Goal: Task Accomplishment & Management: Use online tool/utility

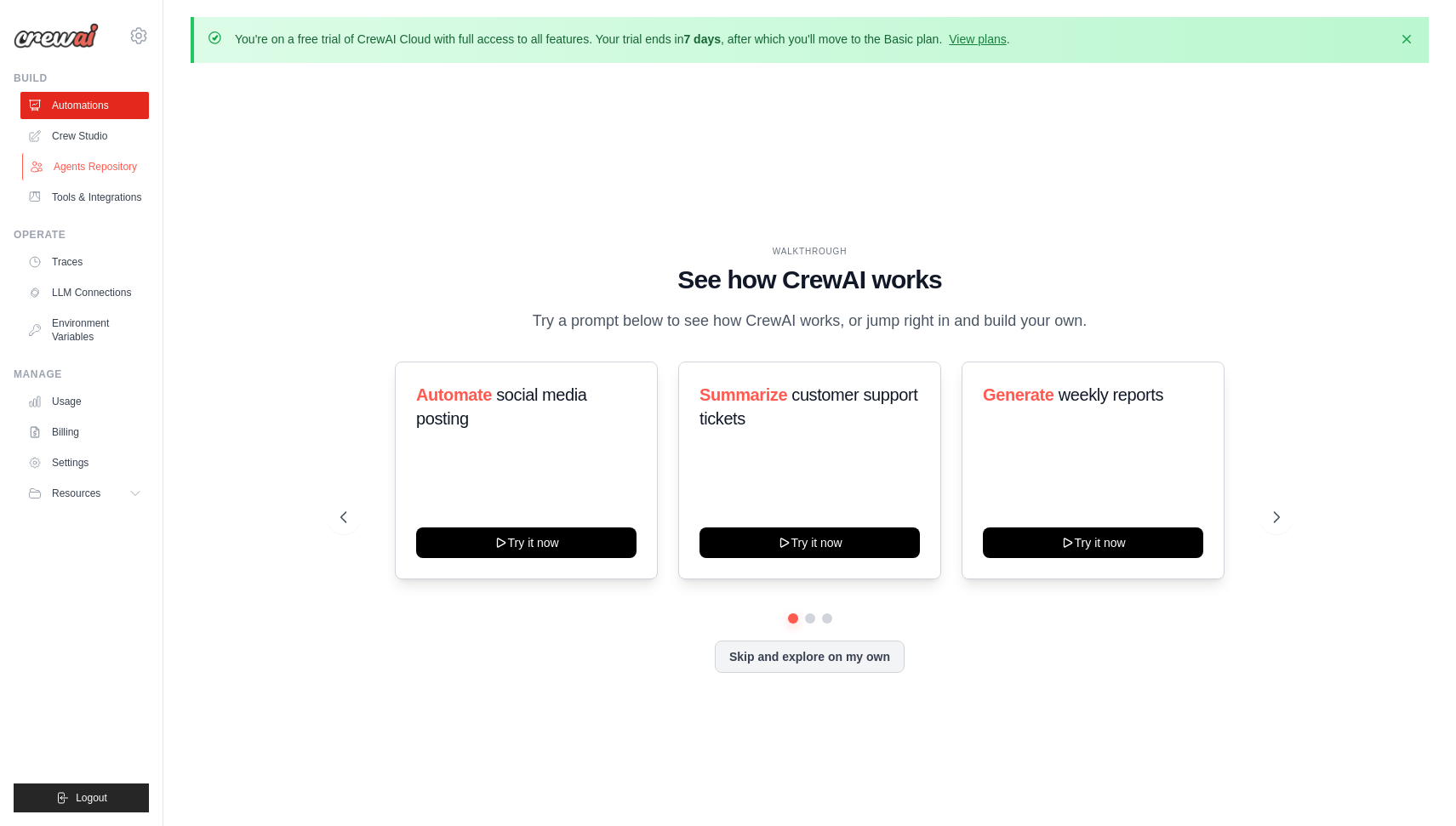
click at [109, 166] on link "Agents Repository" at bounding box center [86, 166] width 129 height 27
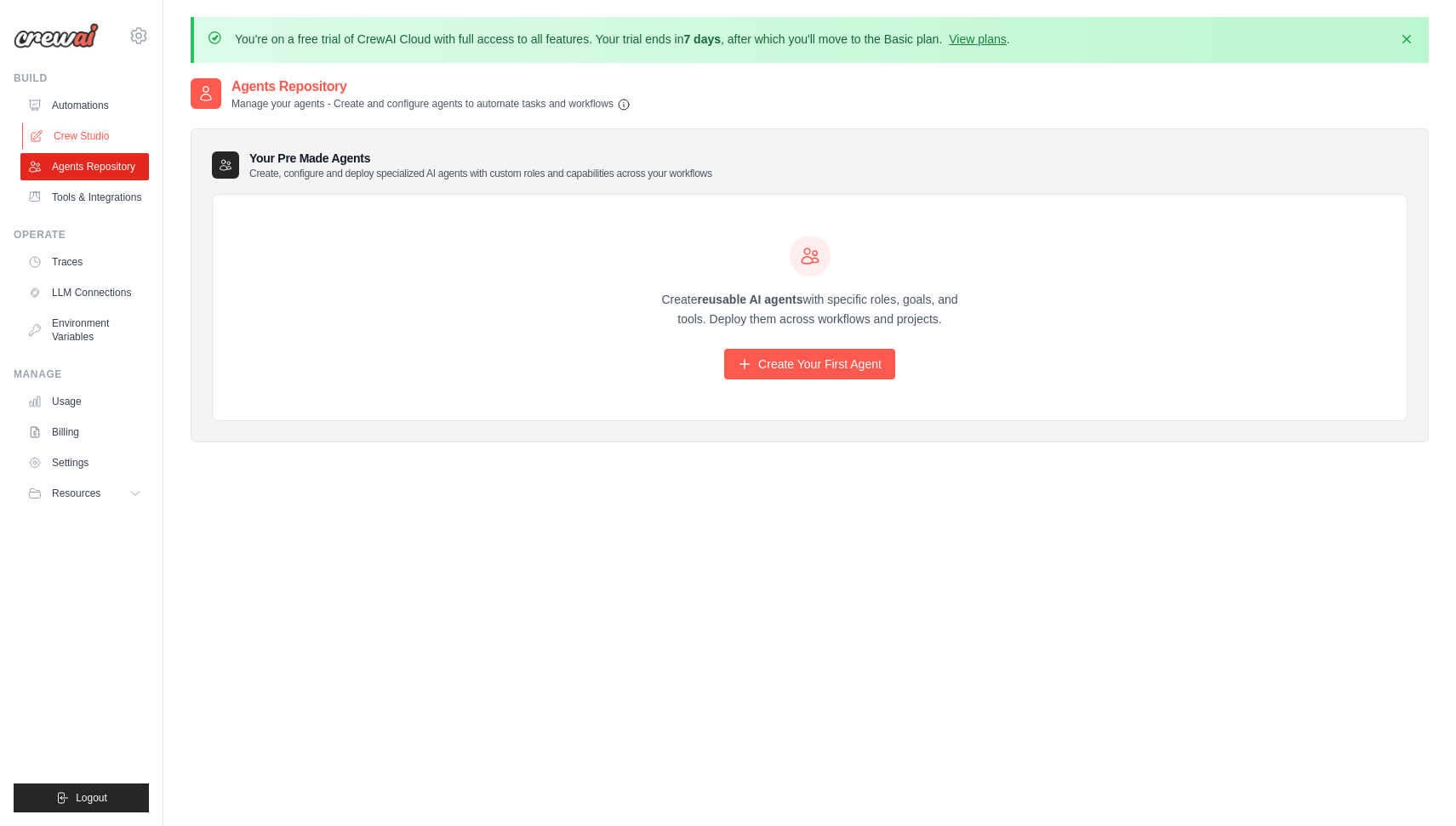
click at [103, 133] on link "Crew Studio" at bounding box center [86, 135] width 129 height 27
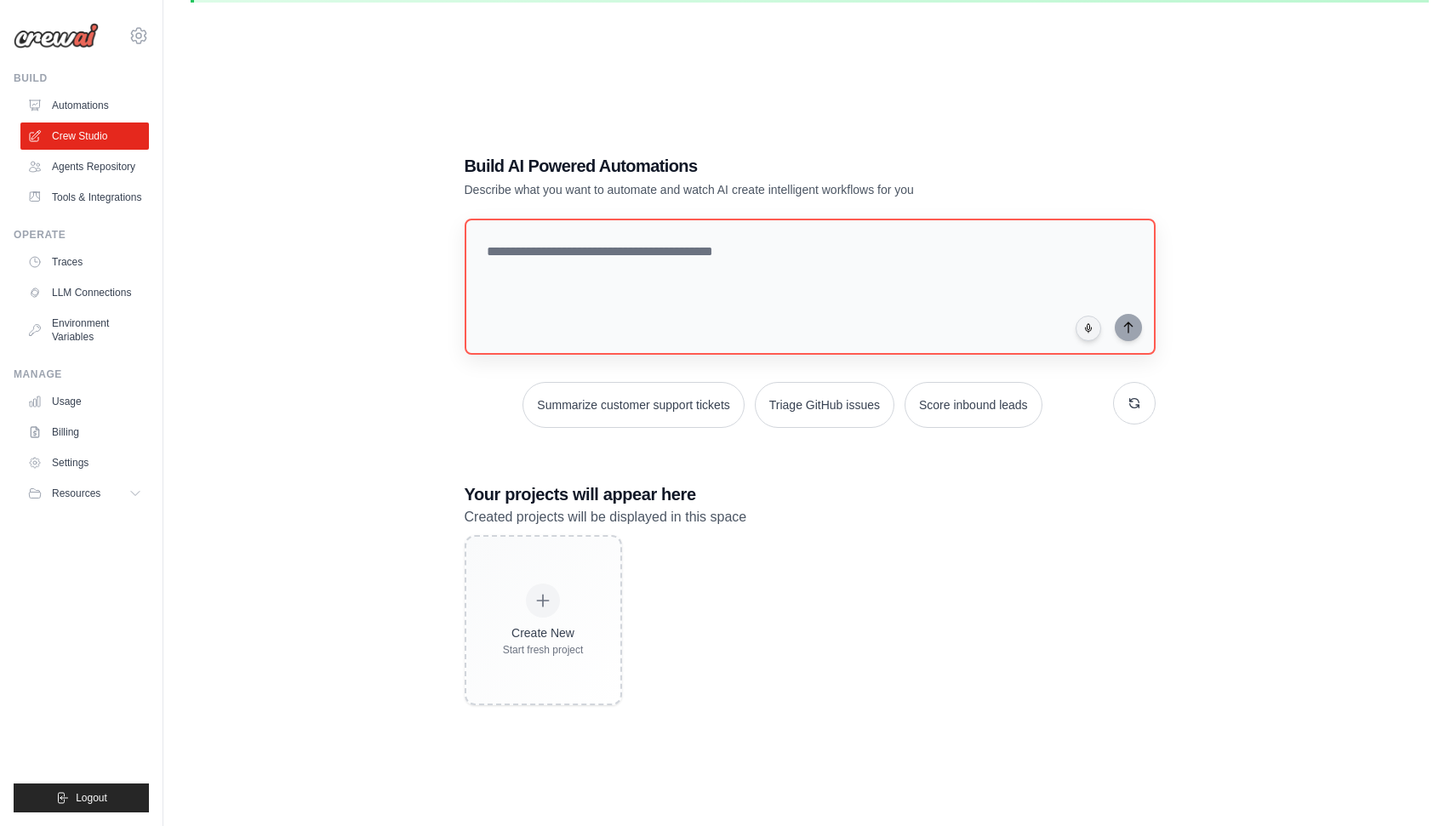
scroll to position [93, 0]
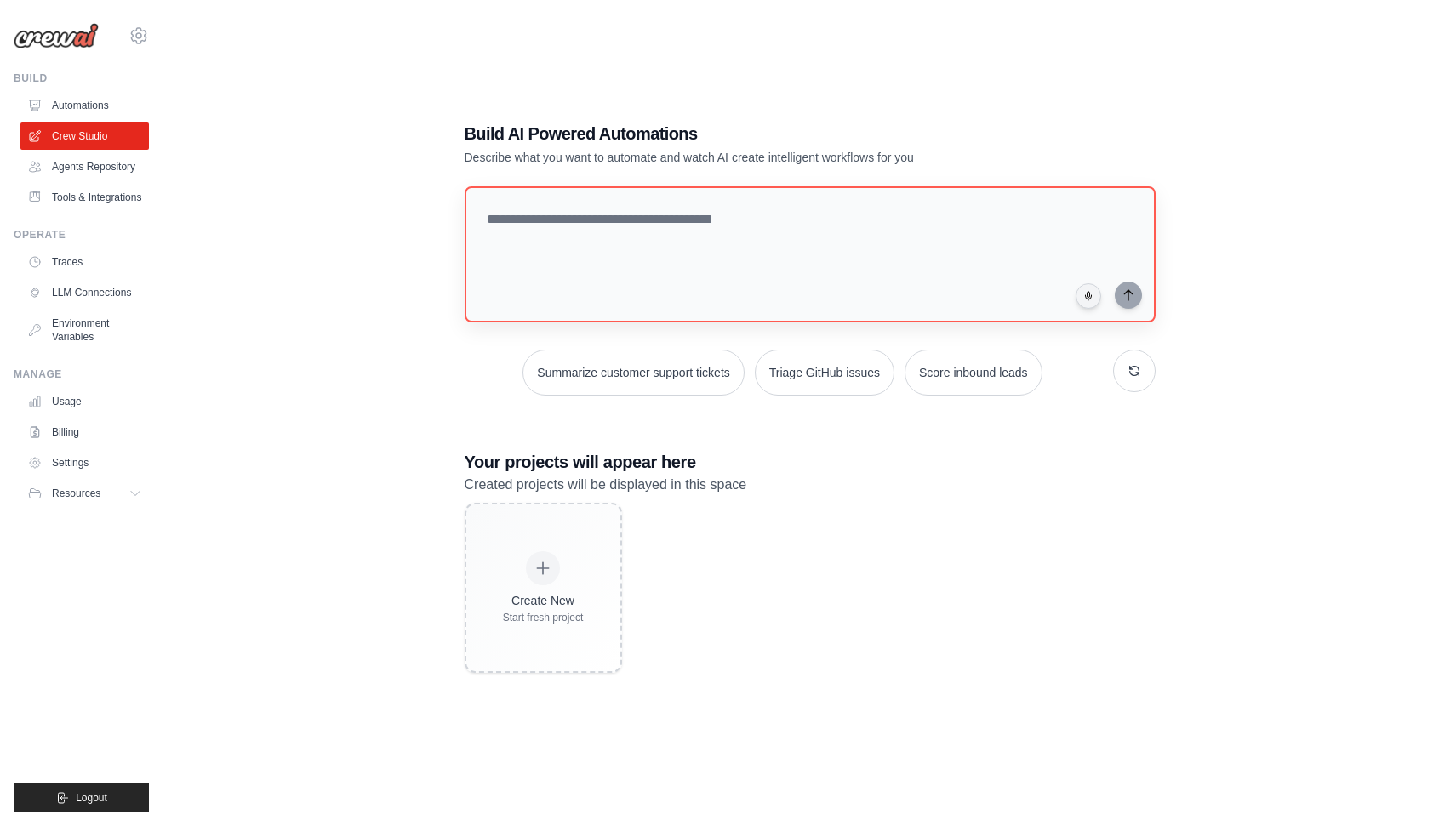
click at [707, 311] on div at bounding box center [810, 258] width 691 height 143
click at [710, 257] on textarea at bounding box center [809, 254] width 697 height 138
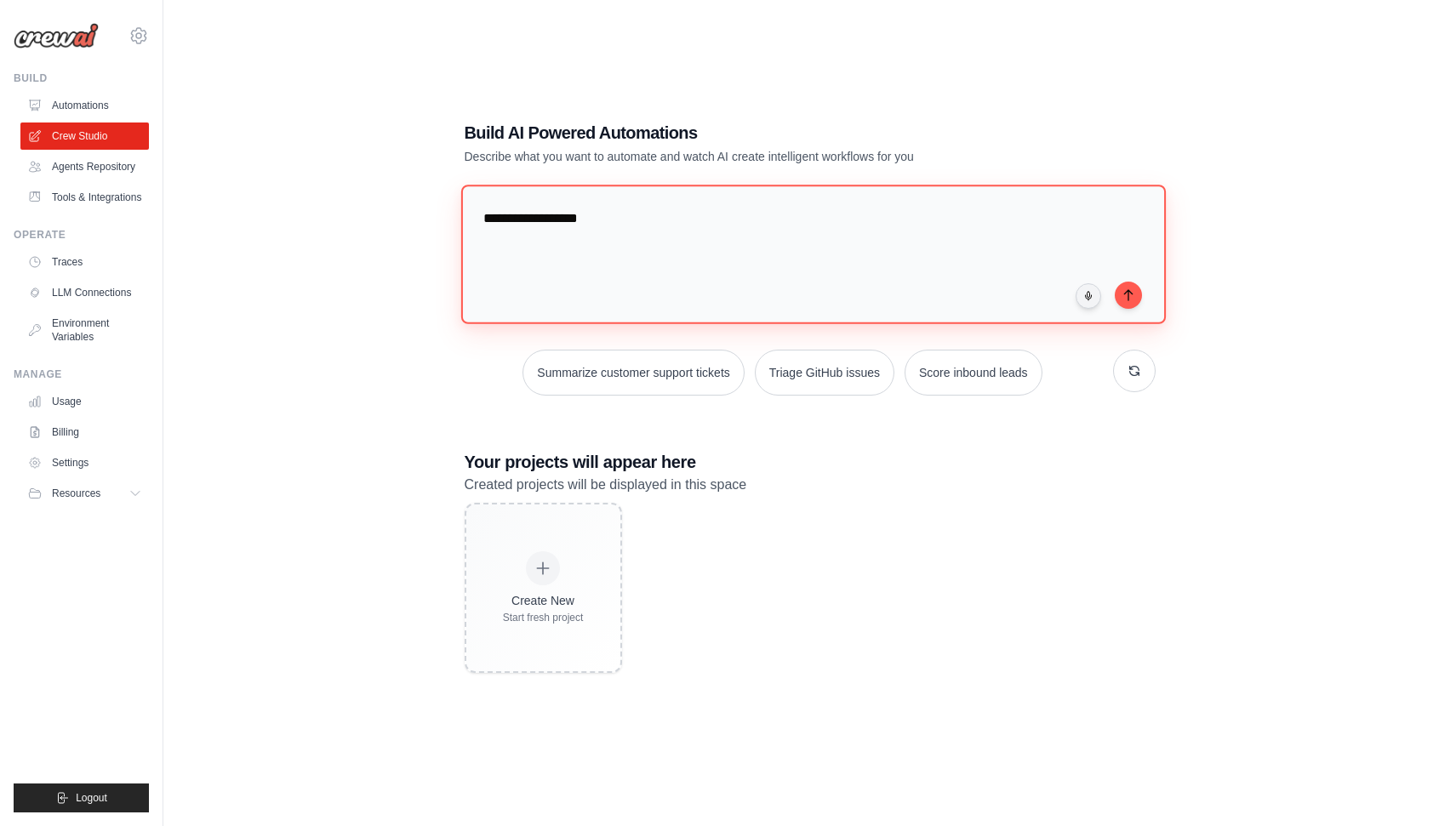
type textarea "**********"
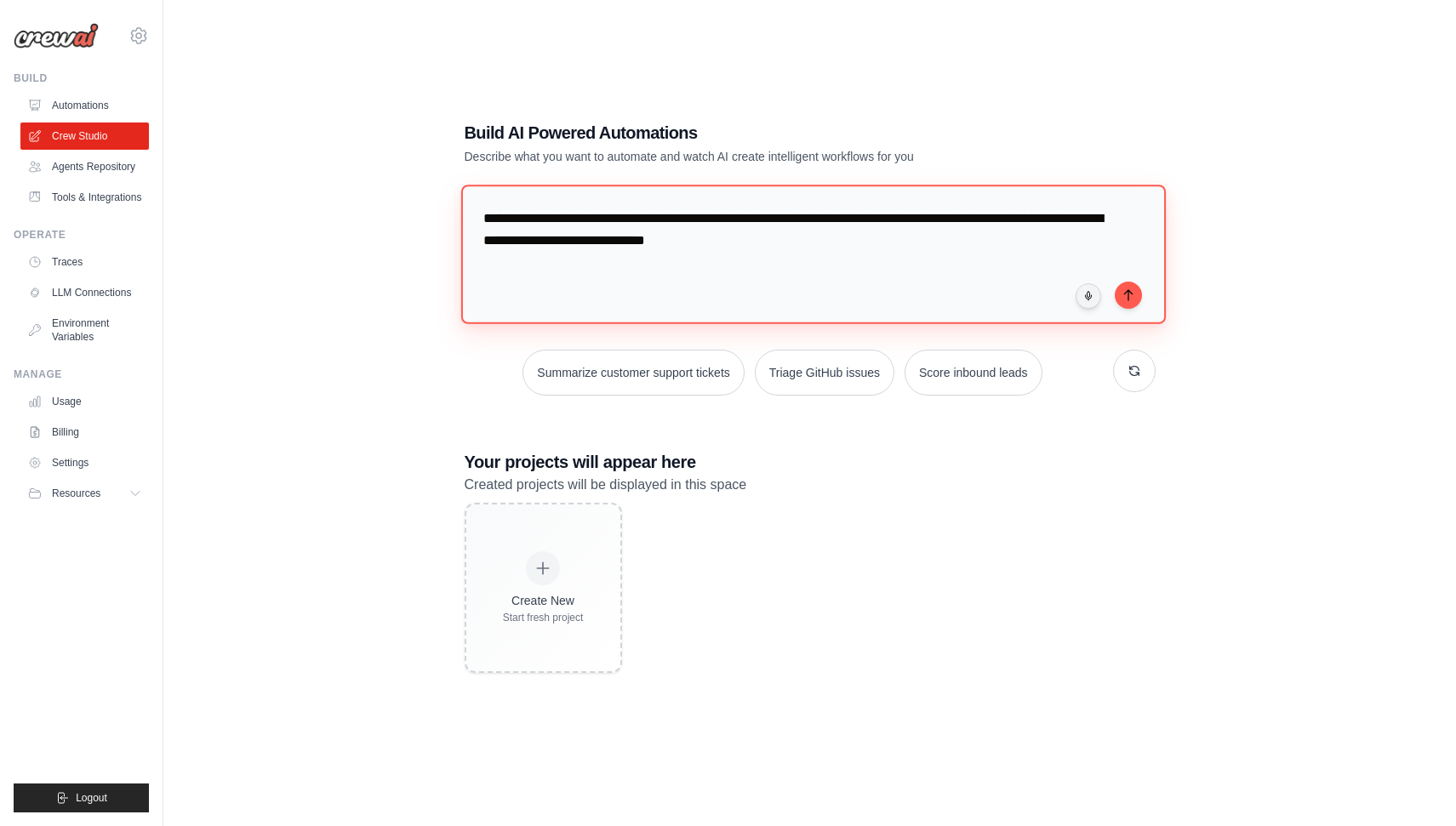
type textarea "**********"
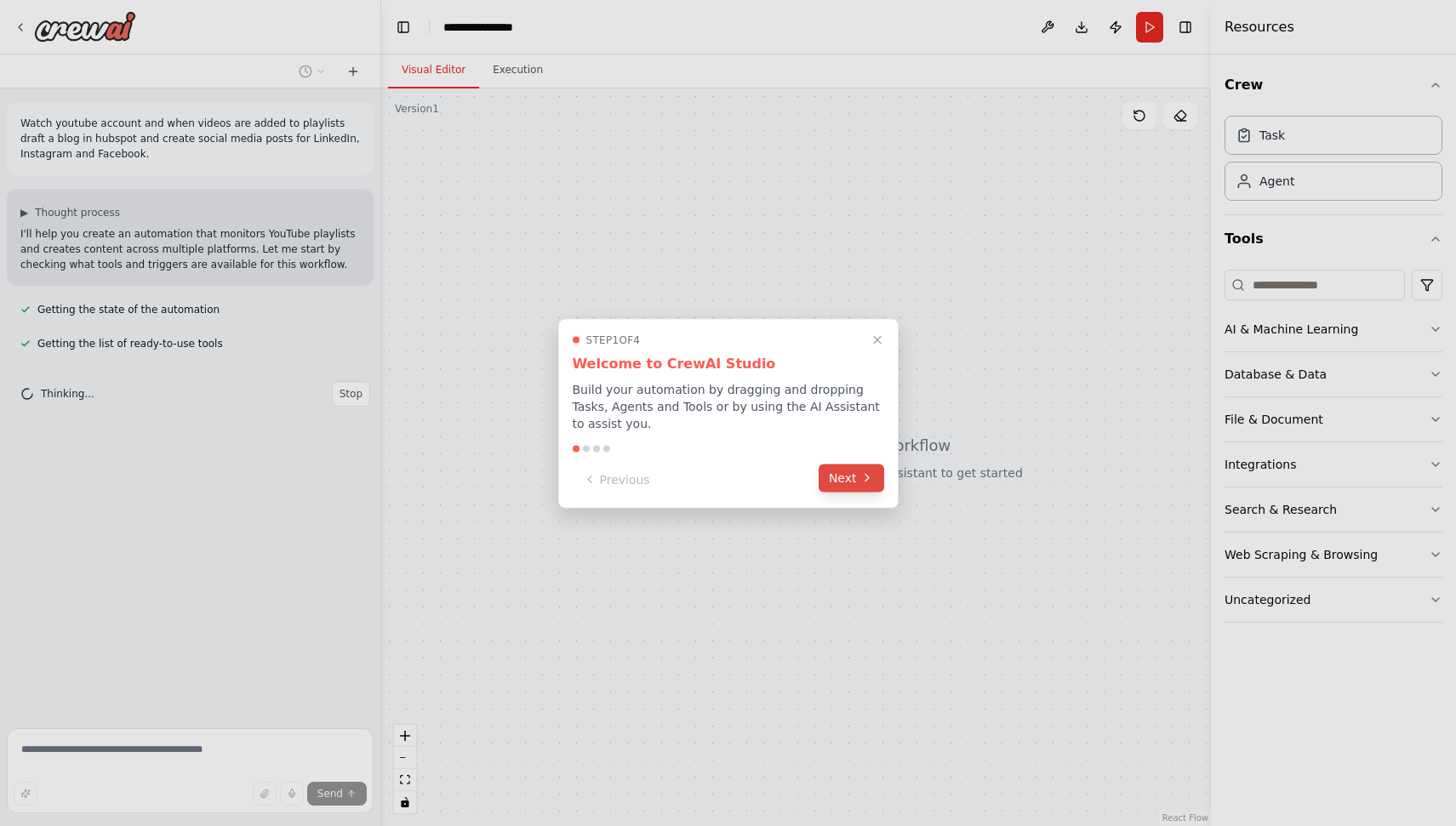
click at [837, 477] on button "Next" at bounding box center [851, 477] width 66 height 28
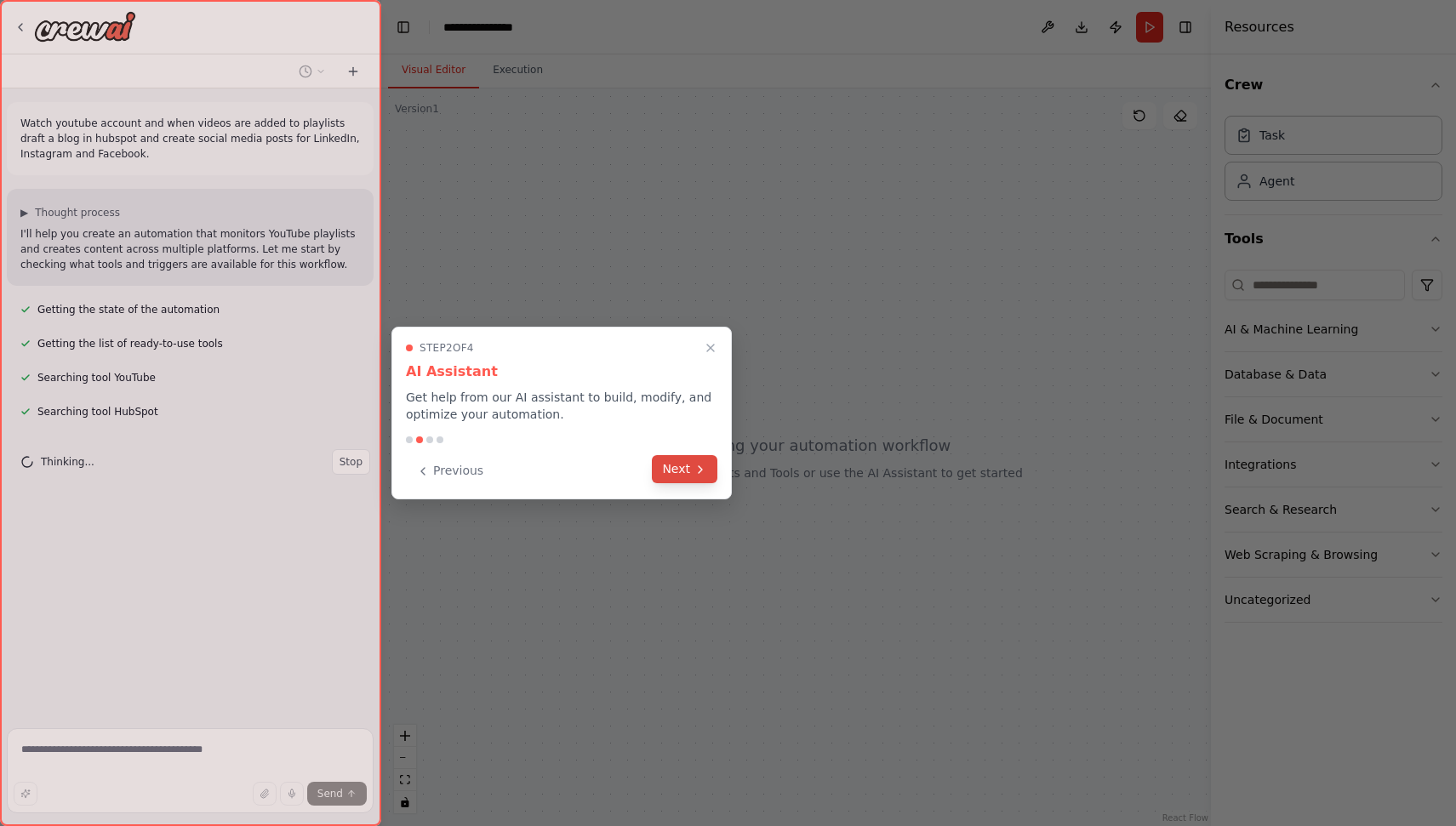
click at [698, 472] on icon at bounding box center [700, 469] width 4 height 6
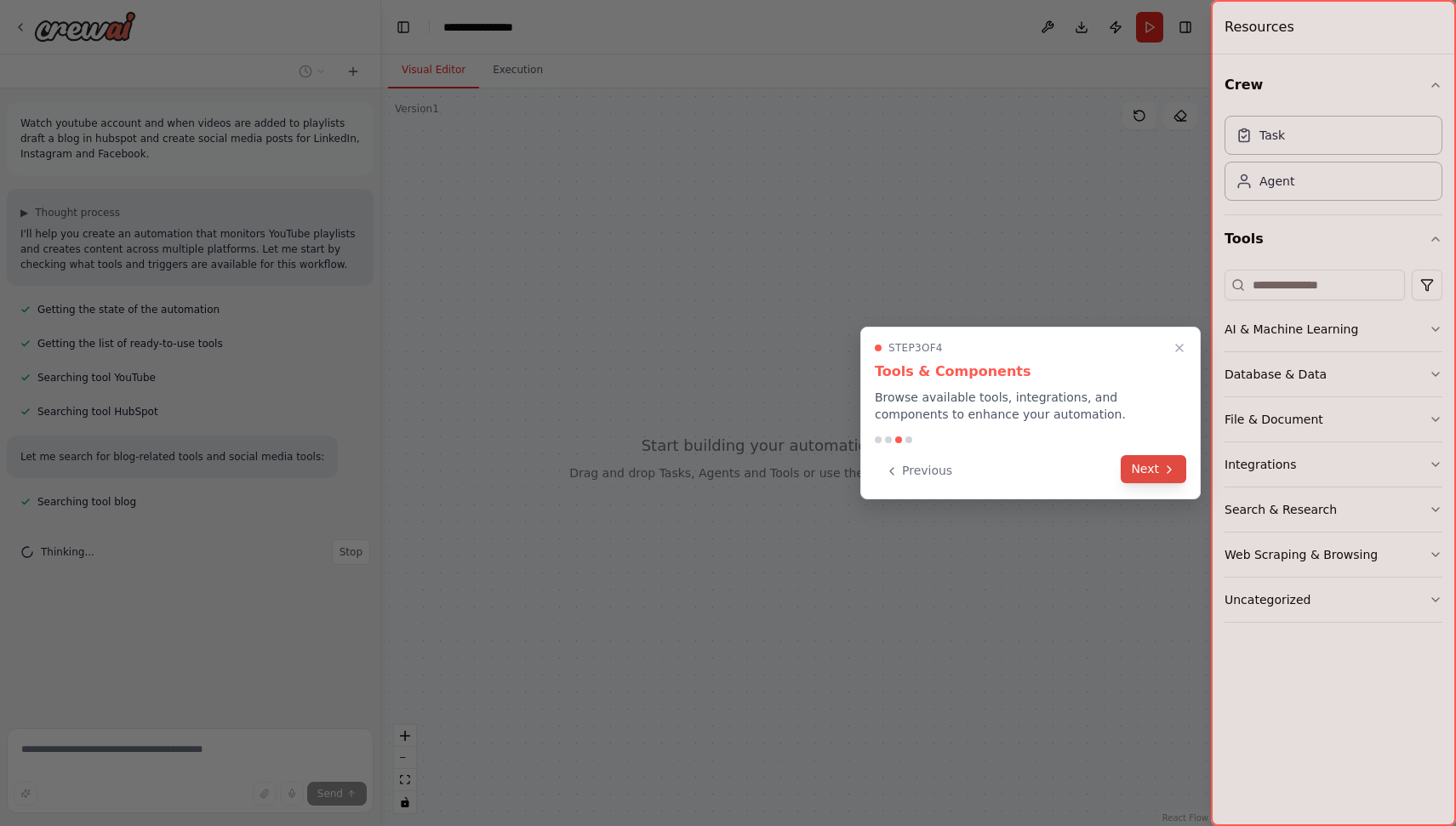
click at [1152, 465] on button "Next" at bounding box center [1153, 469] width 66 height 28
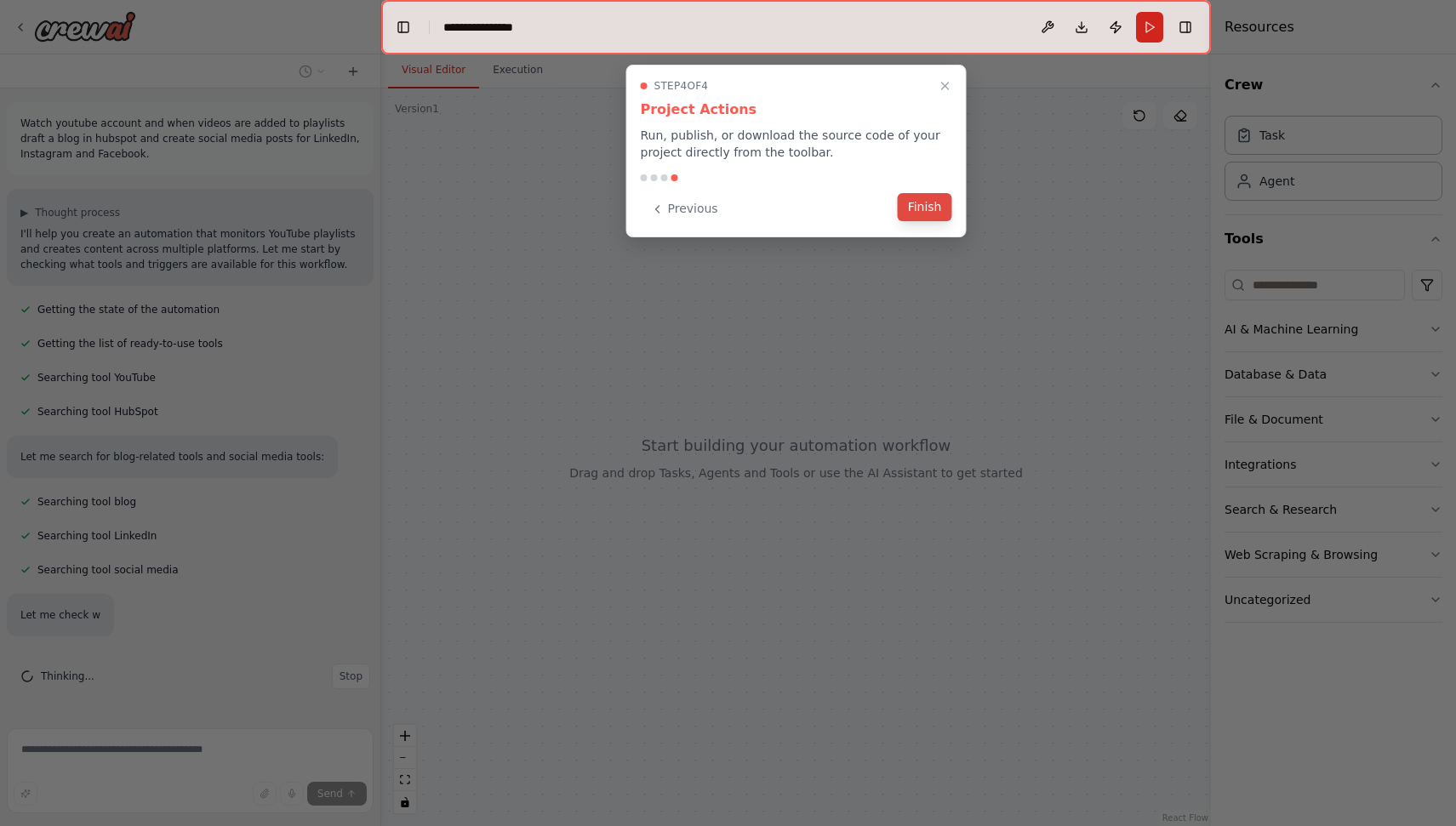
click at [931, 209] on button "Finish" at bounding box center [925, 207] width 55 height 28
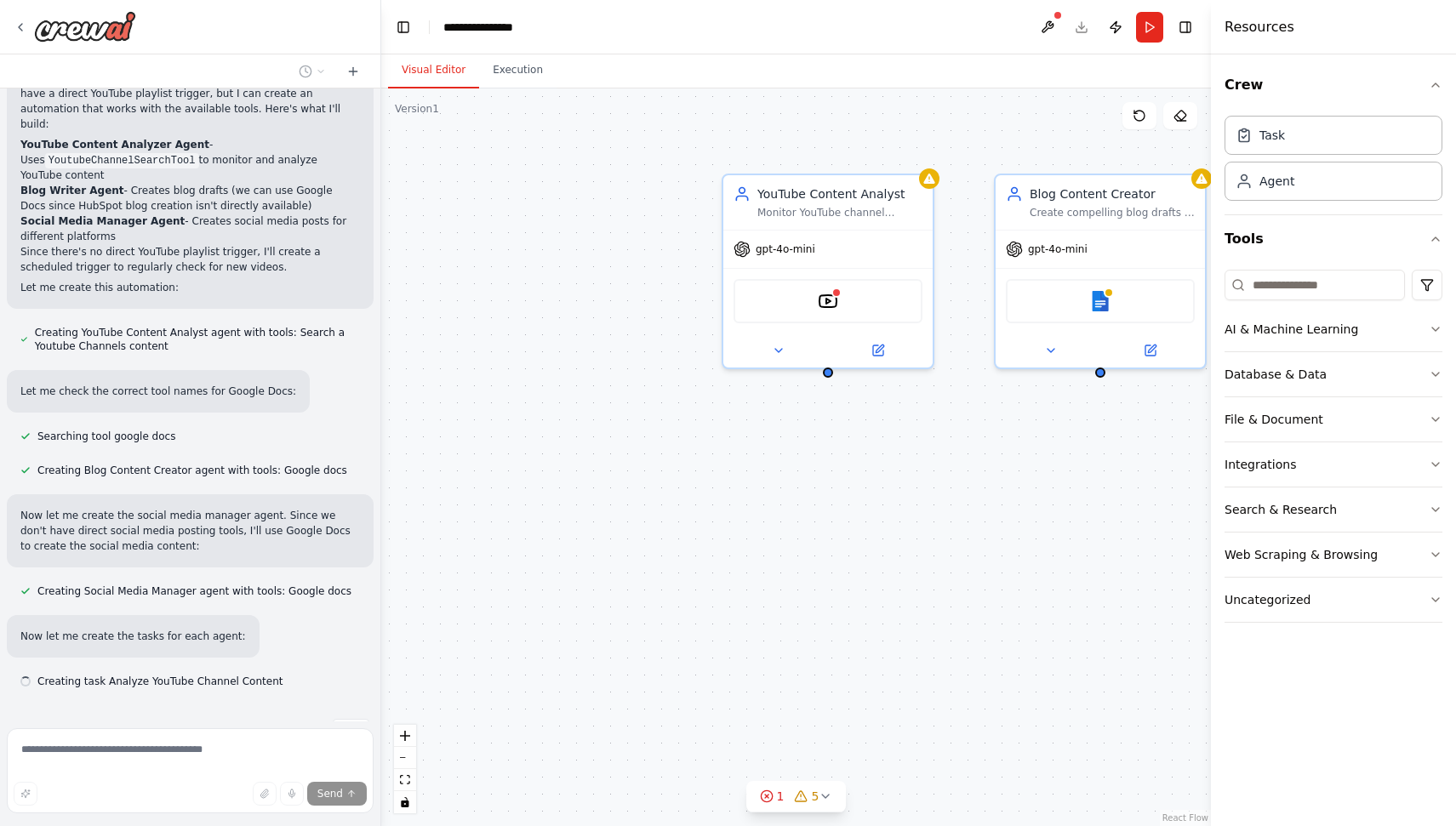
scroll to position [918, 0]
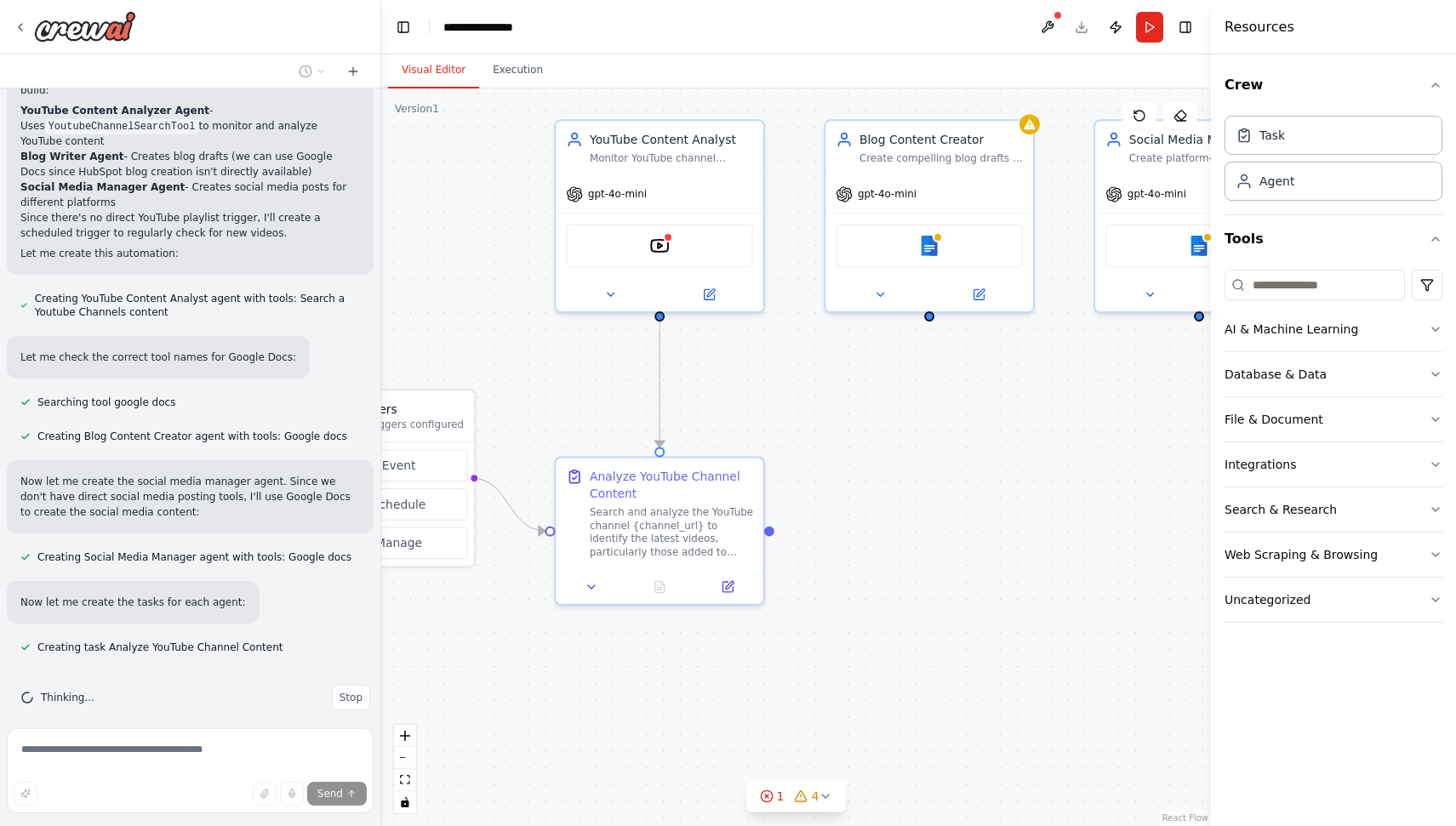
drag, startPoint x: 584, startPoint y: 379, endPoint x: 414, endPoint y: 316, distance: 181.3
click at [414, 316] on div ".deletable-edge-delete-btn { width: 20px; height: 20px; border: 0px solid #ffff…" at bounding box center [796, 456] width 830 height 737
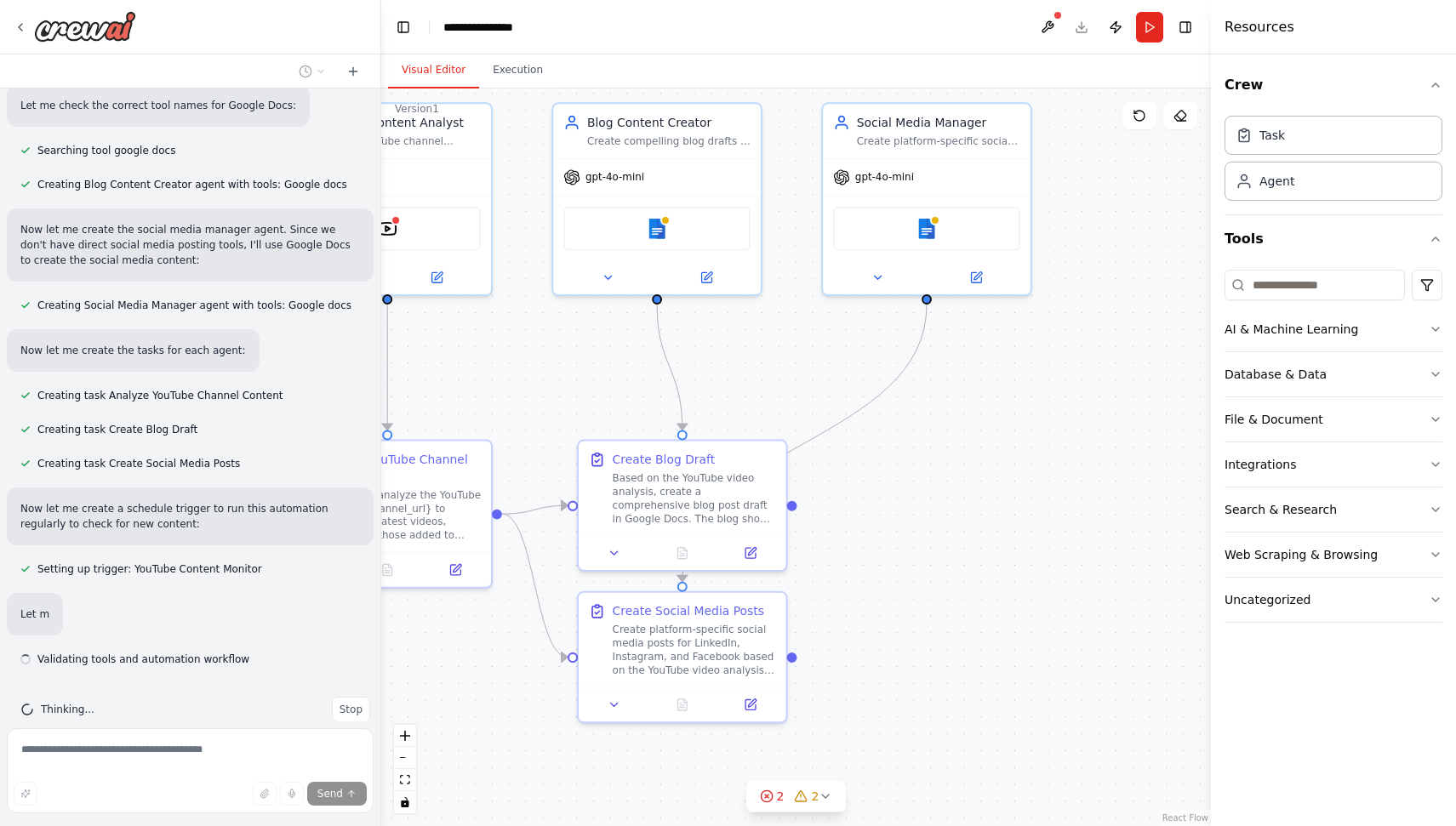
scroll to position [1181, 0]
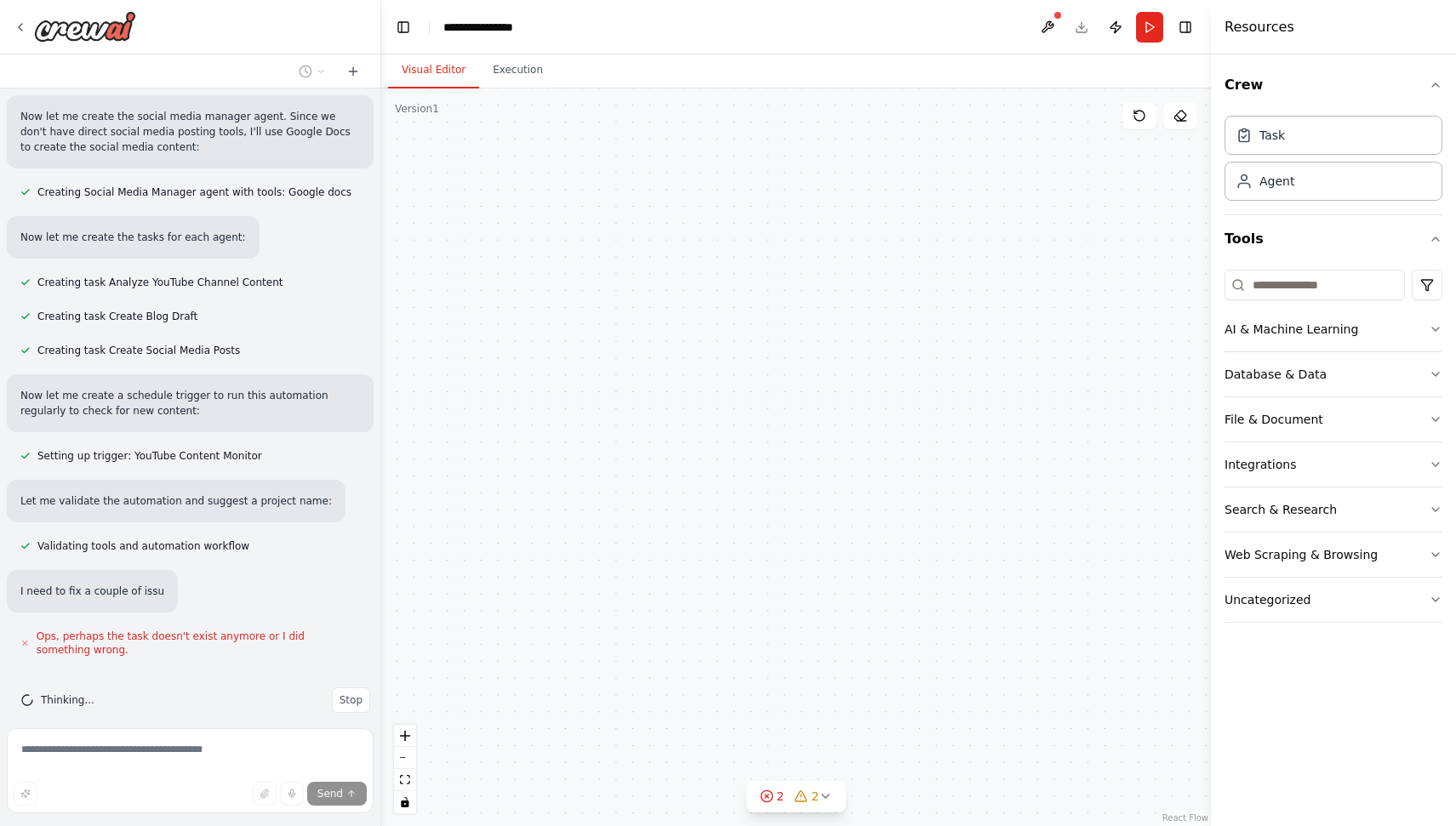
drag, startPoint x: 795, startPoint y: 397, endPoint x: 518, endPoint y: 382, distance: 277.4
click at [518, 382] on div "Triggers 1 trigger enabled YouTube Content Monitor Event Schedule Manage YouTub…" at bounding box center [796, 456] width 830 height 737
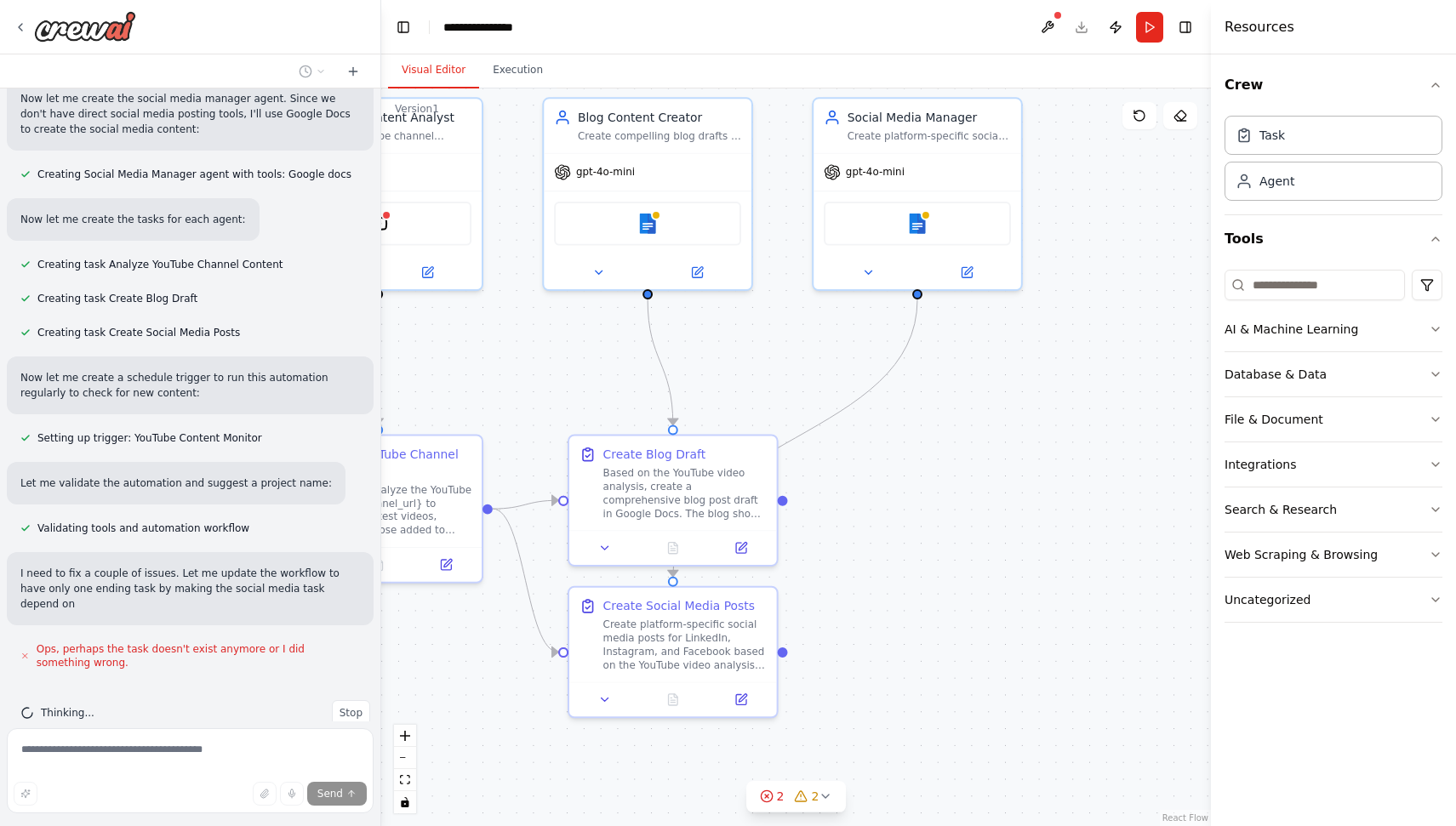
scroll to position [1315, 0]
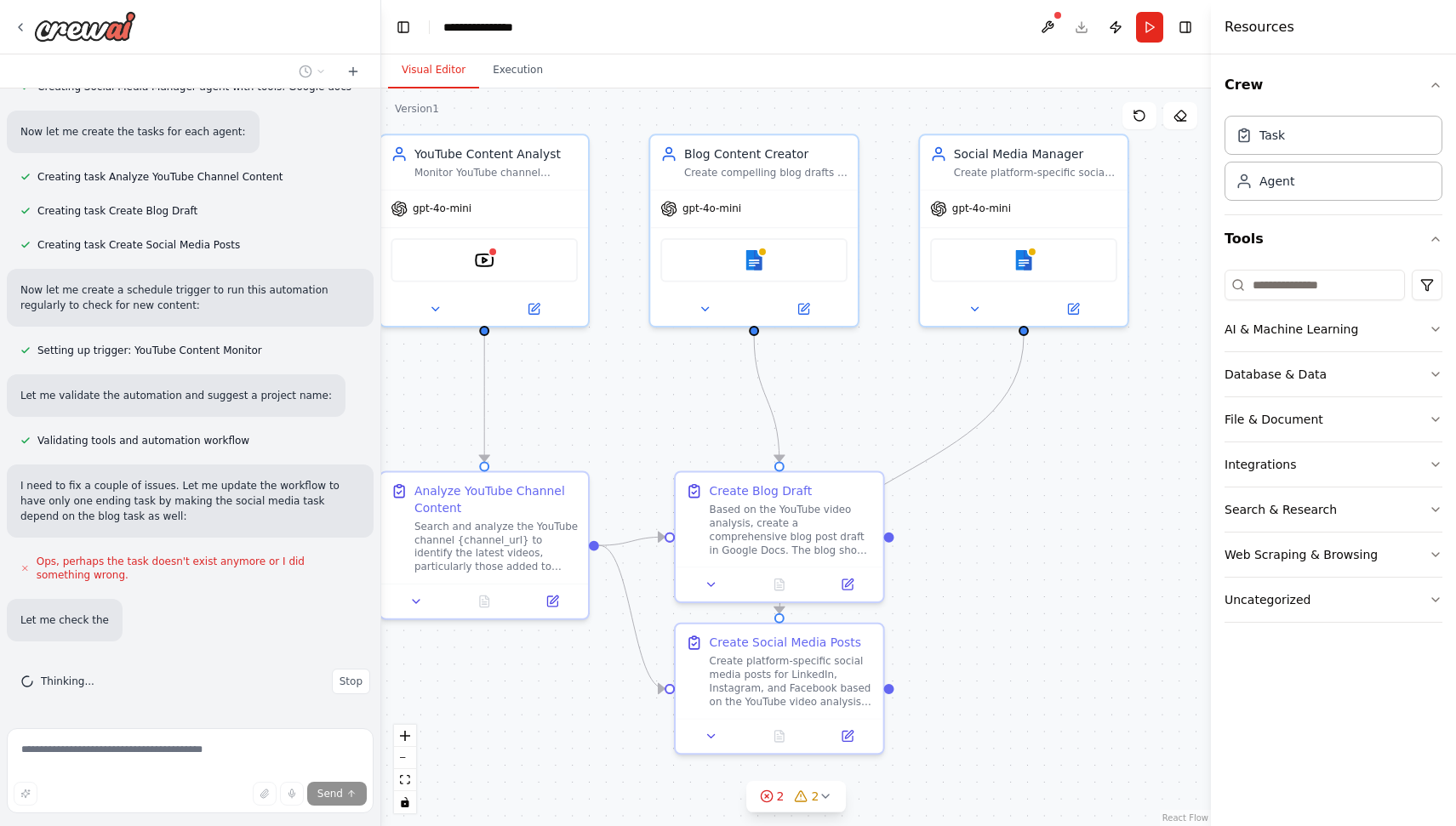
drag, startPoint x: 832, startPoint y: 376, endPoint x: 939, endPoint y: 414, distance: 113.5
click at [939, 414] on div ".deletable-edge-delete-btn { width: 20px; height: 20px; border: 0px solid #ffff…" at bounding box center [796, 456] width 830 height 737
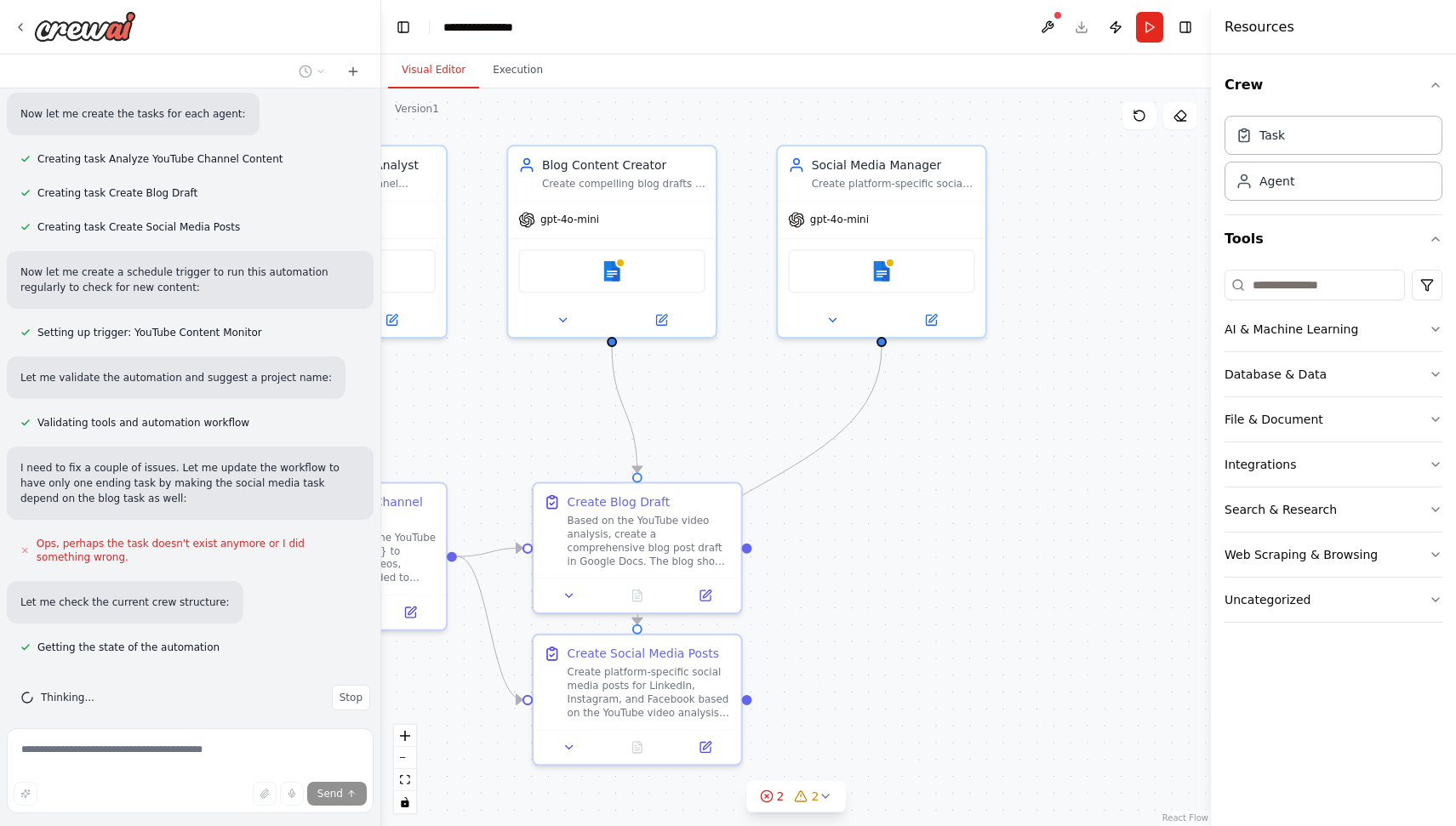
drag, startPoint x: 667, startPoint y: 404, endPoint x: 524, endPoint y: 412, distance: 143.2
click at [524, 412] on div ".deletable-edge-delete-btn { width: 20px; height: 20px; border: 0px solid #ffff…" at bounding box center [796, 456] width 830 height 737
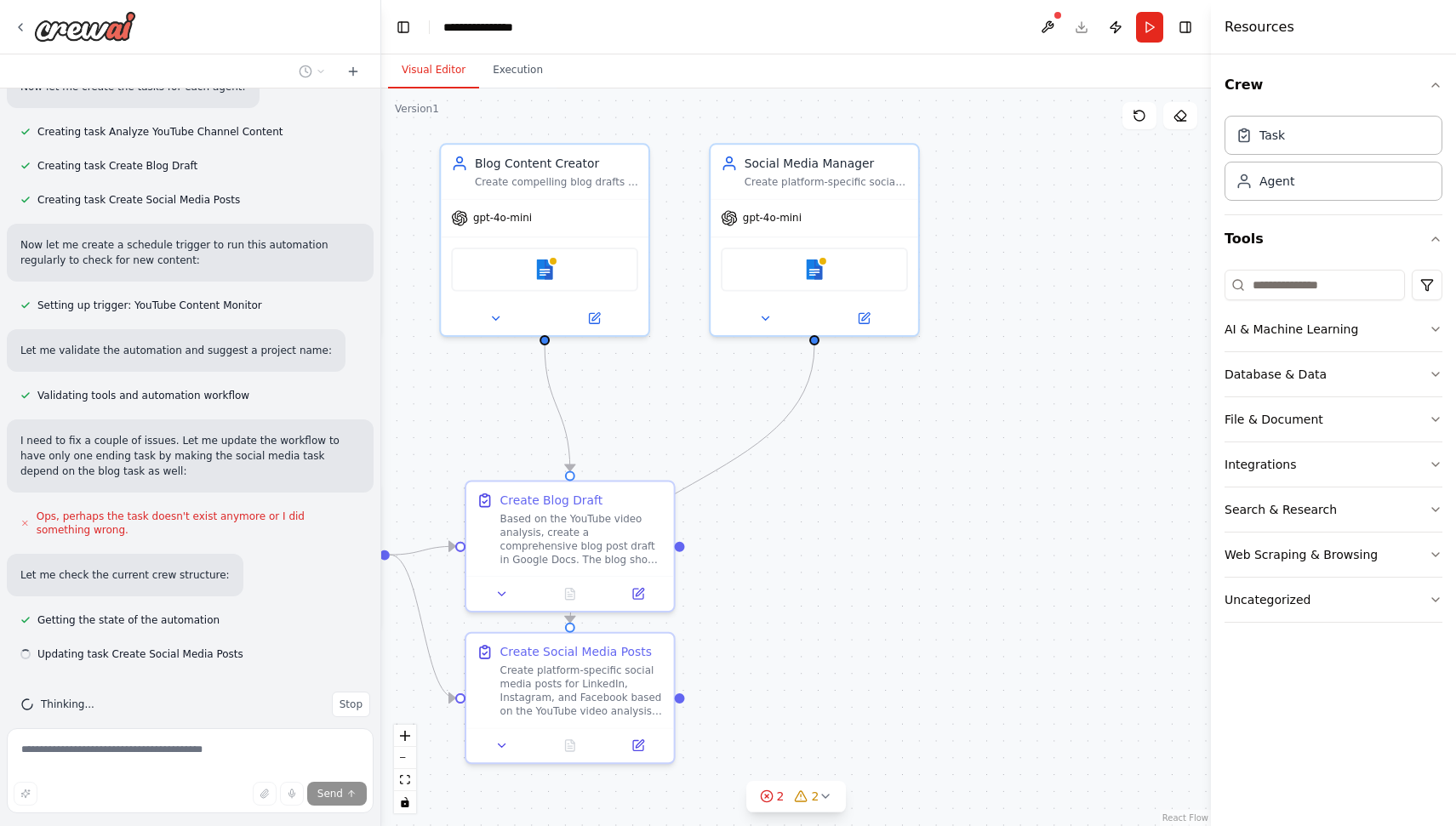
scroll to position [1440, 0]
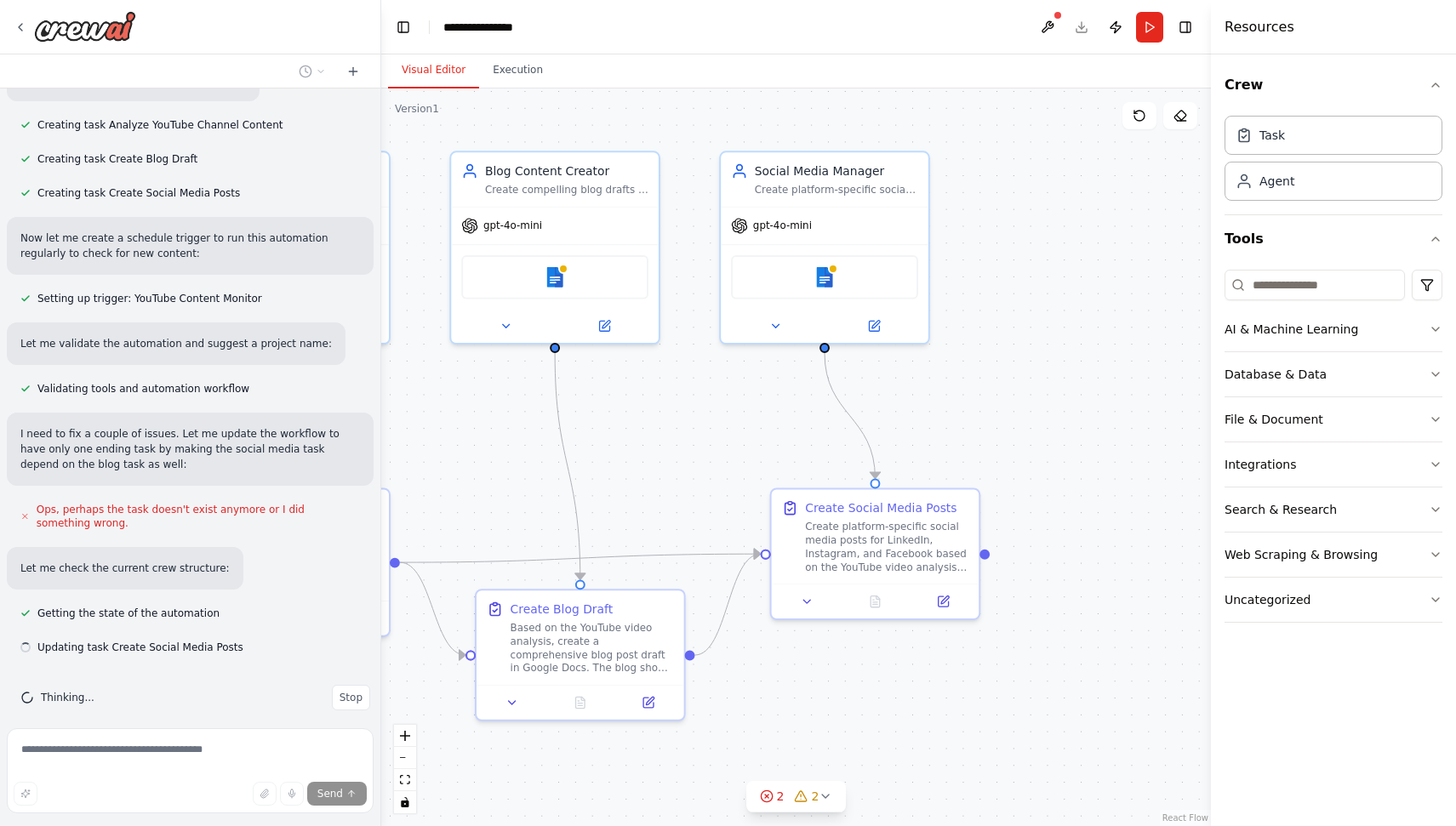
drag, startPoint x: 741, startPoint y: 420, endPoint x: 685, endPoint y: 429, distance: 56.7
click at [685, 429] on div ".deletable-edge-delete-btn { width: 20px; height: 20px; border: 0px solid #ffff…" at bounding box center [796, 456] width 830 height 737
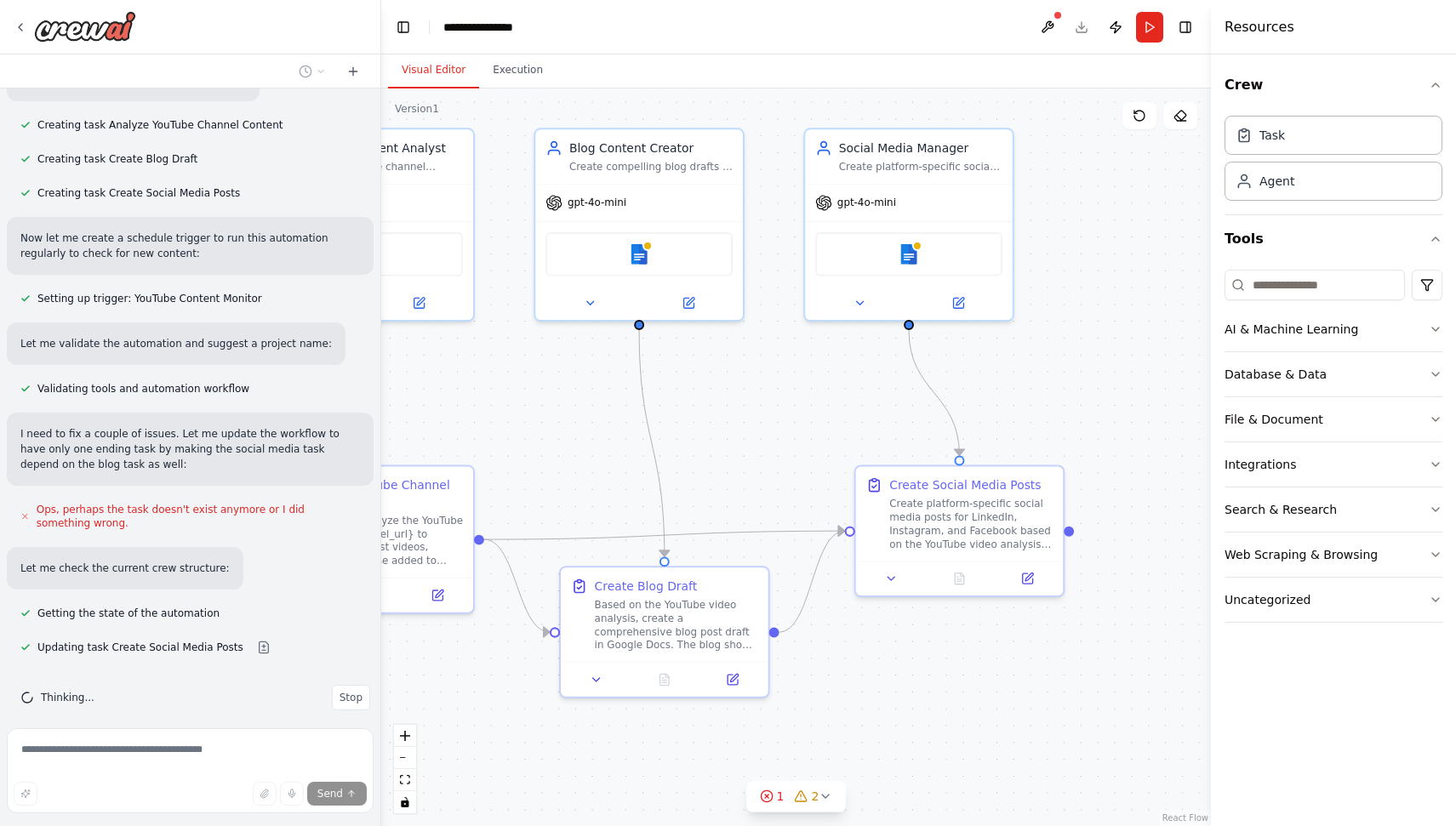
drag, startPoint x: 640, startPoint y: 447, endPoint x: 725, endPoint y: 421, distance: 88.9
click at [725, 421] on div ".deletable-edge-delete-btn { width: 20px; height: 20px; border: 0px solid #ffff…" at bounding box center [796, 456] width 830 height 737
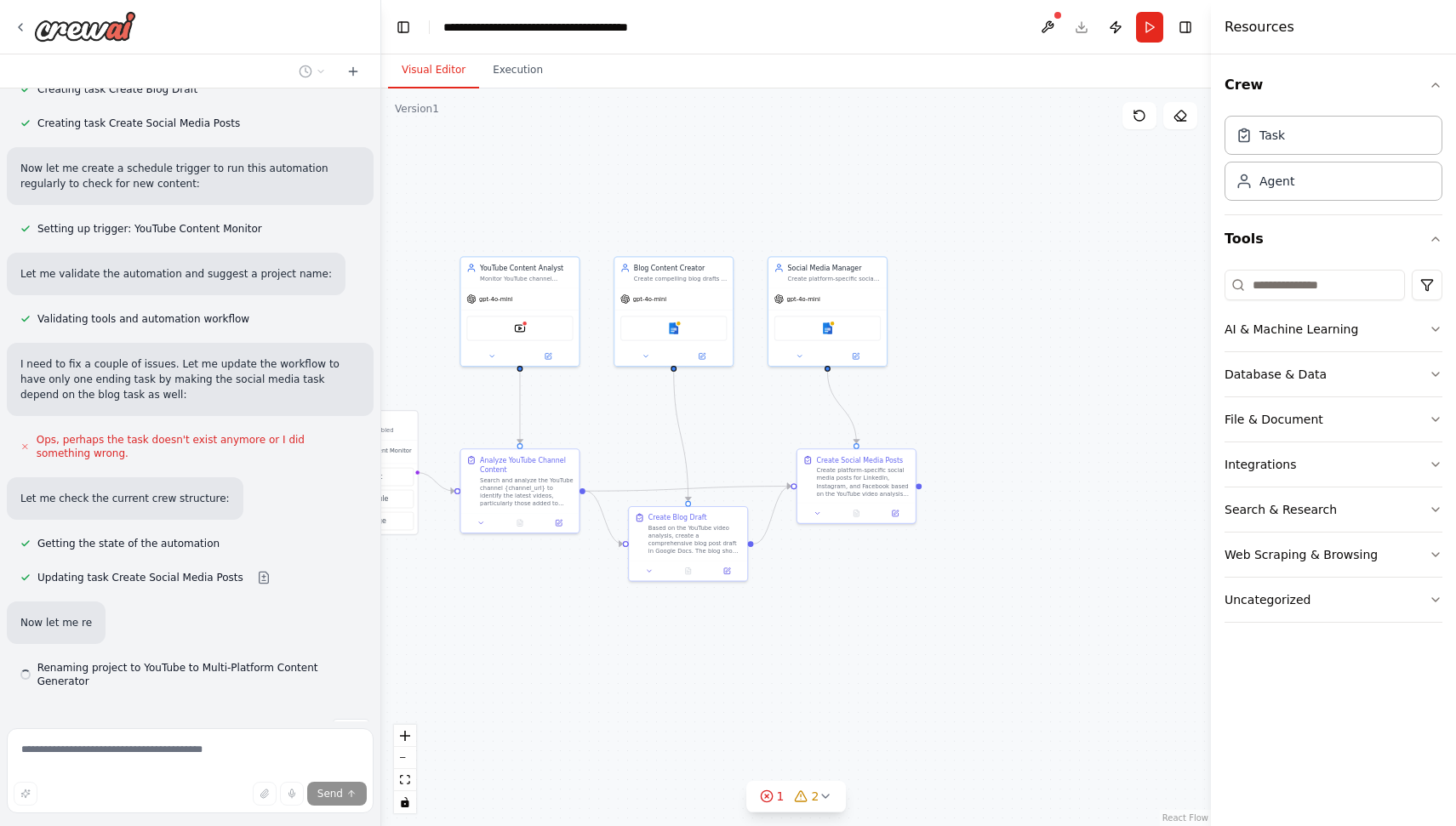
scroll to position [1531, 0]
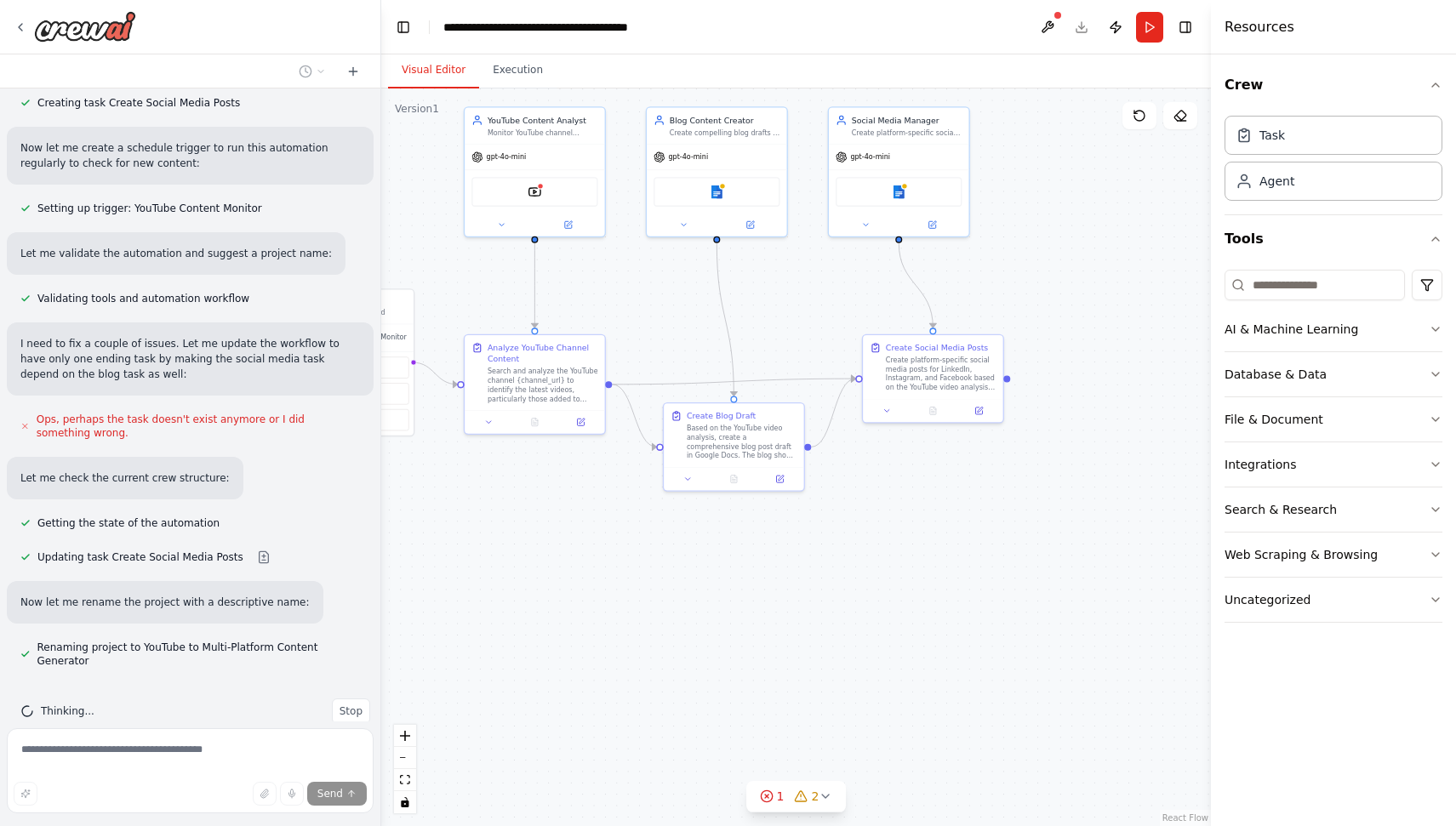
drag, startPoint x: 717, startPoint y: 428, endPoint x: 773, endPoint y: 311, distance: 129.7
click at [773, 311] on div ".deletable-edge-delete-btn { width: 20px; height: 20px; border: 0px solid #ffff…" at bounding box center [796, 456] width 830 height 737
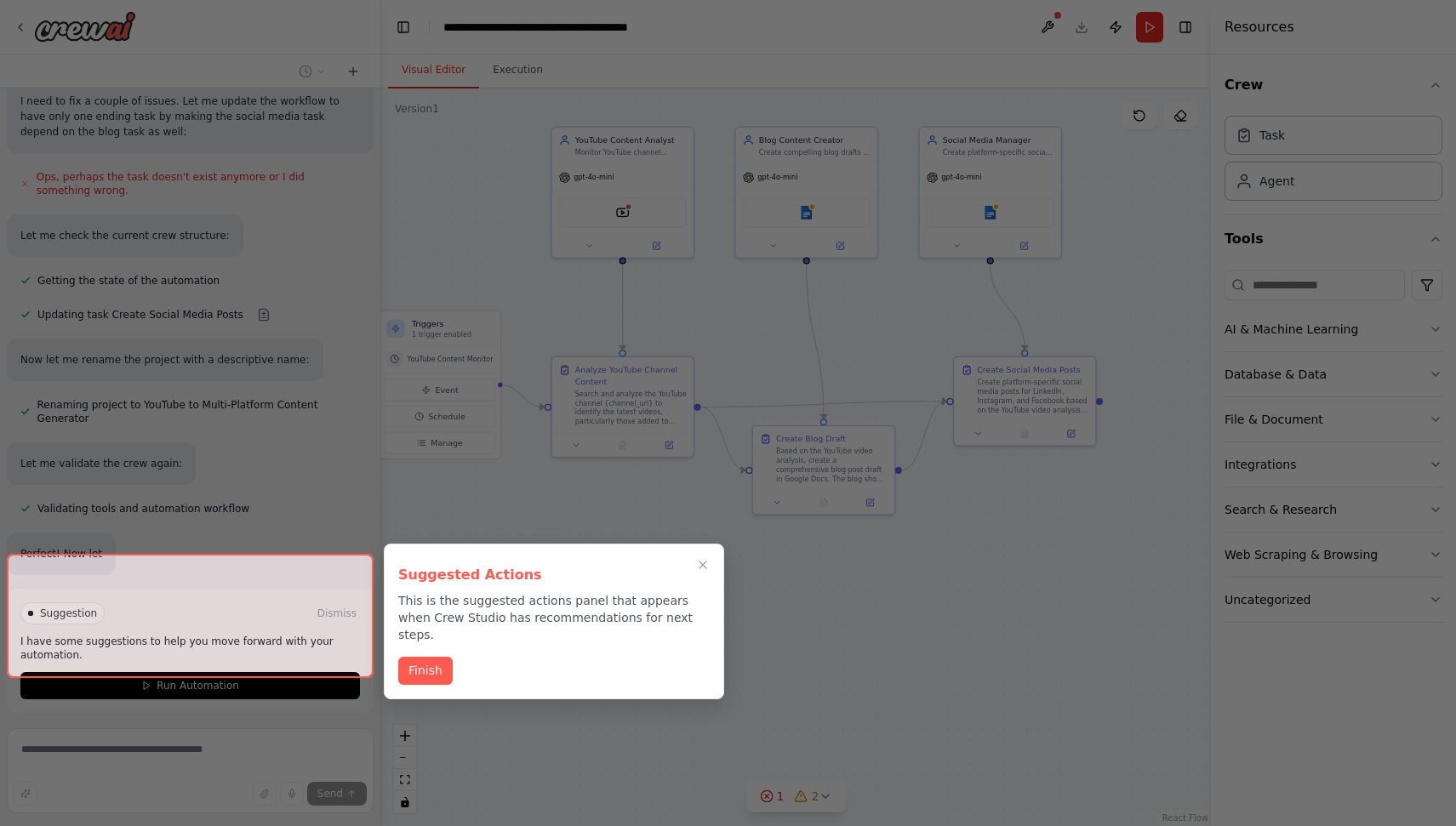
scroll to position [1814, 0]
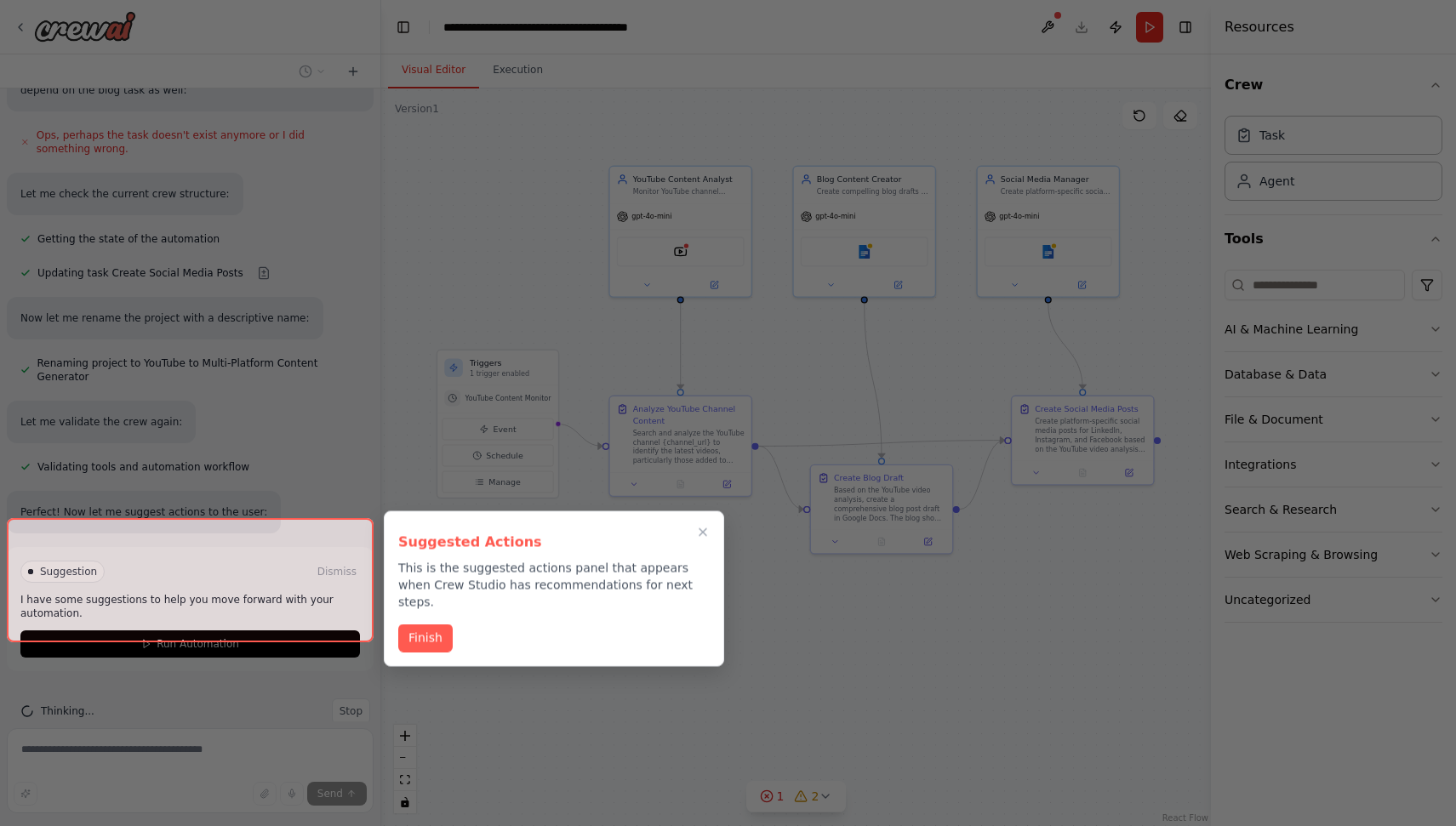
drag, startPoint x: 686, startPoint y: 600, endPoint x: 829, endPoint y: 663, distance: 156.3
click at [829, 663] on div "Watch youtube account and when videos are added to playlists draft a blog in hu…" at bounding box center [728, 413] width 1456 height 826
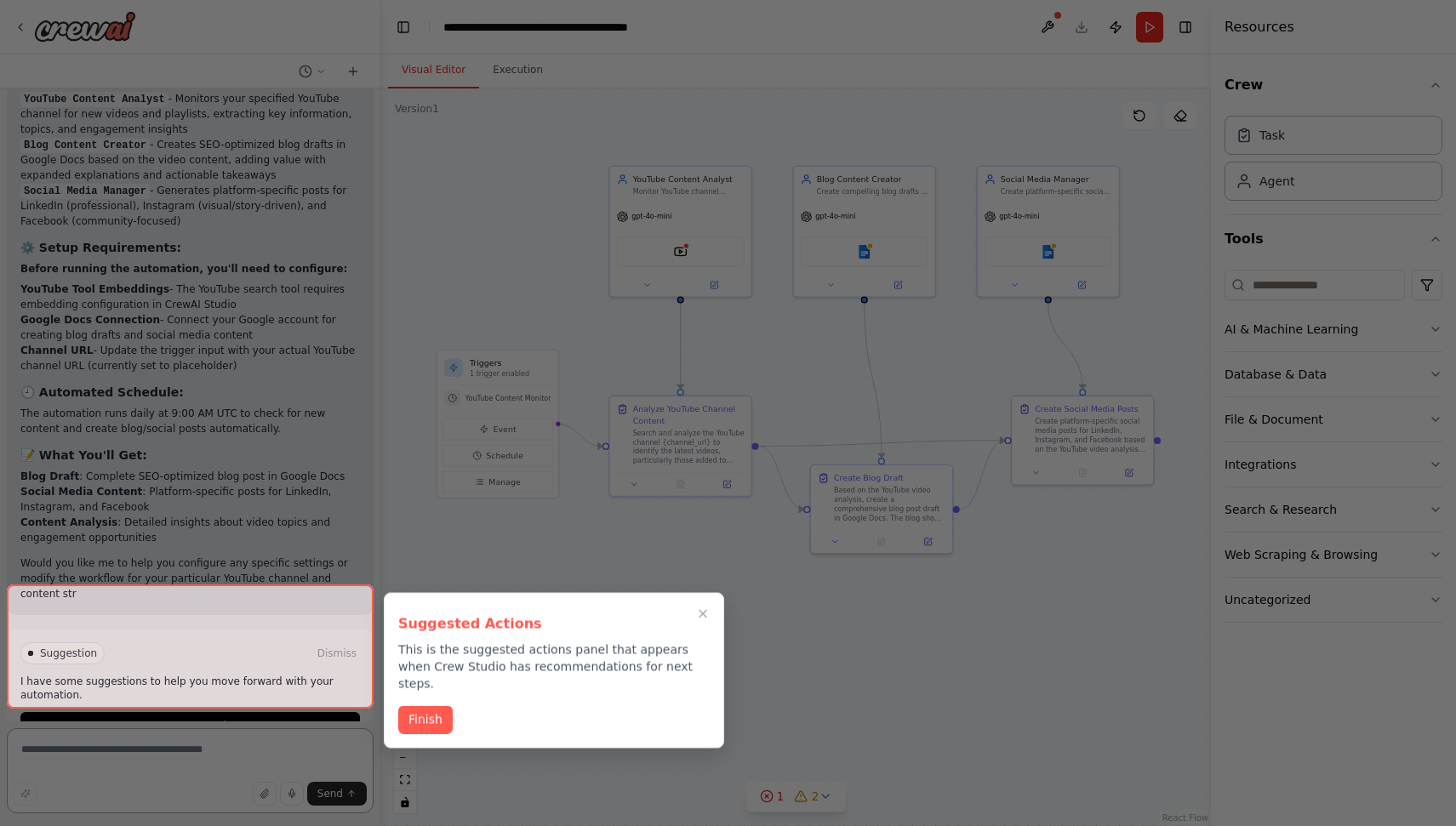
scroll to position [2393, 0]
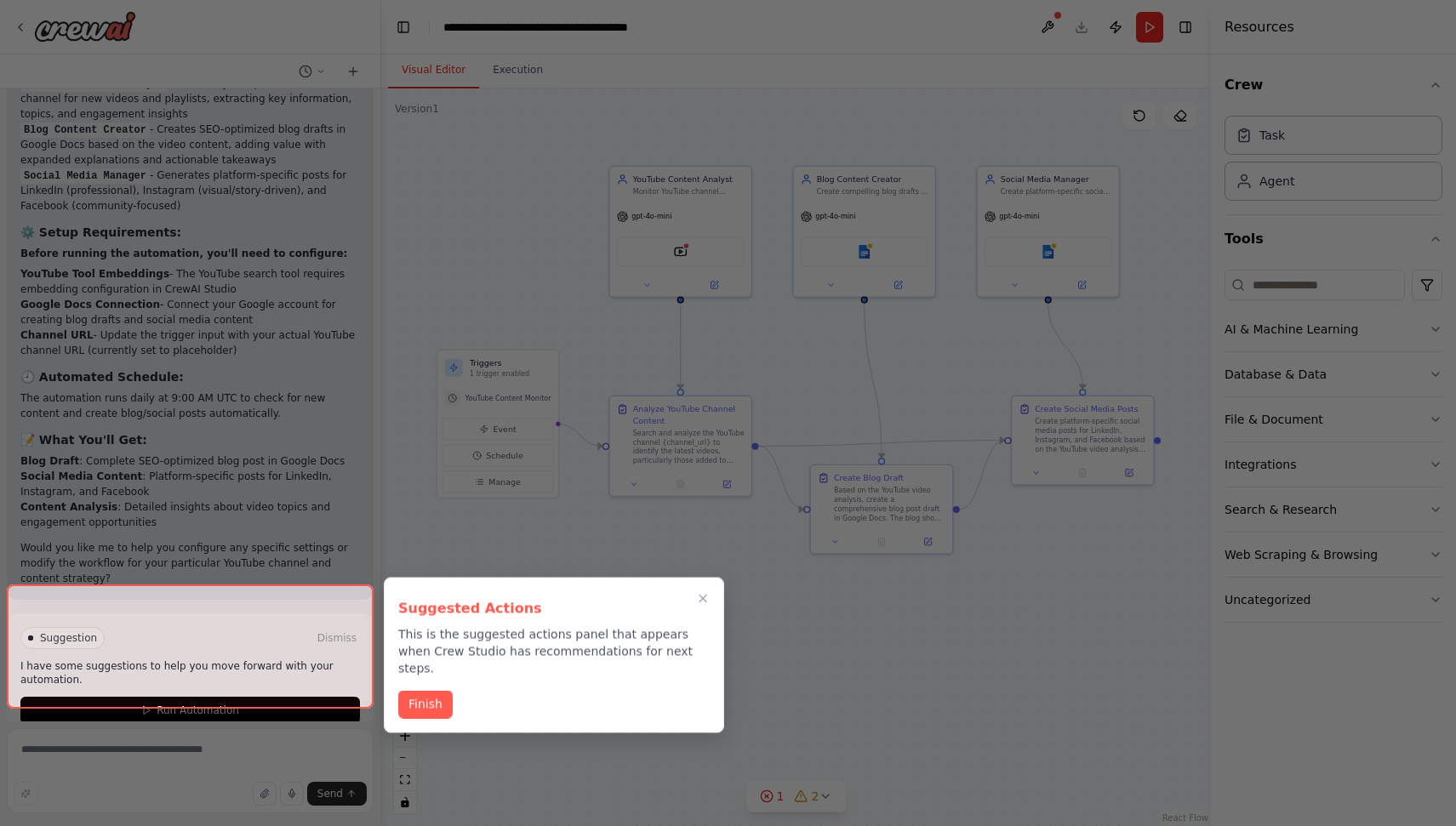
click at [254, 222] on div at bounding box center [728, 413] width 1456 height 826
drag, startPoint x: 450, startPoint y: 628, endPoint x: 489, endPoint y: 654, distance: 46.9
click at [489, 654] on p "This is the suggested actions panel that appears when Crew Studio has recommend…" at bounding box center [554, 651] width 312 height 51
click at [426, 689] on button "Finish" at bounding box center [425, 703] width 55 height 28
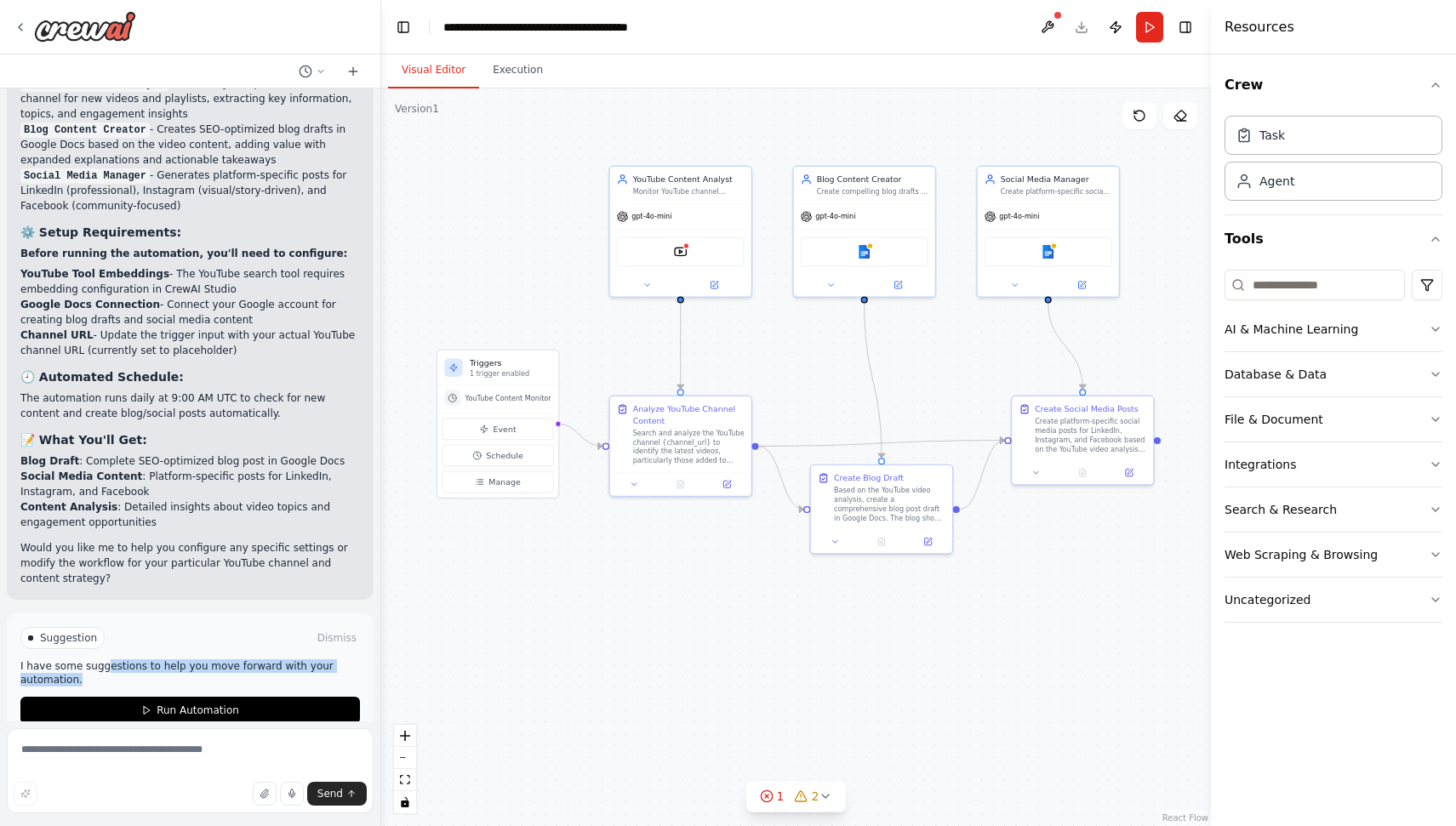
drag, startPoint x: 107, startPoint y: 637, endPoint x: 189, endPoint y: 648, distance: 82.7
click at [191, 659] on p "I have some suggestions to help you move forward with your automation." at bounding box center [190, 672] width 339 height 27
click at [189, 659] on p "I have some suggestions to help you move forward with your automation." at bounding box center [190, 672] width 339 height 27
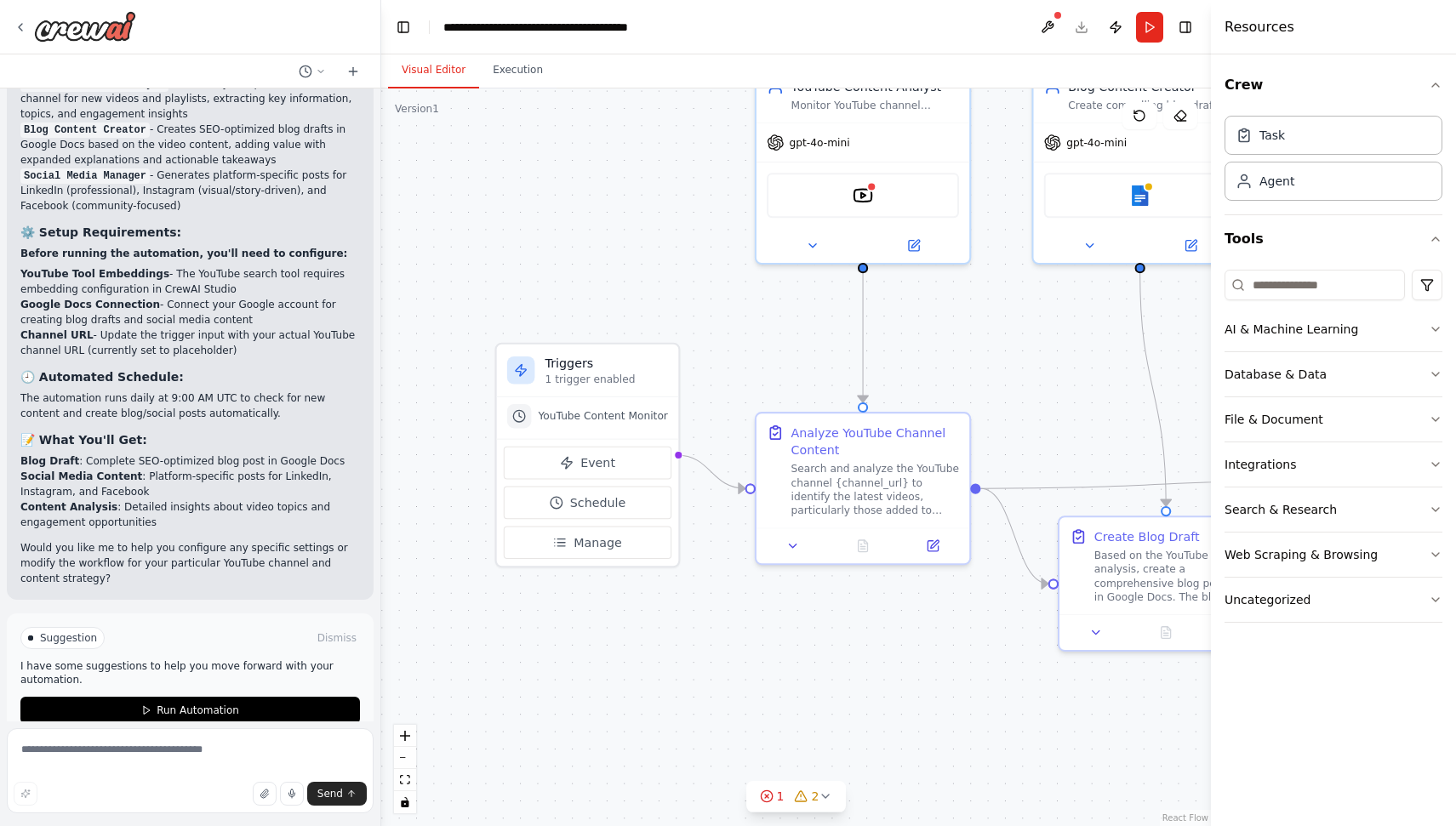
drag, startPoint x: 582, startPoint y: 563, endPoint x: 714, endPoint y: 706, distance: 194.6
click at [714, 706] on div ".deletable-edge-delete-btn { width: 20px; height: 20px; border: 0px solid #ffff…" at bounding box center [796, 456] width 830 height 737
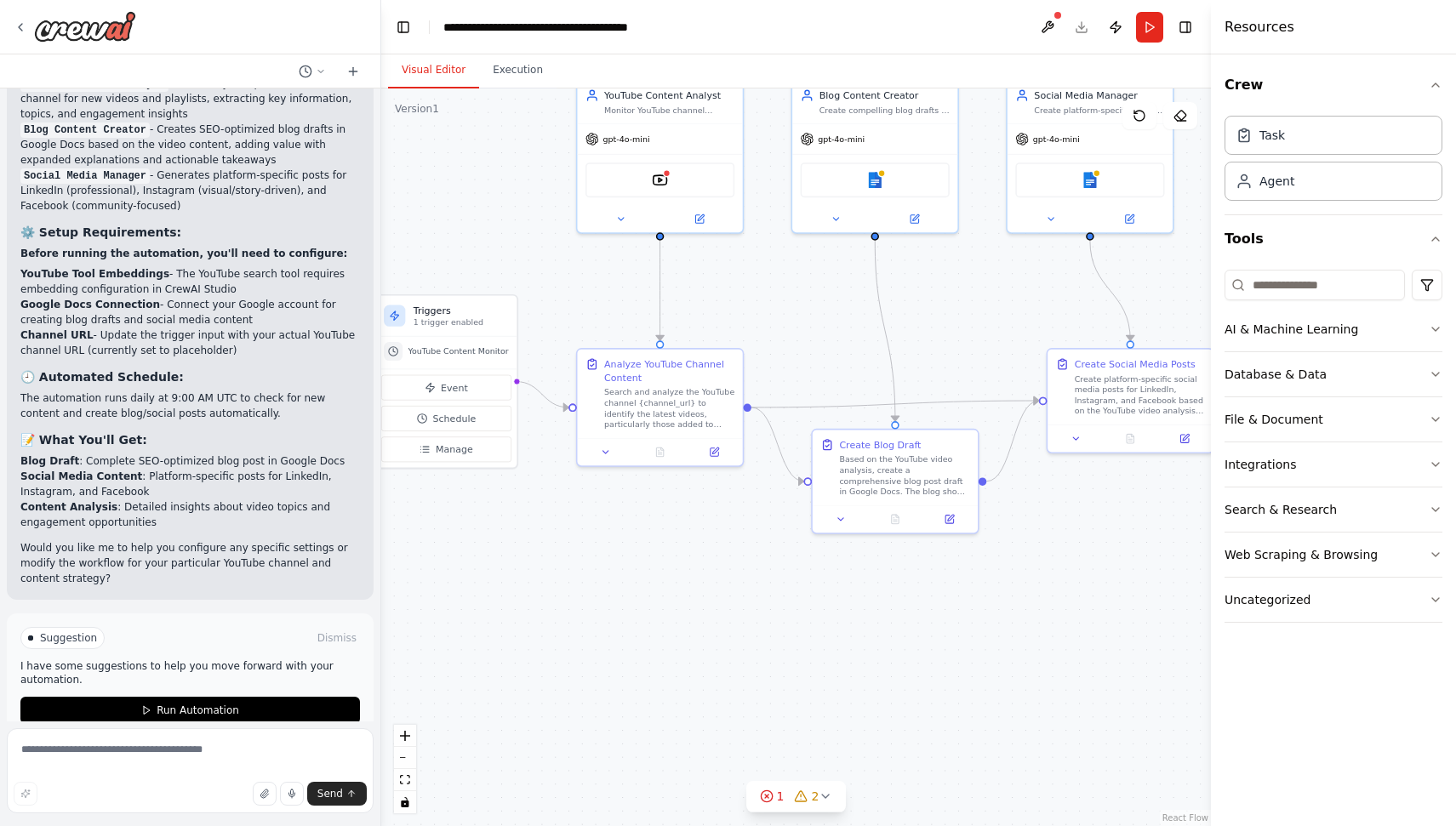
drag, startPoint x: 937, startPoint y: 687, endPoint x: 760, endPoint y: 521, distance: 242.7
click at [760, 521] on div ".deletable-edge-delete-btn { width: 20px; height: 20px; border: 0px solid #ffff…" at bounding box center [796, 456] width 830 height 737
click at [648, 98] on div "YouTube Content Analyst" at bounding box center [669, 94] width 130 height 14
click at [623, 143] on div "gpt-4o-mini" at bounding box center [618, 136] width 65 height 14
click at [597, 138] on icon at bounding box center [592, 136] width 12 height 12
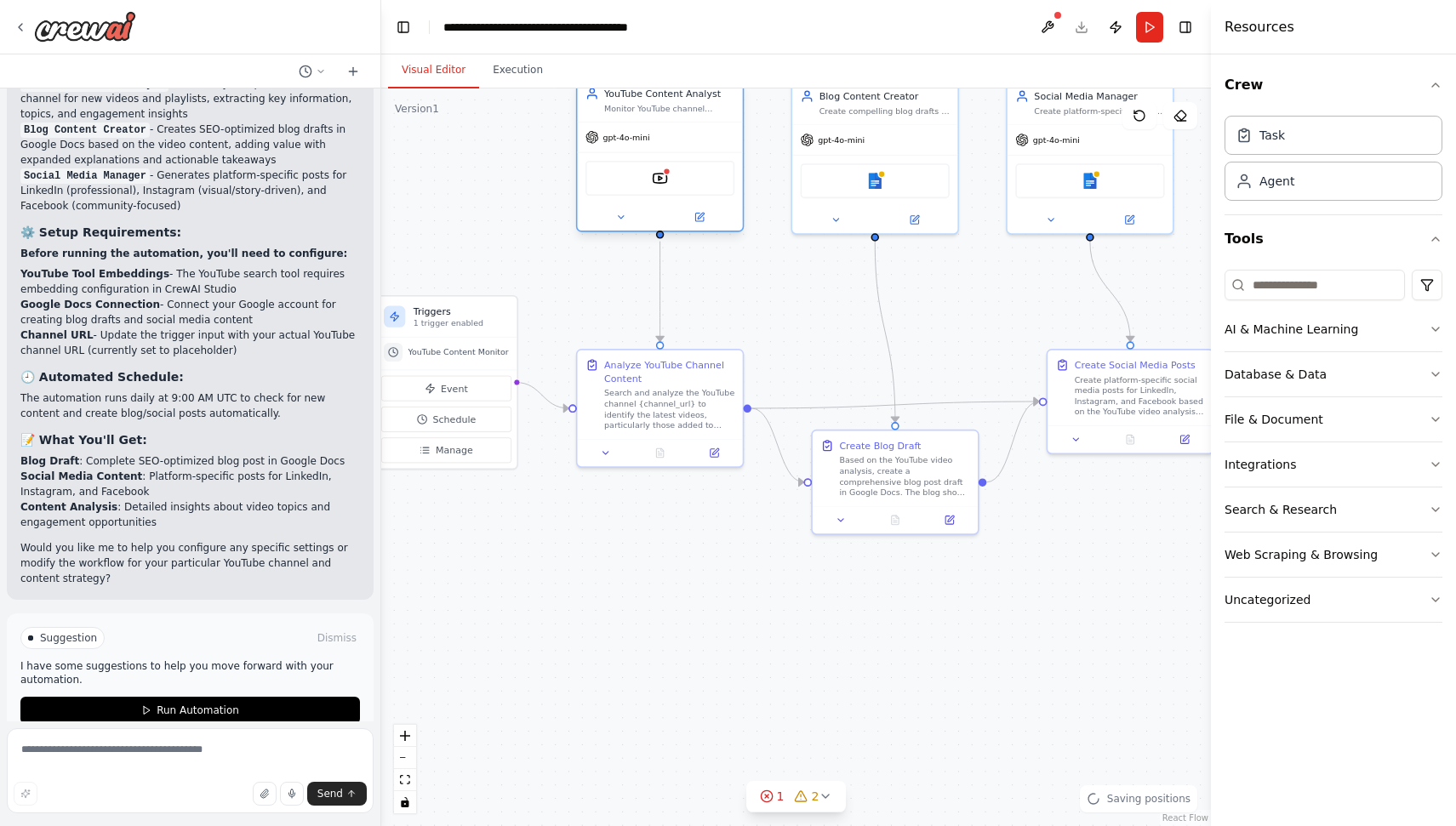
click at [646, 184] on div "YoutubeChannelSearchTool" at bounding box center [659, 178] width 149 height 35
click at [706, 211] on button at bounding box center [699, 217] width 76 height 16
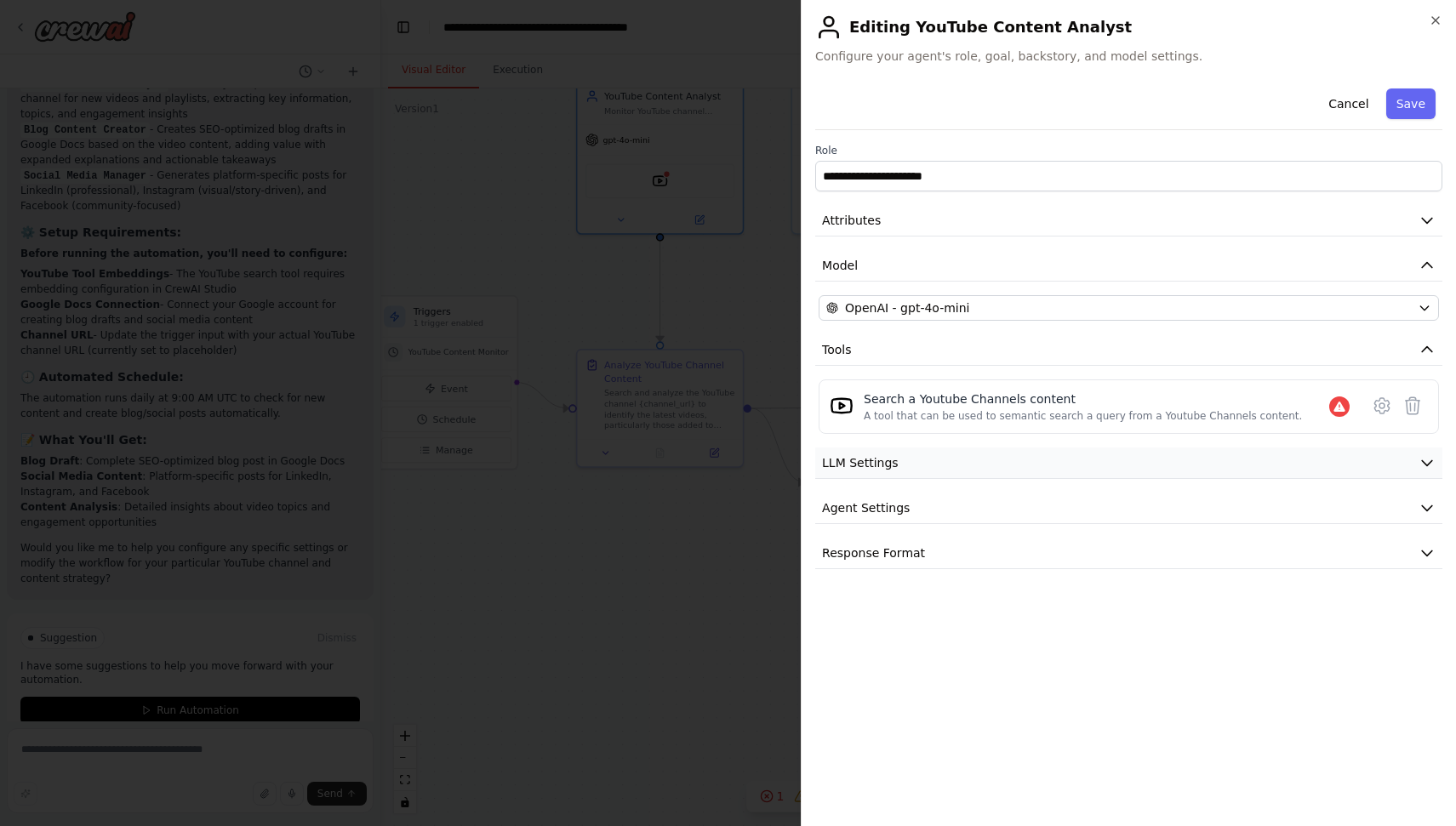
click at [952, 462] on button "LLM Settings" at bounding box center [1129, 464] width 627 height 32
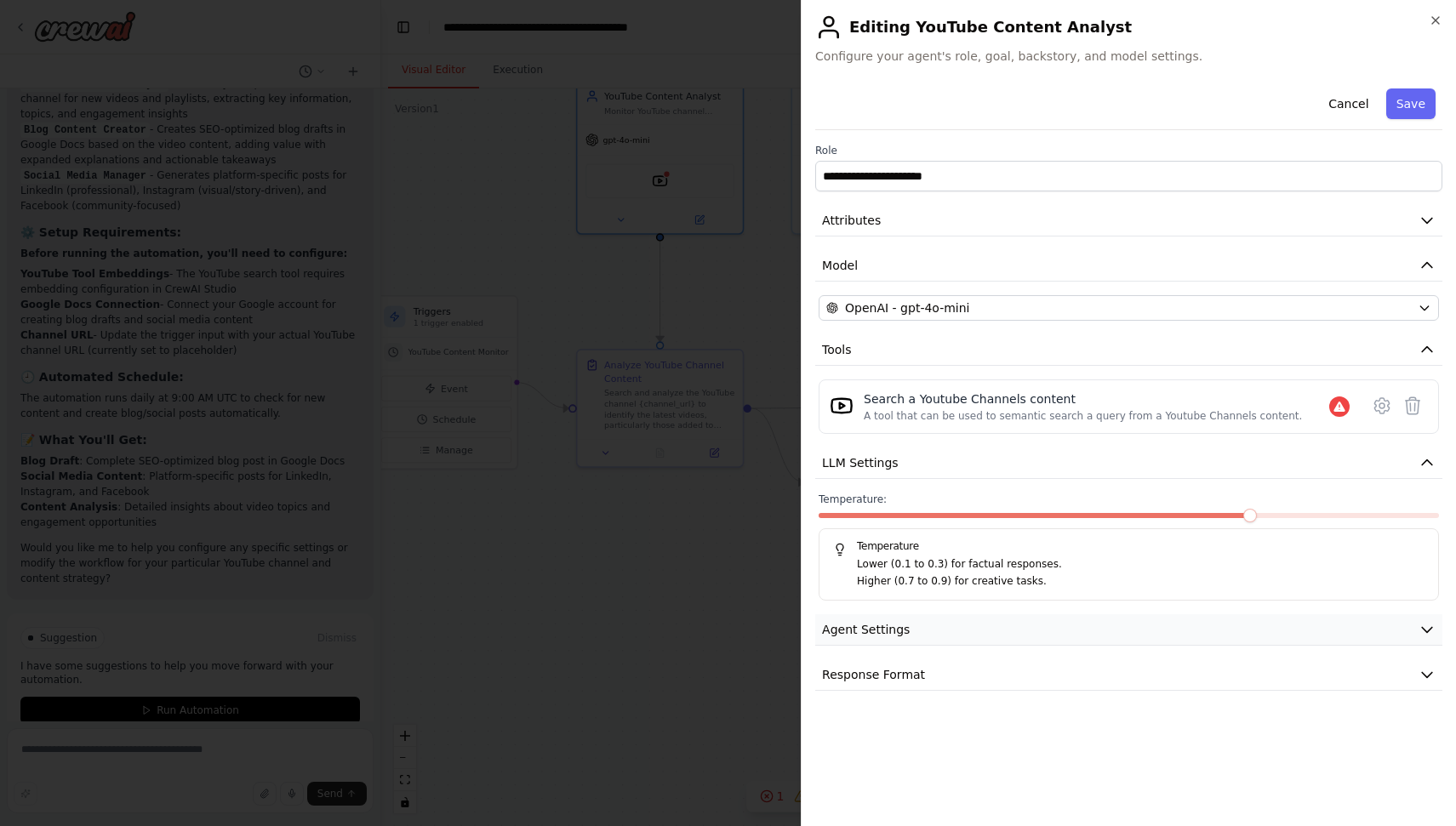
click at [912, 635] on button "Agent Settings" at bounding box center [1129, 629] width 627 height 32
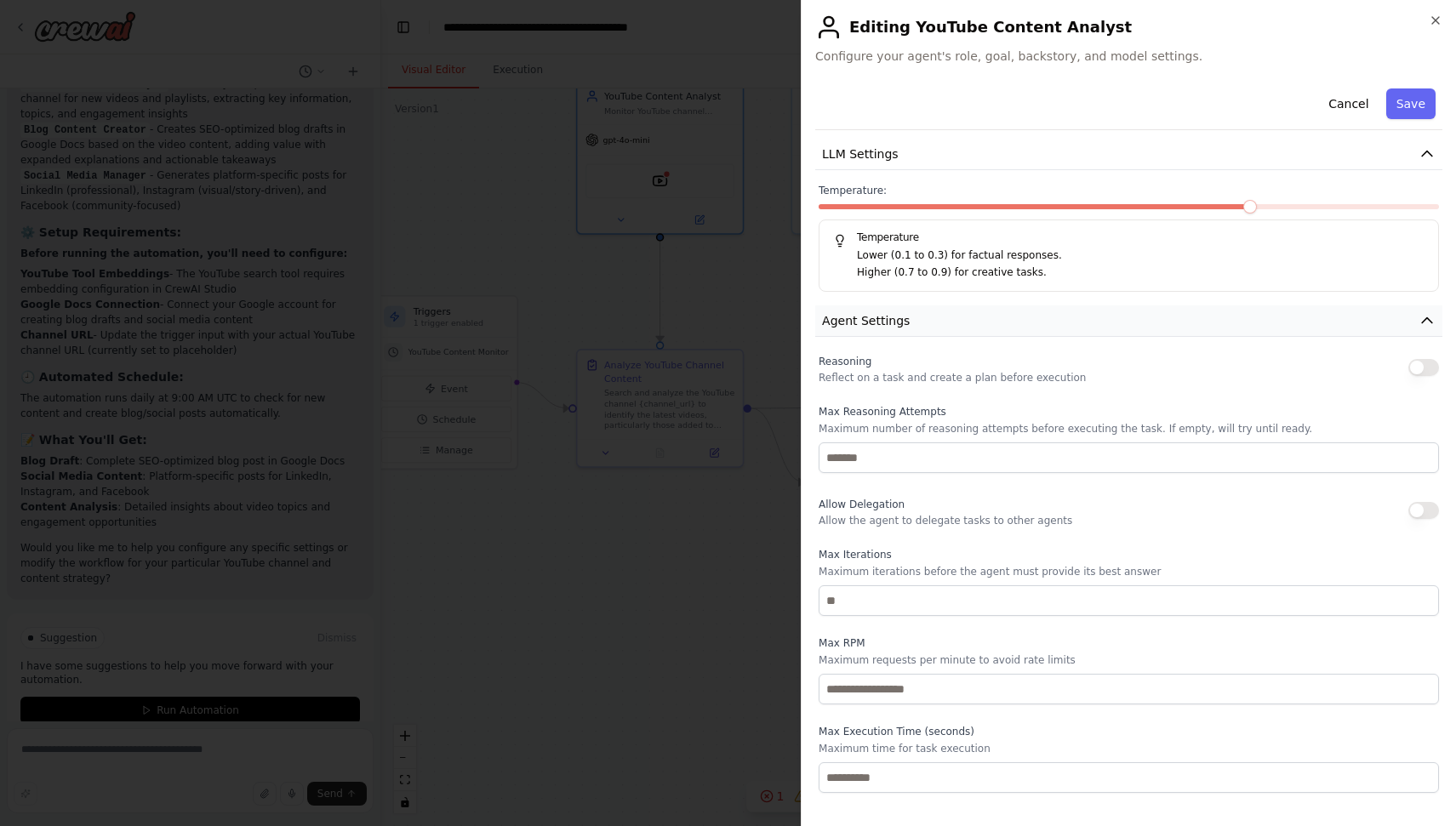
scroll to position [348, 0]
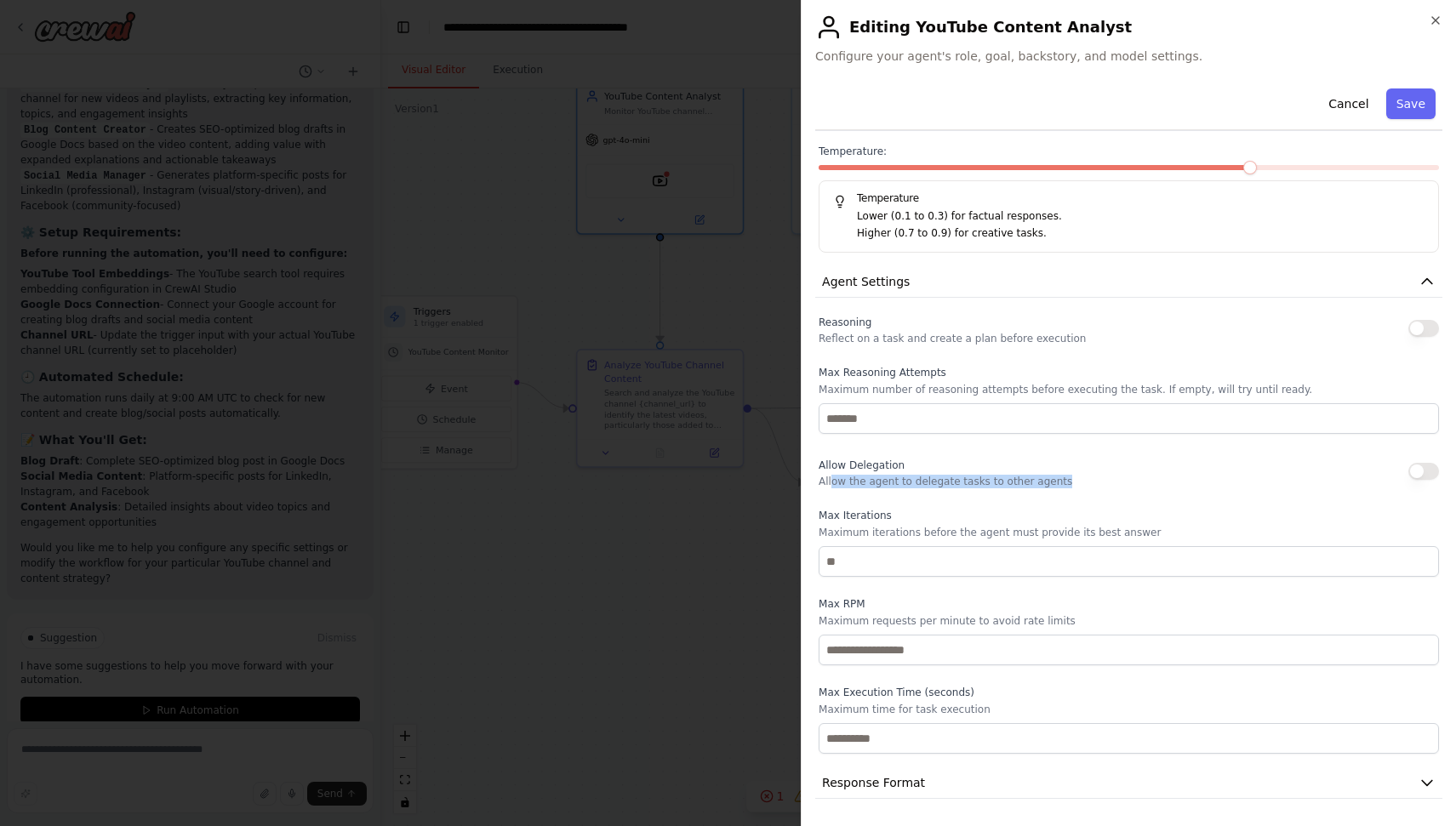
drag, startPoint x: 832, startPoint y: 484, endPoint x: 1065, endPoint y: 483, distance: 233.0
click at [1065, 483] on div "Allow Delegation Allow the agent to delegate tasks to other agents" at bounding box center [1129, 471] width 620 height 34
click at [1430, 477] on button "button" at bounding box center [1424, 471] width 31 height 17
click at [1430, 475] on button "button" at bounding box center [1424, 471] width 31 height 17
click at [1094, 487] on div "Allow Delegation Allow the agent to delegate tasks to other agents" at bounding box center [1129, 471] width 620 height 34
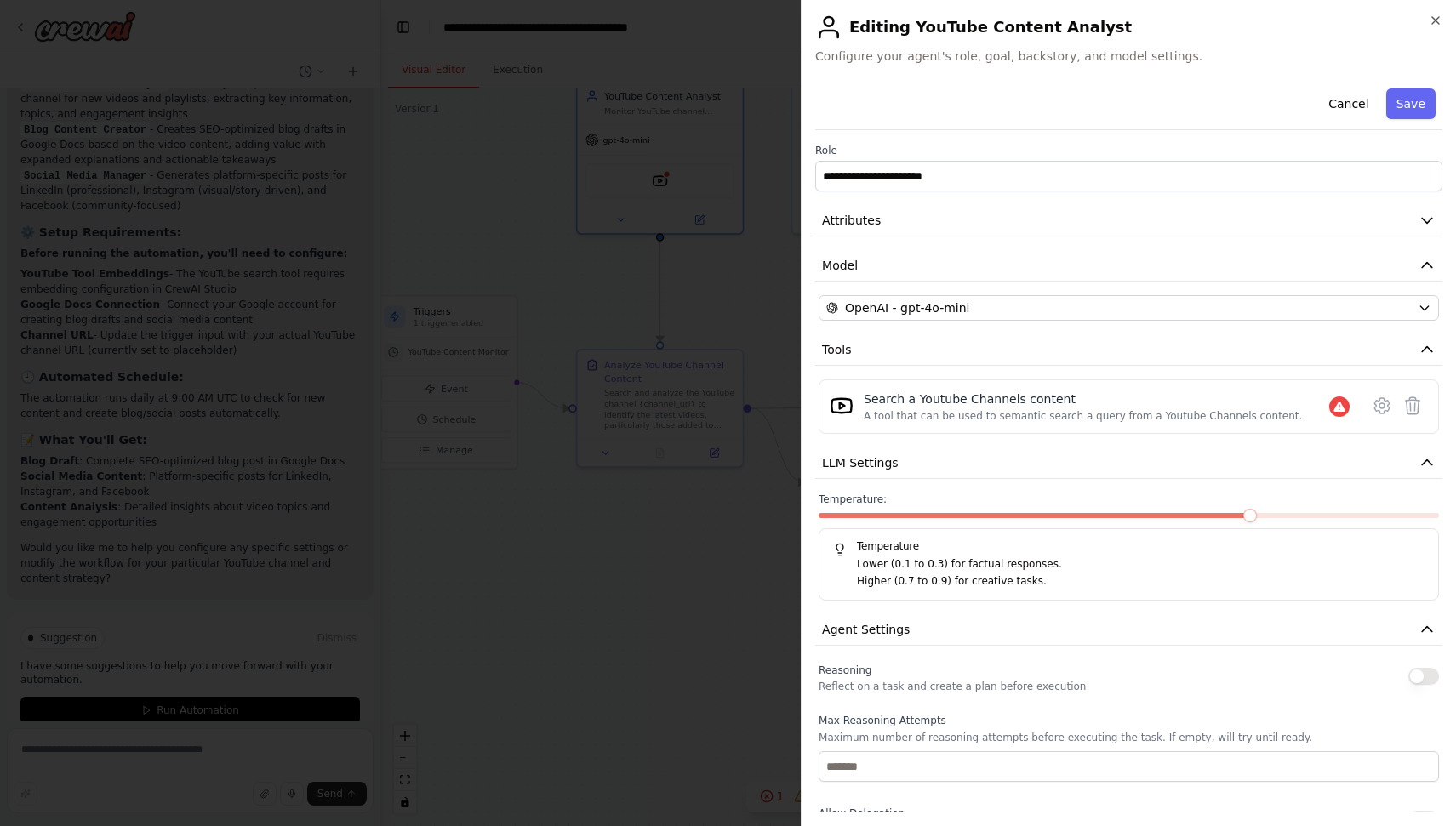
scroll to position [0, 0]
click at [1378, 402] on icon at bounding box center [1382, 406] width 20 height 20
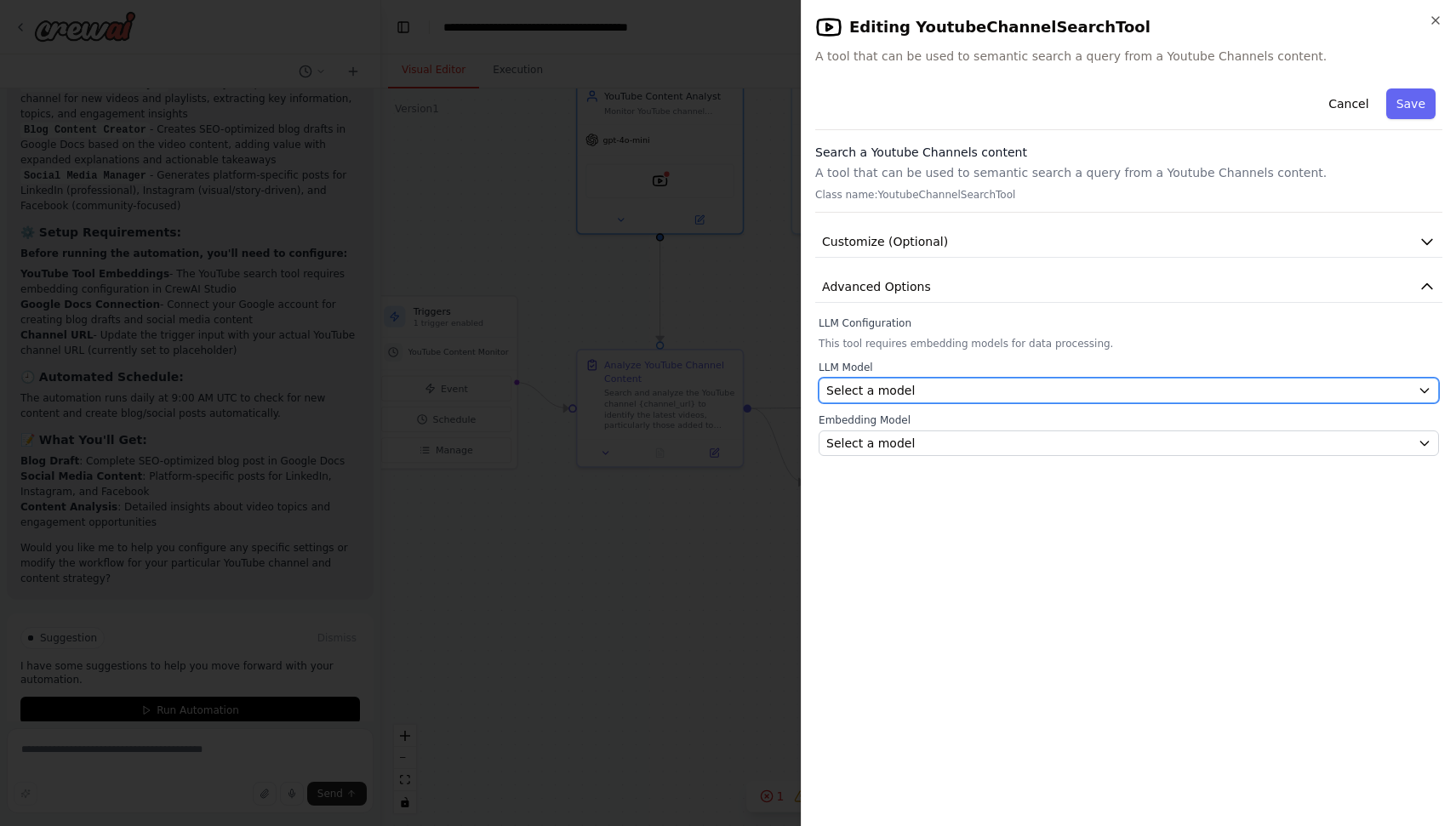
click at [1084, 390] on div "Select a model" at bounding box center [1118, 390] width 584 height 17
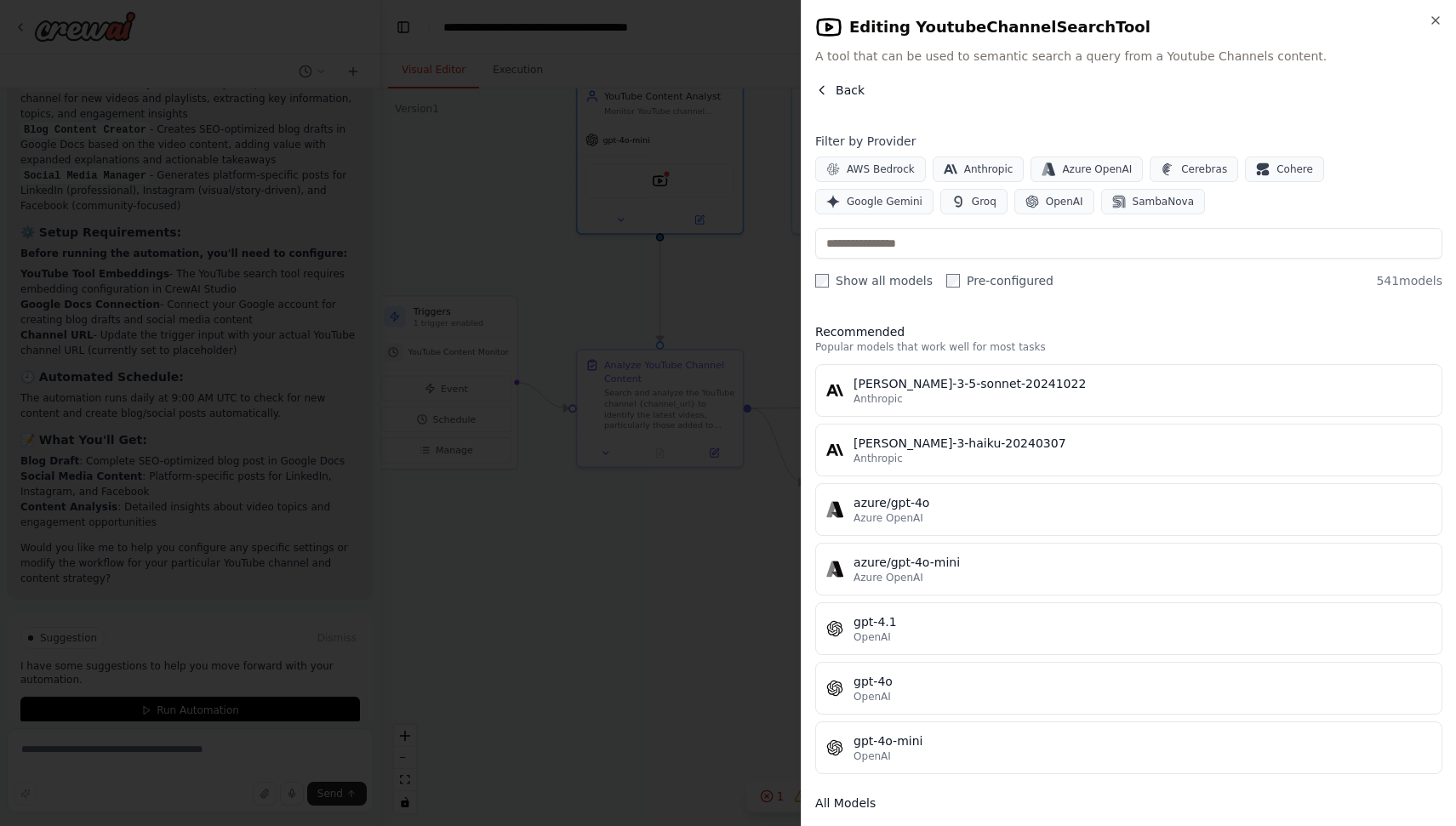
click at [831, 89] on button "Back" at bounding box center [839, 90] width 49 height 17
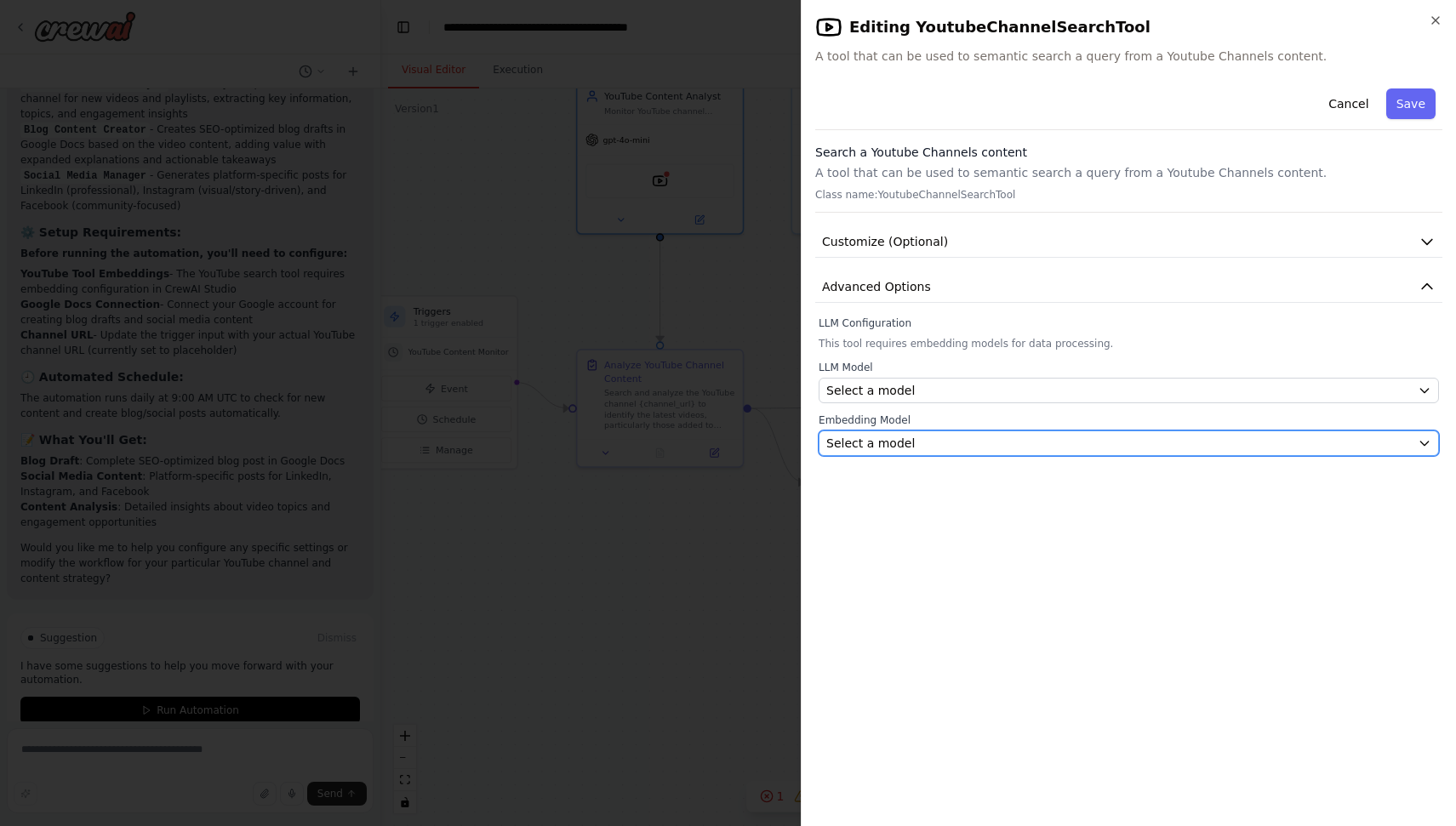
click at [1022, 442] on div "Select a model" at bounding box center [1118, 443] width 584 height 17
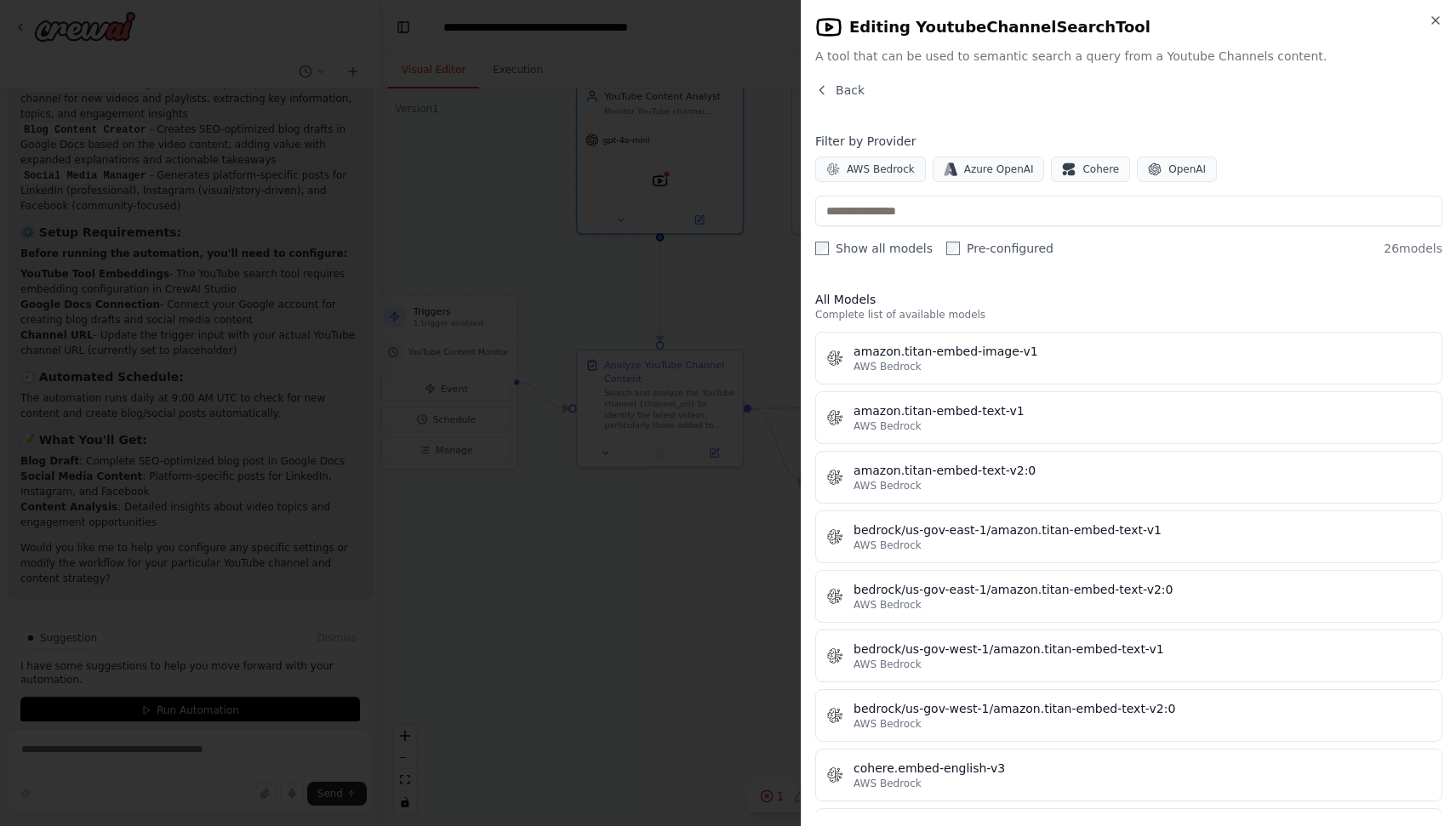
click at [820, 100] on div "Back" at bounding box center [1129, 96] width 627 height 31
click at [823, 83] on icon "button" at bounding box center [822, 90] width 14 height 14
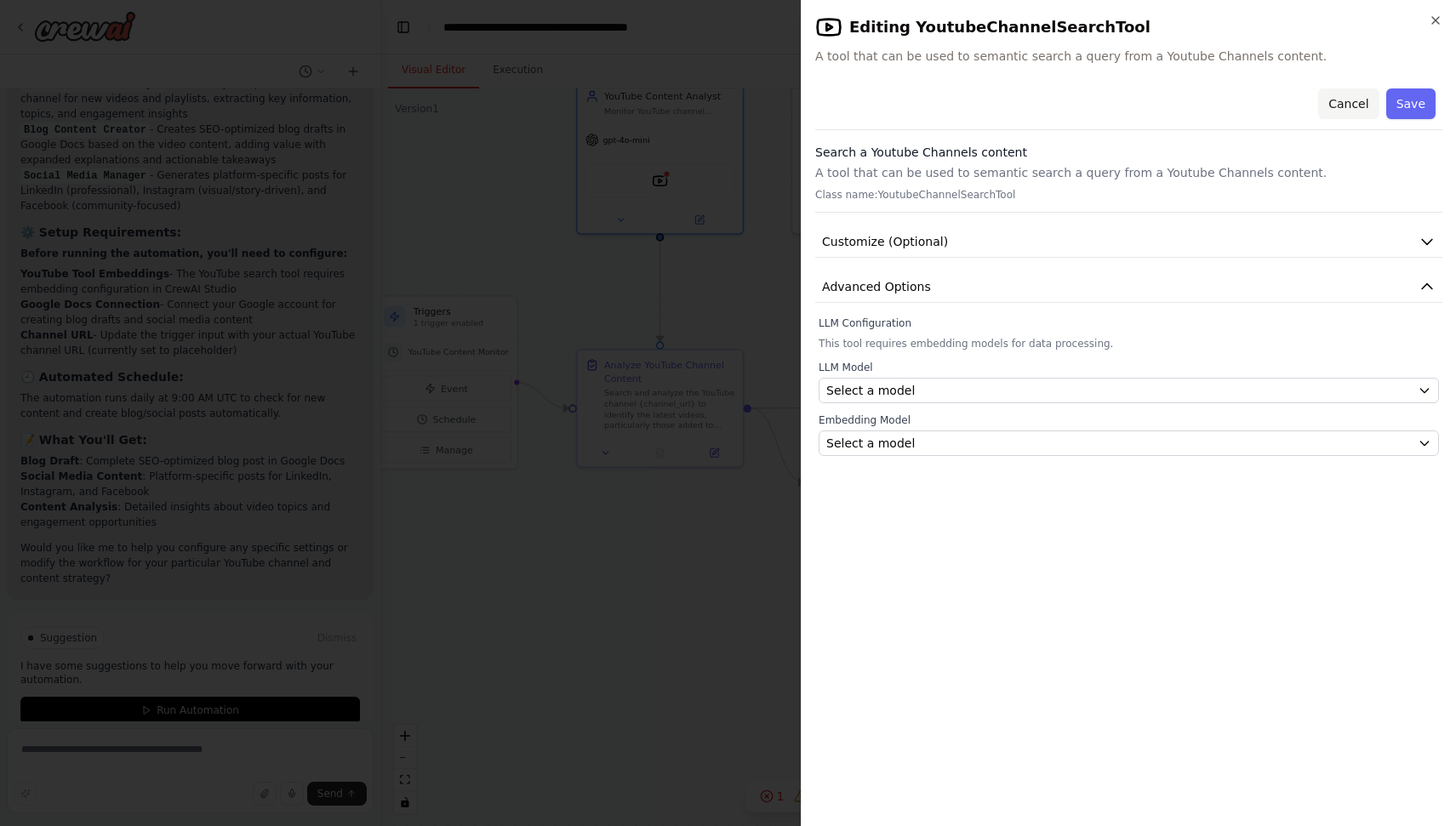
click at [1340, 107] on button "Cancel" at bounding box center [1347, 103] width 60 height 31
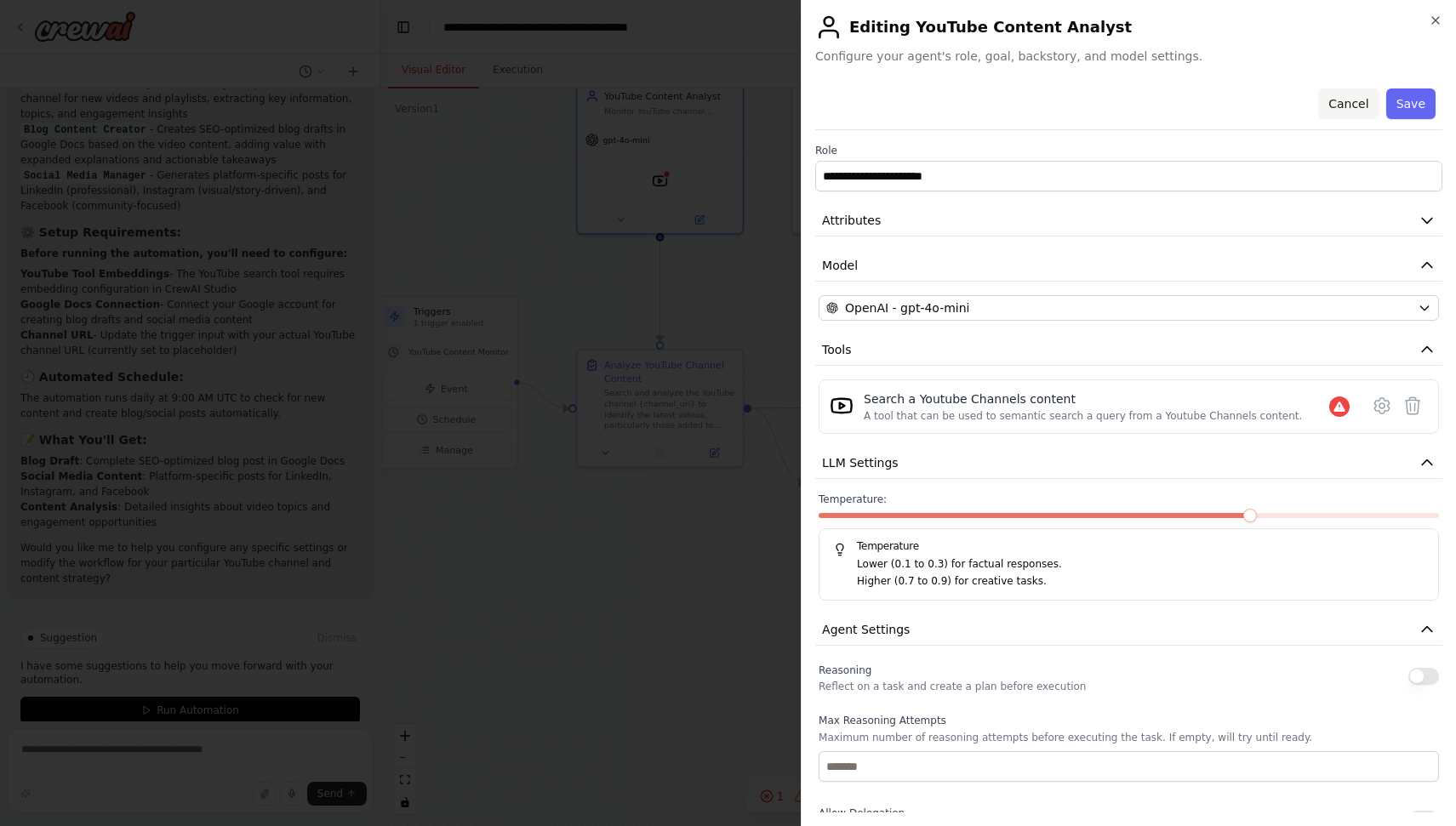
click at [1357, 103] on button "Cancel" at bounding box center [1347, 103] width 60 height 31
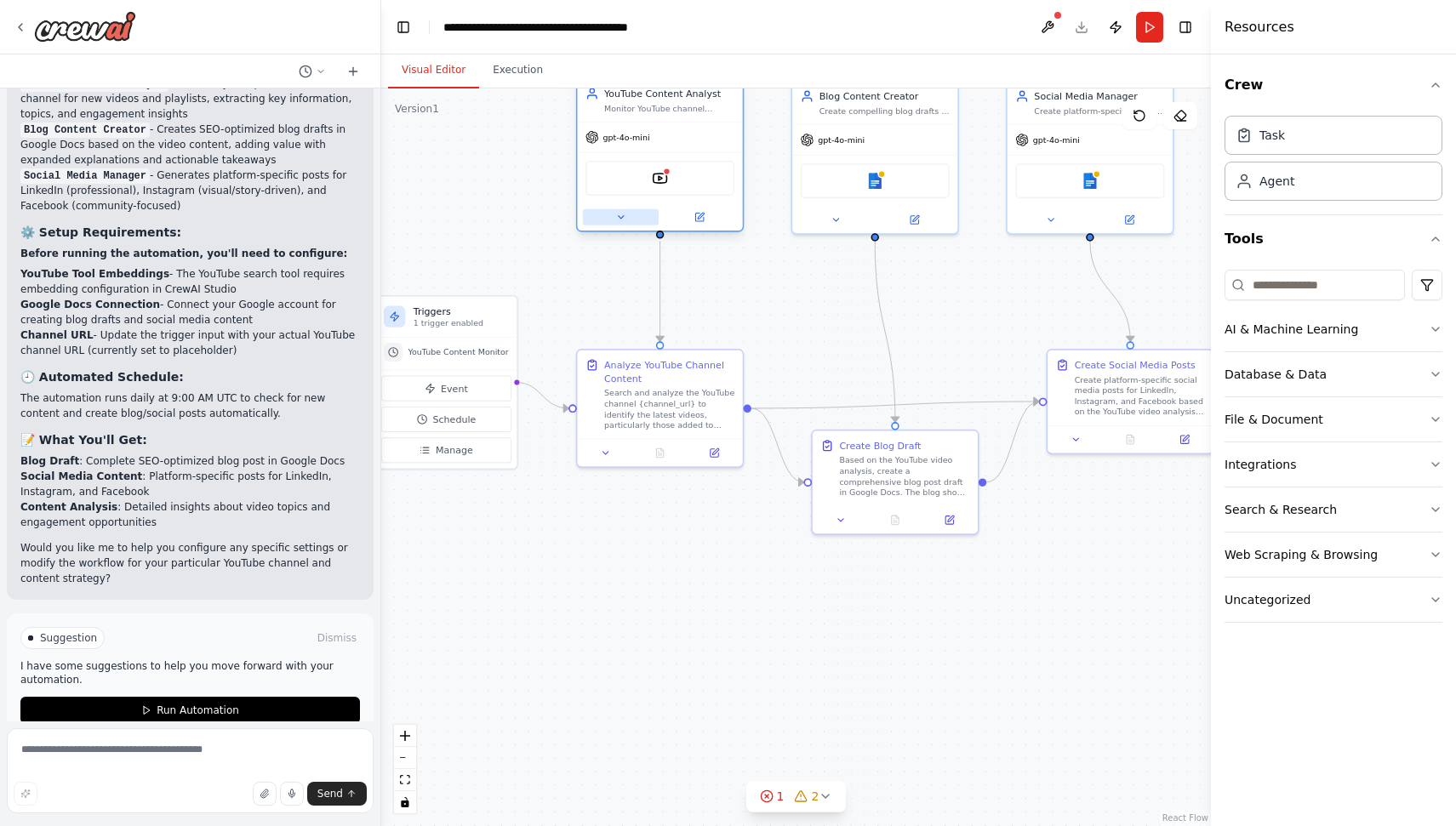
click at [612, 221] on button at bounding box center [621, 217] width 76 height 16
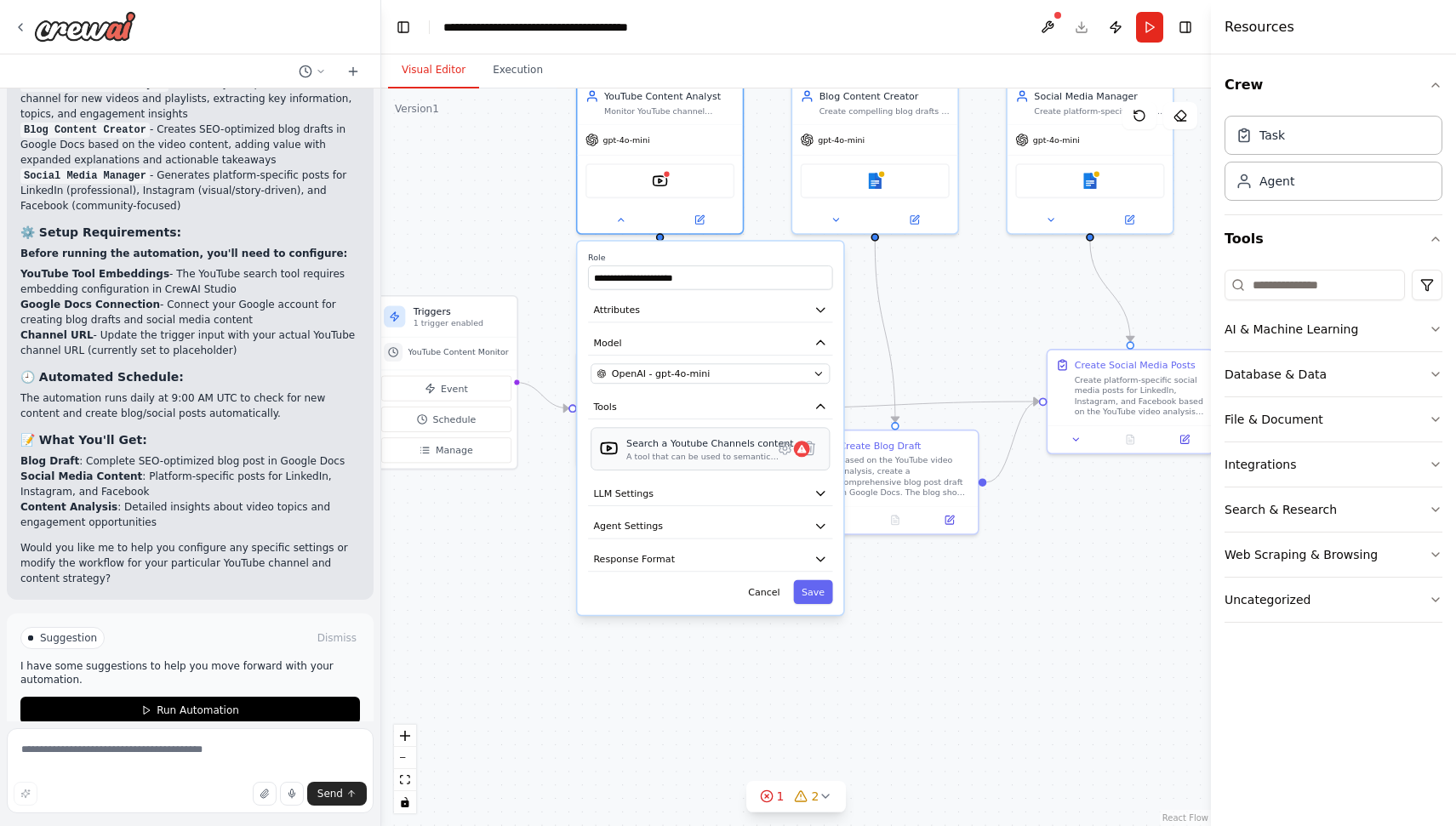
click at [683, 453] on div "A tool that can be used to semantic search a query from a Youtube Channels cont…" at bounding box center [709, 456] width 167 height 11
click at [653, 458] on div "A tool that can be used to semantic search a query from a Youtube Channels cont…" at bounding box center [709, 456] width 167 height 11
click at [683, 489] on button "LLM Settings" at bounding box center [709, 493] width 244 height 25
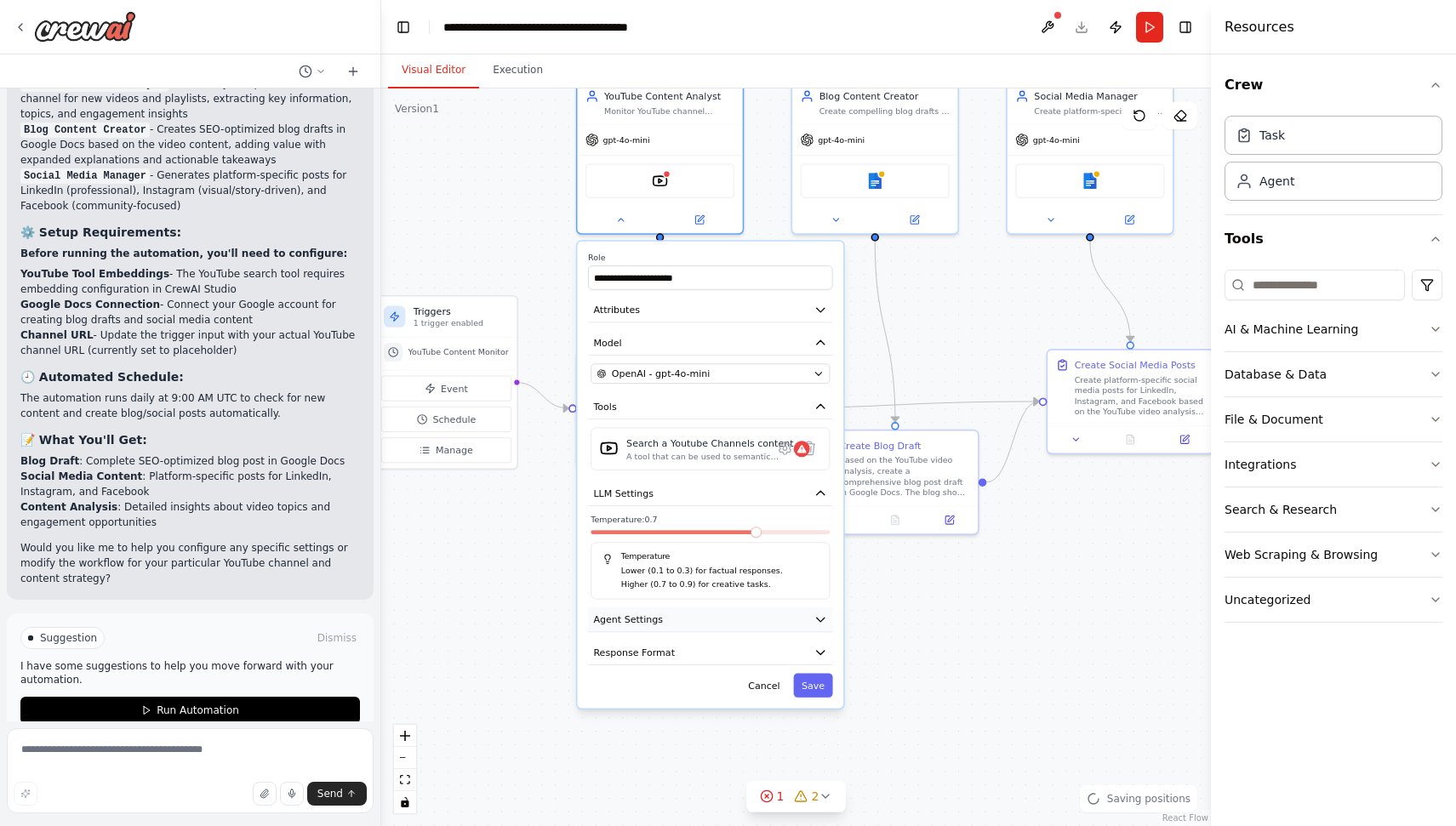
click at [668, 622] on button "Agent Settings" at bounding box center [709, 619] width 244 height 25
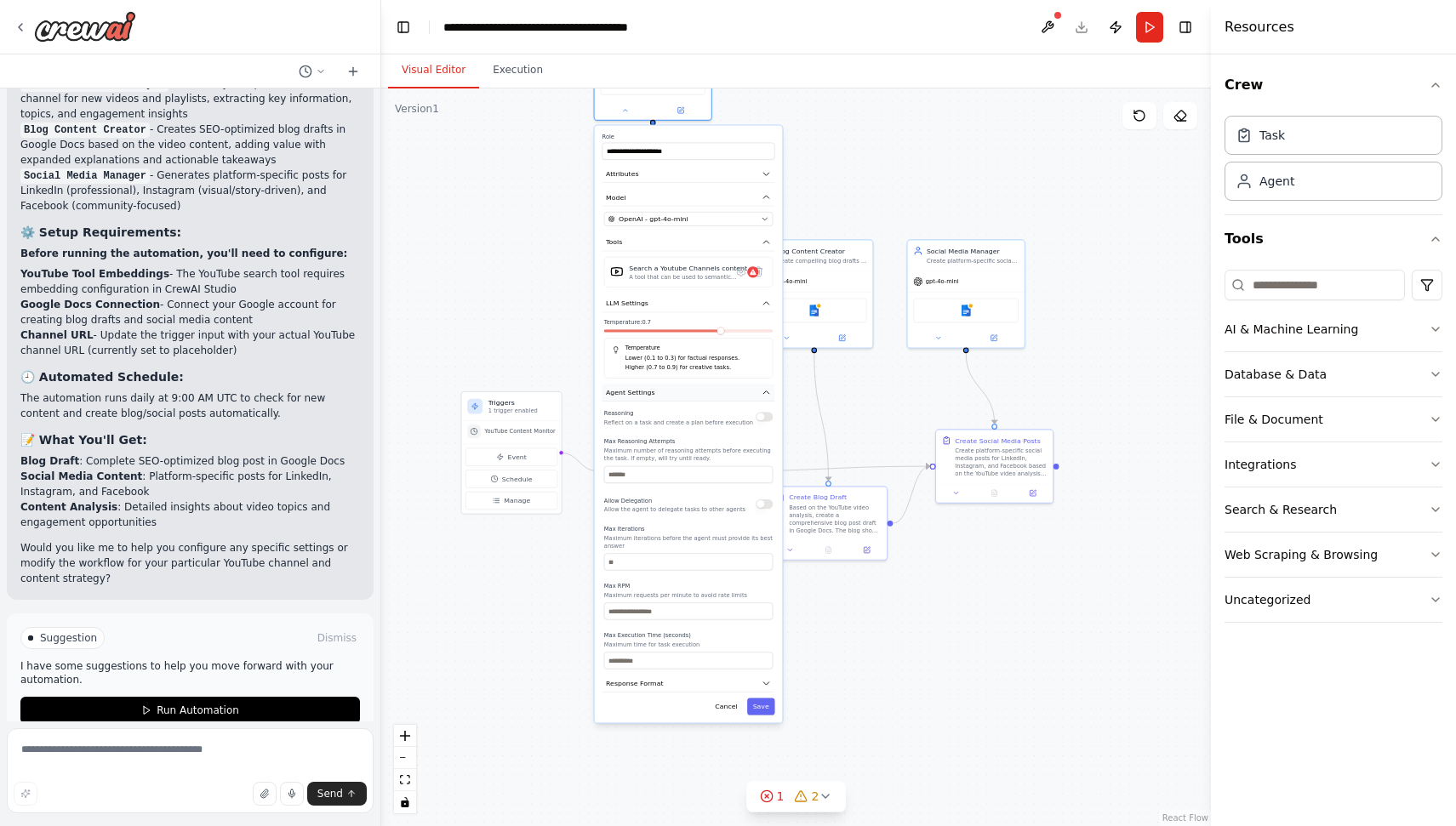
drag, startPoint x: 668, startPoint y: 622, endPoint x: 660, endPoint y: 394, distance: 228.1
click at [660, 394] on button "Agent Settings" at bounding box center [689, 392] width 172 height 18
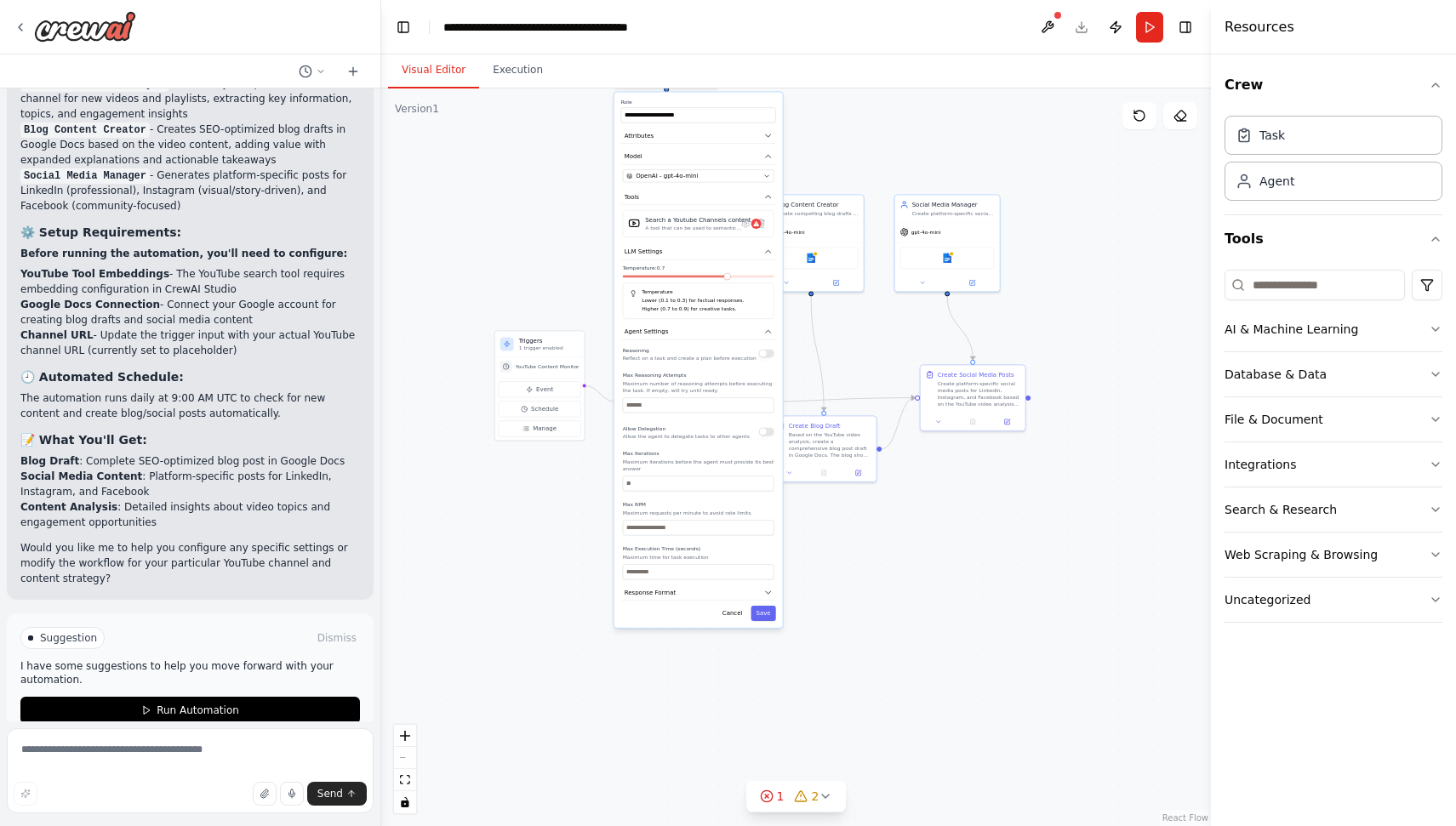
click at [578, 273] on div ".deletable-edge-delete-btn { width: 20px; height: 20px; border: 0px solid #ffff…" at bounding box center [796, 456] width 830 height 737
click at [738, 614] on button "Cancel" at bounding box center [732, 613] width 31 height 16
click at [734, 614] on button "Cancel" at bounding box center [732, 613] width 31 height 16
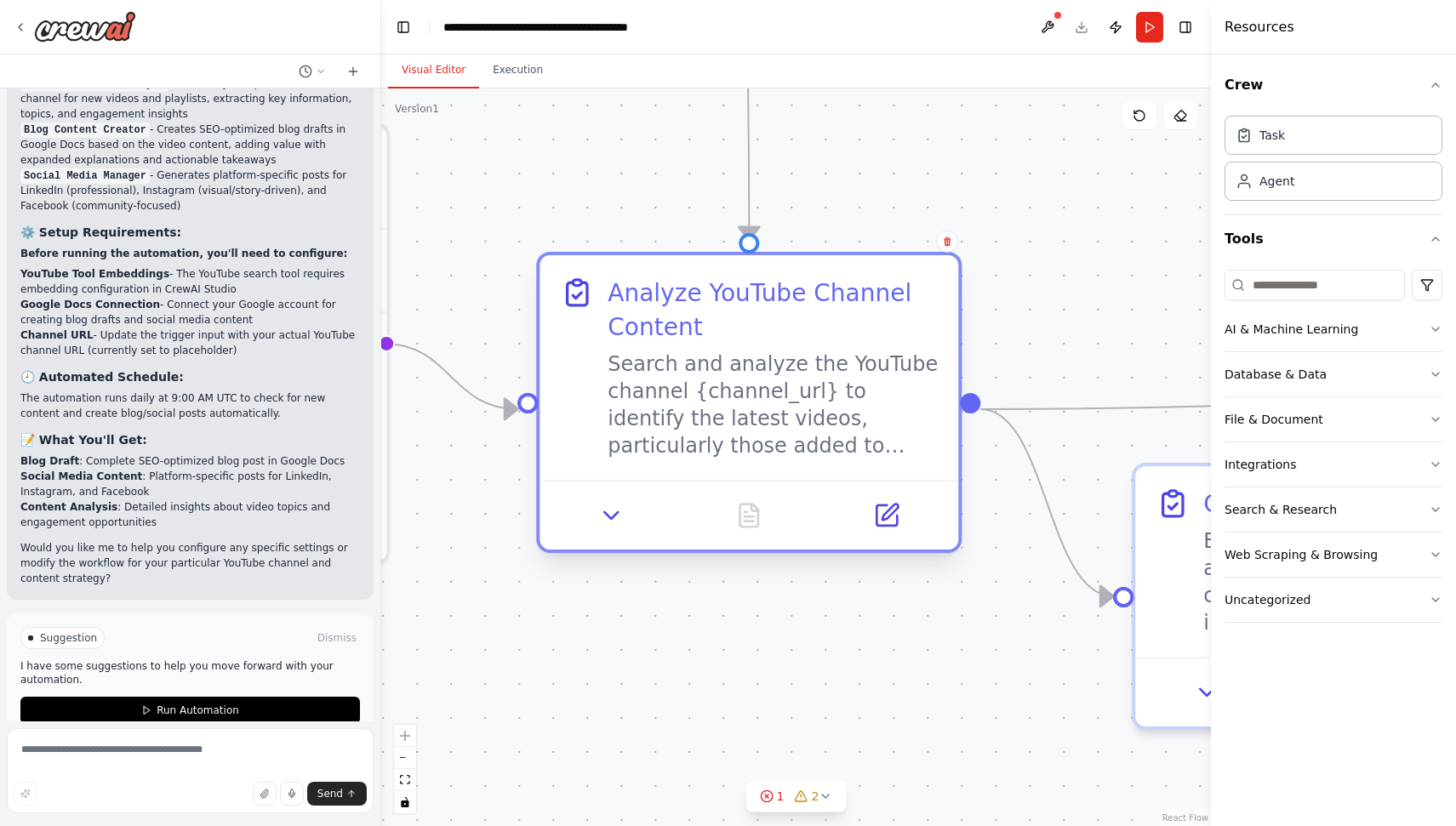
click at [771, 406] on div "Search and analyze the YouTube channel {channel_url} to identify the latest vid…" at bounding box center [773, 404] width 330 height 108
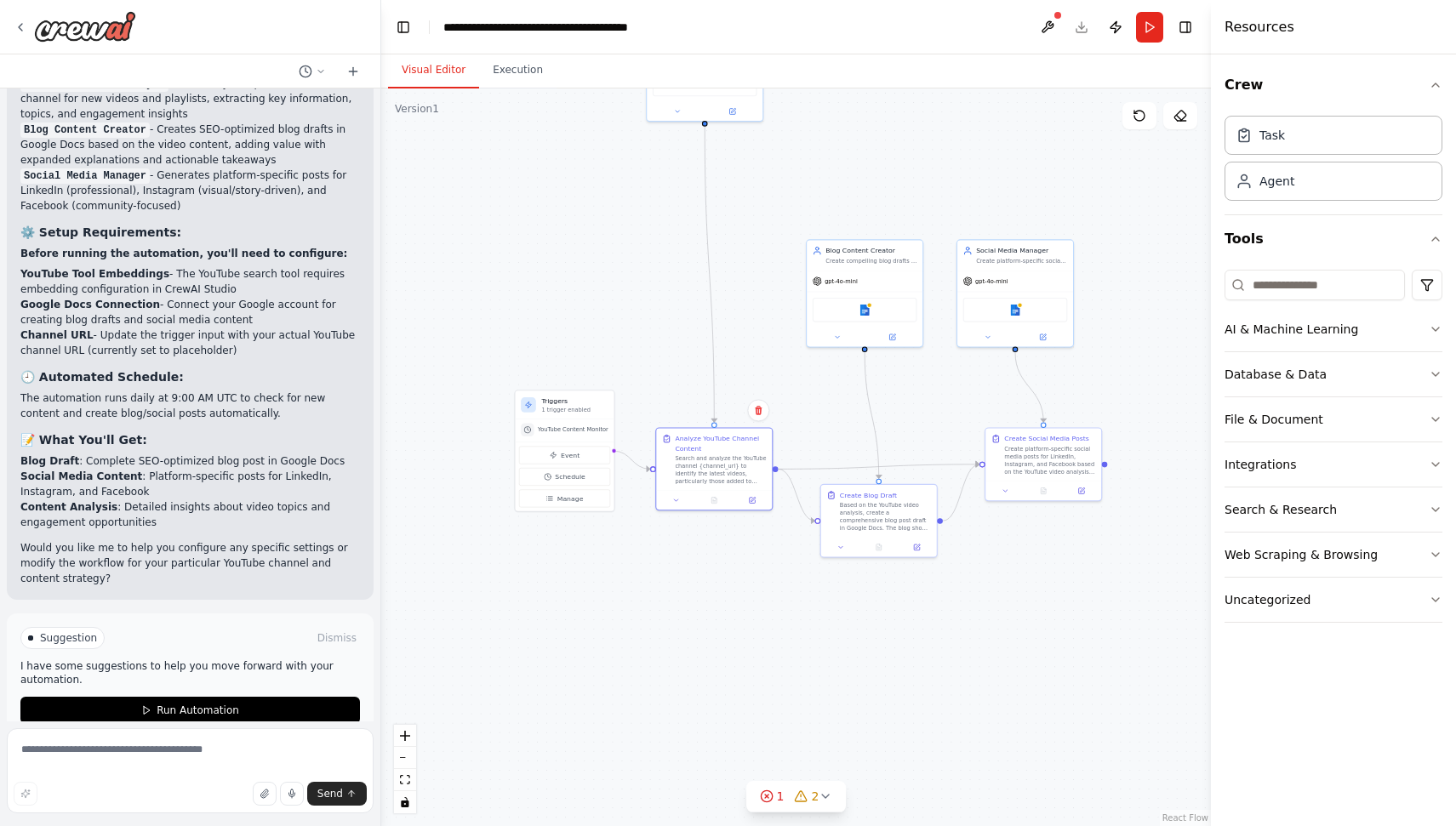
drag, startPoint x: 686, startPoint y: 242, endPoint x: 686, endPoint y: 387, distance: 145.0
click at [686, 387] on div ".deletable-edge-delete-btn { width: 20px; height: 20px; border: 0px solid #ffff…" at bounding box center [796, 456] width 830 height 737
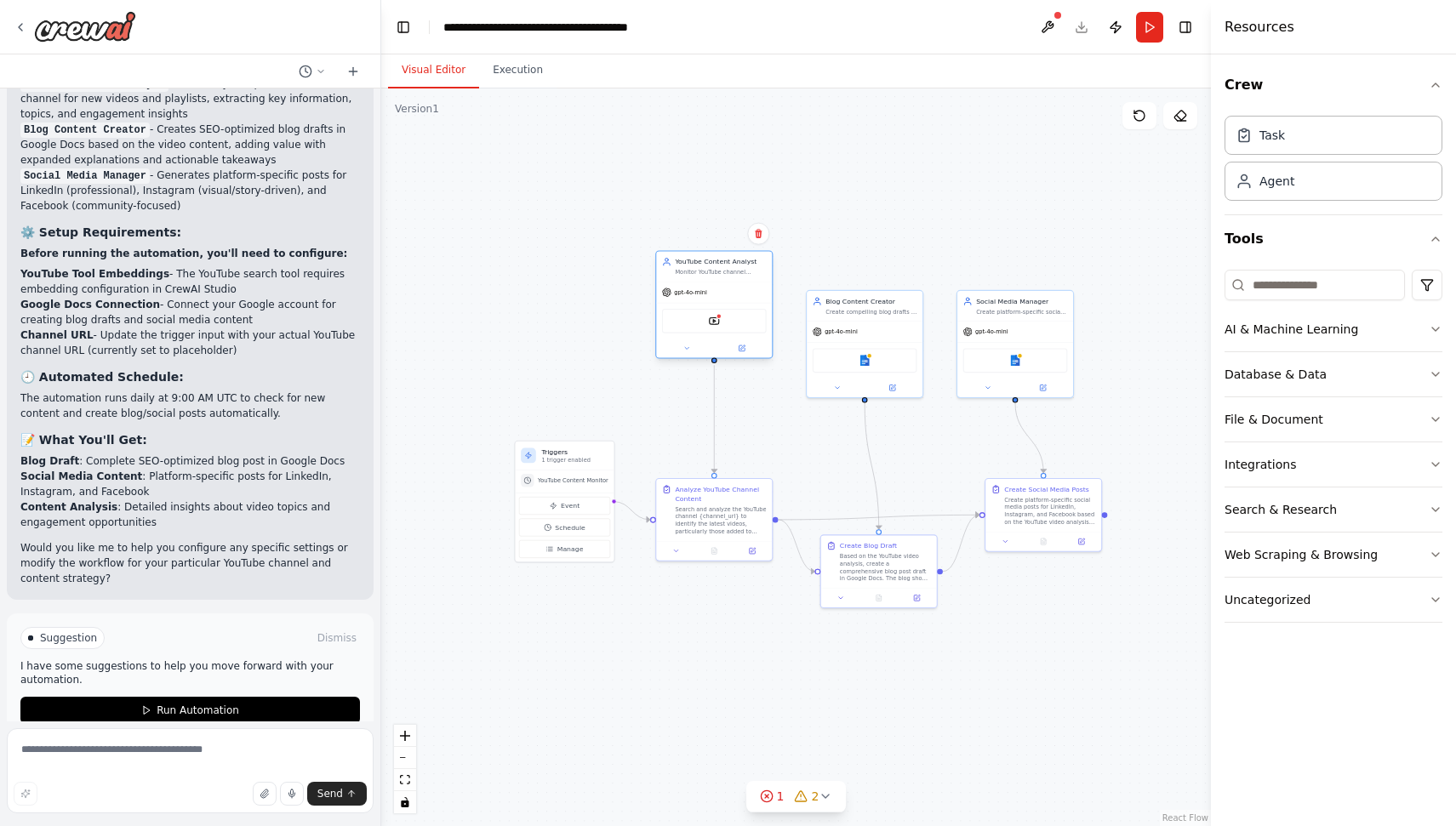
drag, startPoint x: 696, startPoint y: 108, endPoint x: 700, endPoint y: 327, distance: 219.0
click at [700, 327] on div "YoutubeChannelSearchTool" at bounding box center [714, 321] width 105 height 25
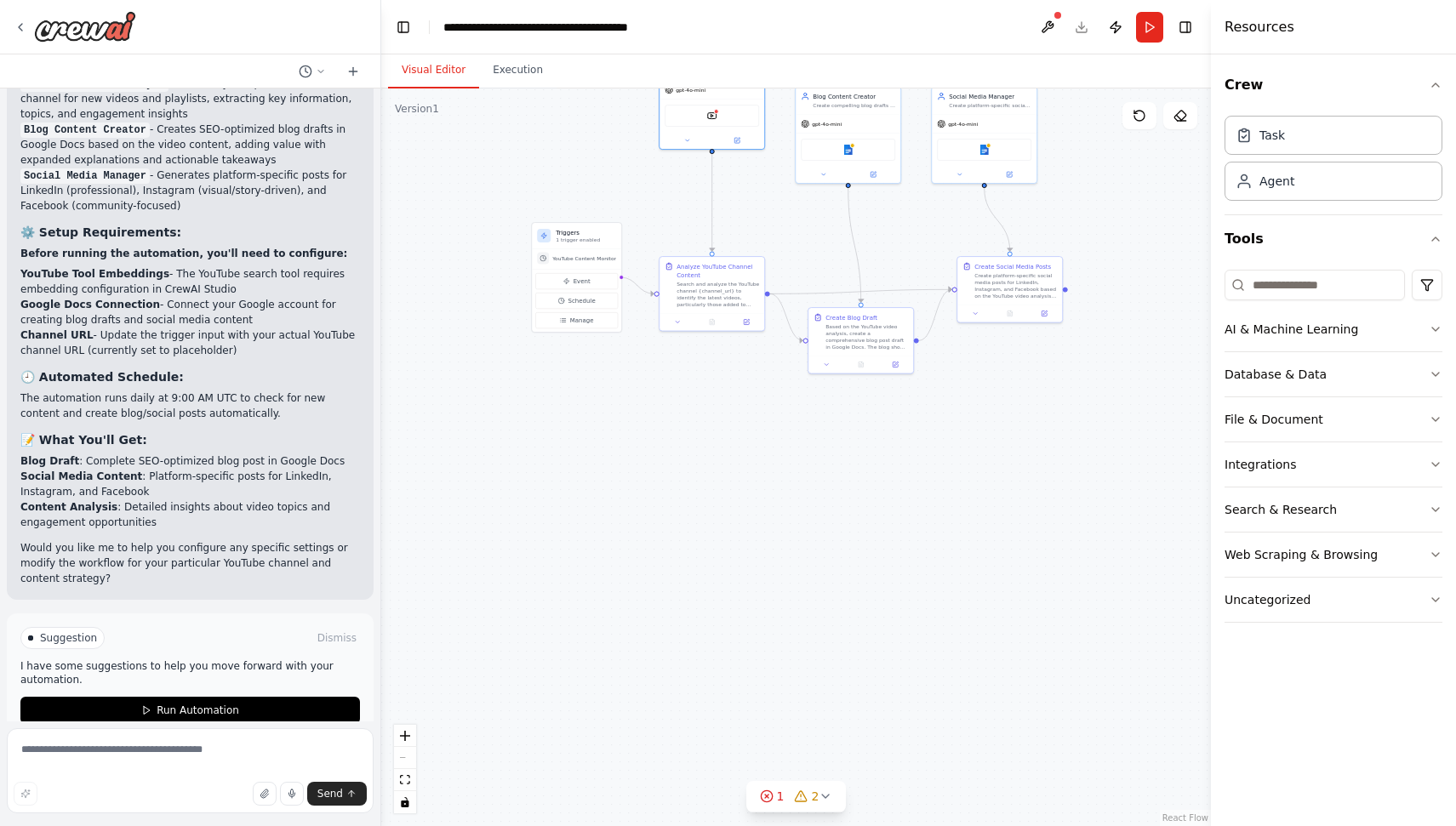
drag, startPoint x: 683, startPoint y: 431, endPoint x: 677, endPoint y: 200, distance: 231.1
click at [677, 200] on div ".deletable-edge-delete-btn { width: 20px; height: 20px; border: 0px solid #ffff…" at bounding box center [796, 456] width 830 height 737
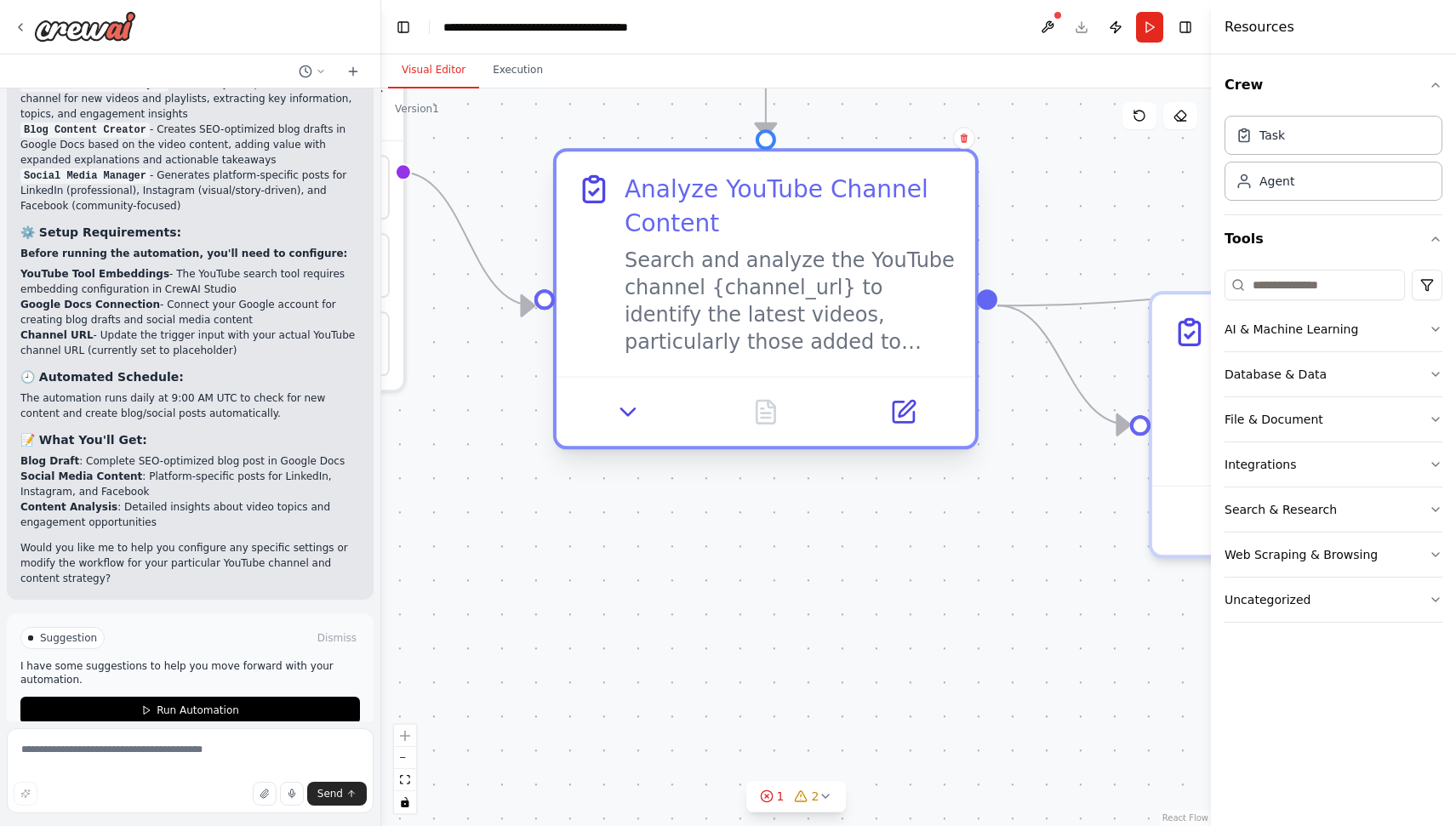
drag, startPoint x: 727, startPoint y: 225, endPoint x: 726, endPoint y: 284, distance: 59.0
click at [726, 284] on div "Search and analyze the YouTube channel {channel_url} to identify the latest vid…" at bounding box center [789, 300] width 330 height 108
click at [896, 407] on icon at bounding box center [902, 412] width 20 height 20
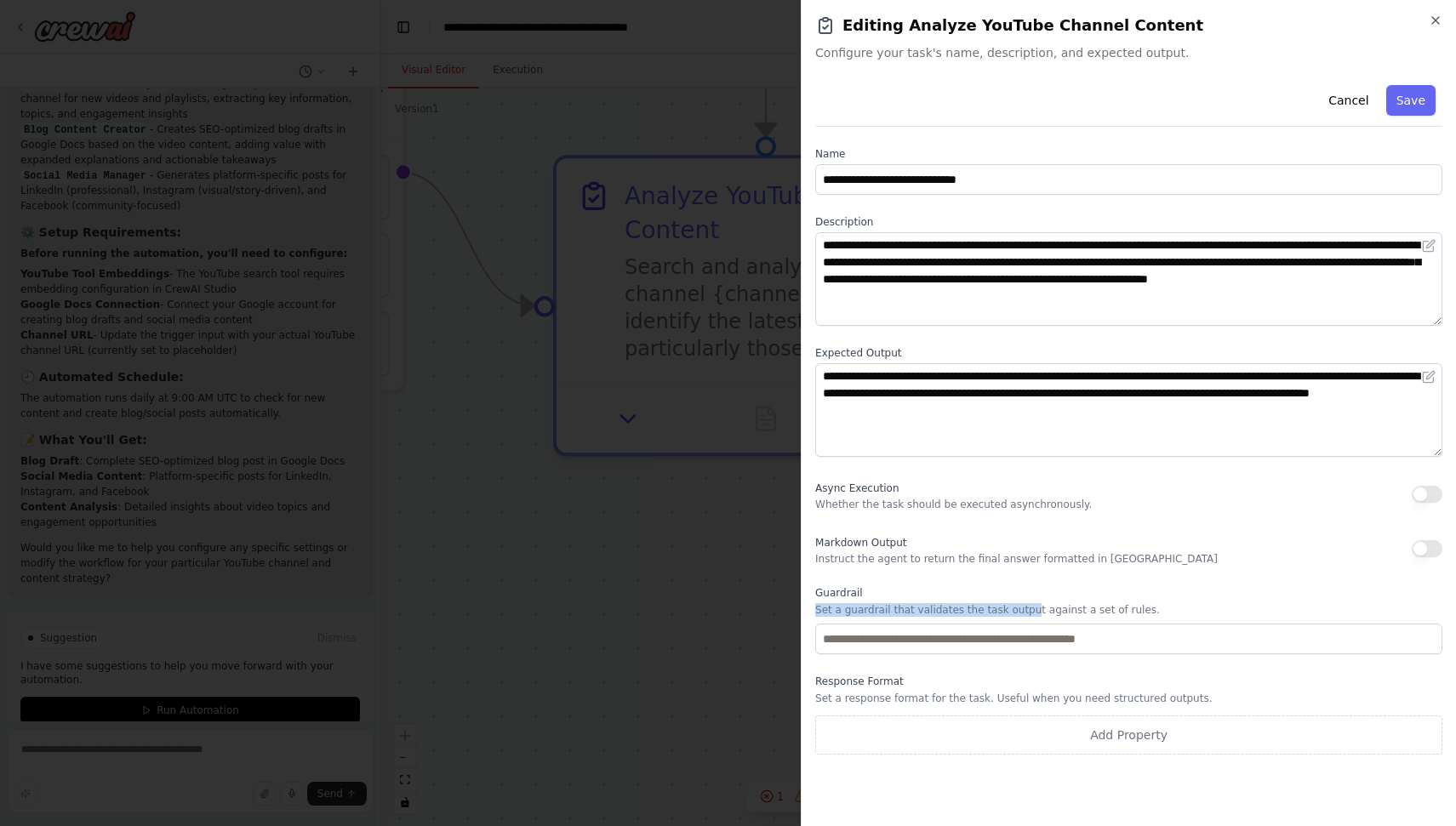
drag, startPoint x: 861, startPoint y: 603, endPoint x: 1022, endPoint y: 604, distance: 161.0
click at [1023, 604] on div "Guardrail Set a guardrail that validates the task output against a set of rules." at bounding box center [1129, 619] width 627 height 68
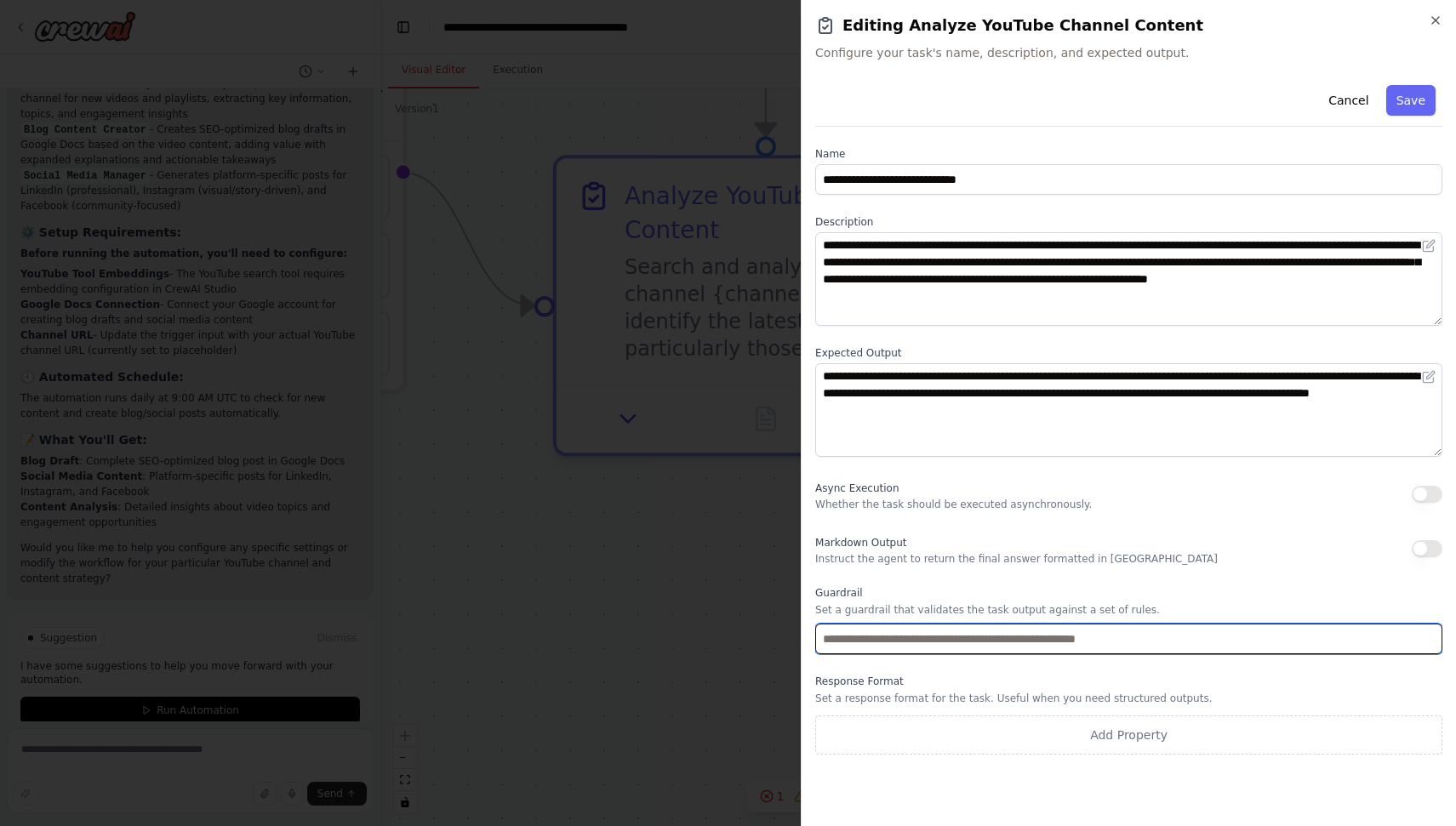
click at [1003, 636] on input "text" at bounding box center [1129, 639] width 627 height 31
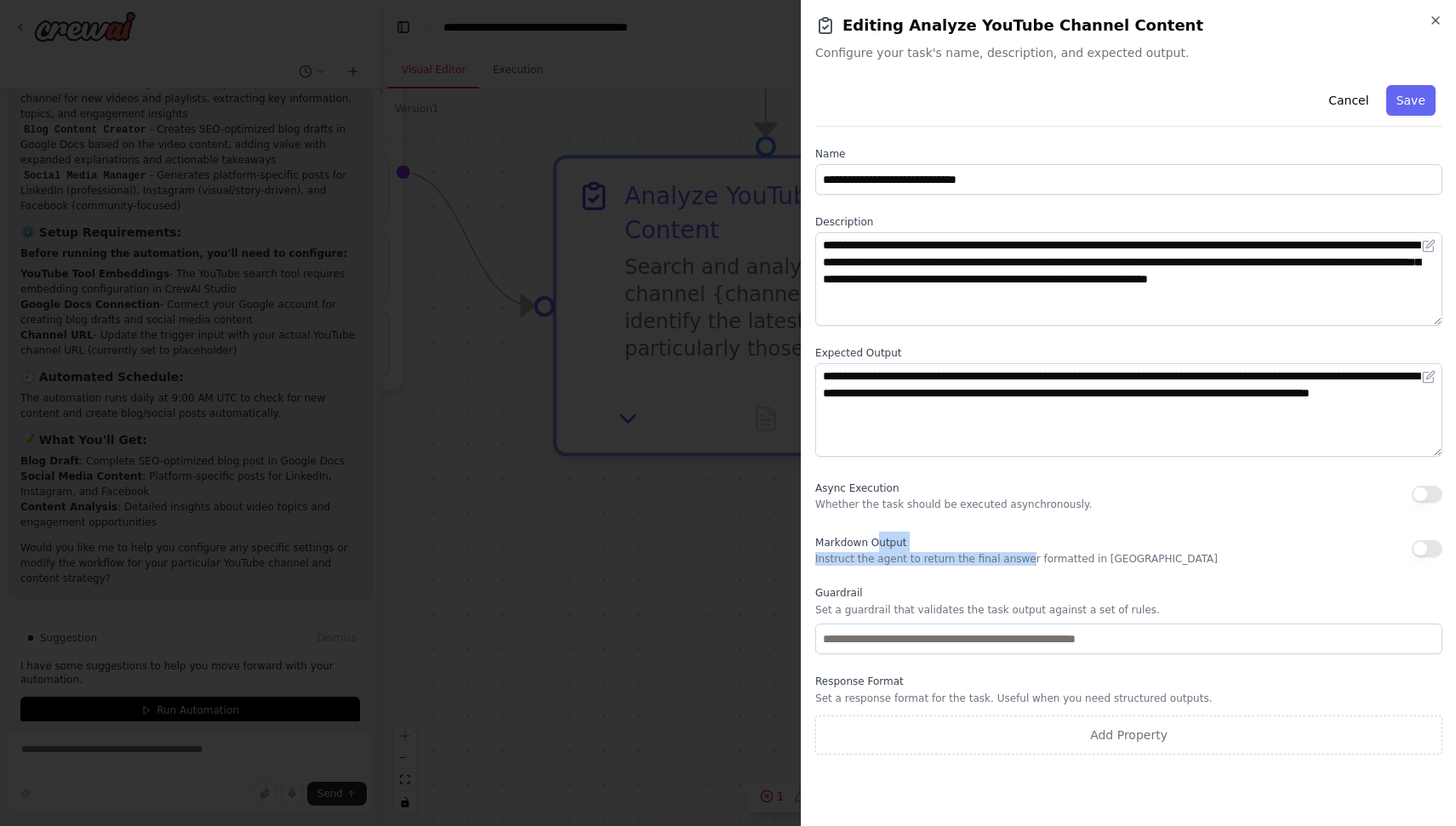
drag, startPoint x: 874, startPoint y: 542, endPoint x: 1018, endPoint y: 557, distance: 144.8
click at [1018, 557] on div "Markdown Output Instruct the agent to return the final answer formatted in [GEO…" at bounding box center [1016, 548] width 402 height 34
drag, startPoint x: 851, startPoint y: 487, endPoint x: 985, endPoint y: 506, distance: 135.3
click at [986, 506] on div "Async Execution Whether the task should be executed asynchronously." at bounding box center [953, 494] width 276 height 34
click at [1358, 98] on button "Cancel" at bounding box center [1347, 100] width 60 height 31
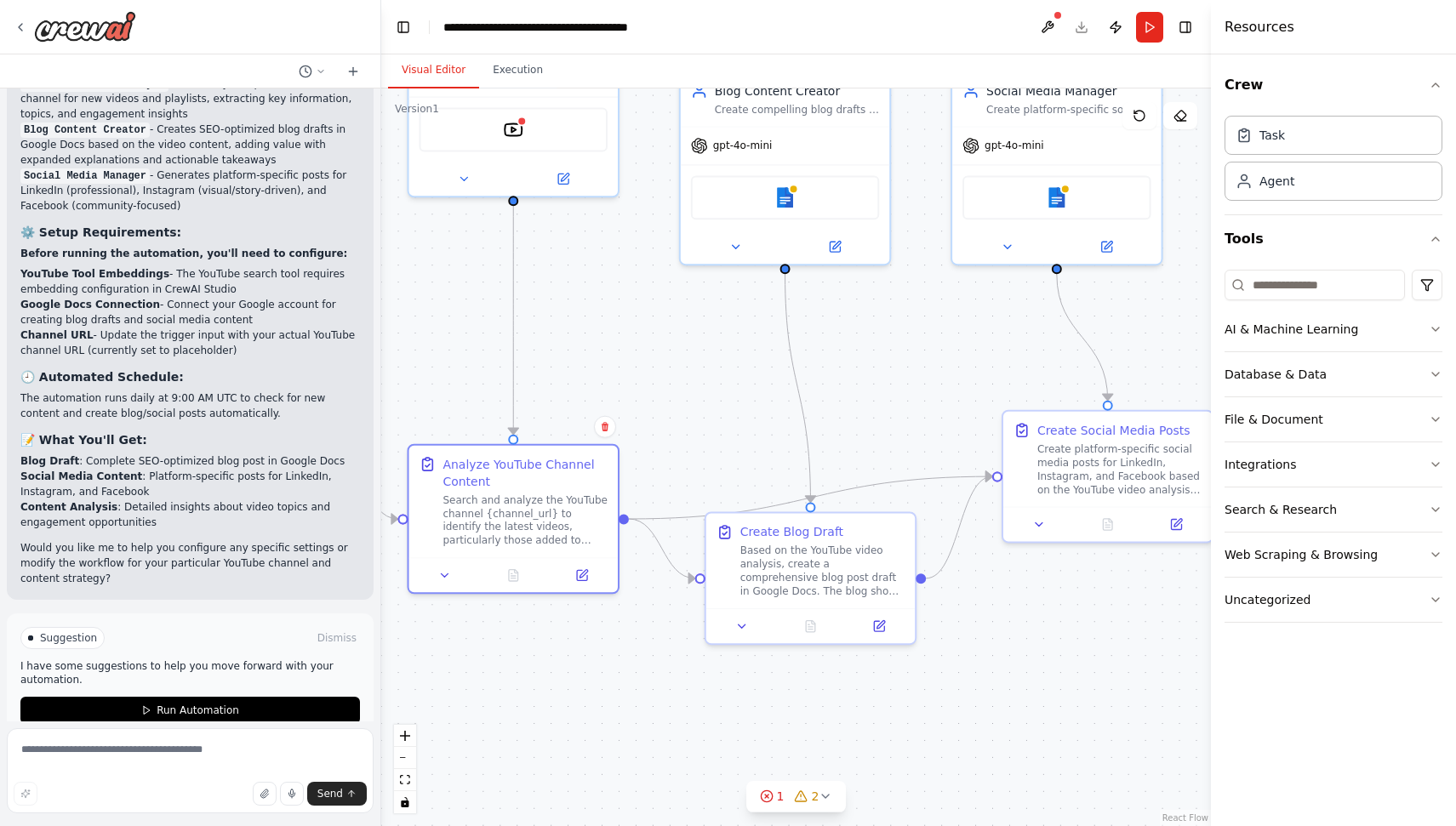
drag, startPoint x: 1001, startPoint y: 565, endPoint x: 626, endPoint y: 646, distance: 383.6
click at [626, 646] on div ".deletable-edge-delete-btn { width: 20px; height: 20px; border: 0px solid #ffff…" at bounding box center [796, 456] width 830 height 737
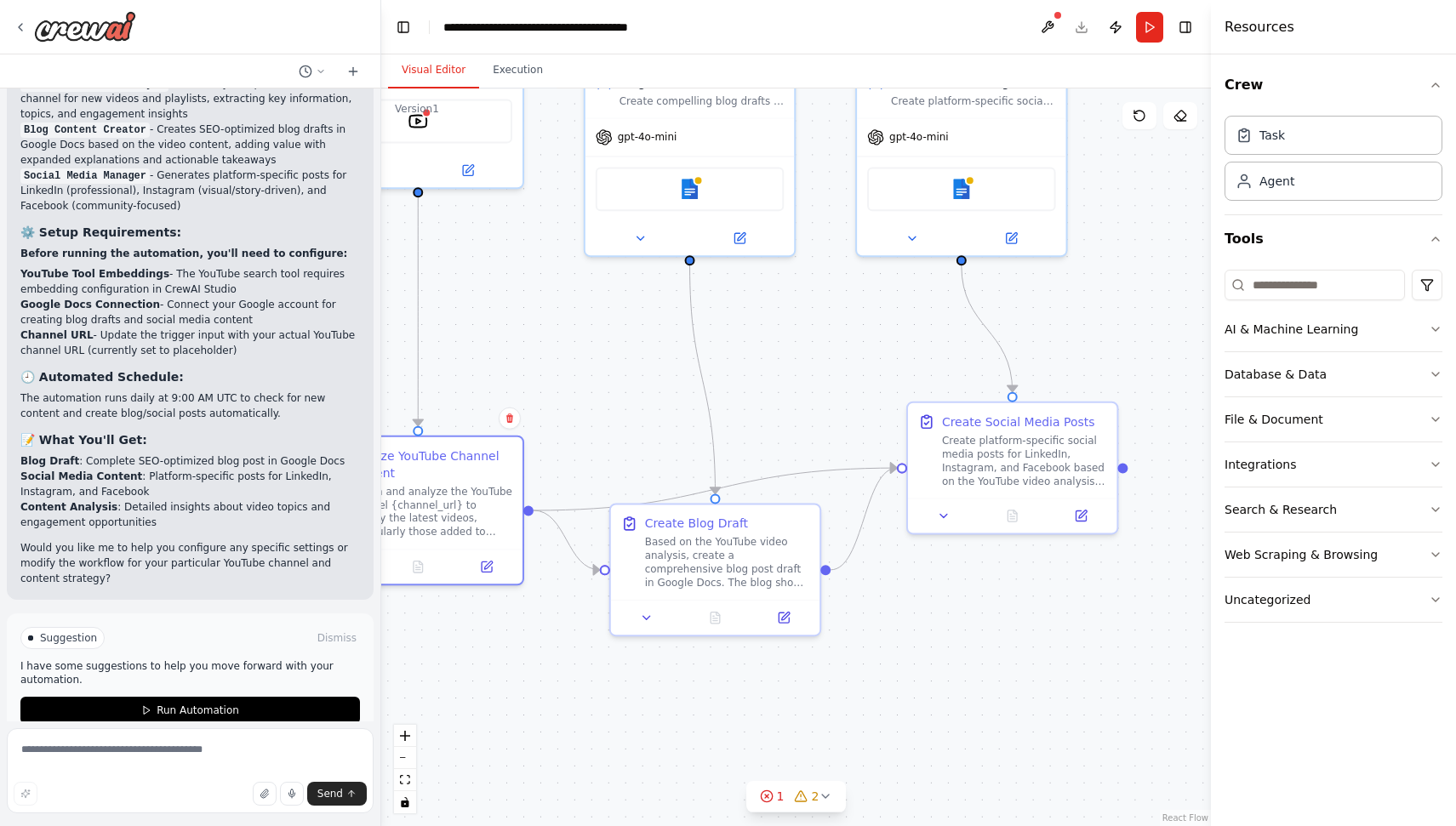
drag, startPoint x: 882, startPoint y: 710, endPoint x: 791, endPoint y: 704, distance: 91.2
click at [791, 704] on div ".deletable-edge-delete-btn { width: 20px; height: 20px; border: 0px solid #ffff…" at bounding box center [796, 456] width 830 height 737
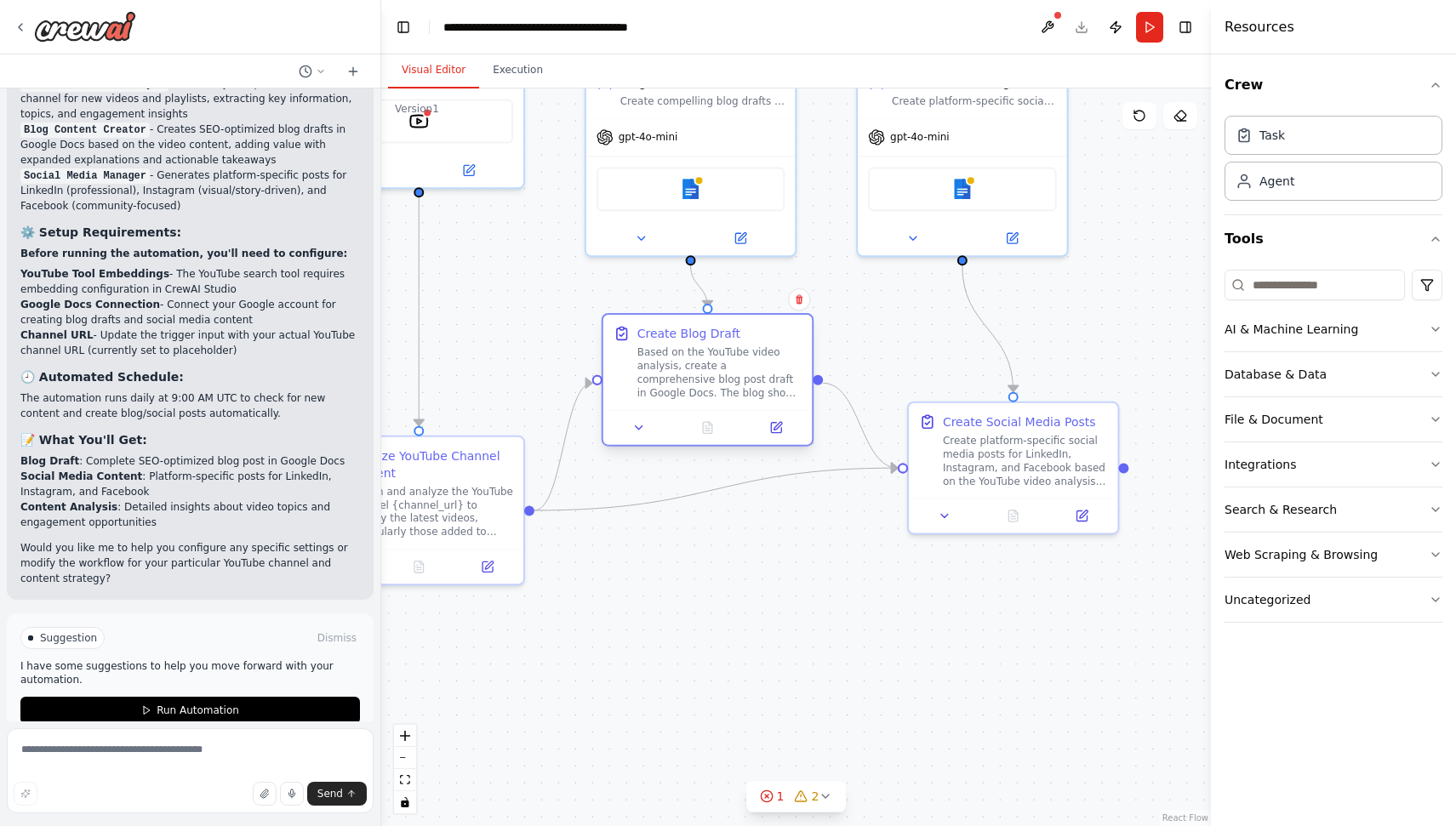
drag, startPoint x: 709, startPoint y: 543, endPoint x: 702, endPoint y: 356, distance: 187.1
click at [702, 356] on div "Based on the YouTube video analysis, create a comprehensive blog post draft in …" at bounding box center [720, 373] width 165 height 55
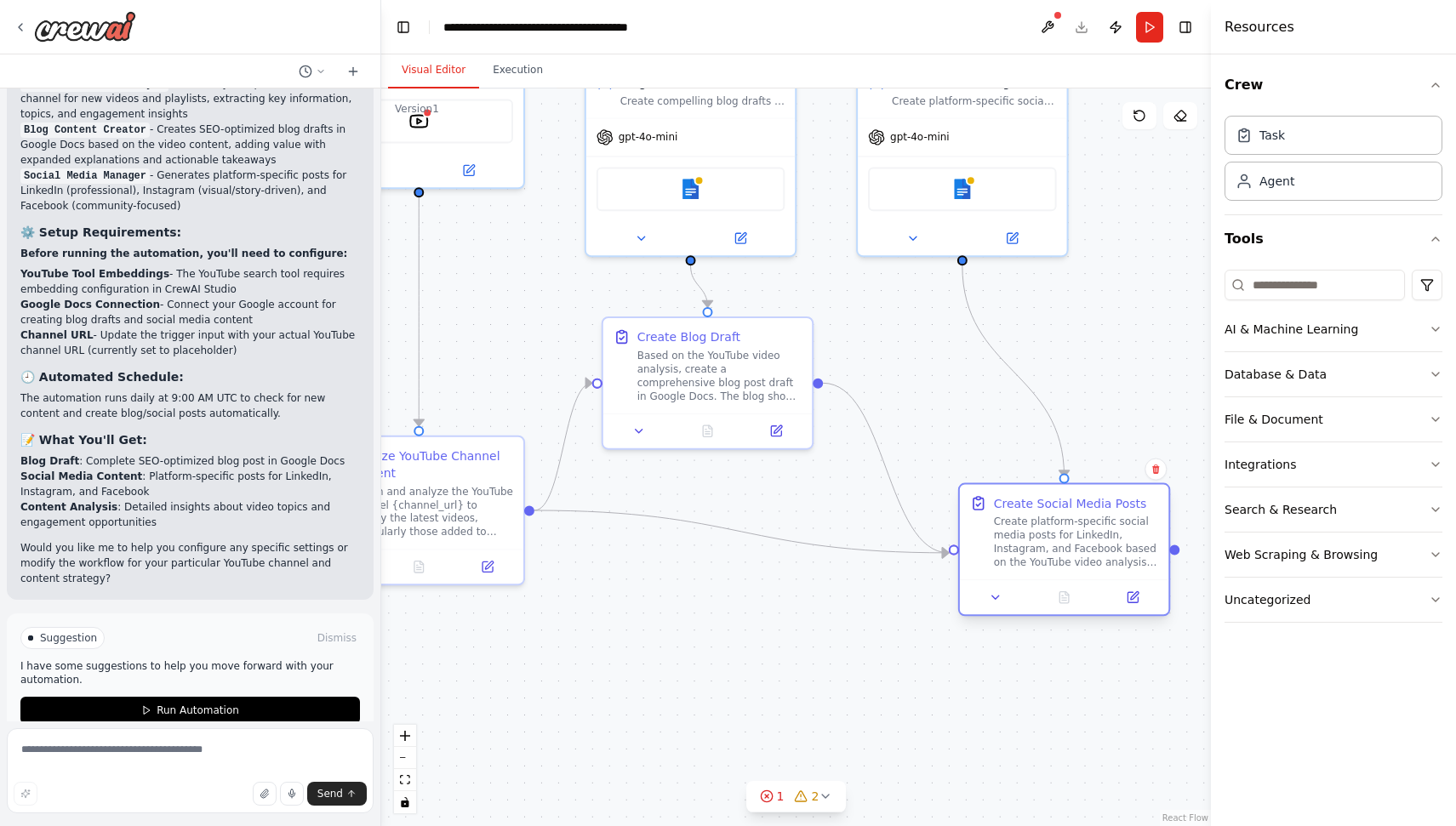
drag, startPoint x: 976, startPoint y: 435, endPoint x: 1021, endPoint y: 517, distance: 93.5
click at [1021, 517] on div "Create platform-specific social media posts for LinkedIn, Instagram, and Facebo…" at bounding box center [1077, 541] width 165 height 55
drag, startPoint x: 727, startPoint y: 395, endPoint x: 712, endPoint y: 400, distance: 15.8
click at [712, 400] on div "Create Blog Draft Based on the YouTube video analysis, create a comprehensive b…" at bounding box center [708, 362] width 209 height 95
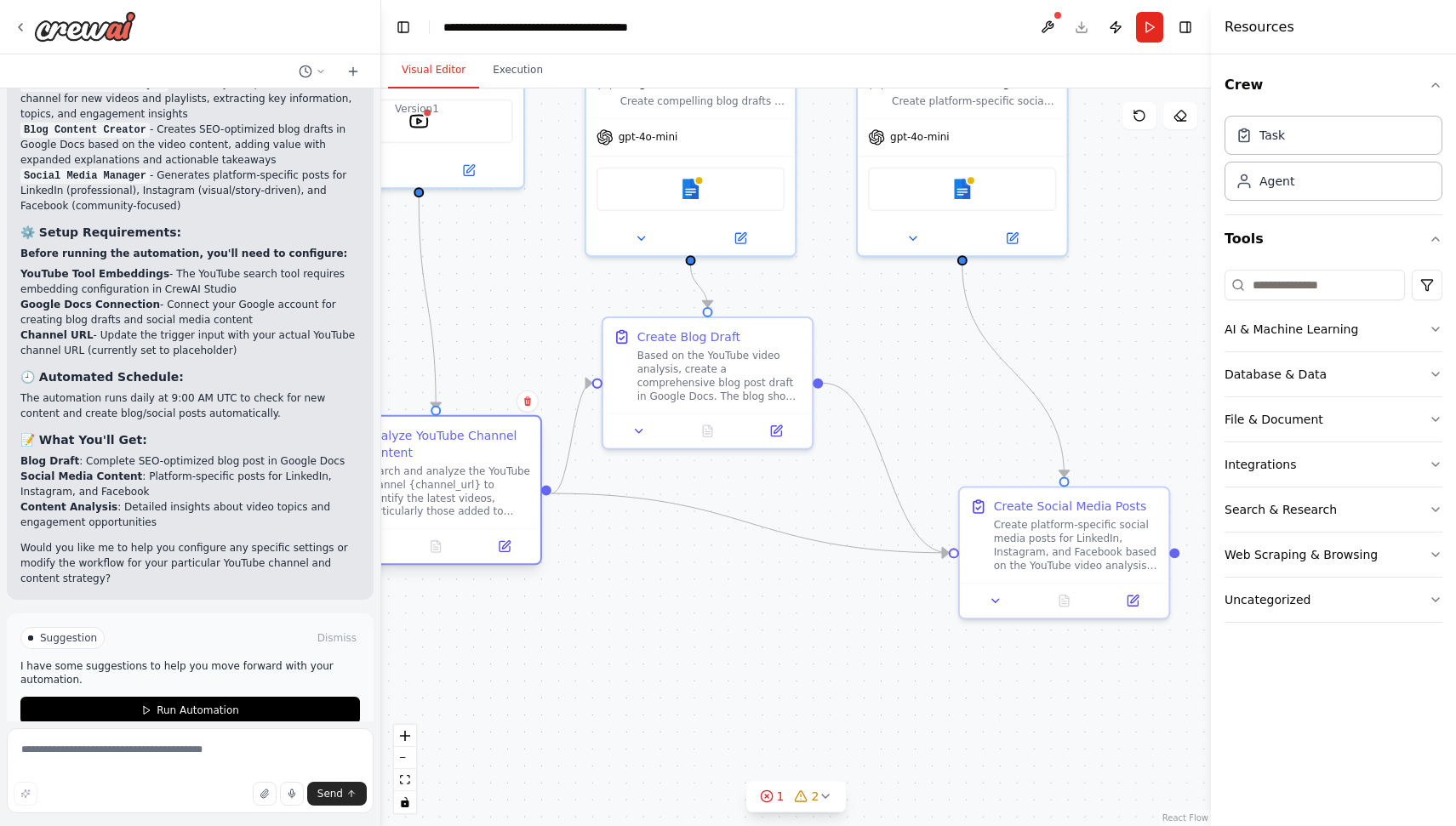
drag, startPoint x: 445, startPoint y: 503, endPoint x: 466, endPoint y: 488, distance: 25.8
click at [466, 488] on div "Search and analyze the YouTube channel {channel_url} to identify the latest vid…" at bounding box center [448, 491] width 165 height 55
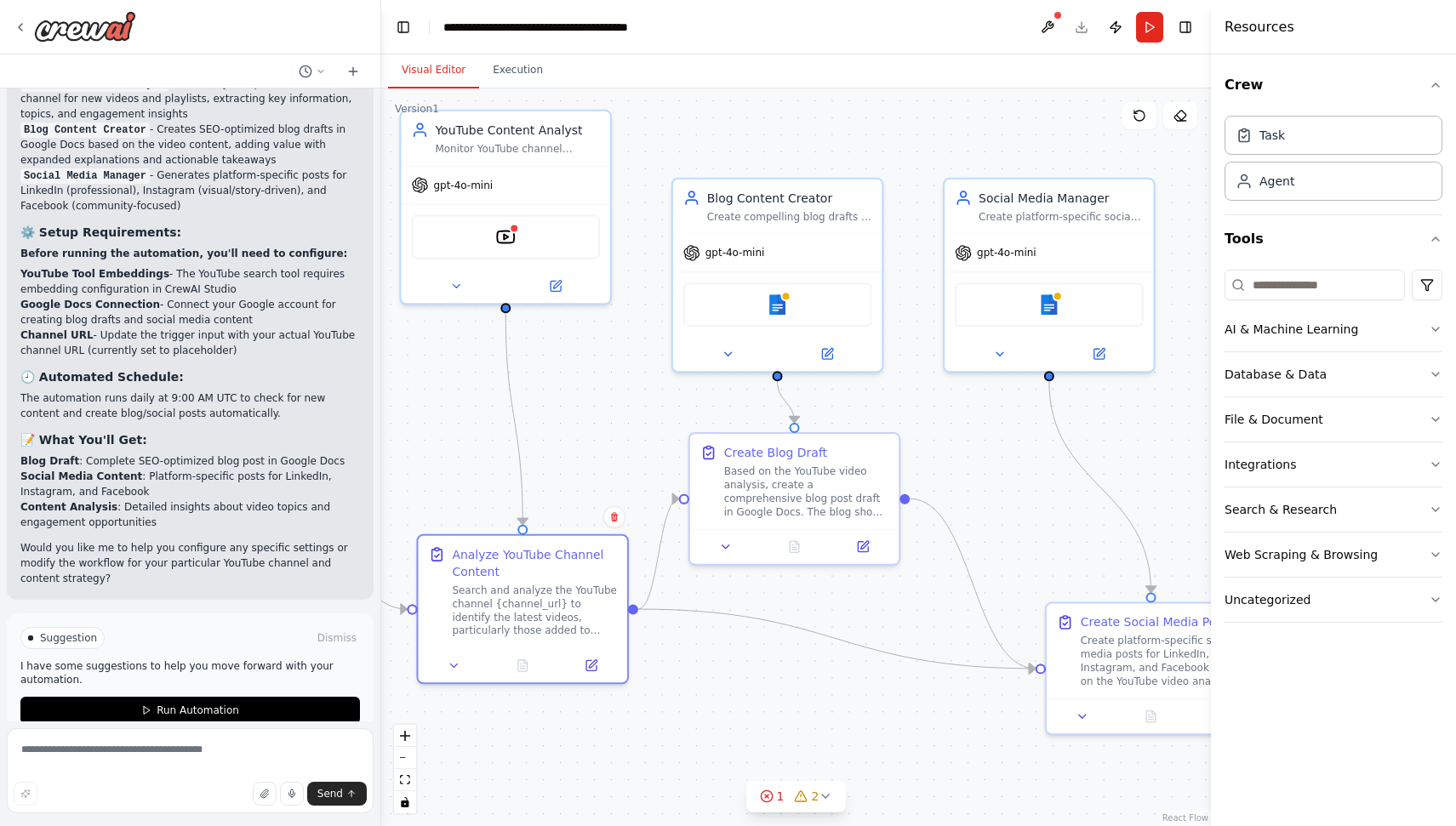
drag, startPoint x: 924, startPoint y: 313, endPoint x: 1008, endPoint y: 438, distance: 150.6
click at [1008, 438] on div ".deletable-edge-delete-btn { width: 20px; height: 20px; border: 0px solid #ffff…" at bounding box center [796, 456] width 830 height 737
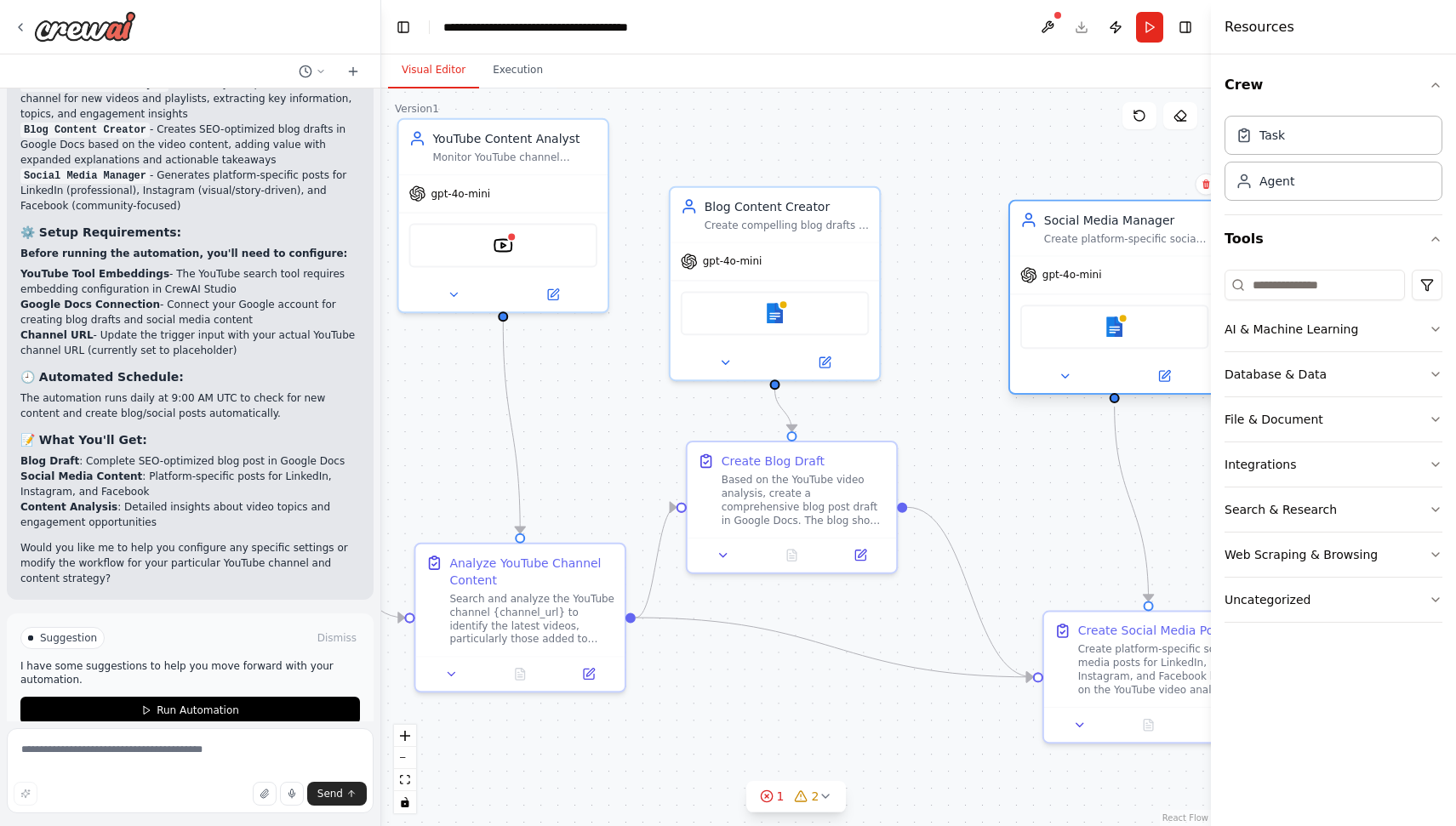
drag, startPoint x: 980, startPoint y: 258, endPoint x: 1047, endPoint y: 269, distance: 67.9
click at [1047, 269] on span "gpt-4o-mini" at bounding box center [1072, 274] width 59 height 14
click at [1170, 376] on icon at bounding box center [1164, 375] width 14 height 14
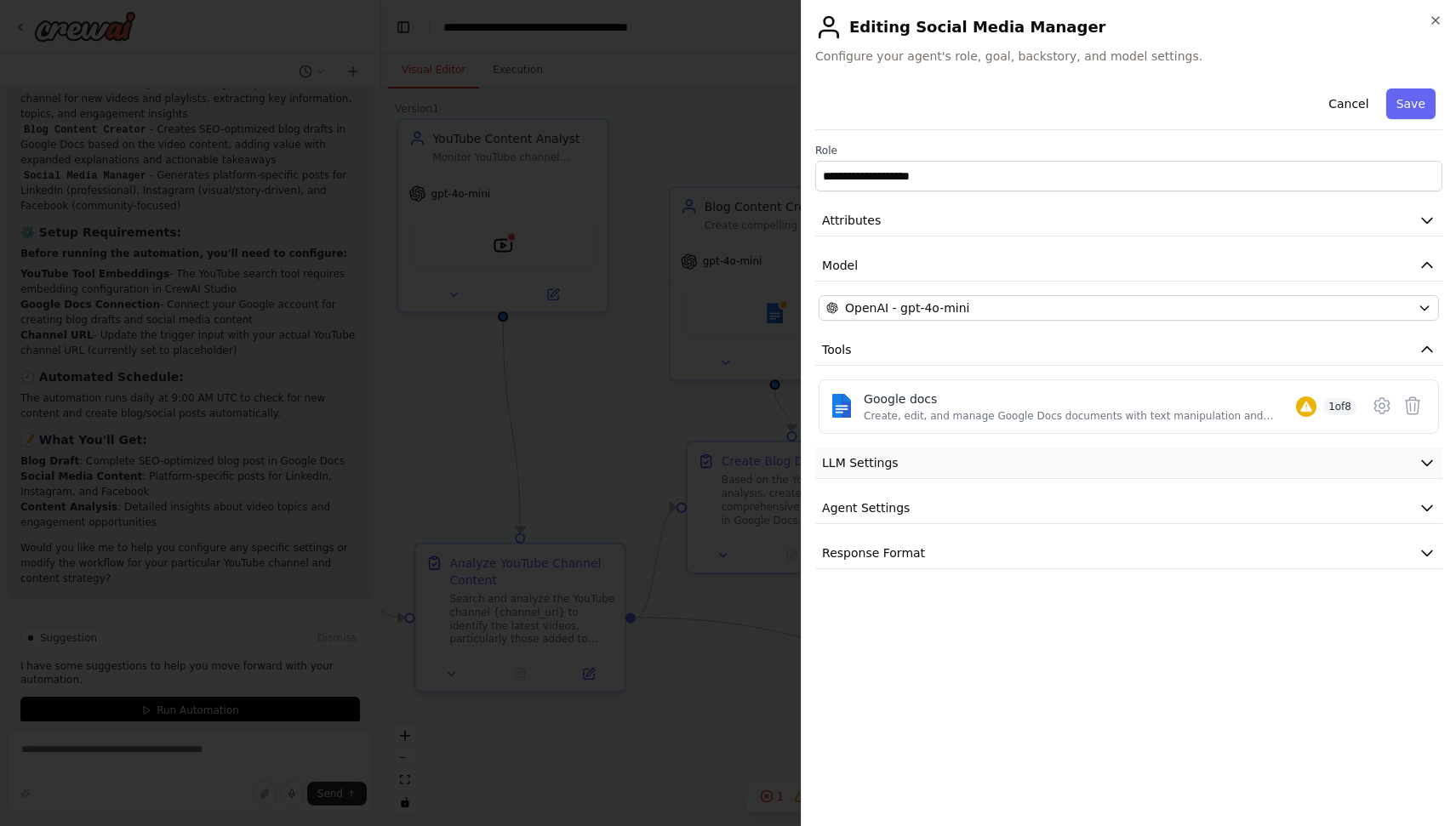
click at [1027, 466] on button "LLM Settings" at bounding box center [1129, 464] width 627 height 32
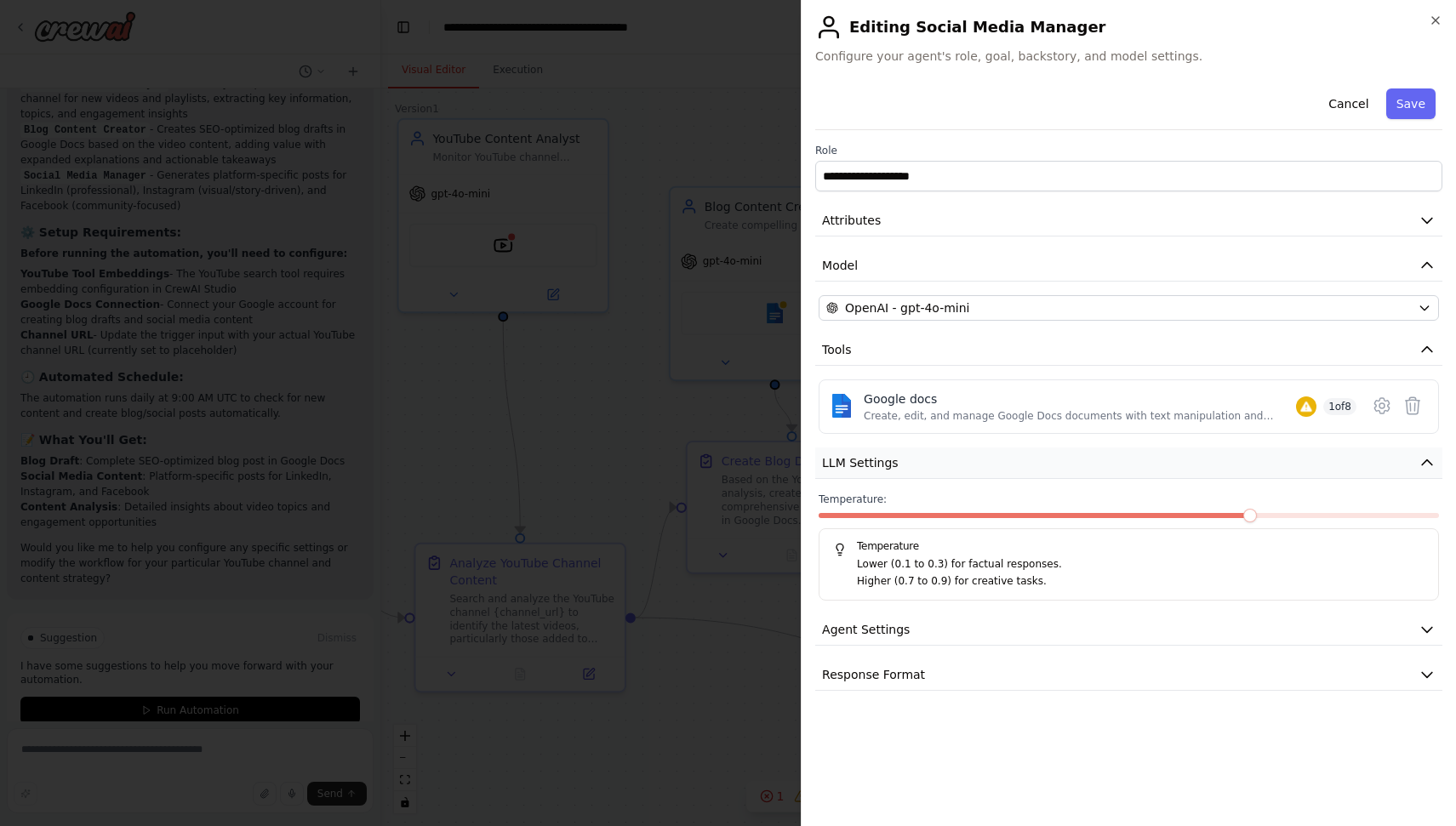
click at [1027, 466] on button "LLM Settings" at bounding box center [1129, 464] width 627 height 32
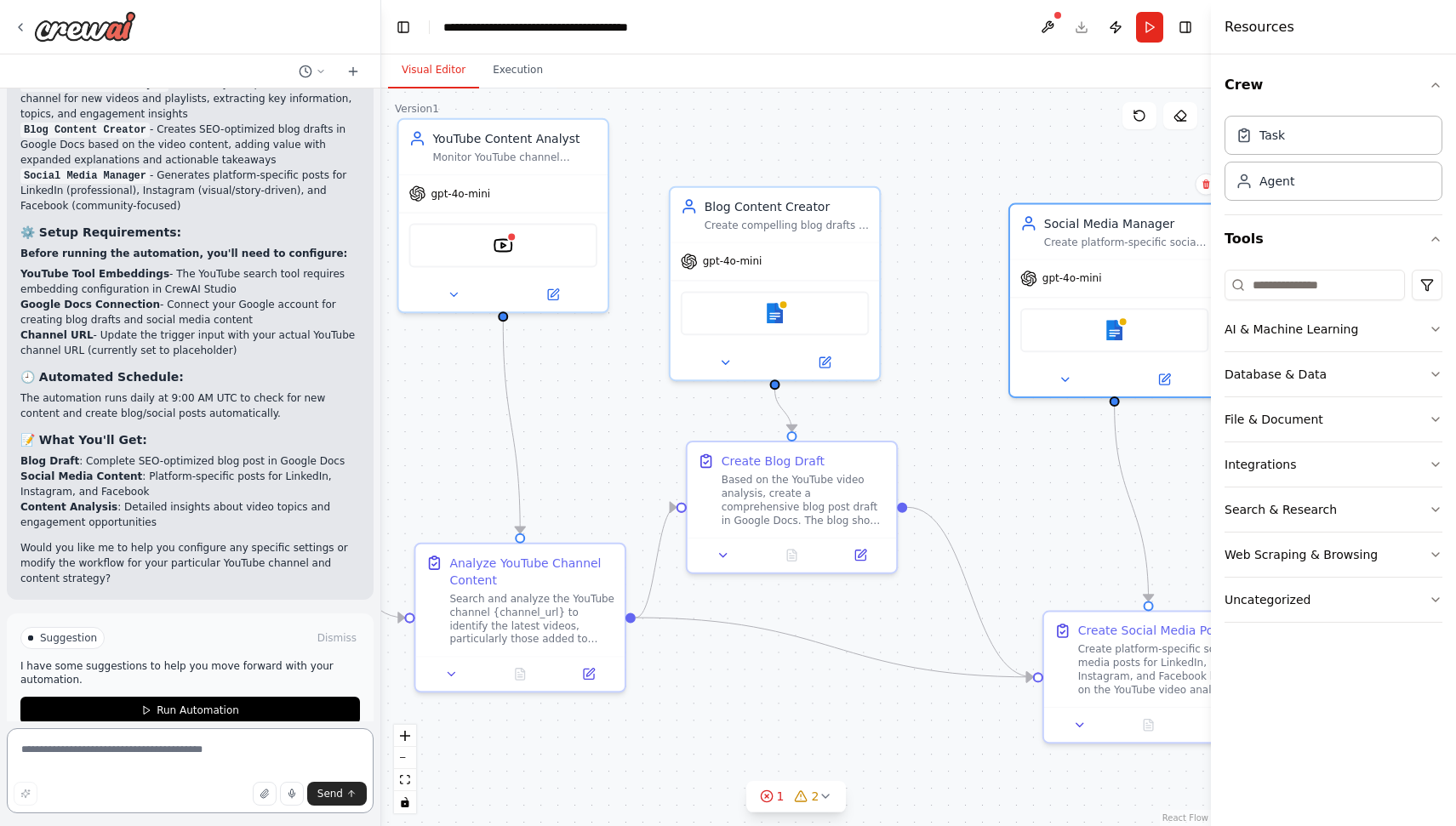
click at [84, 760] on textarea at bounding box center [189, 770] width 366 height 85
type textarea "**********"
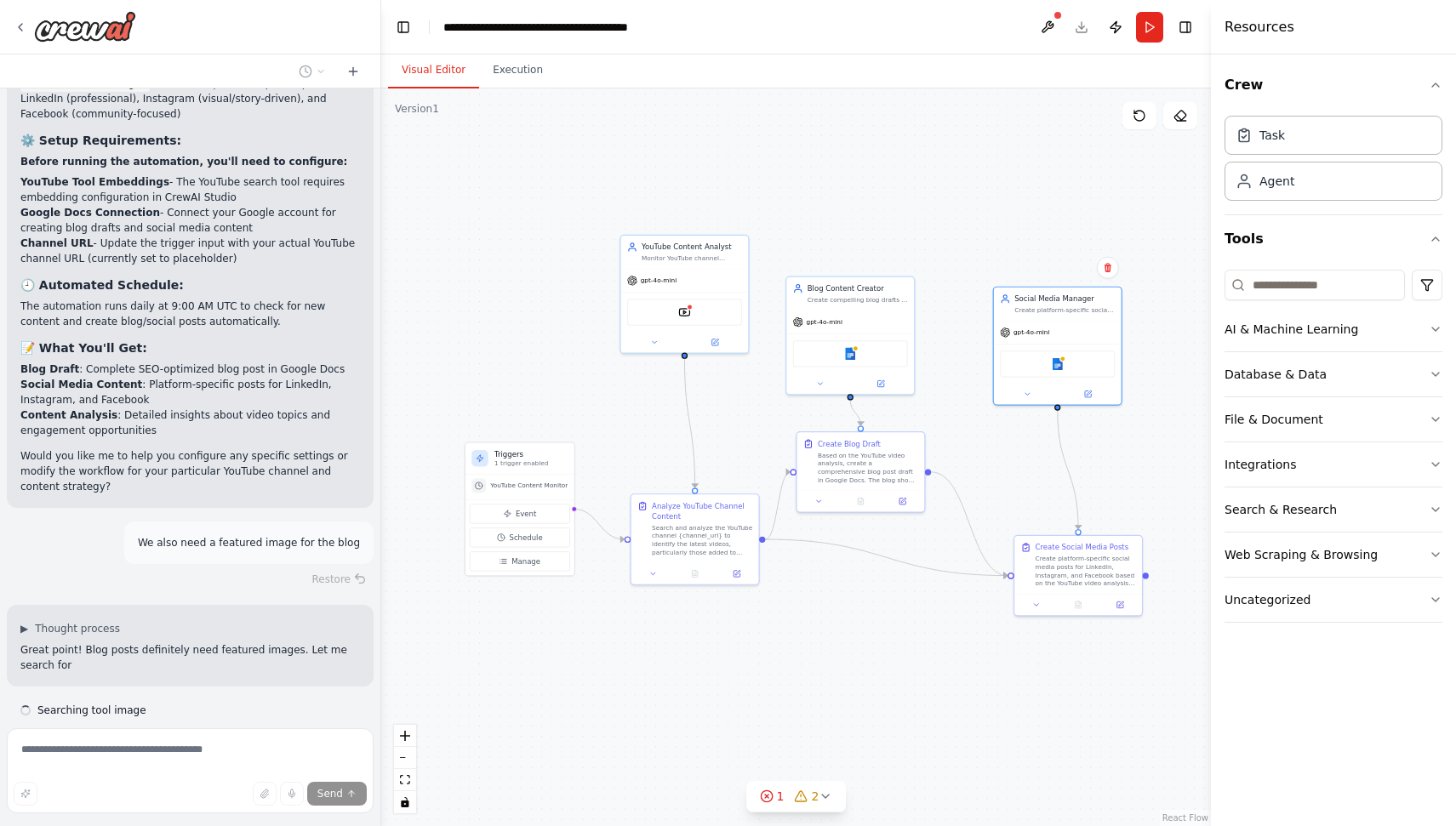
scroll to position [2534, 0]
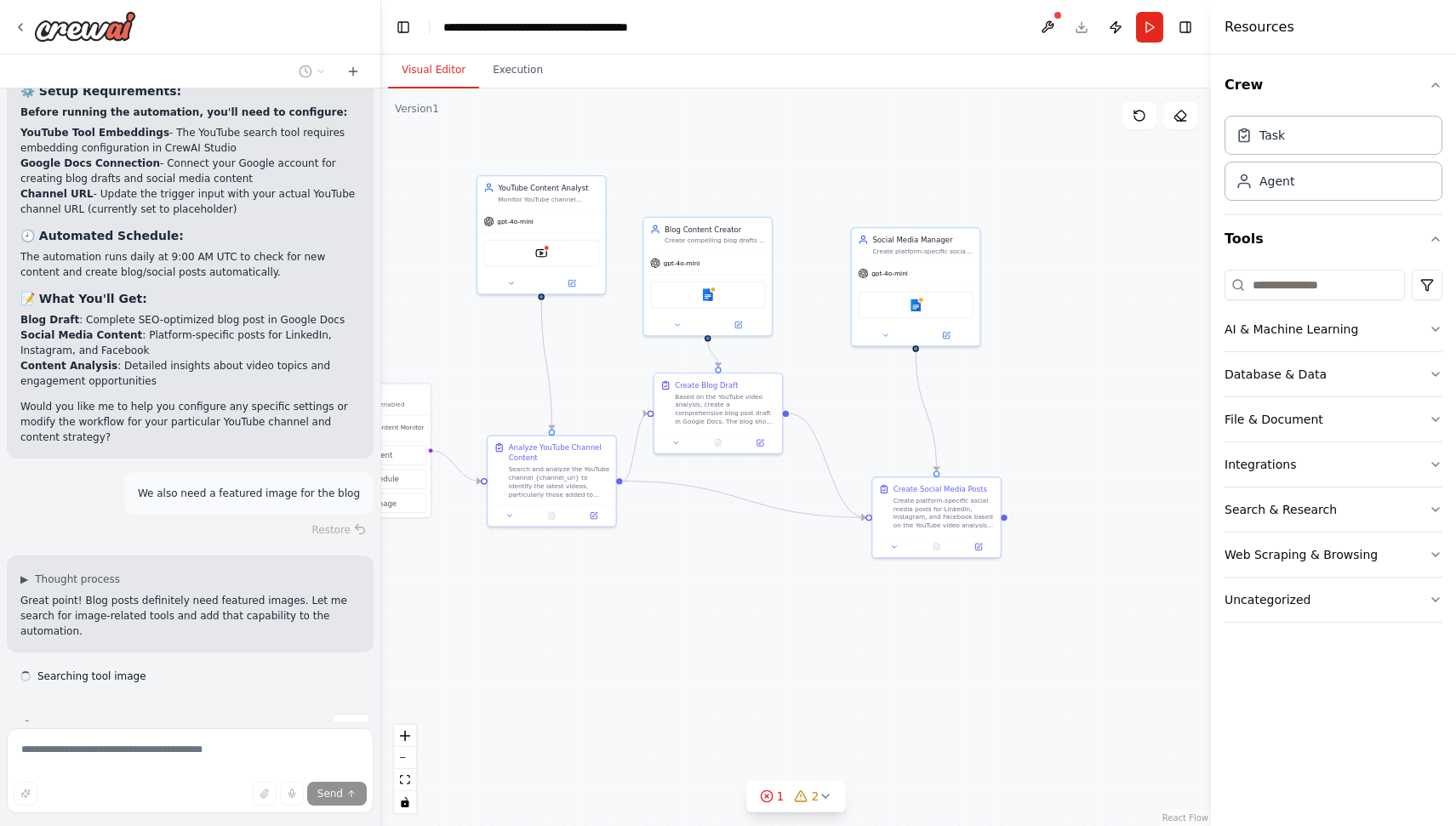
drag, startPoint x: 939, startPoint y: 417, endPoint x: 826, endPoint y: 354, distance: 129.4
click at [826, 354] on div ".deletable-edge-delete-btn { width: 20px; height: 20px; border: 0px solid #ffff…" at bounding box center [796, 456] width 830 height 737
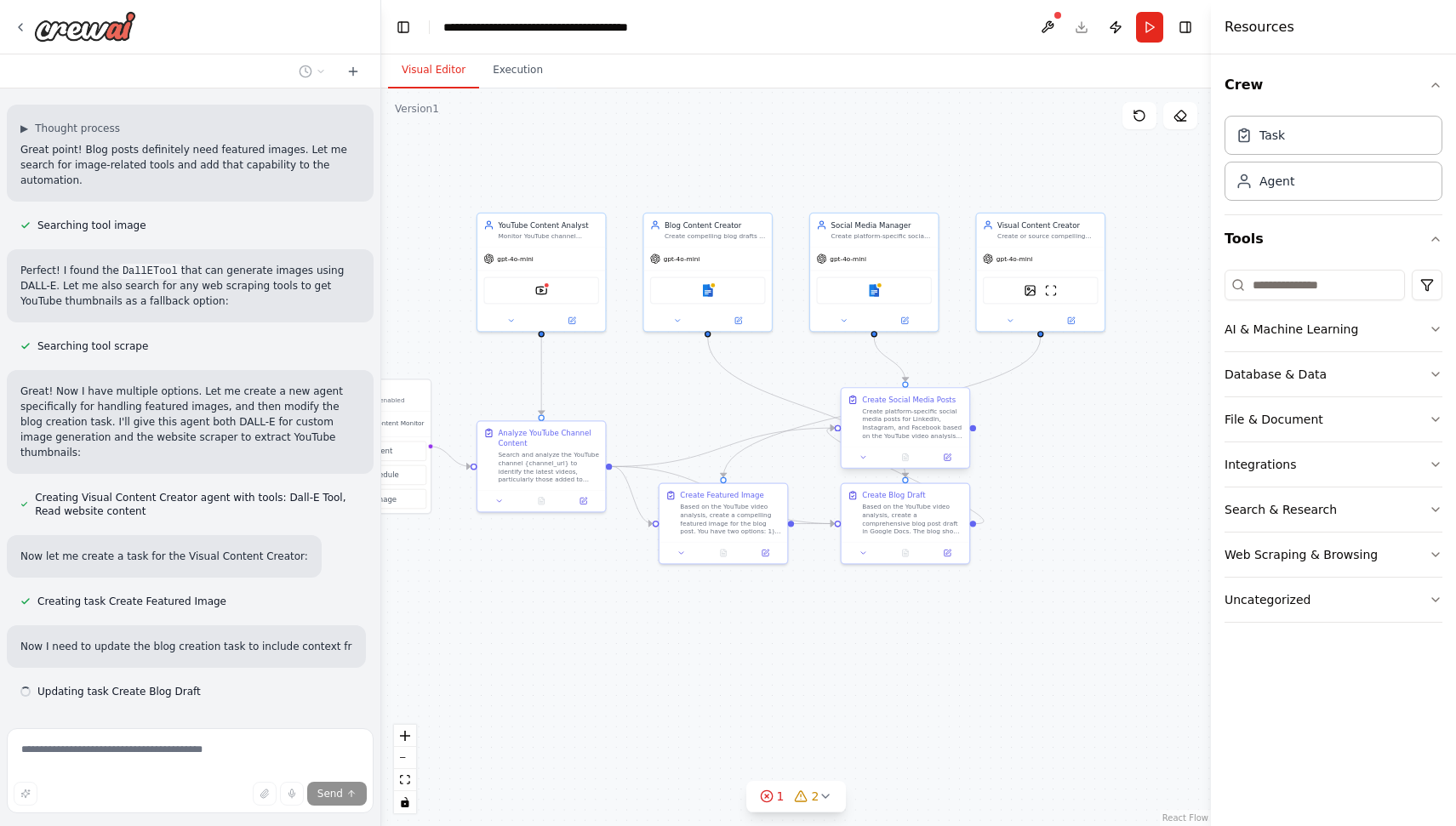
scroll to position [3000, 0]
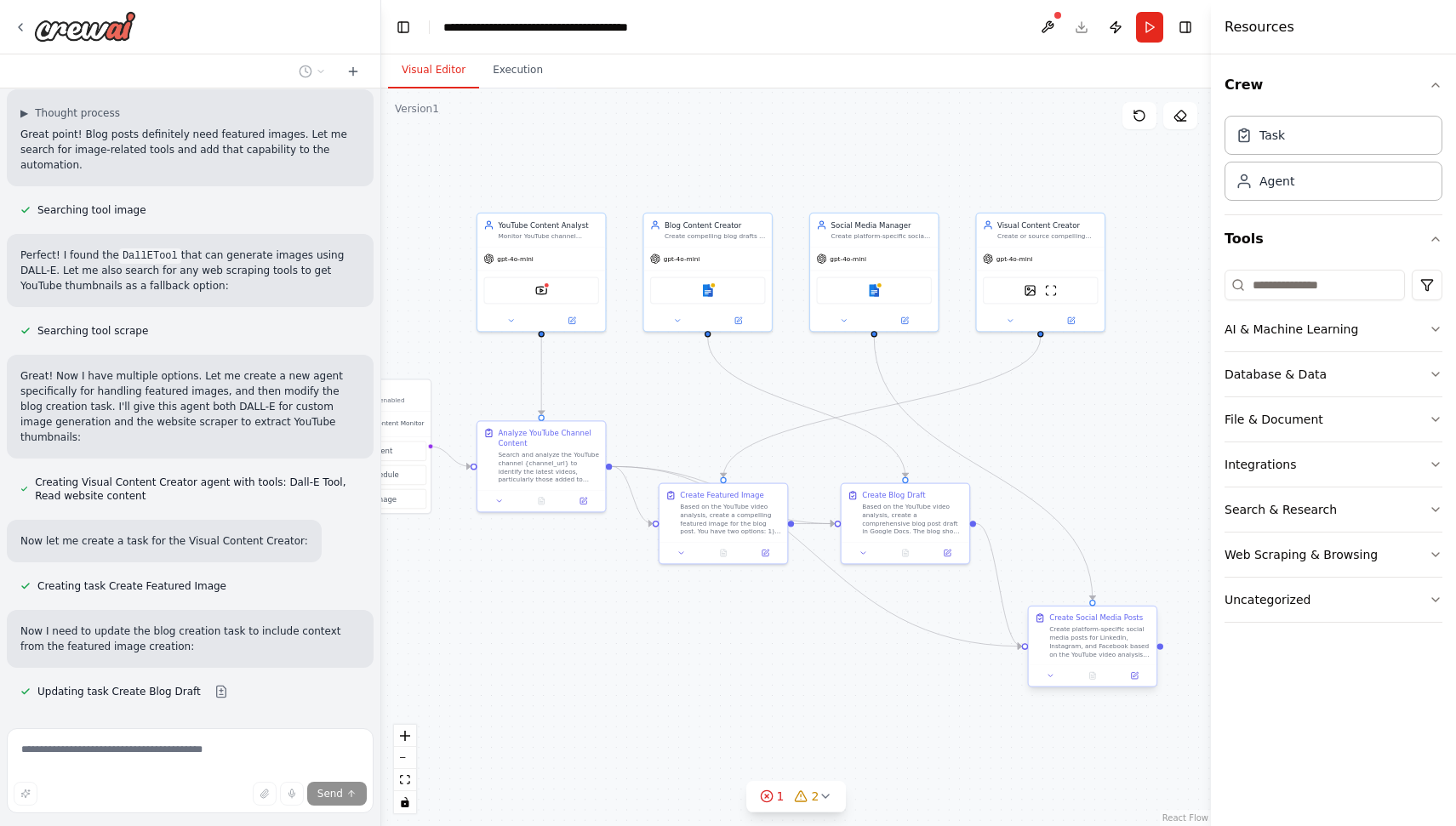
drag, startPoint x: 912, startPoint y: 450, endPoint x: 1093, endPoint y: 632, distance: 256.7
click at [1093, 632] on div "Create platform-specific social media posts for LinkedIn, Instagram, and Facebo…" at bounding box center [1099, 642] width 101 height 33
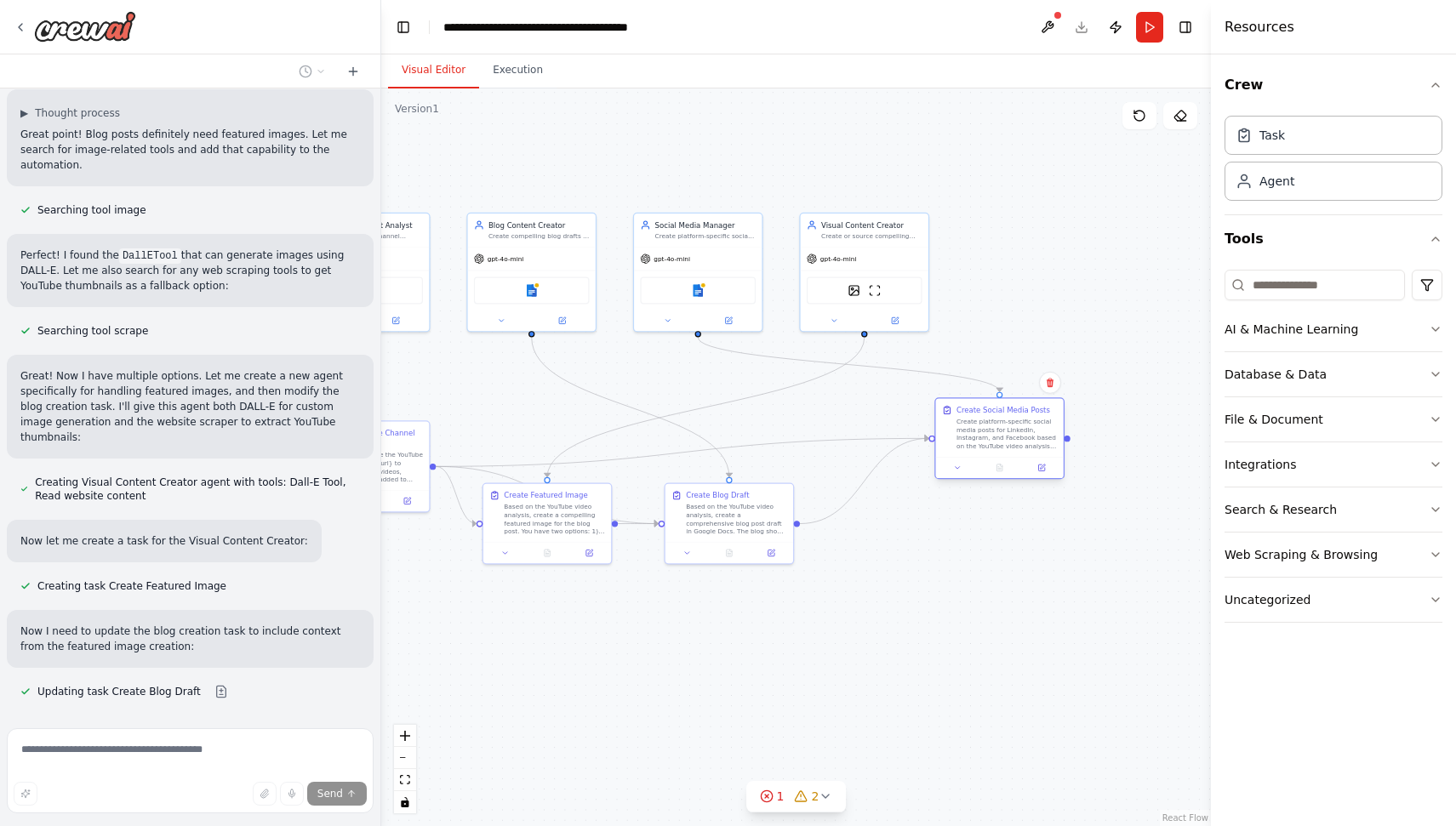
drag, startPoint x: 1093, startPoint y: 632, endPoint x: 996, endPoint y: 419, distance: 234.0
click at [996, 419] on div "Create platform-specific social media posts for LinkedIn, Instagram, and Facebo…" at bounding box center [1006, 435] width 101 height 33
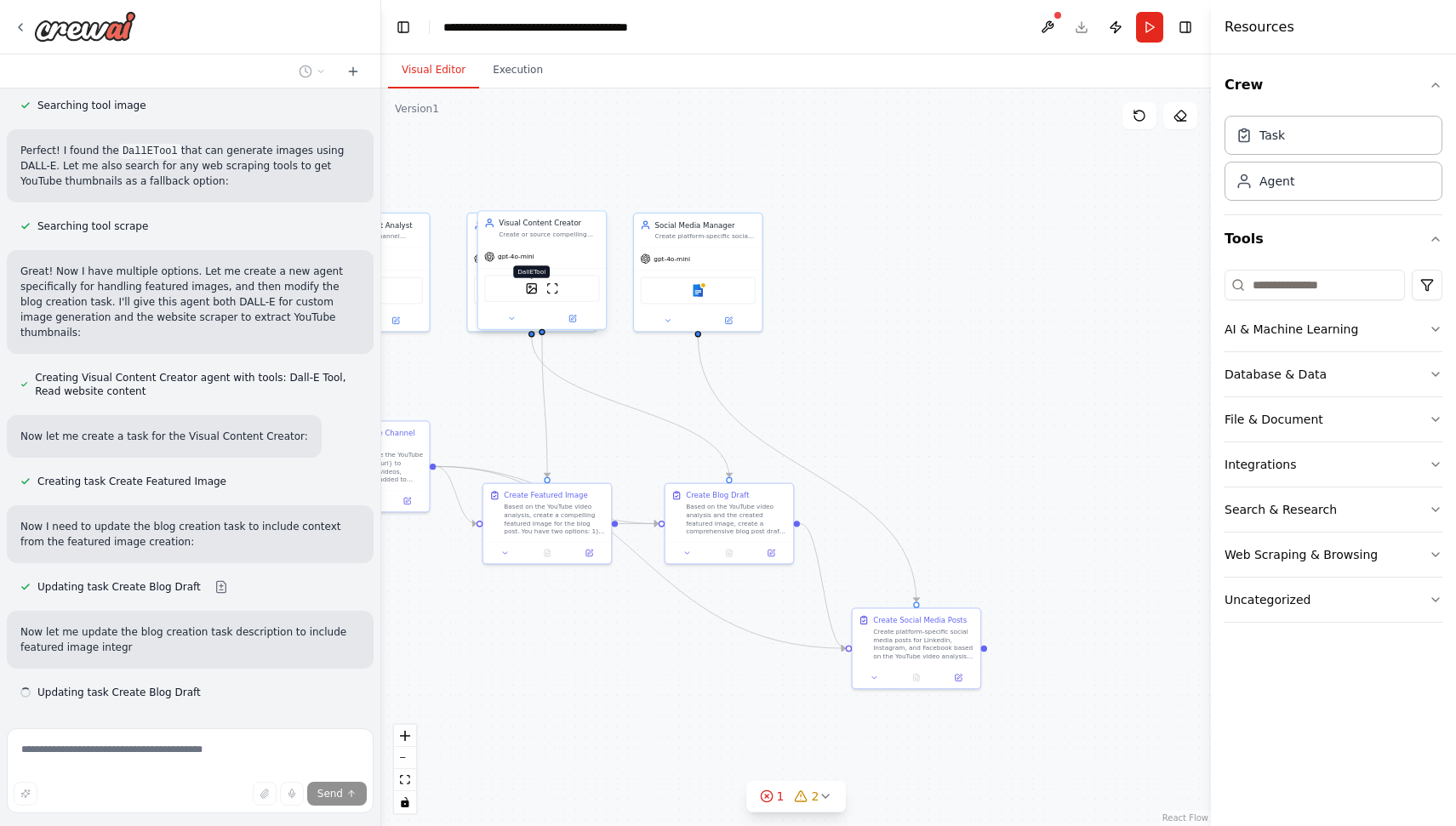
scroll to position [3106, 0]
drag, startPoint x: 872, startPoint y: 286, endPoint x: 489, endPoint y: 288, distance: 383.0
click at [504, 293] on img at bounding box center [511, 299] width 13 height 13
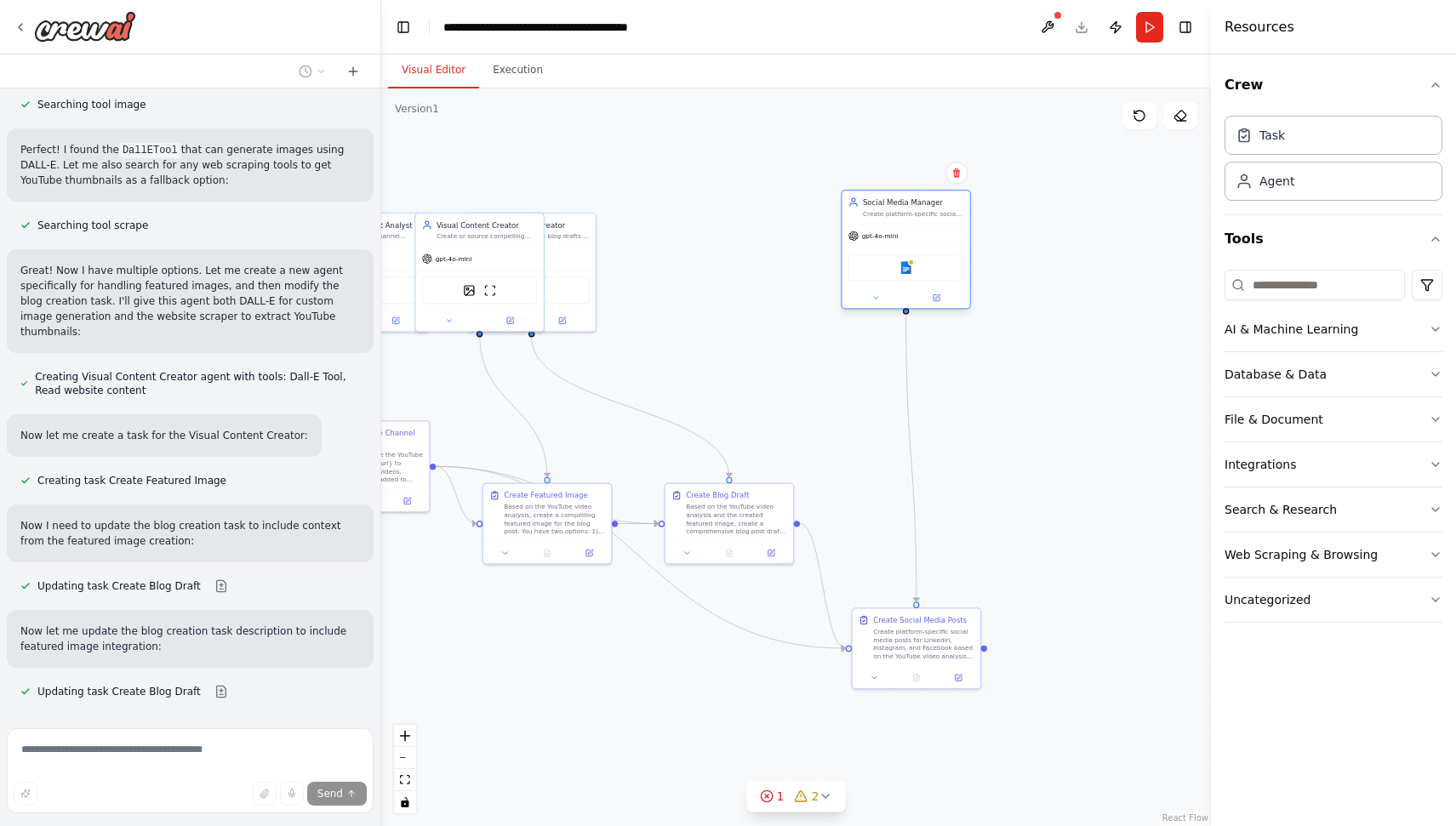
drag, startPoint x: 696, startPoint y: 278, endPoint x: 900, endPoint y: 261, distance: 204.7
click at [900, 261] on div "Google docs" at bounding box center [906, 267] width 116 height 27
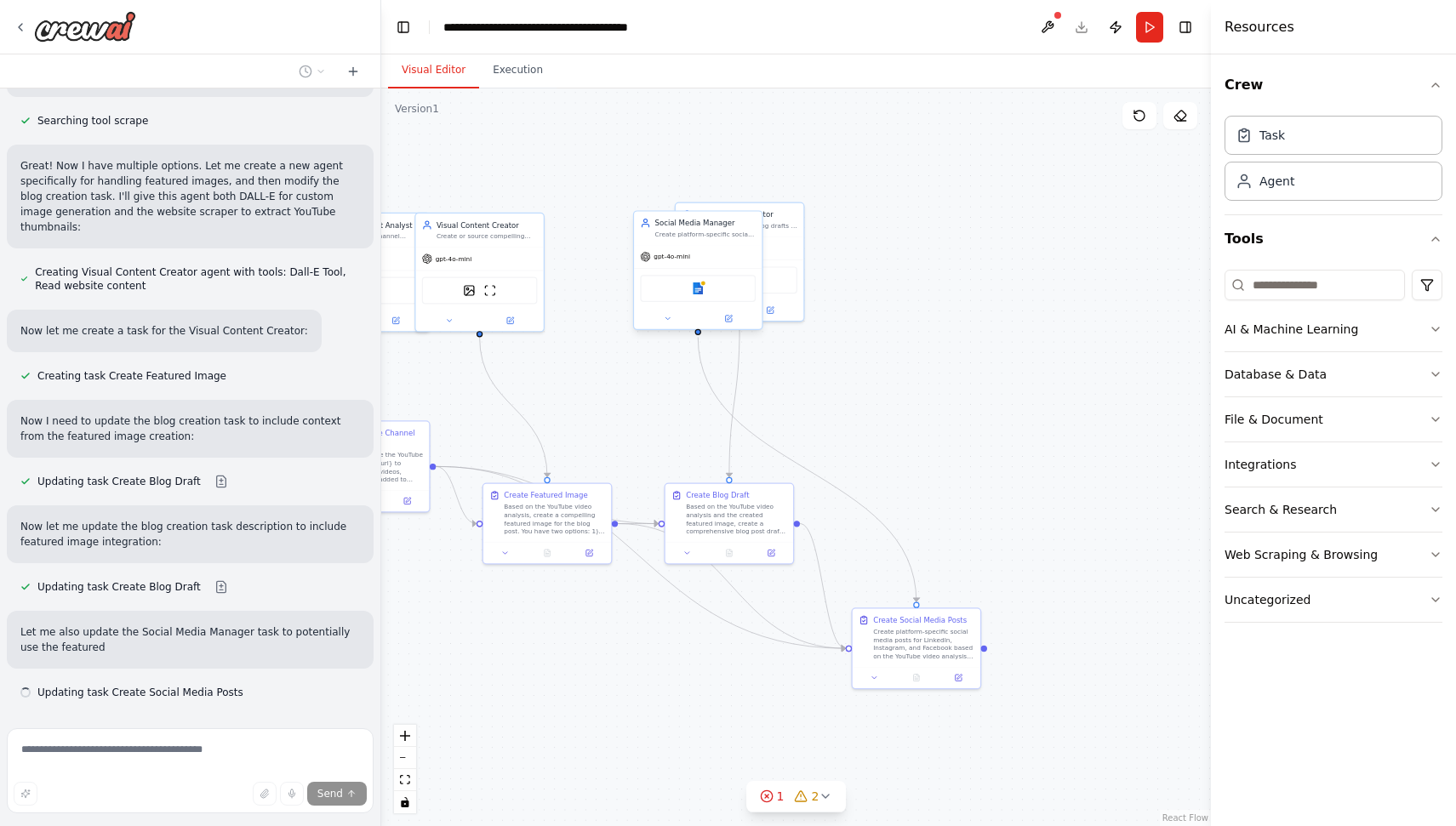
scroll to position [3211, 0]
drag, startPoint x: 573, startPoint y: 268, endPoint x: 686, endPoint y: 268, distance: 113.0
click at [599, 268] on div "Triggers 1 trigger enabled YouTube Content Monitor Event Schedule Manage YouTub…" at bounding box center [345, 386] width 507 height 451
drag, startPoint x: 749, startPoint y: 270, endPoint x: 928, endPoint y: 269, distance: 179.0
click at [928, 269] on div "Google docs" at bounding box center [905, 287] width 128 height 40
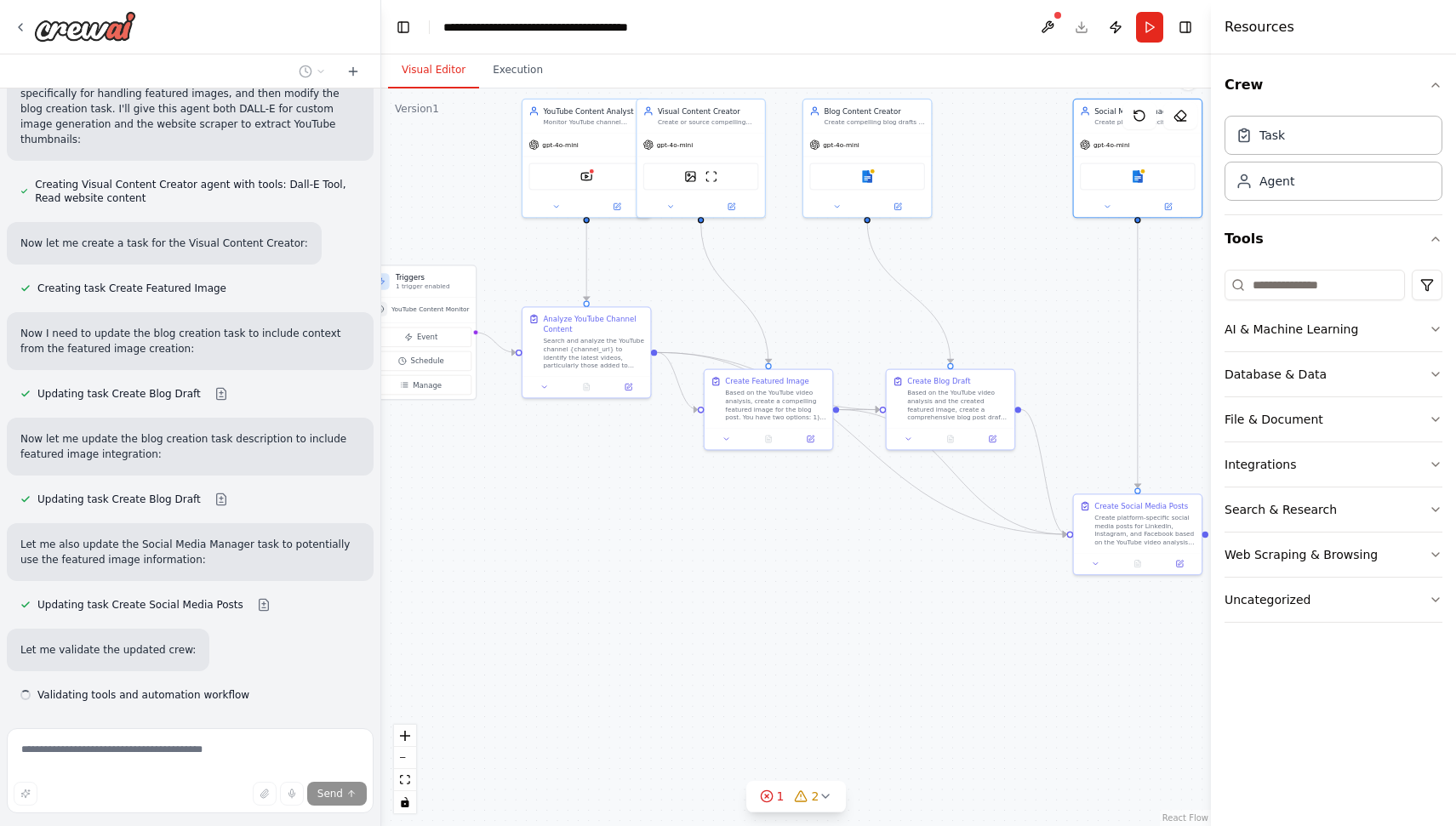
scroll to position [3301, 0]
drag, startPoint x: 825, startPoint y: 399, endPoint x: 1064, endPoint y: 271, distance: 271.1
click at [1064, 271] on div ".deletable-edge-delete-btn { width: 20px; height: 20px; border: 0px solid #ffff…" at bounding box center [796, 456] width 830 height 737
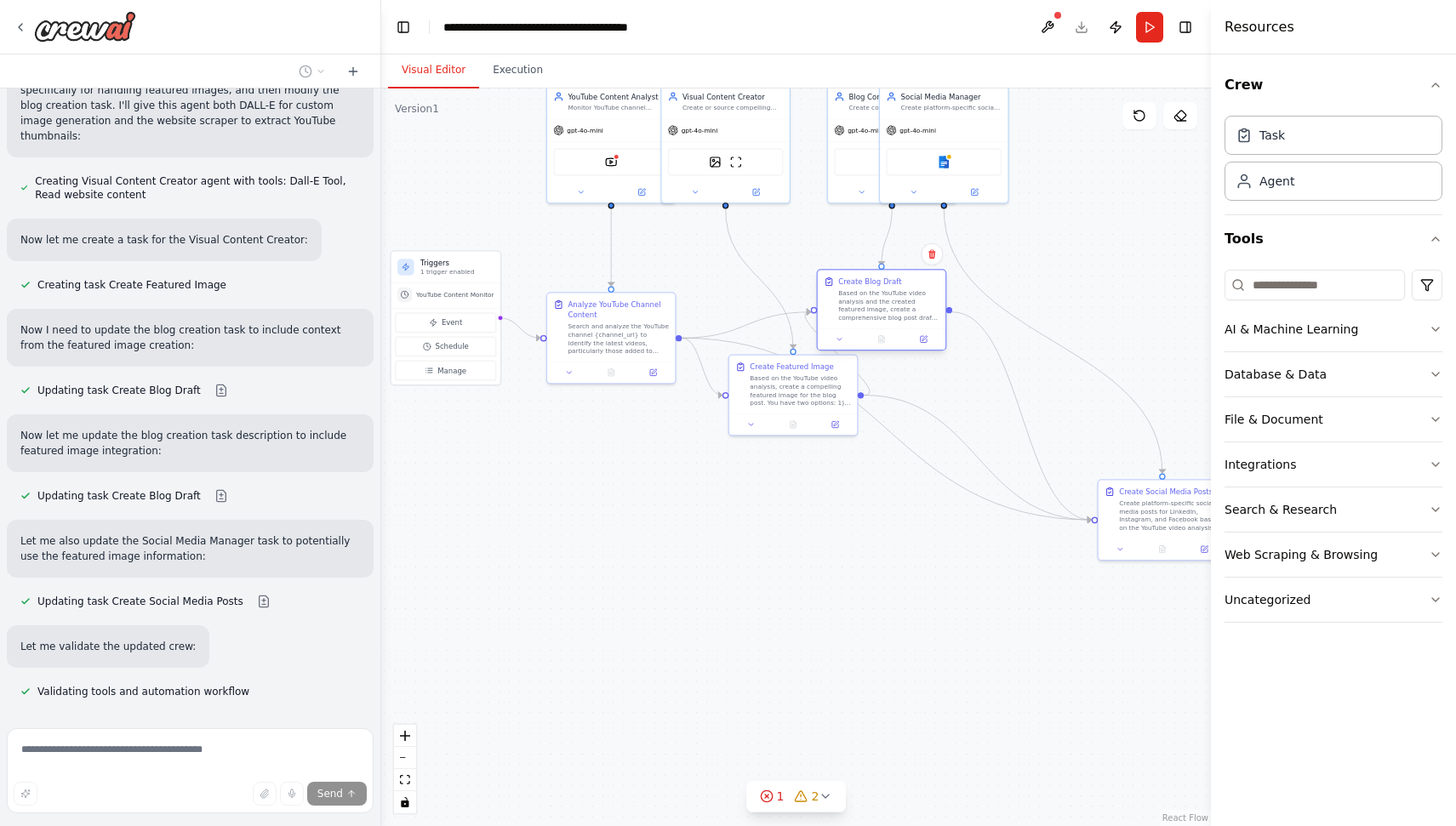
drag, startPoint x: 982, startPoint y: 393, endPoint x: 892, endPoint y: 310, distance: 122.4
click at [892, 310] on div "Based on the YouTube video analysis and the created featured image, create a co…" at bounding box center [888, 306] width 101 height 33
click at [737, 497] on div ".deletable-edge-delete-btn { width: 20px; height: 20px; border: 0px solid #ffff…" at bounding box center [796, 456] width 830 height 737
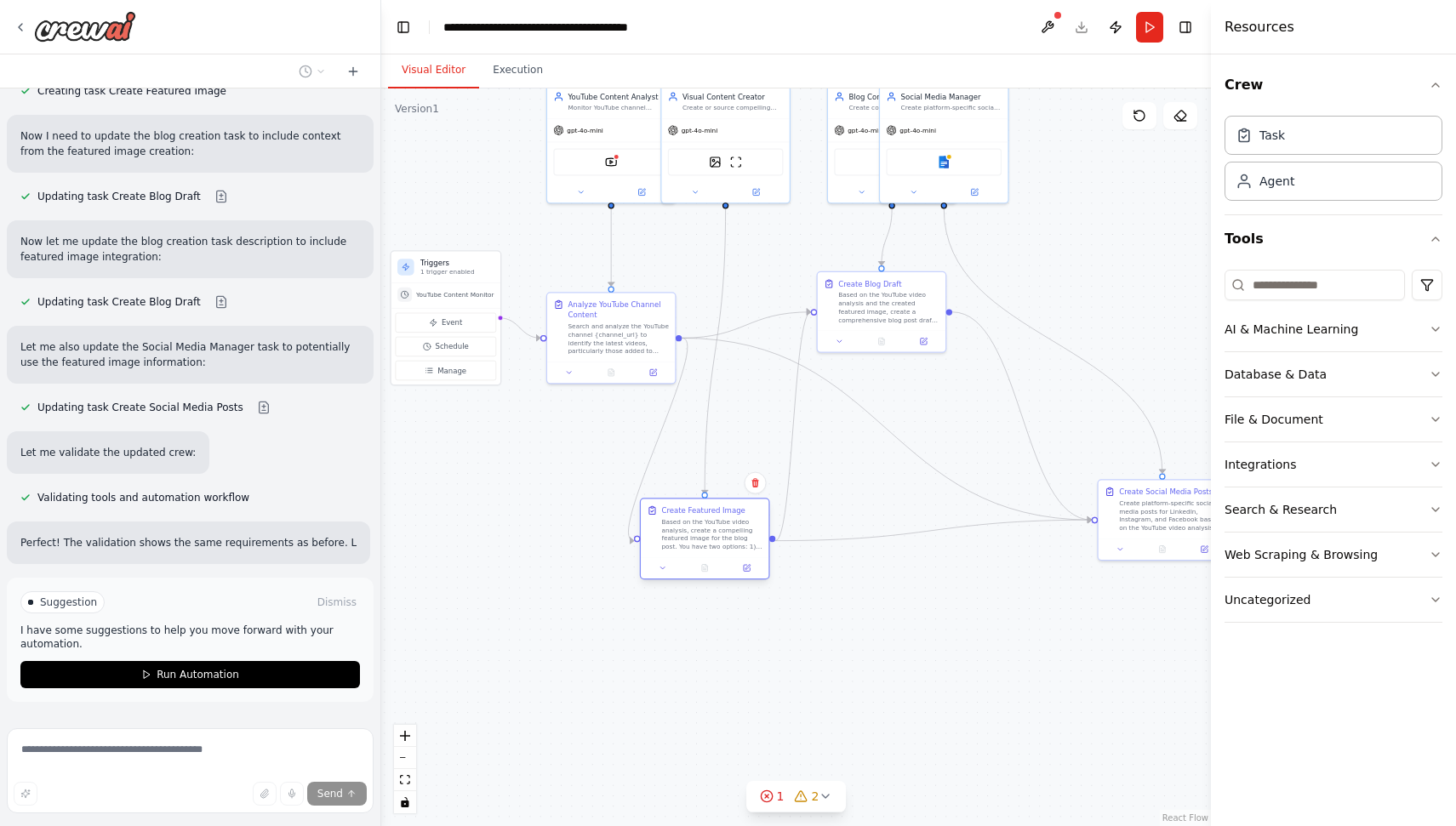
scroll to position [3511, 0]
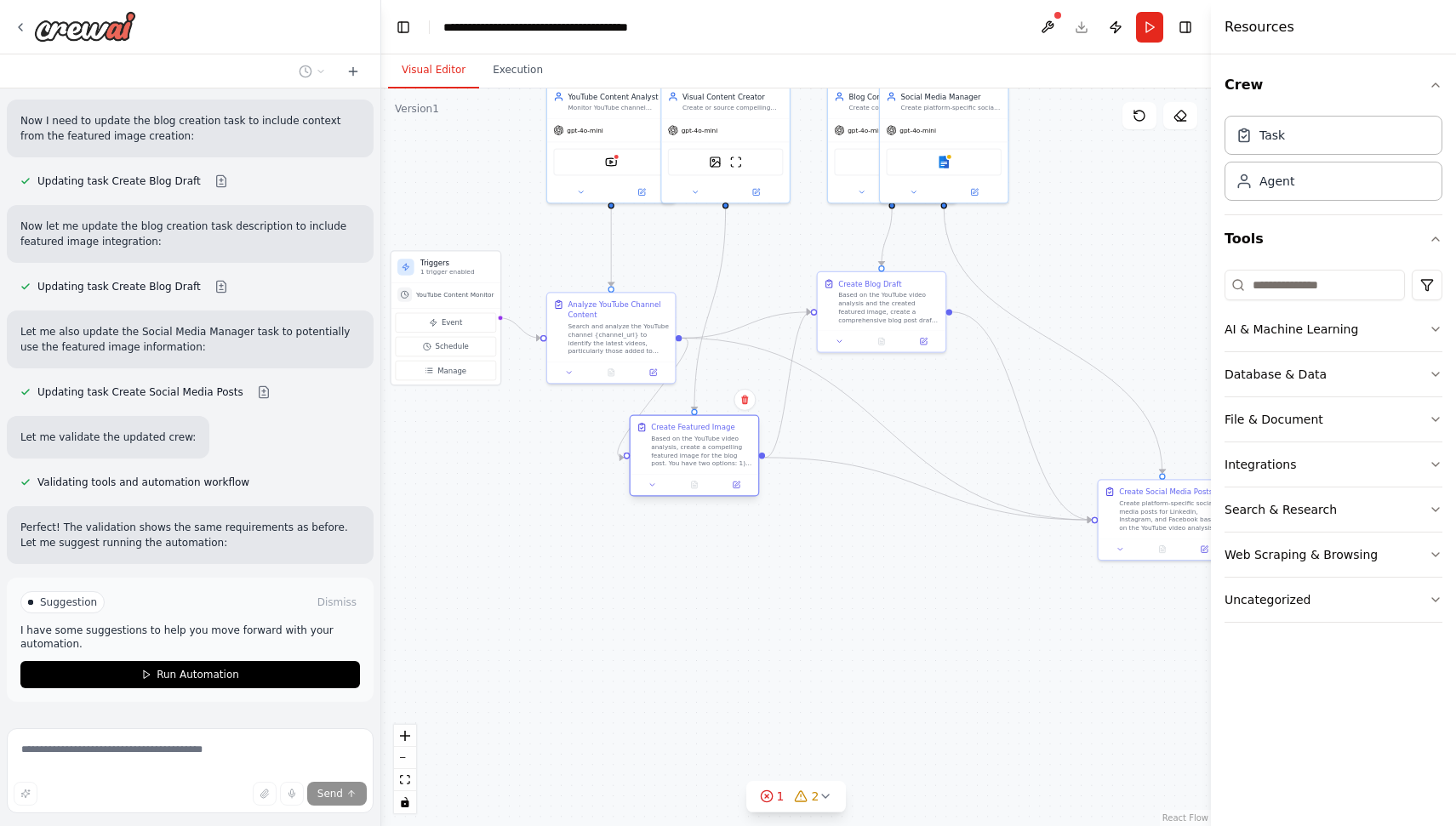
drag, startPoint x: 779, startPoint y: 376, endPoint x: 679, endPoint y: 435, distance: 116.1
click at [679, 435] on div "Based on the YouTube video analysis, create a compelling featured image for the…" at bounding box center [701, 451] width 101 height 33
drag, startPoint x: 594, startPoint y: 351, endPoint x: 547, endPoint y: 330, distance: 51.5
click at [547, 330] on div "Search and analyze the YouTube channel {channel_url} to identify the latest vid…" at bounding box center [556, 316] width 101 height 33
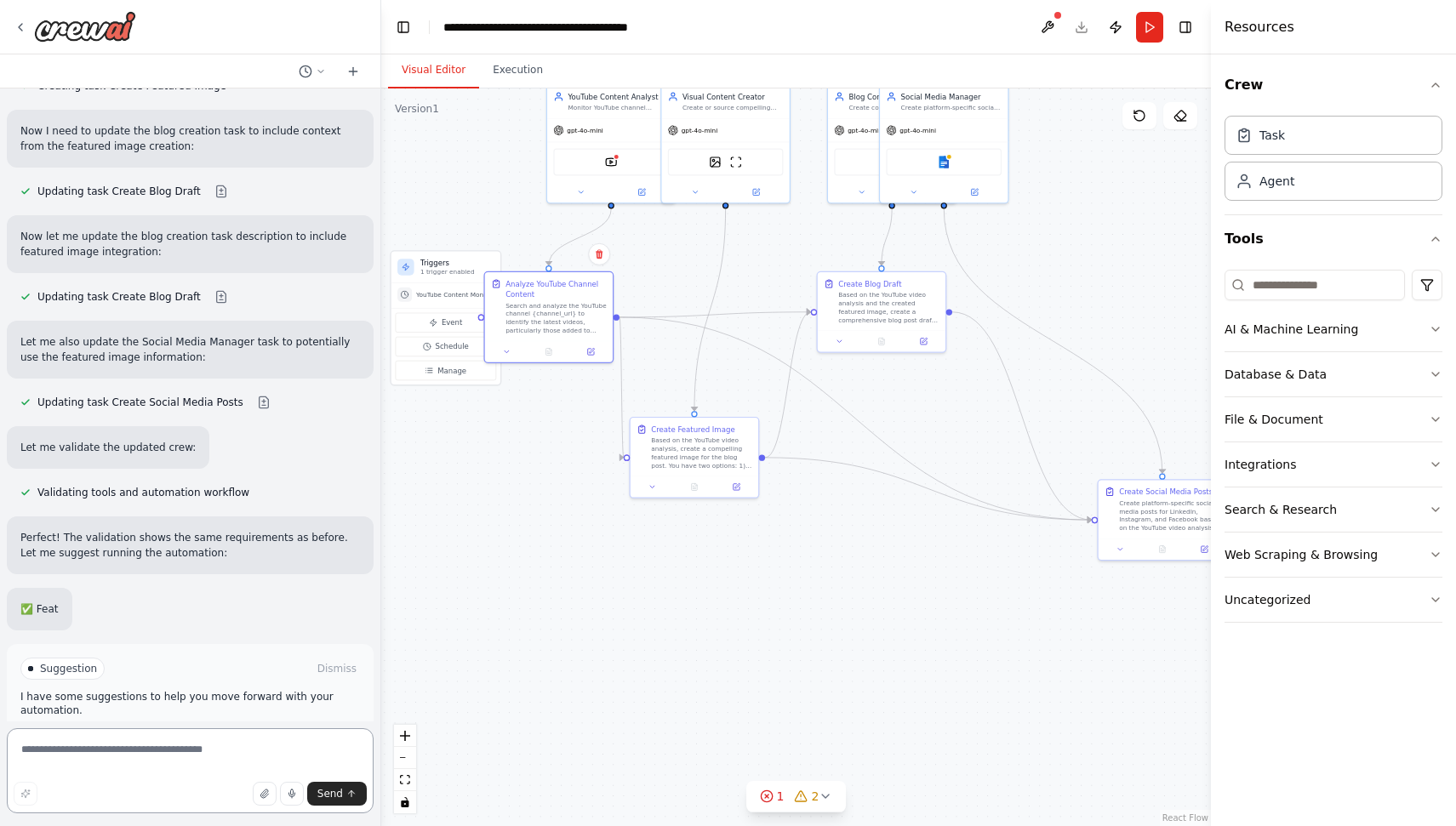
click at [810, 519] on div ".deletable-edge-delete-btn { width: 20px; height: 20px; border: 0px solid #ffff…" at bounding box center [796, 456] width 830 height 737
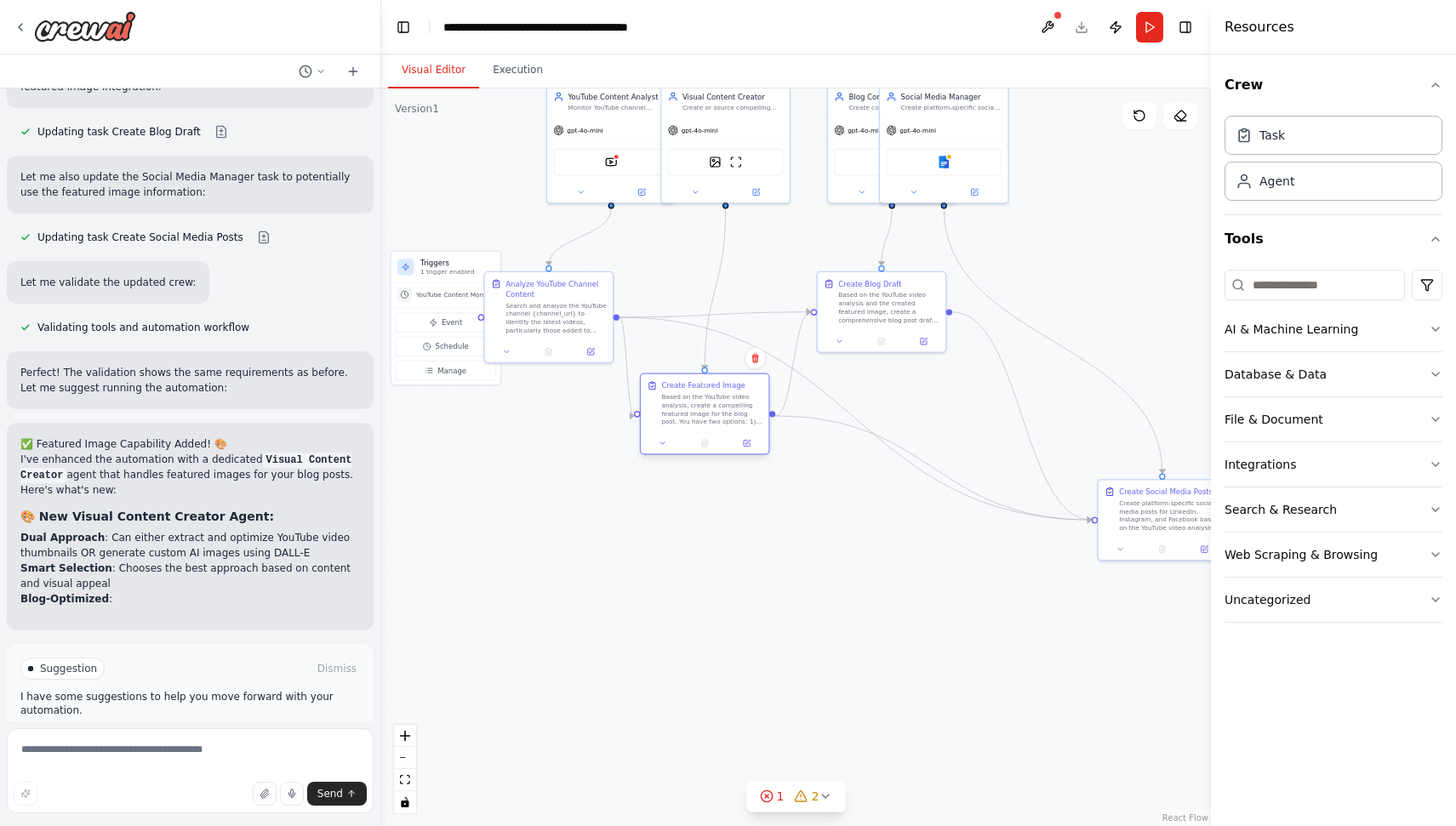
drag, startPoint x: 654, startPoint y: 469, endPoint x: 669, endPoint y: 434, distance: 38.1
click at [669, 432] on div "Create Featured Image Based on the YouTube video analysis, create a compelling …" at bounding box center [705, 414] width 130 height 82
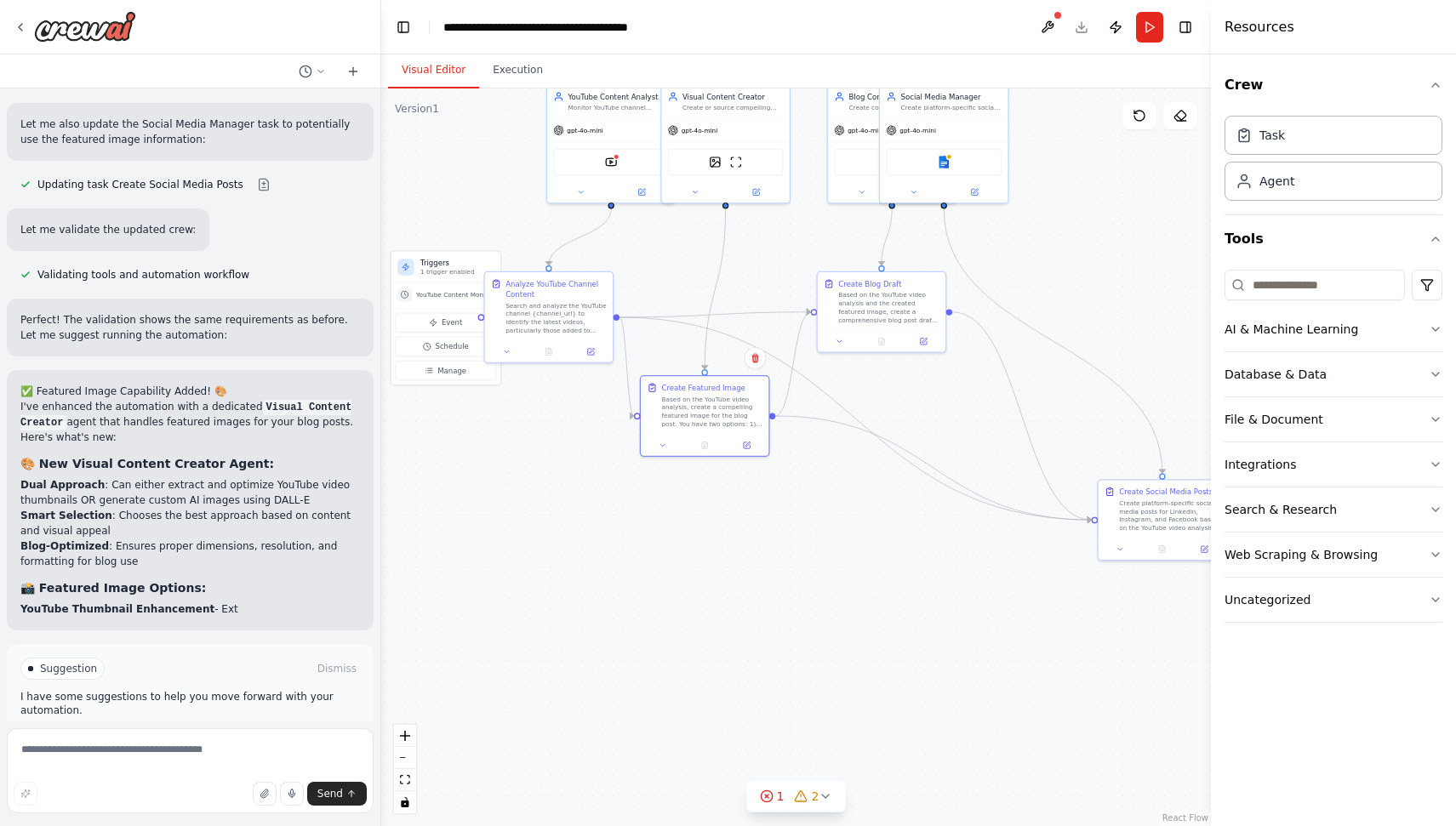
click at [983, 452] on div ".deletable-edge-delete-btn { width: 20px; height: 20px; border: 0px solid #ffff…" at bounding box center [796, 456] width 830 height 737
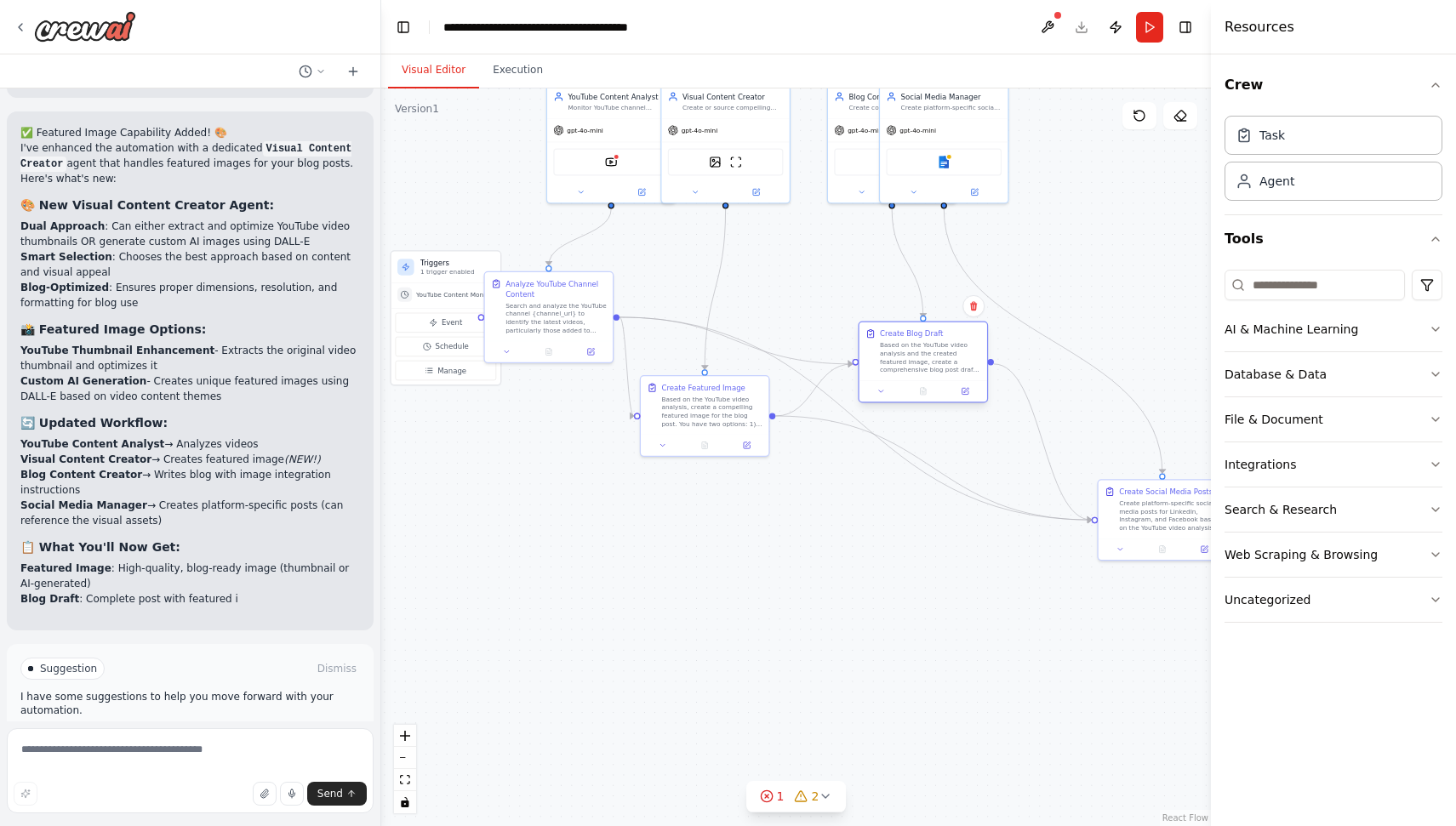
drag, startPoint x: 897, startPoint y: 309, endPoint x: 939, endPoint y: 365, distance: 70.0
click at [939, 365] on div "Based on the YouTube video analysis and the created featured image, create a co…" at bounding box center [930, 358] width 101 height 33
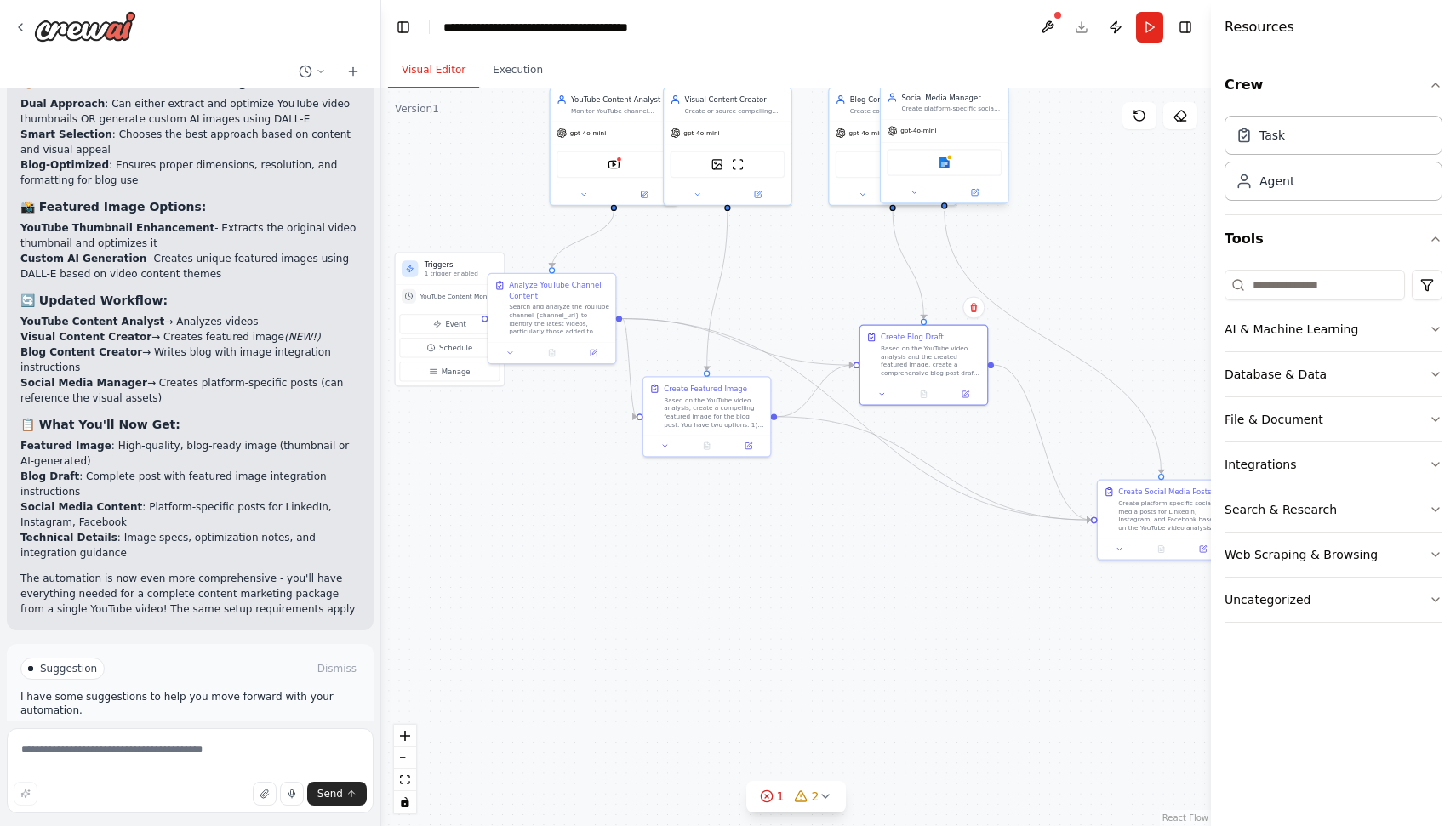
scroll to position [4114, 0]
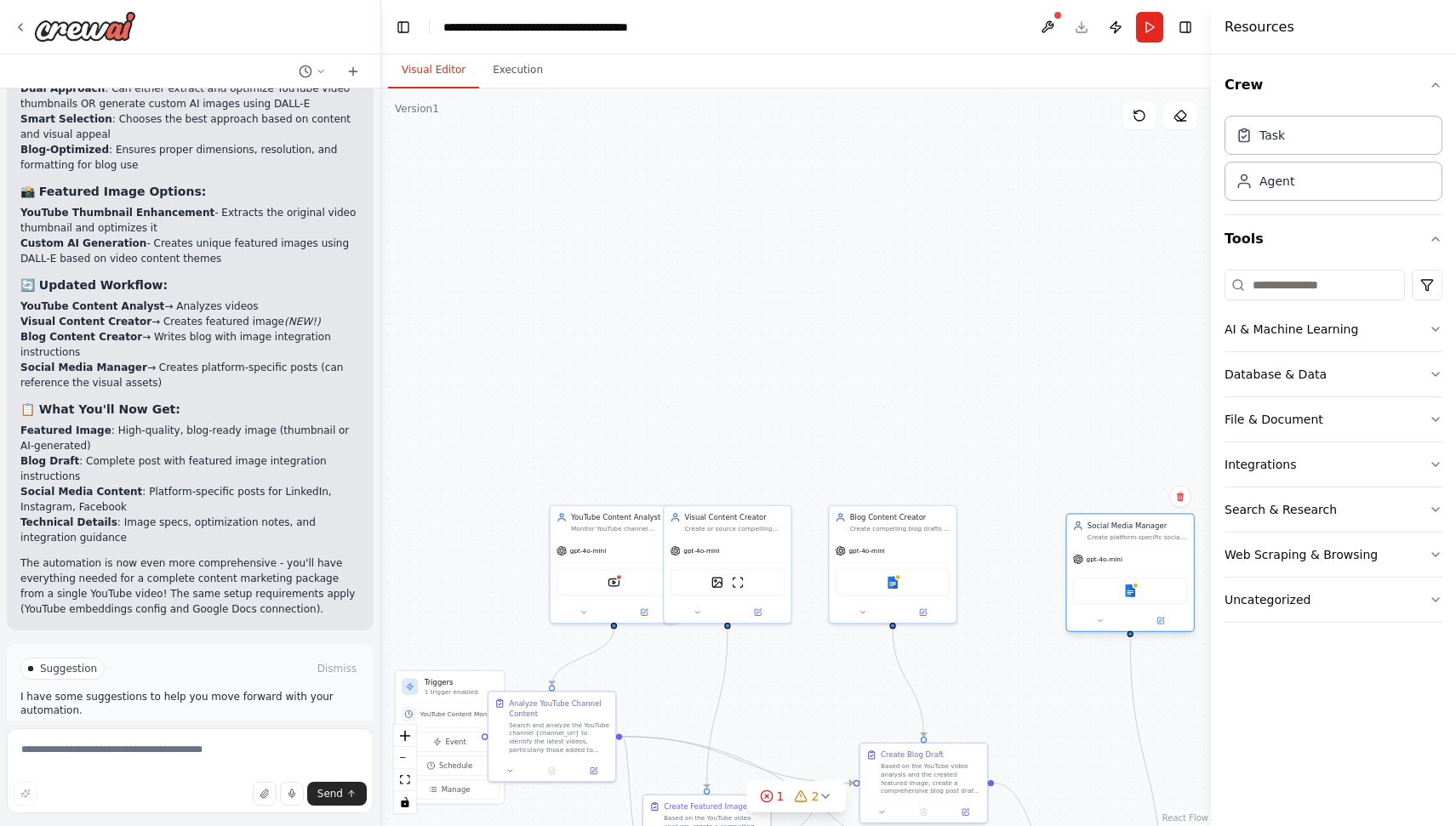
drag, startPoint x: 955, startPoint y: 102, endPoint x: 1140, endPoint y: 532, distance: 468.1
click at [1140, 532] on div "Social Media Manager Create platform-specific social media posts for LinkedIn, …" at bounding box center [1138, 531] width 100 height 20
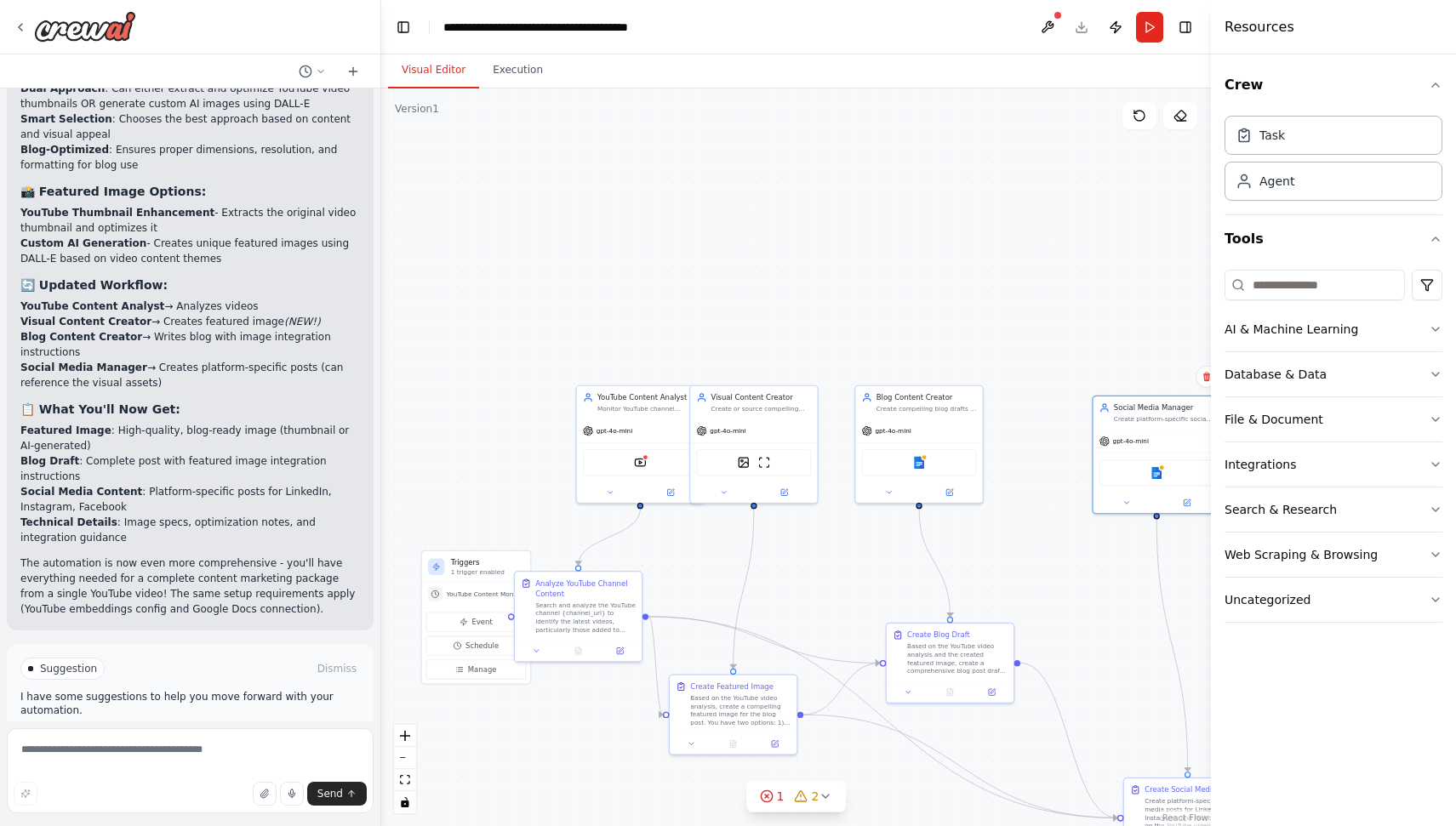
drag, startPoint x: 967, startPoint y: 620, endPoint x: 1004, endPoint y: 493, distance: 132.3
click at [1004, 493] on div ".deletable-edge-delete-btn { width: 20px; height: 20px; border: 0px solid #ffff…" at bounding box center [796, 456] width 830 height 737
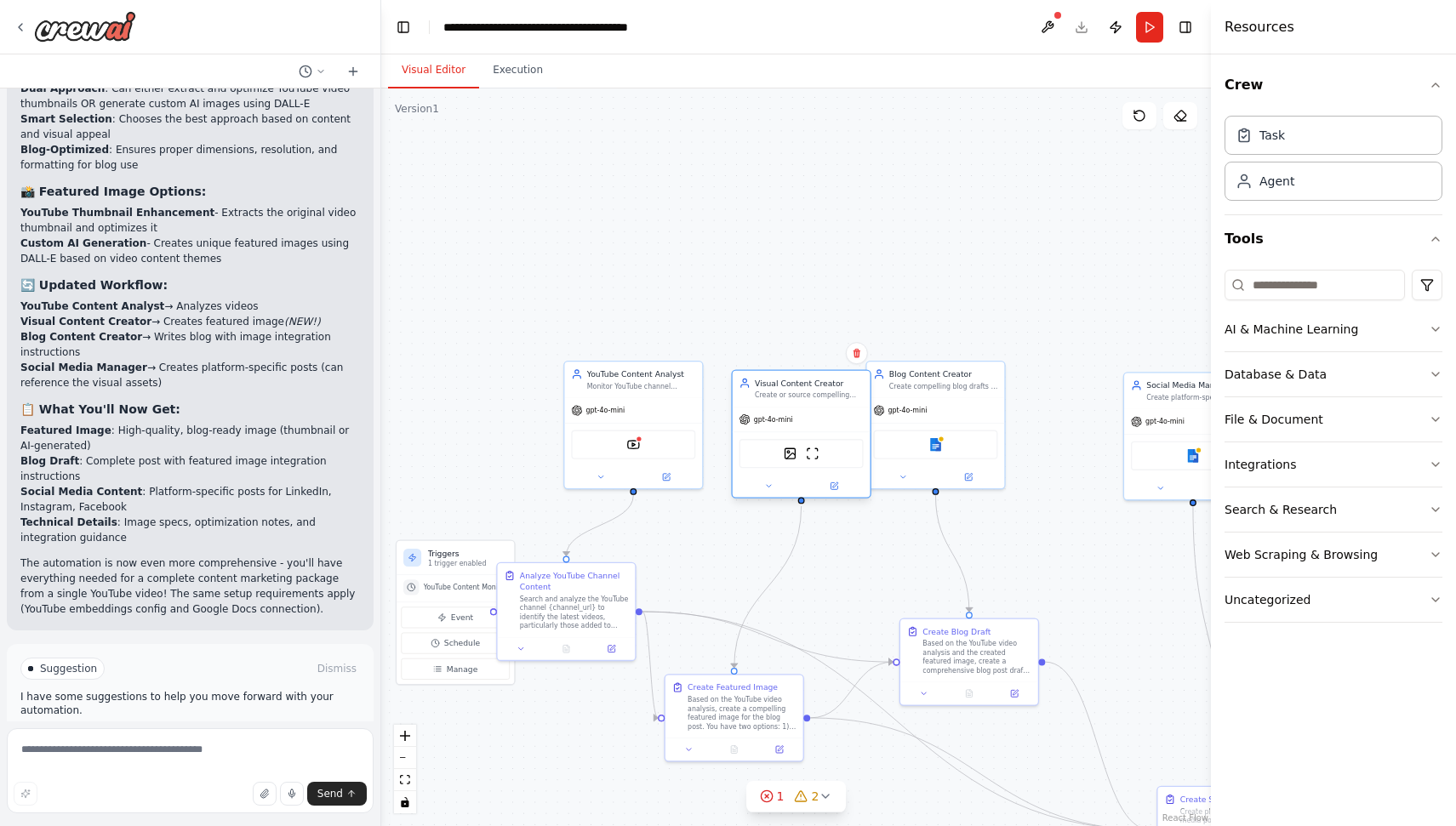
drag, startPoint x: 755, startPoint y: 386, endPoint x: 806, endPoint y: 399, distance: 52.6
click at [806, 399] on div "Create or source compelling featured images for blog posts based on YouTube vid…" at bounding box center [809, 396] width 109 height 9
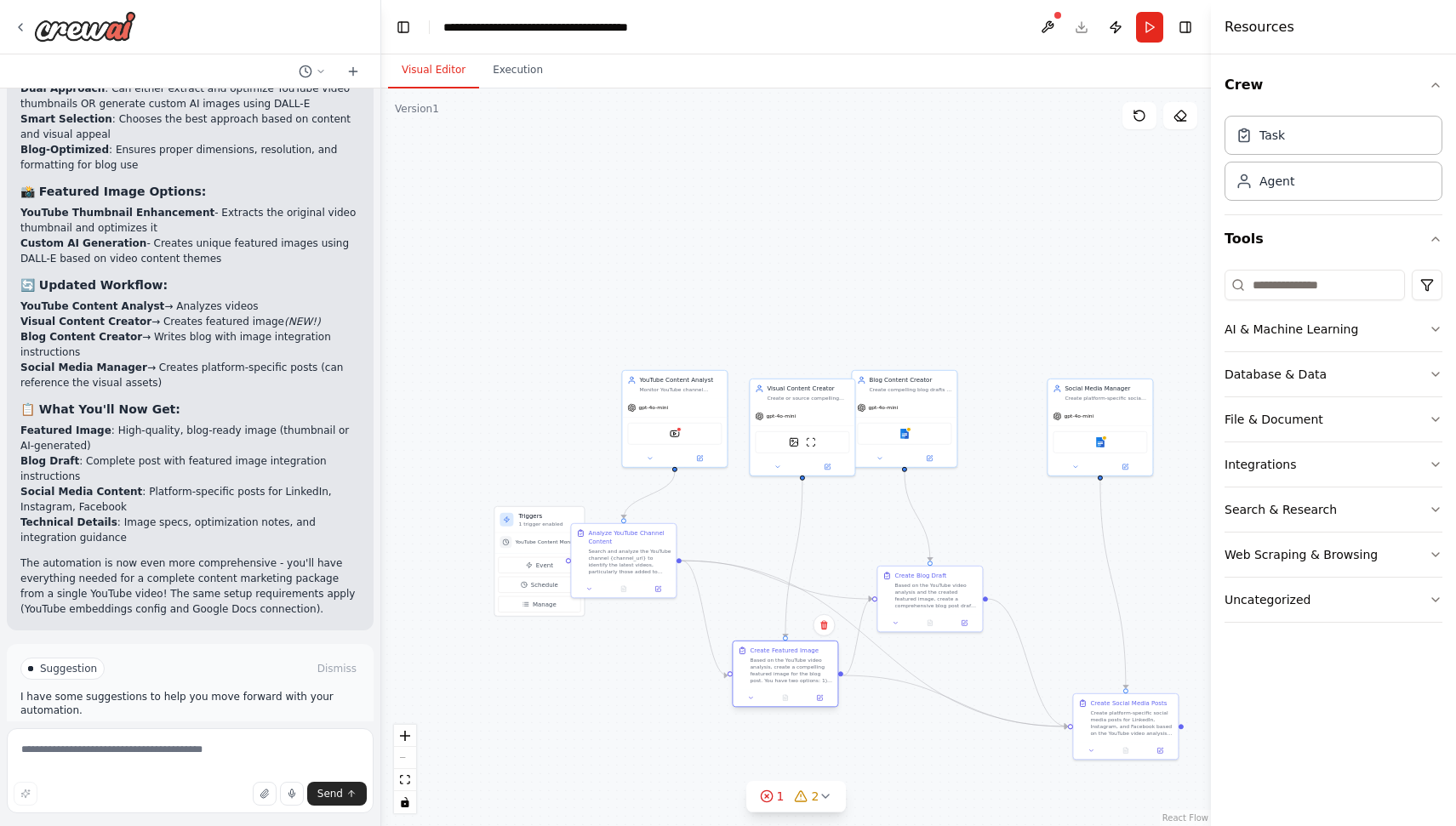
drag, startPoint x: 762, startPoint y: 637, endPoint x: 798, endPoint y: 674, distance: 51.6
click at [798, 674] on div "Based on the YouTube video analysis, create a compelling featured image for the…" at bounding box center [790, 669] width 83 height 27
click at [300, 756] on textarea at bounding box center [189, 770] width 366 height 85
type textarea "**********"
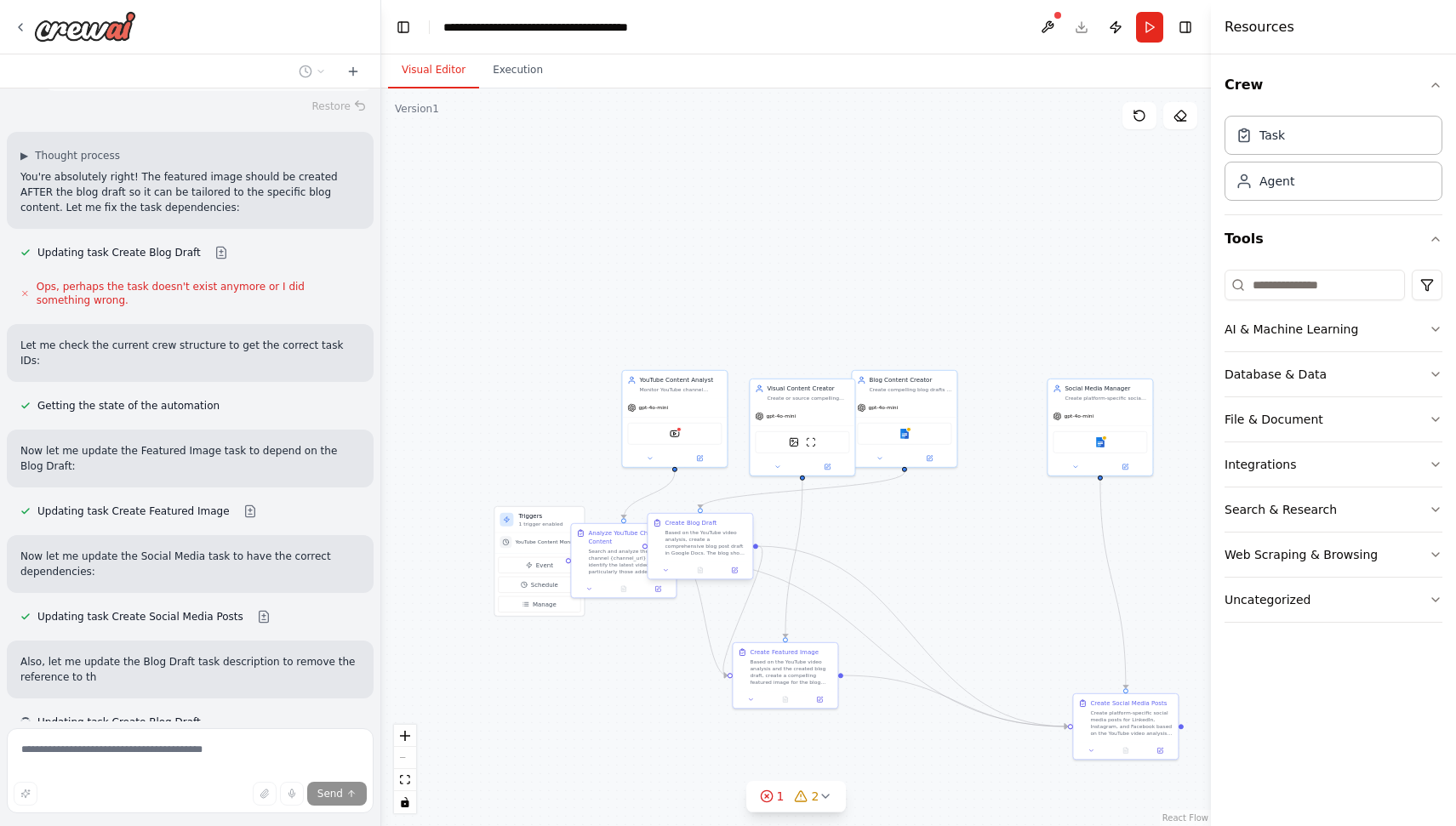
scroll to position [4725, 0]
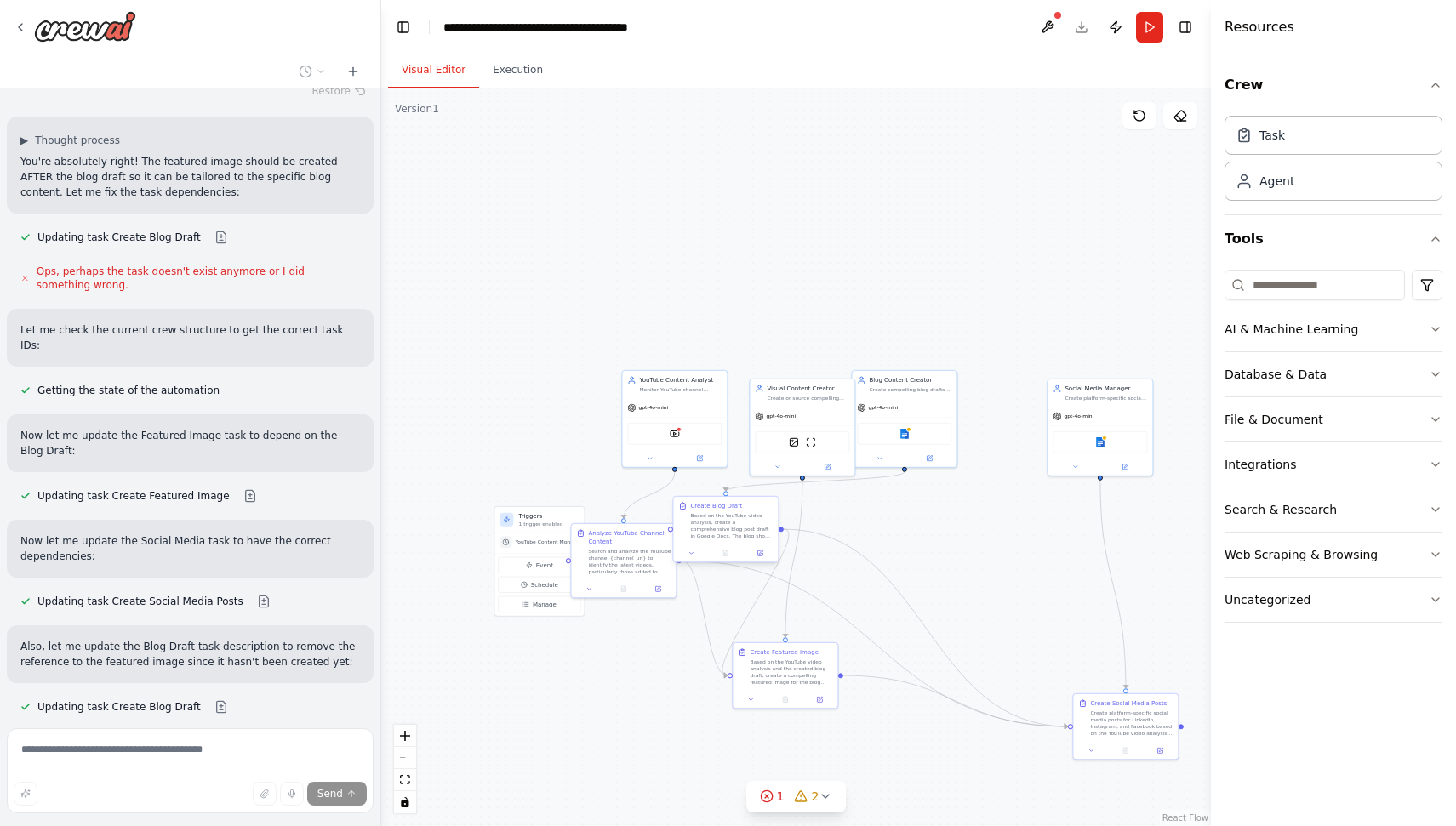
drag, startPoint x: 946, startPoint y: 605, endPoint x: 737, endPoint y: 538, distance: 219.5
click at [737, 538] on div "Based on the YouTube video analysis, create a comprehensive blog post draft in …" at bounding box center [731, 525] width 83 height 27
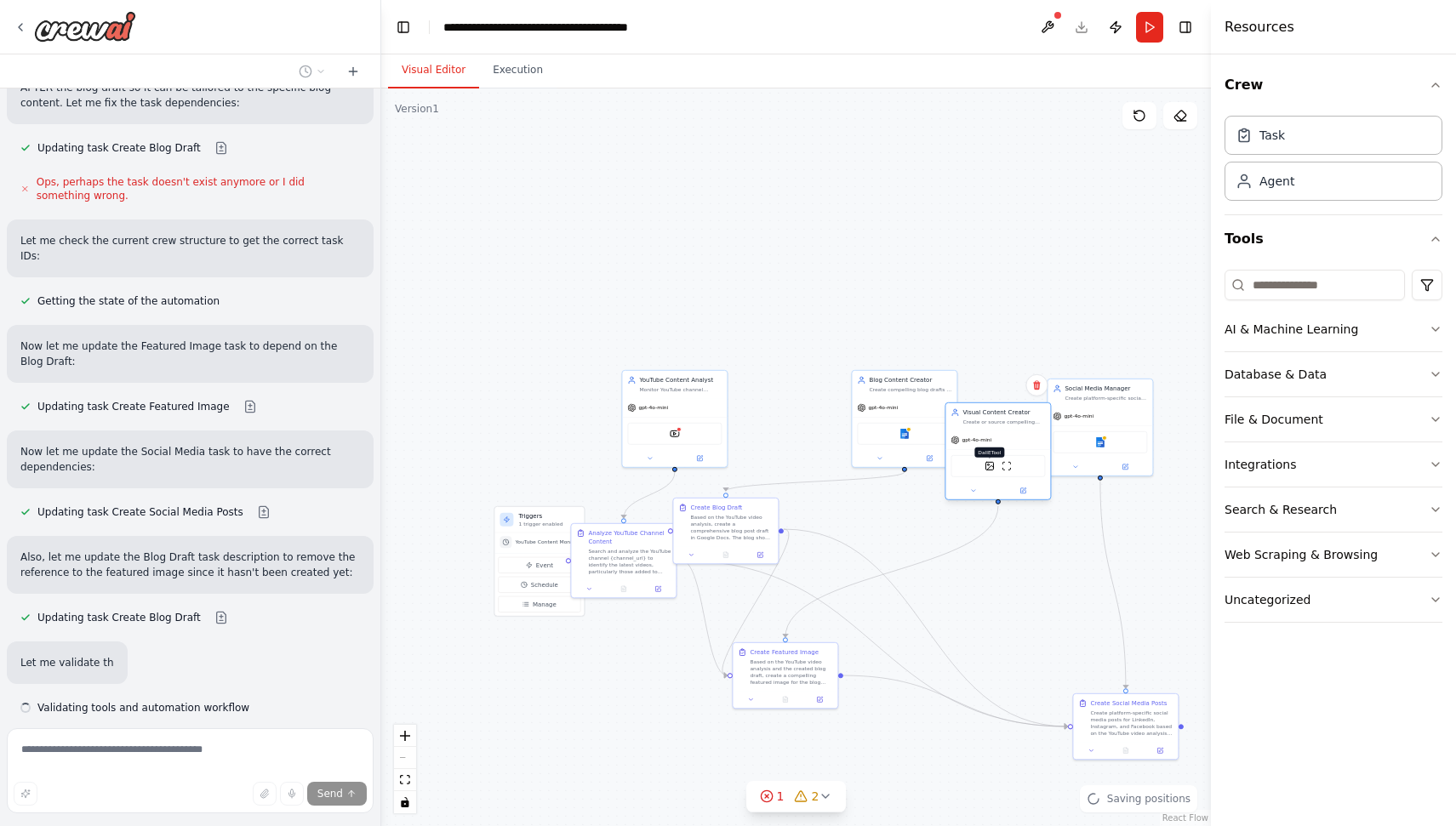
scroll to position [4815, 0]
drag, startPoint x: 789, startPoint y: 449, endPoint x: 969, endPoint y: 470, distance: 181.2
click at [969, 470] on div "DallETool ScrapeWebsiteTool" at bounding box center [981, 466] width 95 height 22
click at [745, 706] on div "Create Featured Image Based on the YouTube video analysis and the created blog …" at bounding box center [785, 674] width 107 height 67
click at [803, 689] on div at bounding box center [785, 697] width 105 height 18
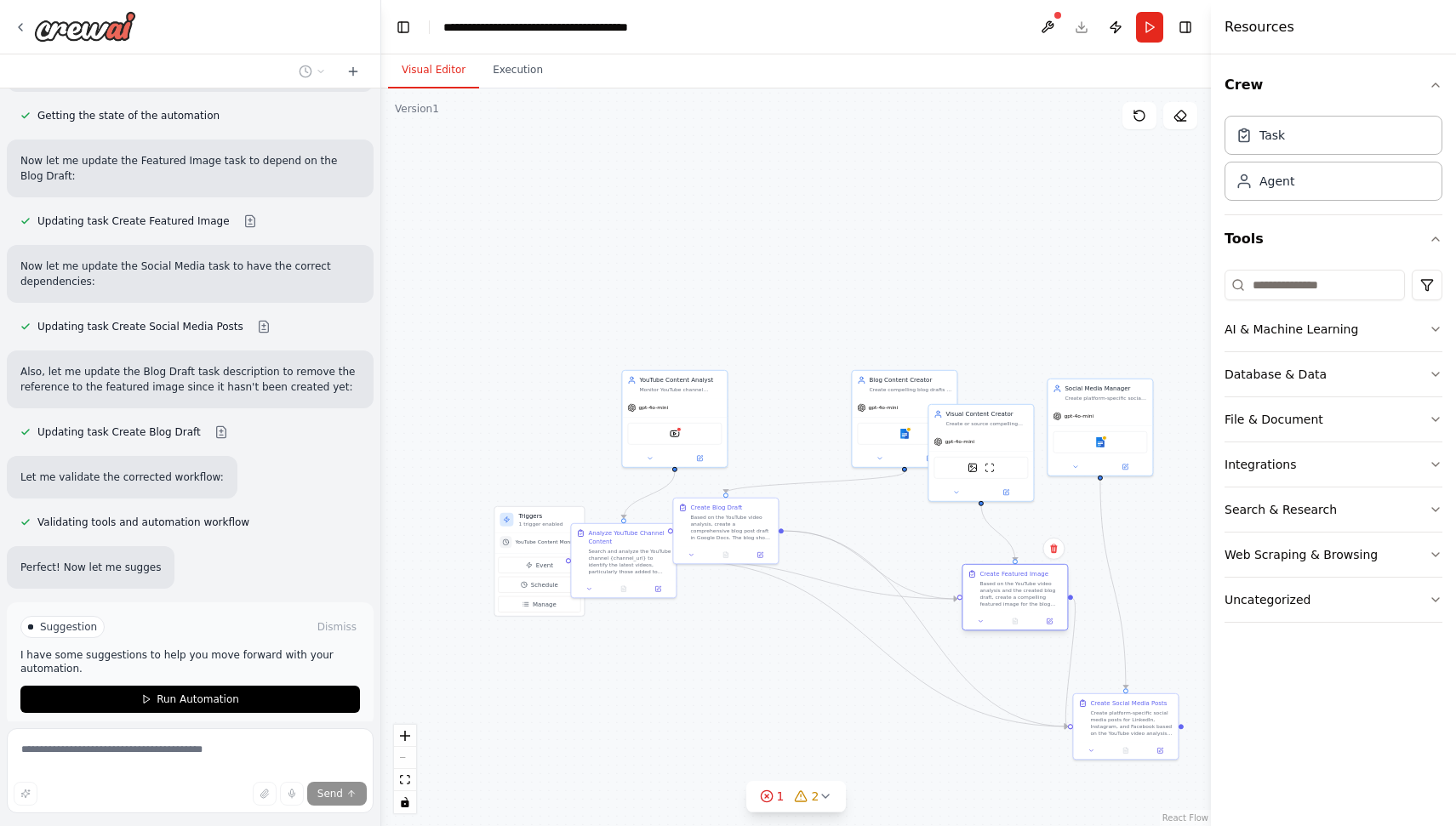
scroll to position [5009, 0]
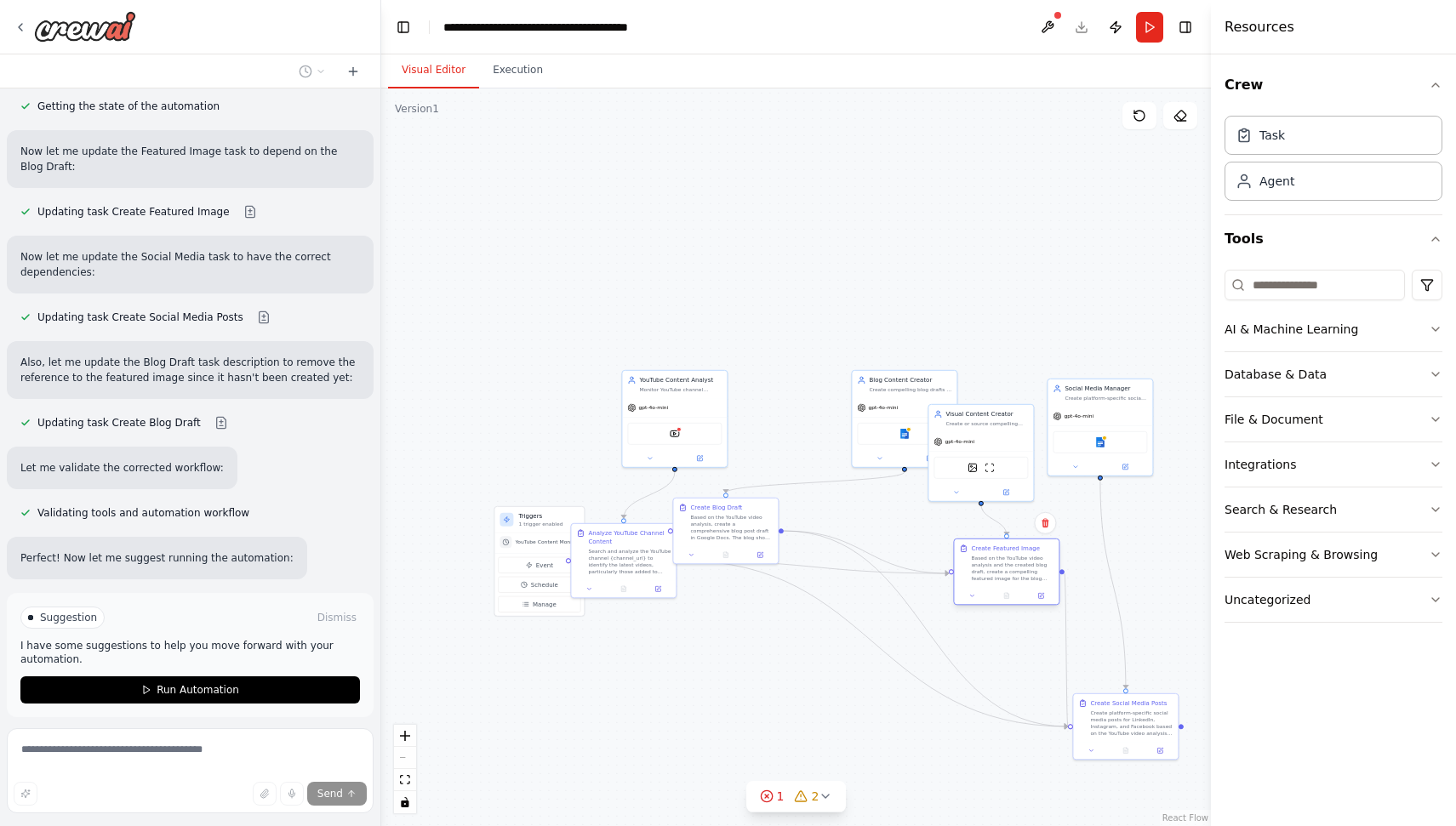
click at [1023, 590] on div at bounding box center [1006, 595] width 105 height 18
click at [1030, 564] on div at bounding box center [1015, 570] width 105 height 18
drag, startPoint x: 710, startPoint y: 539, endPoint x: 722, endPoint y: 513, distance: 28.6
click at [722, 513] on div "Based on the YouTube video analysis, create a comprehensive blog post draft in …" at bounding box center [739, 500] width 83 height 27
drag, startPoint x: 631, startPoint y: 557, endPoint x: 576, endPoint y: 676, distance: 131.1
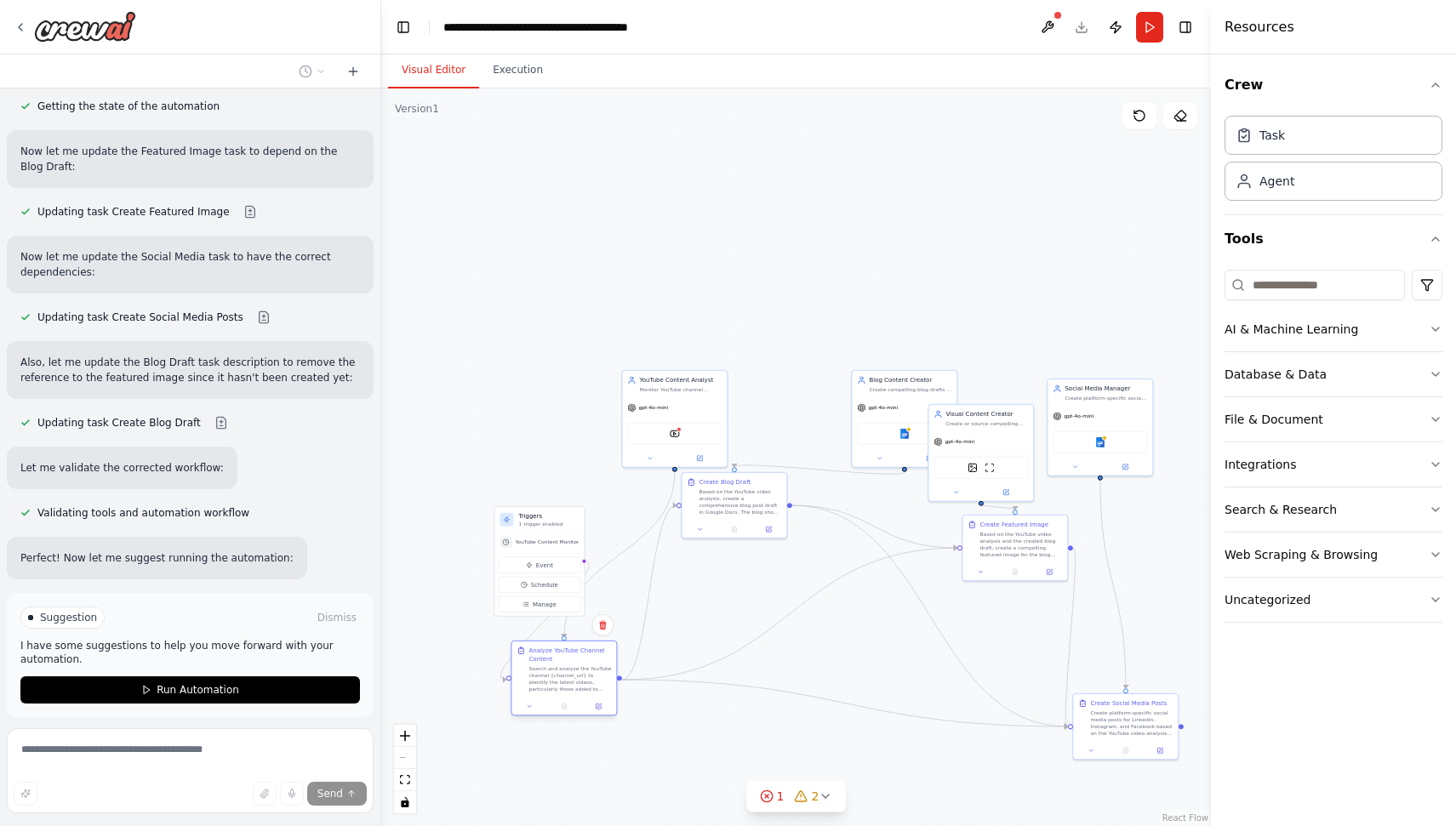
click at [576, 676] on div "Search and analyze the YouTube channel {channel_url} to identify the latest vid…" at bounding box center [569, 679] width 83 height 27
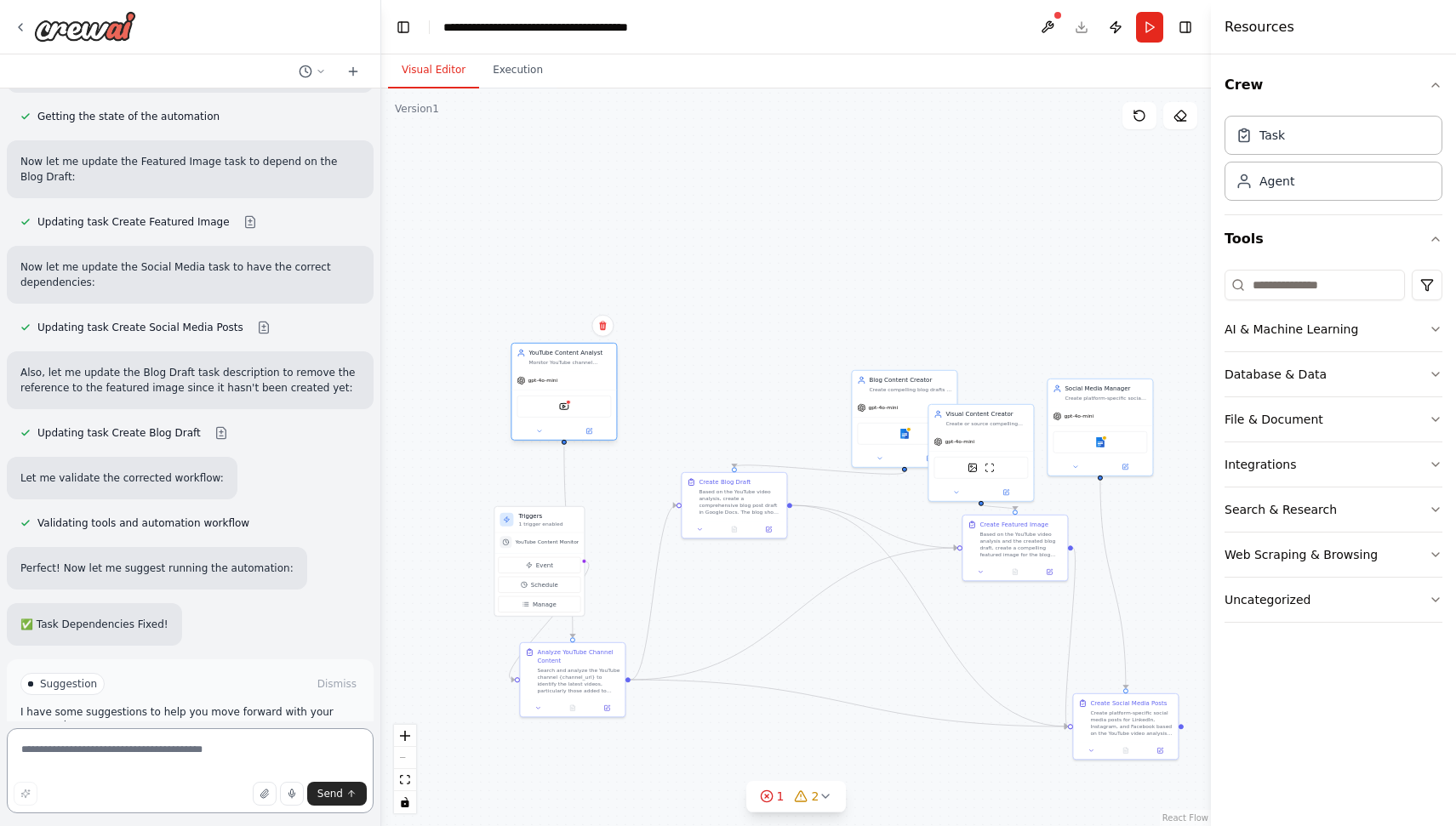
drag, startPoint x: 679, startPoint y: 408, endPoint x: 566, endPoint y: 385, distance: 115.3
click at [566, 385] on div "gpt-4o-mini" at bounding box center [563, 380] width 105 height 19
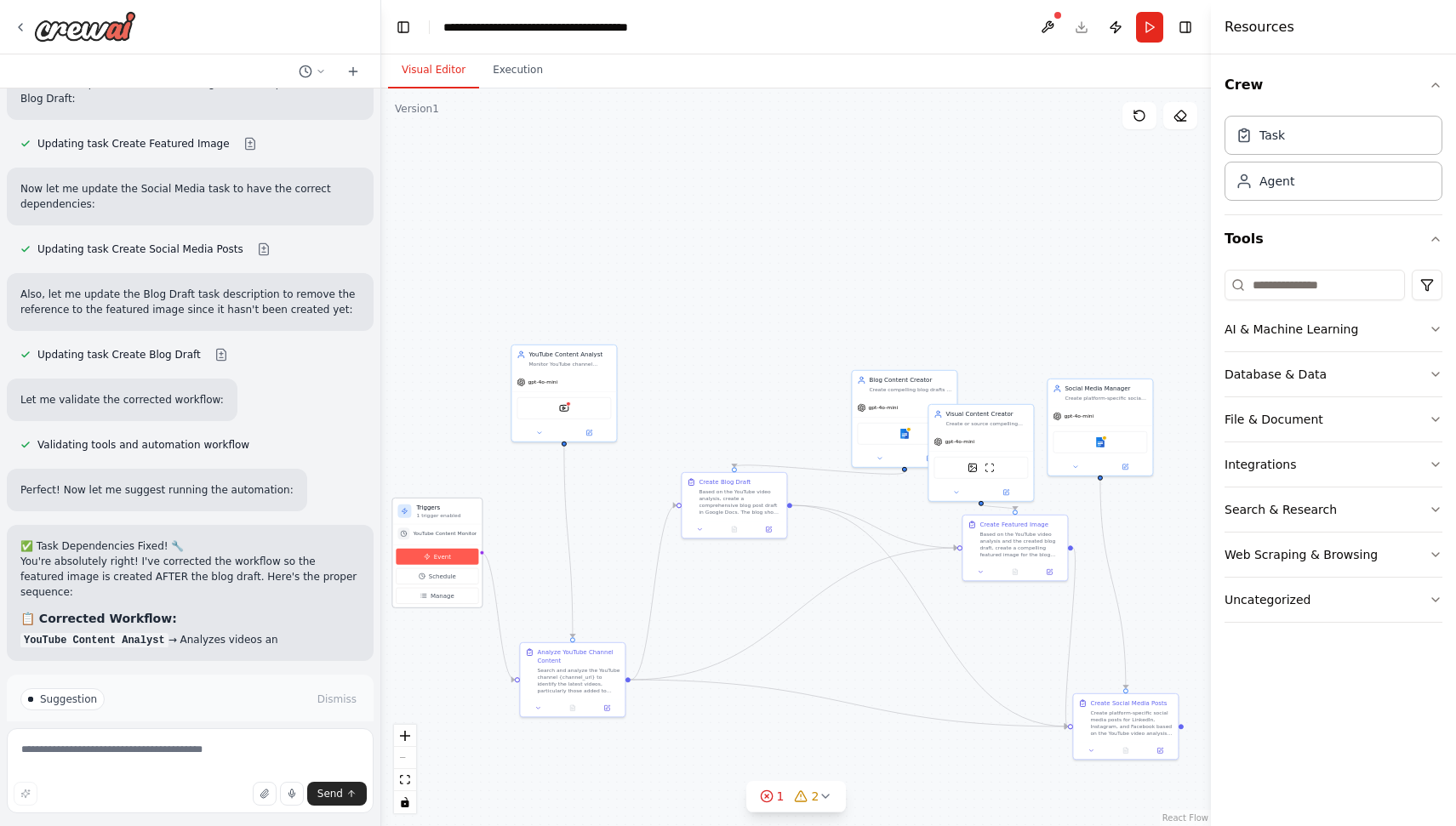
drag, startPoint x: 525, startPoint y: 561, endPoint x: 441, endPoint y: 554, distance: 84.3
click at [441, 554] on span "Event" at bounding box center [442, 555] width 17 height 8
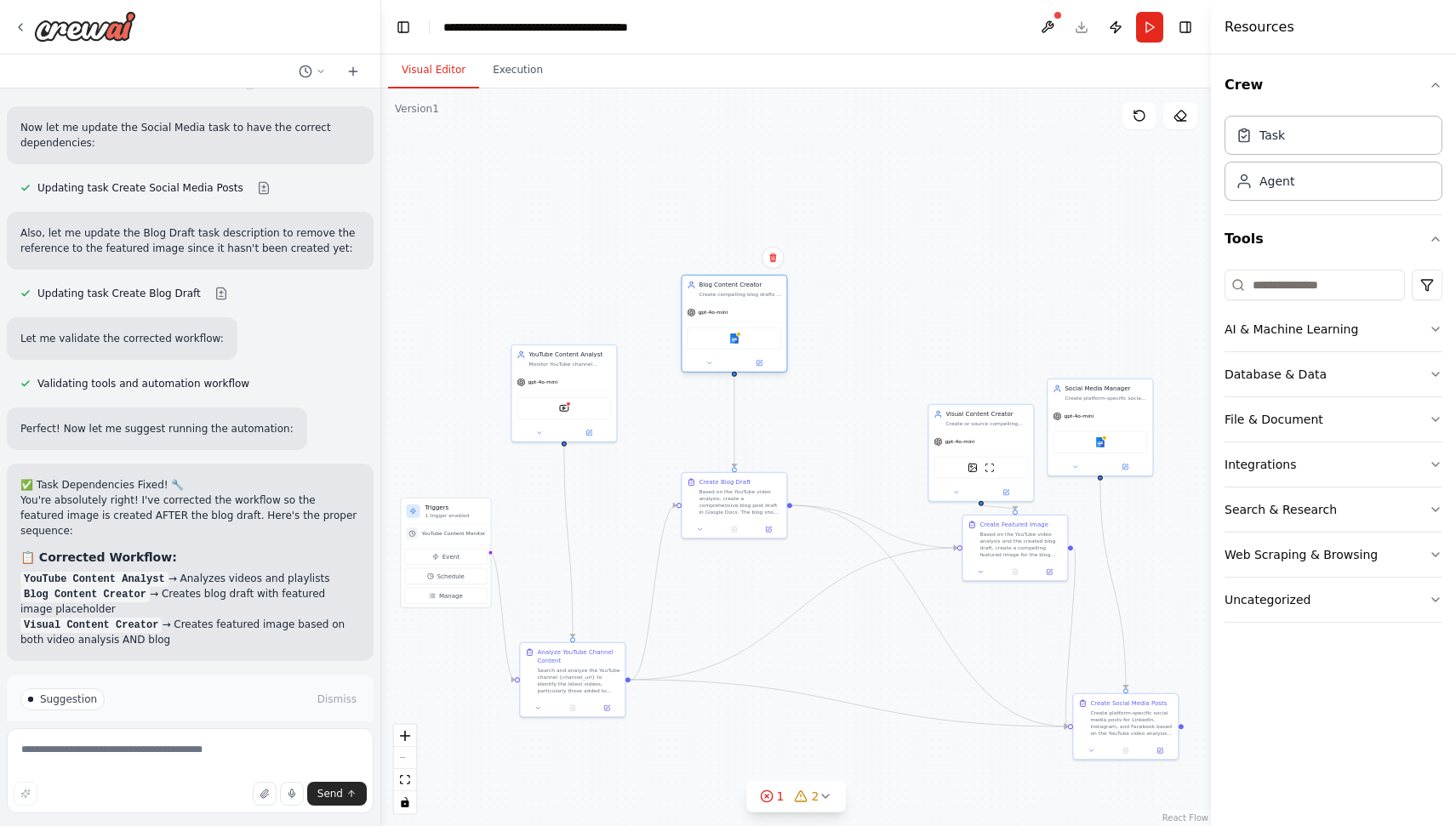
drag, startPoint x: 917, startPoint y: 403, endPoint x: 747, endPoint y: 312, distance: 192.8
click at [747, 312] on div "gpt-4o-mini" at bounding box center [734, 312] width 105 height 19
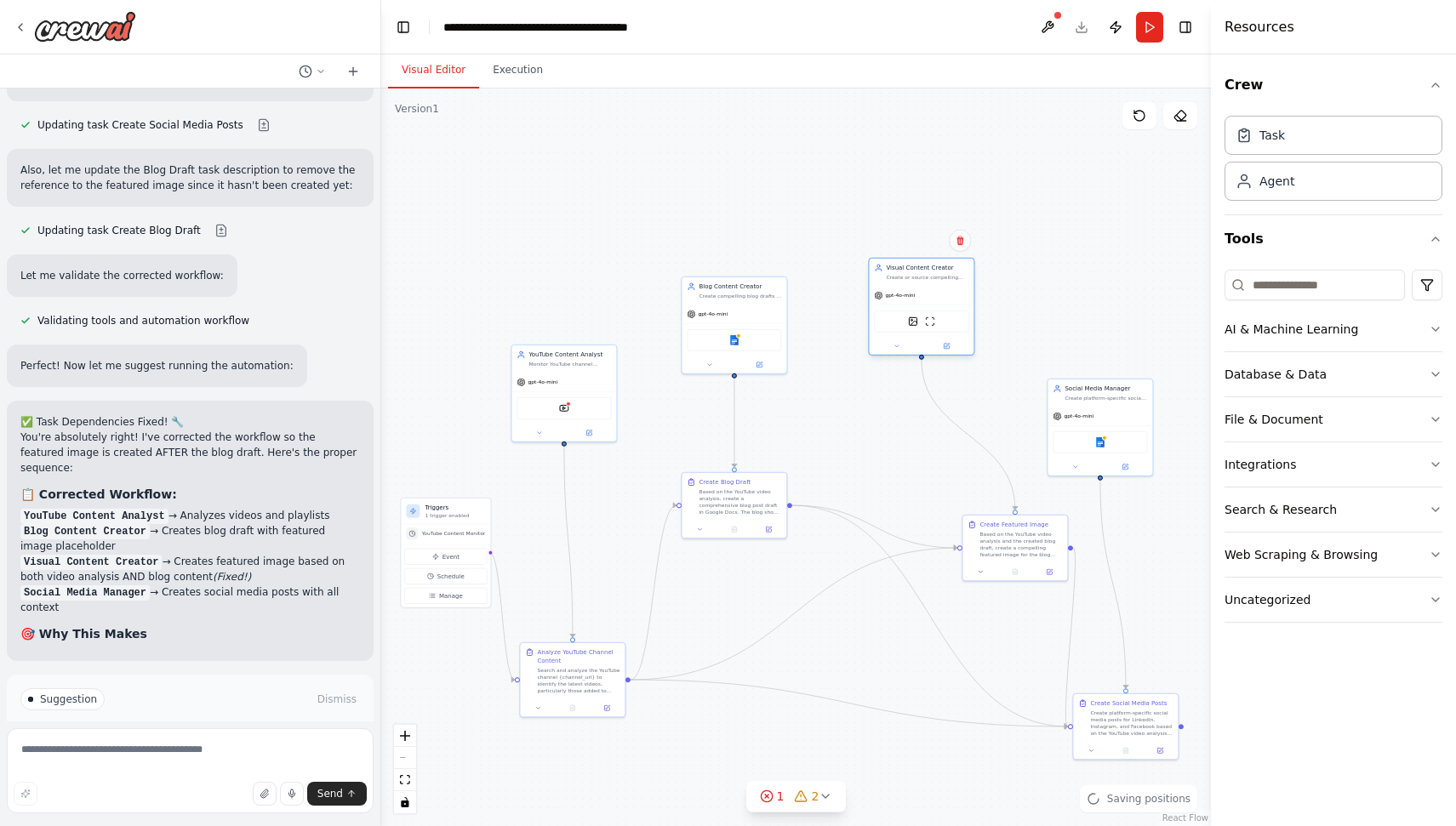
drag, startPoint x: 952, startPoint y: 429, endPoint x: 893, endPoint y: 311, distance: 131.9
click at [893, 311] on div "DallETool ScrapeWebsiteTool" at bounding box center [921, 322] width 95 height 22
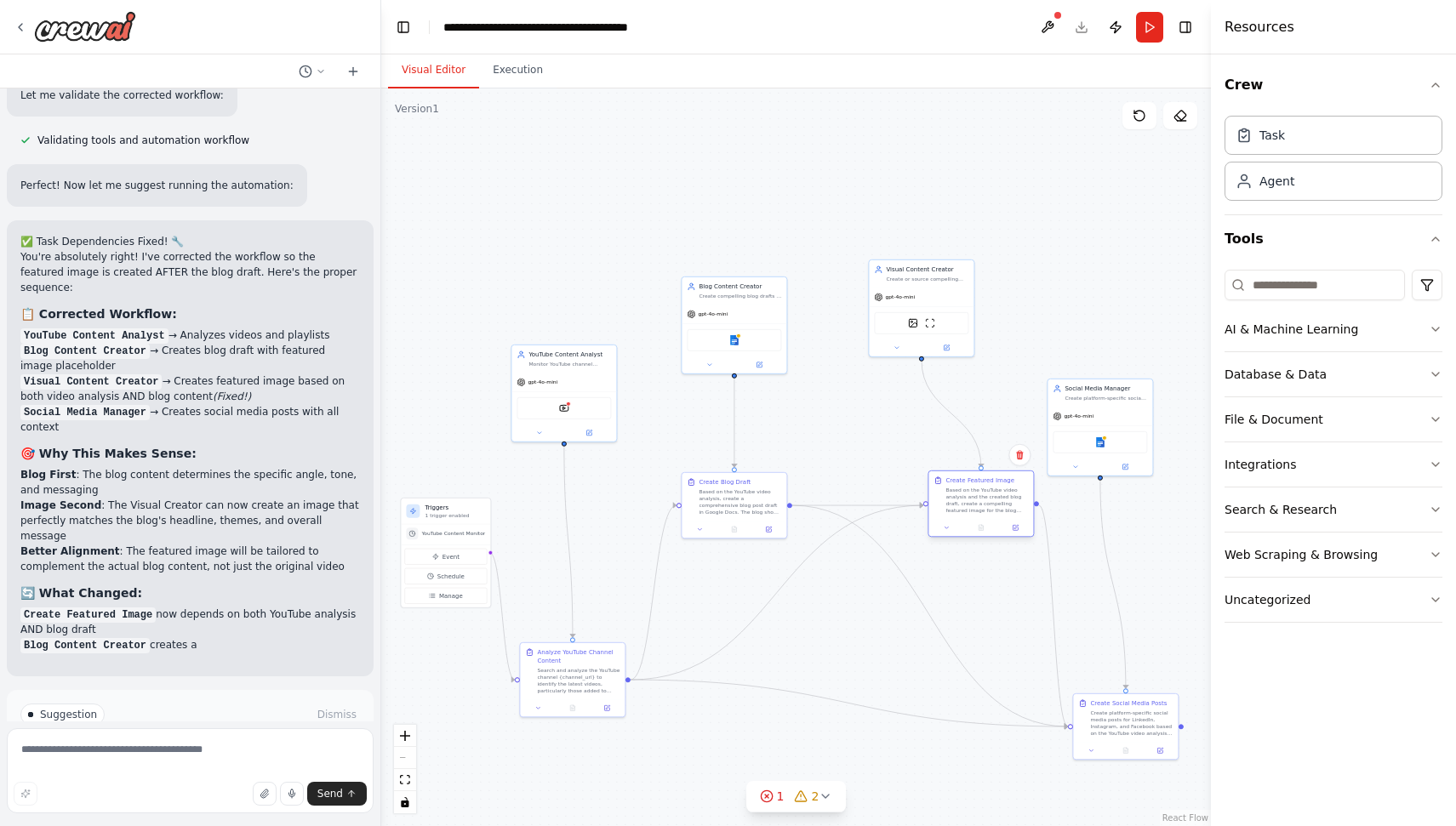
drag, startPoint x: 1024, startPoint y: 547, endPoint x: 991, endPoint y: 504, distance: 54.2
click at [991, 504] on div "Based on the YouTube video analysis and the created blog draft, create a compel…" at bounding box center [986, 500] width 83 height 27
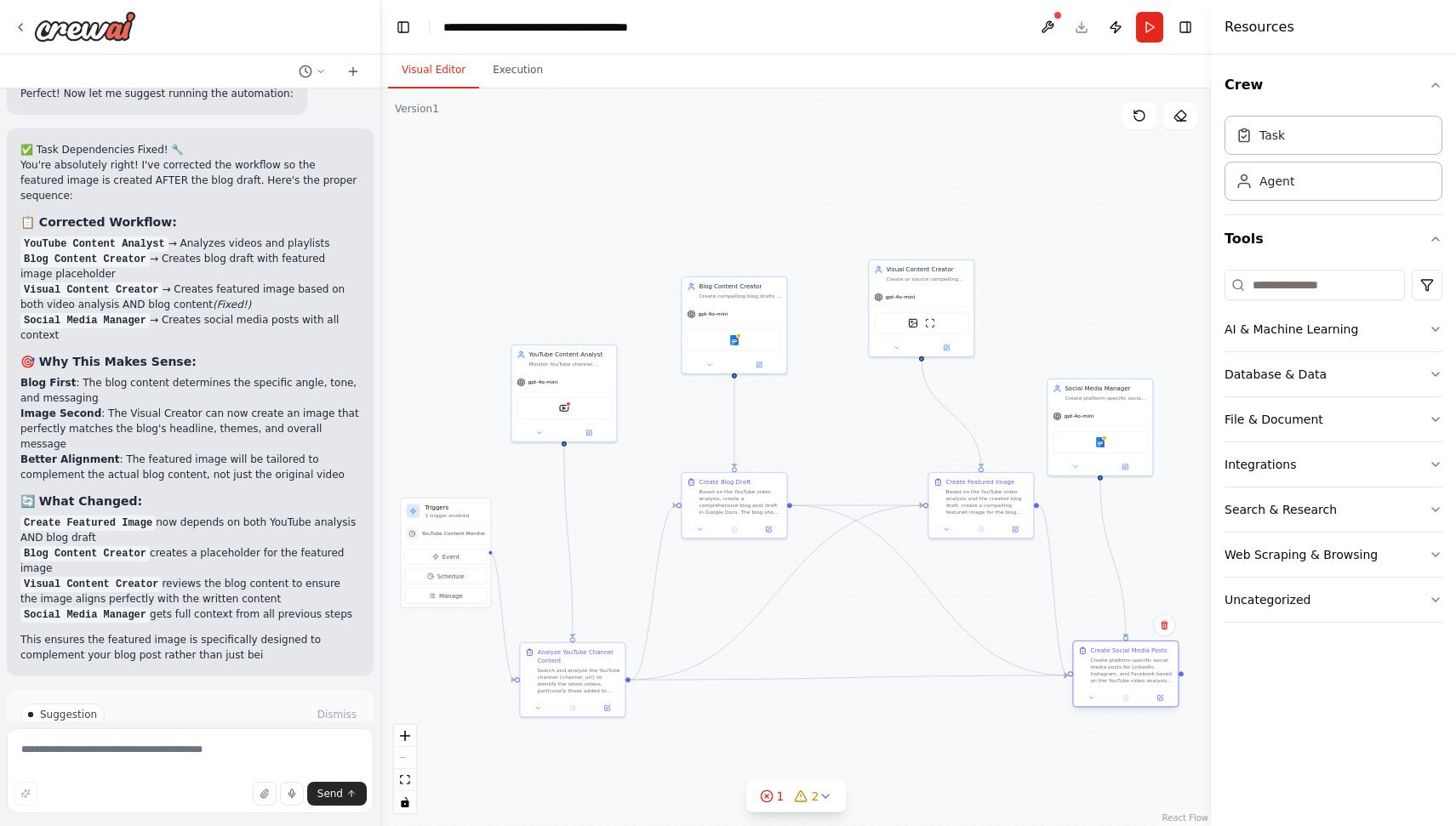
drag, startPoint x: 1130, startPoint y: 733, endPoint x: 1128, endPoint y: 685, distance: 48.0
click at [1128, 685] on div "Create Social Media Posts Create platform-specific social media posts for Linke…" at bounding box center [1125, 665] width 105 height 47
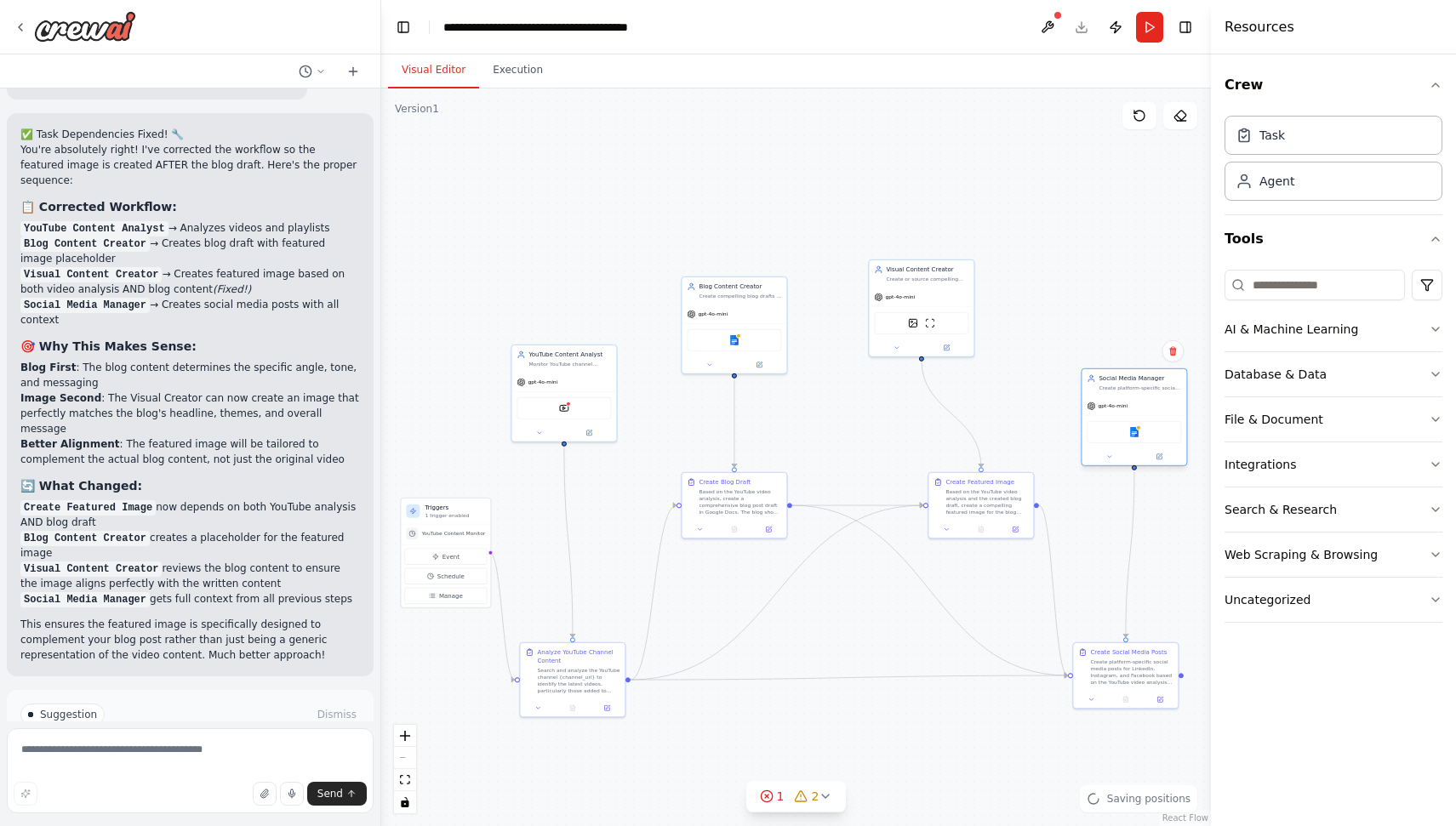
drag, startPoint x: 1112, startPoint y: 443, endPoint x: 1145, endPoint y: 437, distance: 33.5
click at [1145, 437] on div "Google docs" at bounding box center [1134, 432] width 95 height 22
drag, startPoint x: 924, startPoint y: 332, endPoint x: 980, endPoint y: 351, distance: 59.1
click at [980, 351] on div "DallETool ScrapeWebsiteTool" at bounding box center [980, 338] width 105 height 33
click at [704, 515] on div "Create Blog Draft Based on the YouTube video analysis, create a comprehensive b…" at bounding box center [734, 494] width 105 height 47
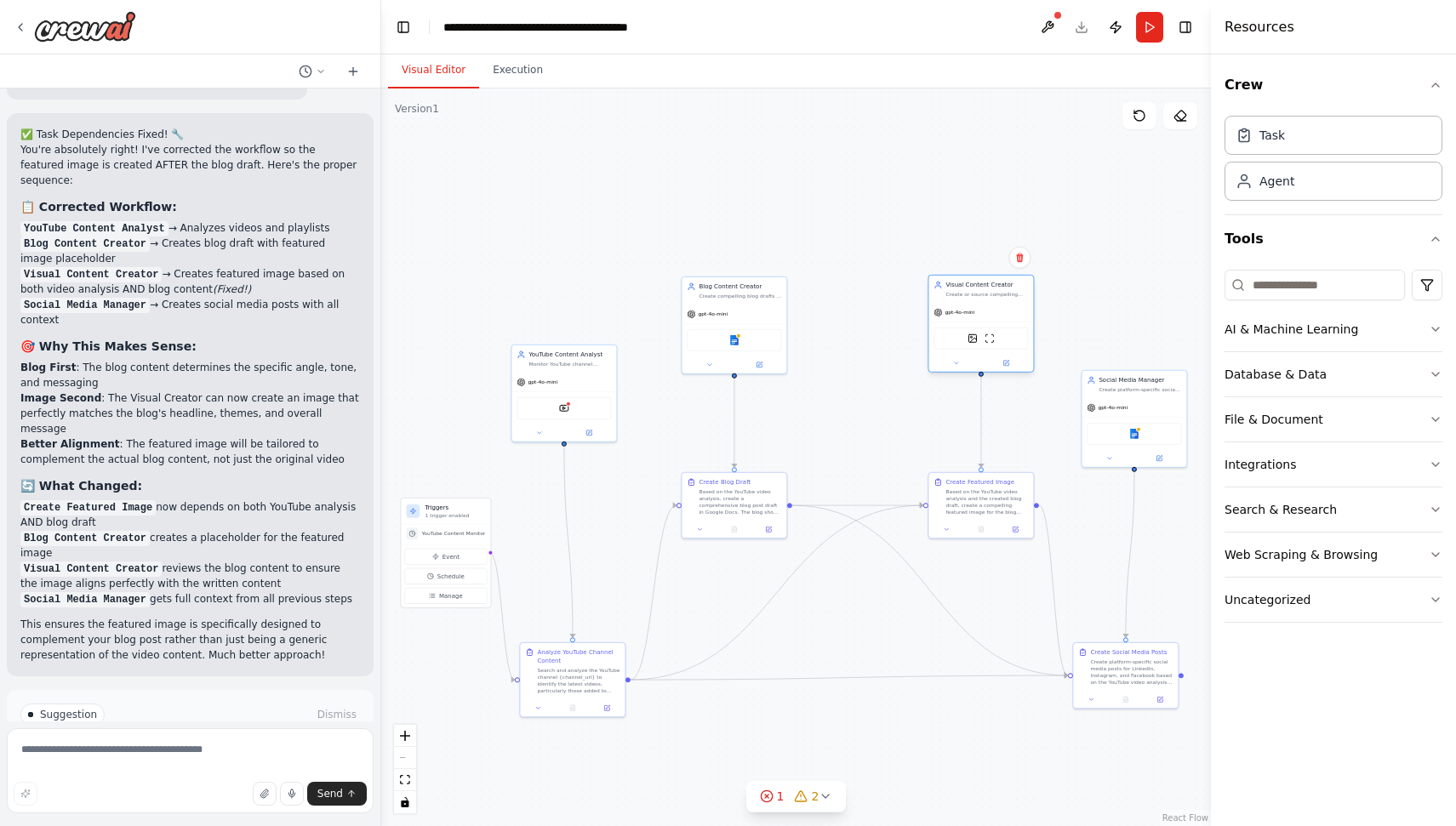
click at [974, 294] on div "Create or source compelling featured images for blog posts based on YouTube vid…" at bounding box center [986, 294] width 83 height 6
click at [52, 754] on textarea at bounding box center [189, 770] width 366 height 85
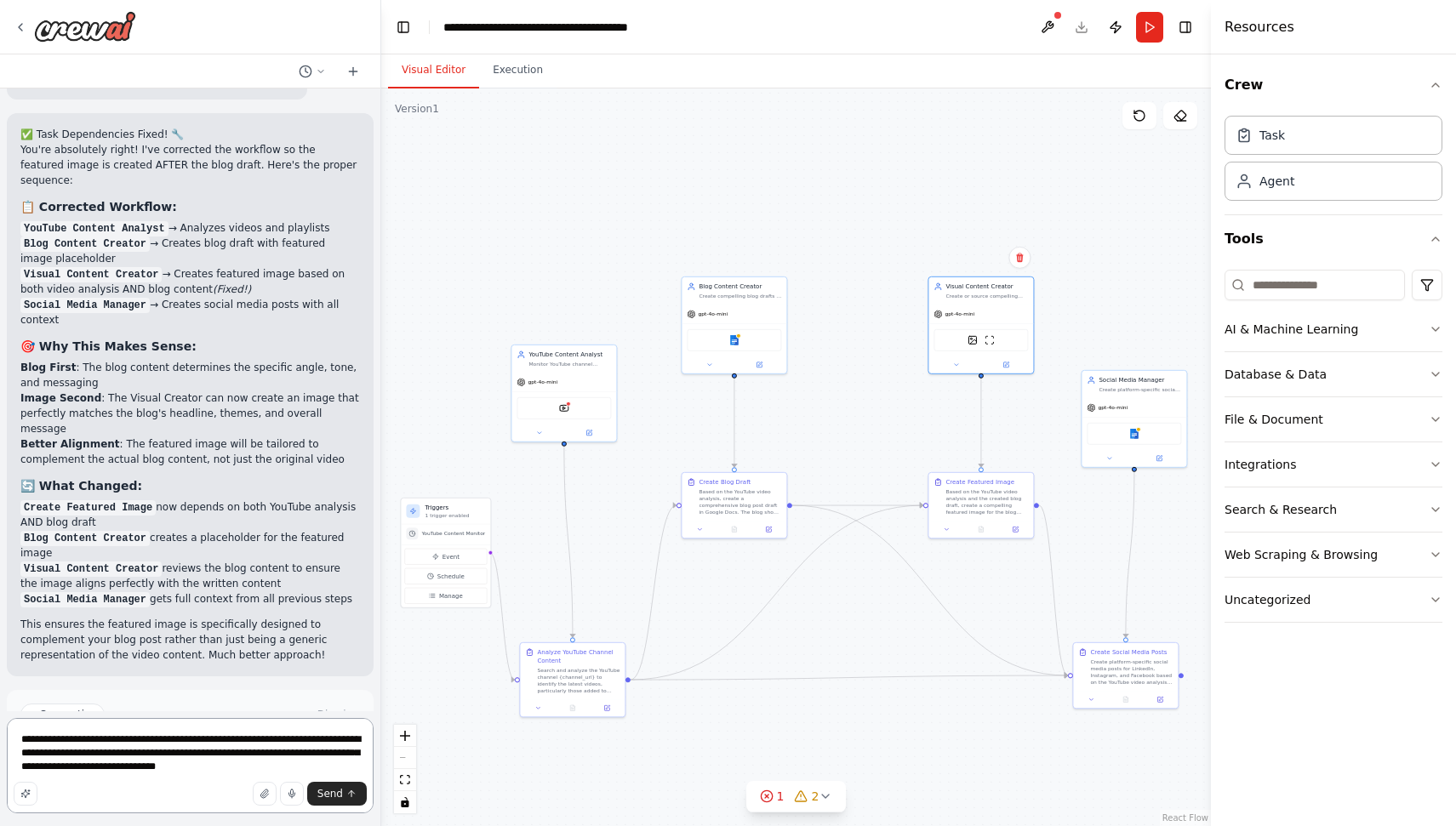
type textarea "**********"
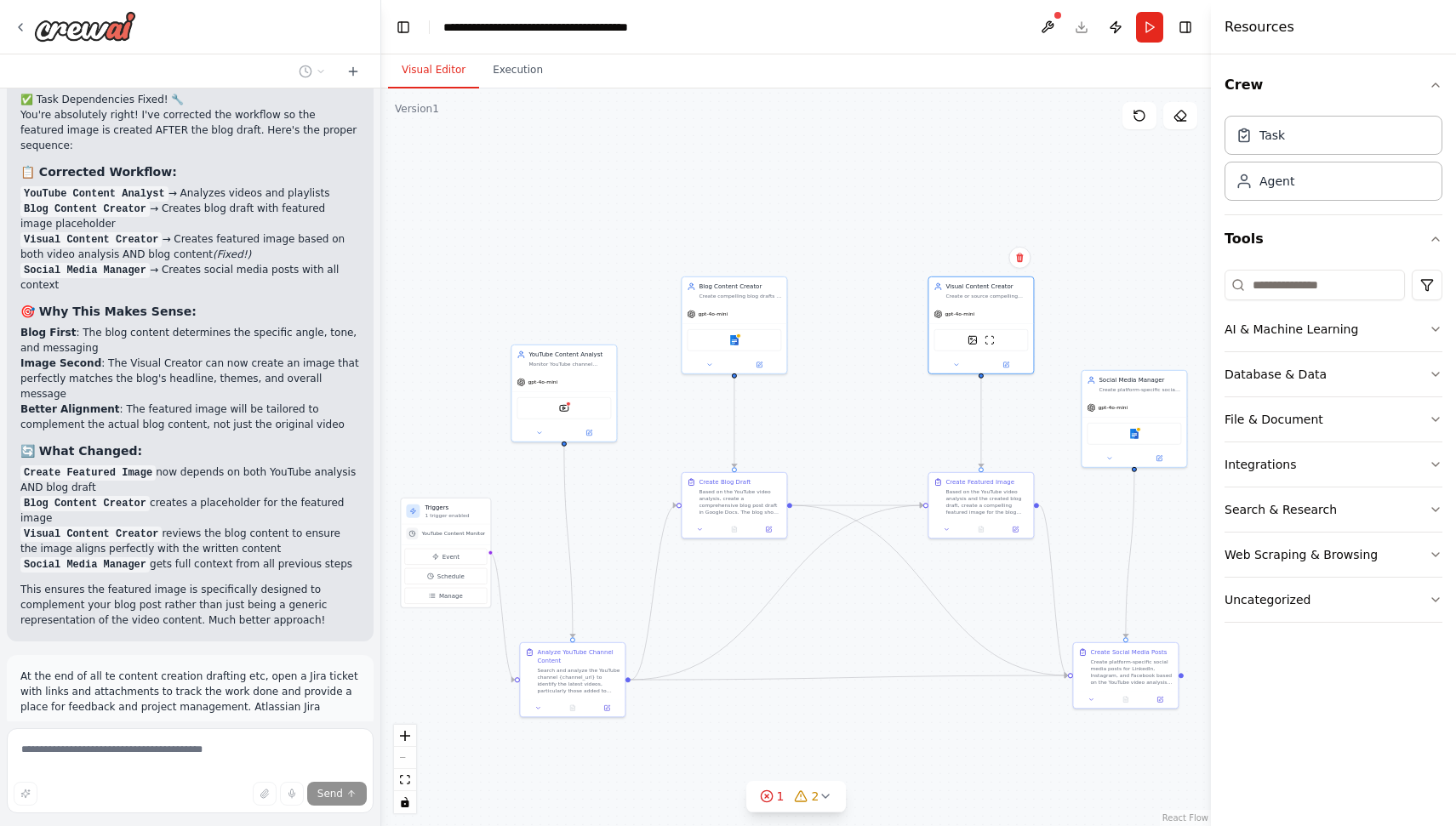
scroll to position [5532, 0]
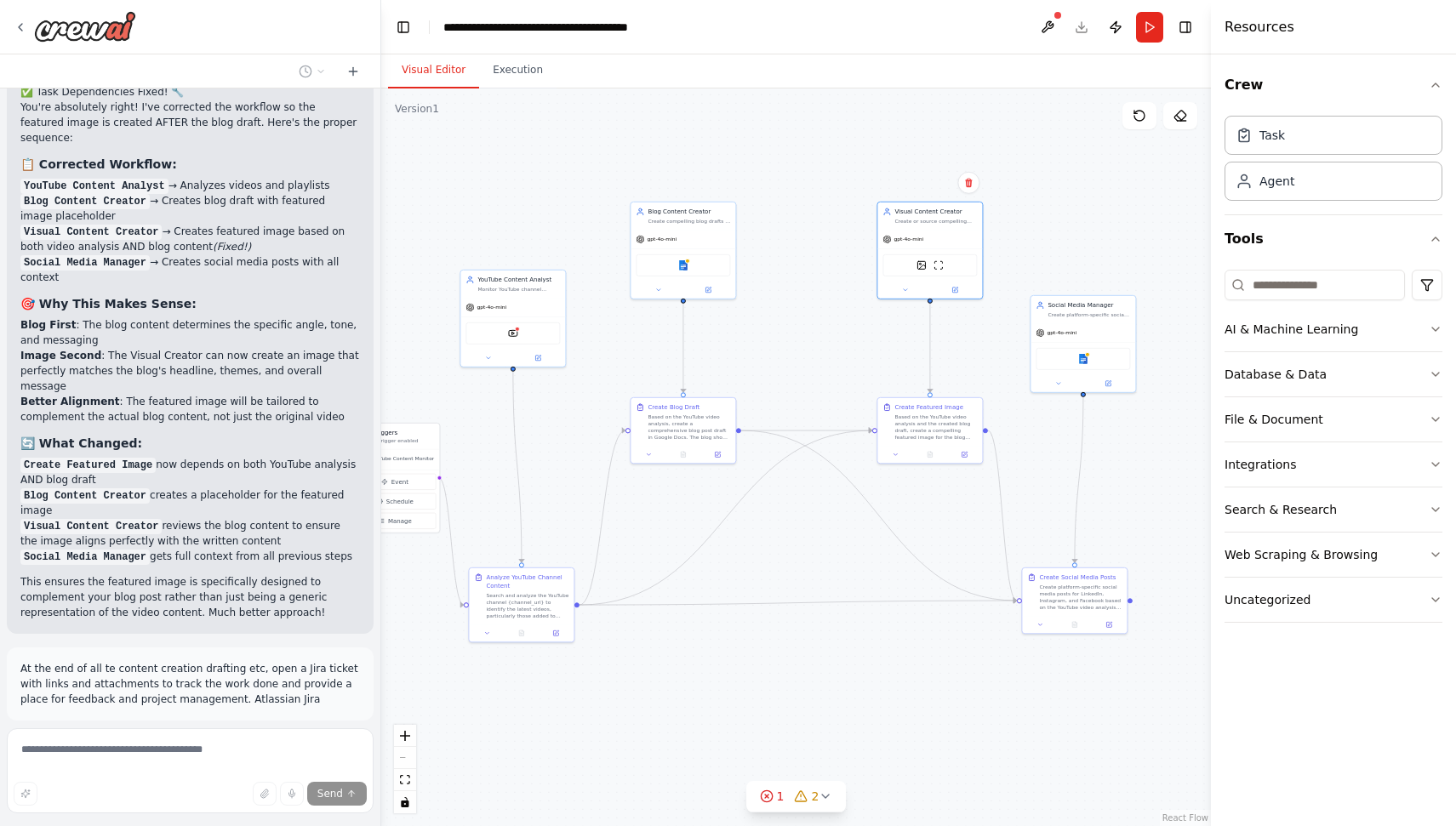
drag, startPoint x: 879, startPoint y: 647, endPoint x: 828, endPoint y: 569, distance: 93.2
click at [828, 569] on div ".deletable-edge-delete-btn { width: 20px; height: 20px; border: 0px solid #ffff…" at bounding box center [796, 456] width 830 height 737
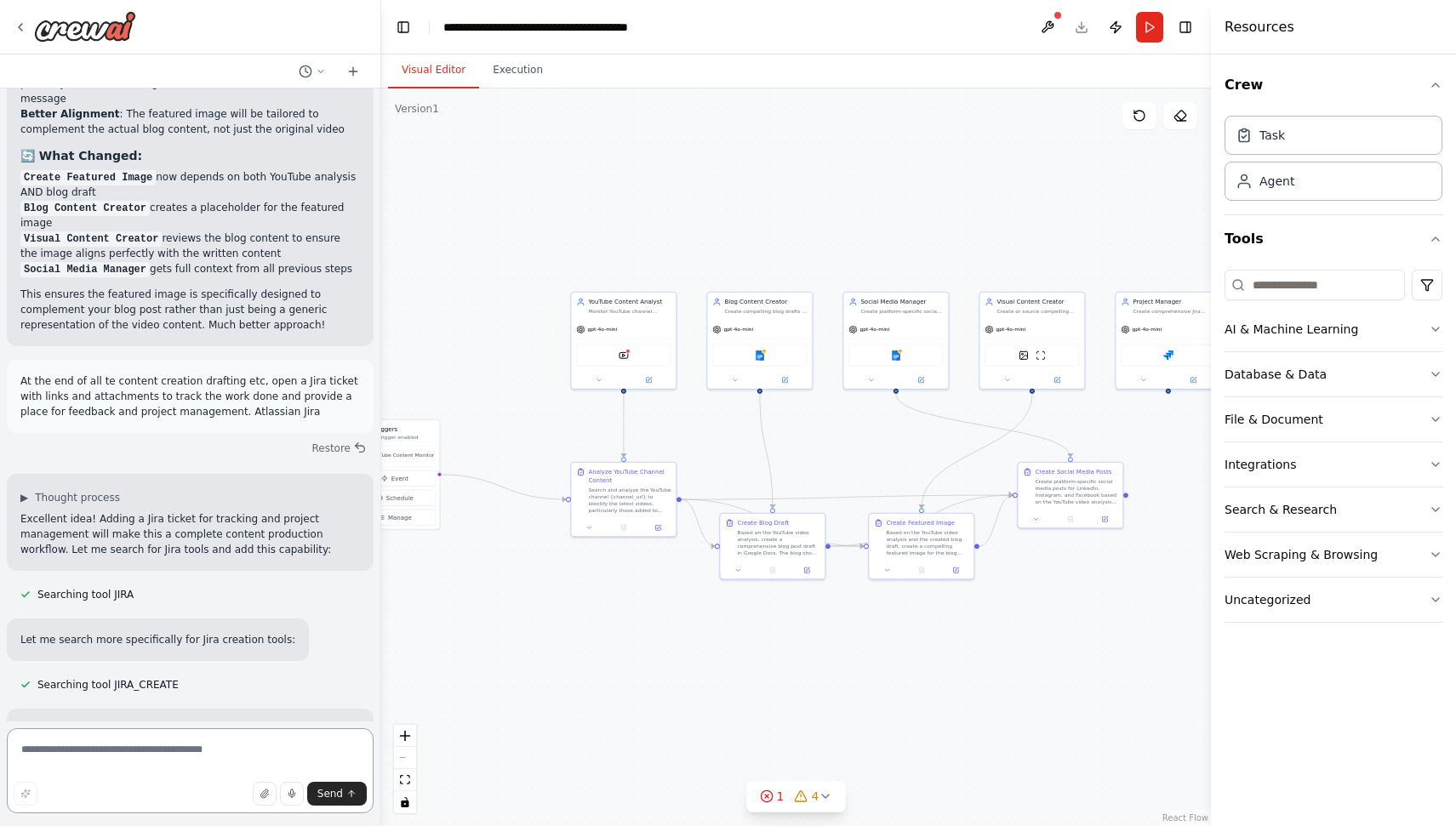
scroll to position [5852, 0]
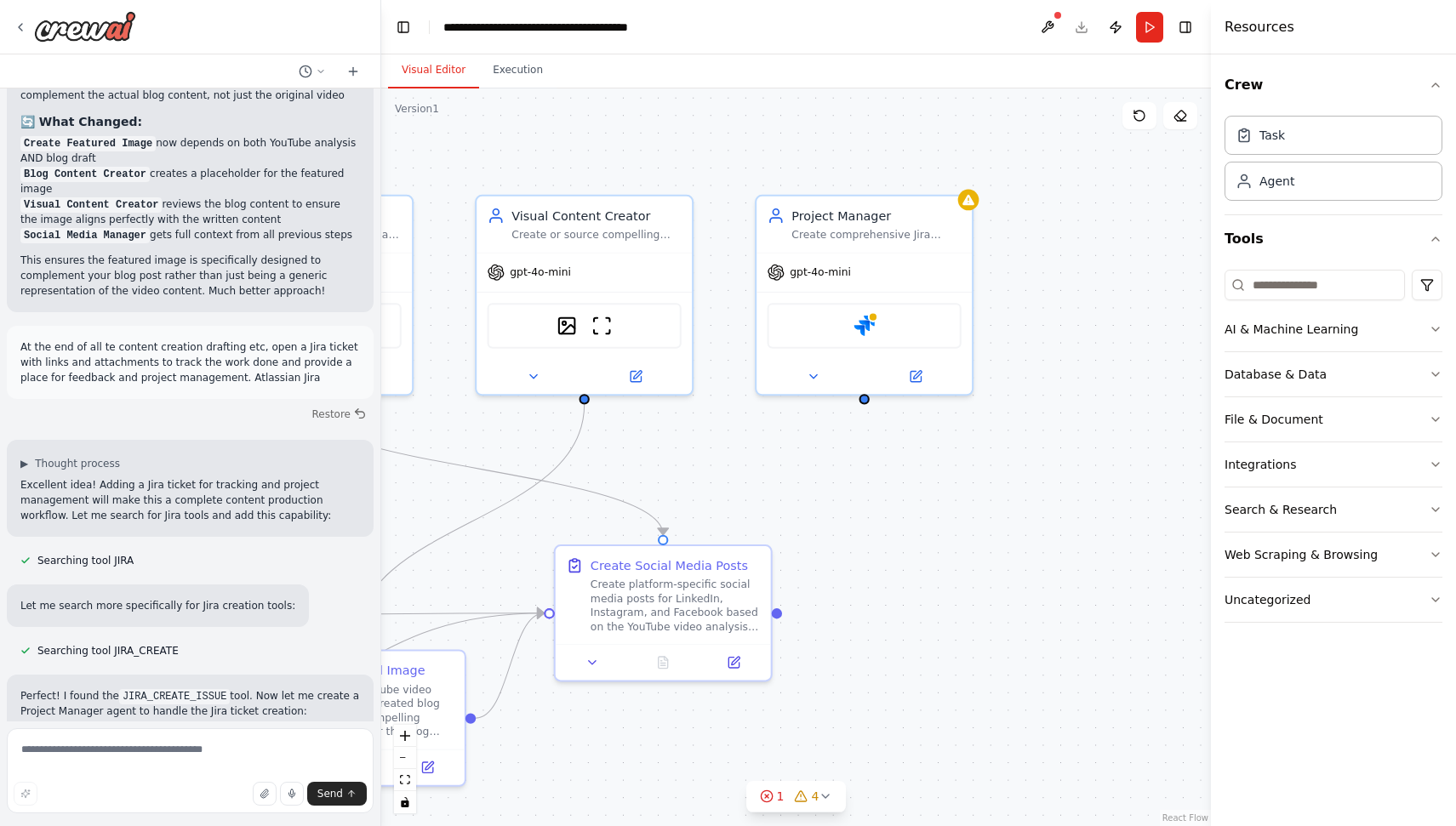
drag, startPoint x: 1130, startPoint y: 419, endPoint x: 784, endPoint y: 429, distance: 346.1
click at [782, 429] on div ".deletable-edge-delete-btn { width: 20px; height: 20px; border: 0px solid #ffff…" at bounding box center [796, 456] width 830 height 737
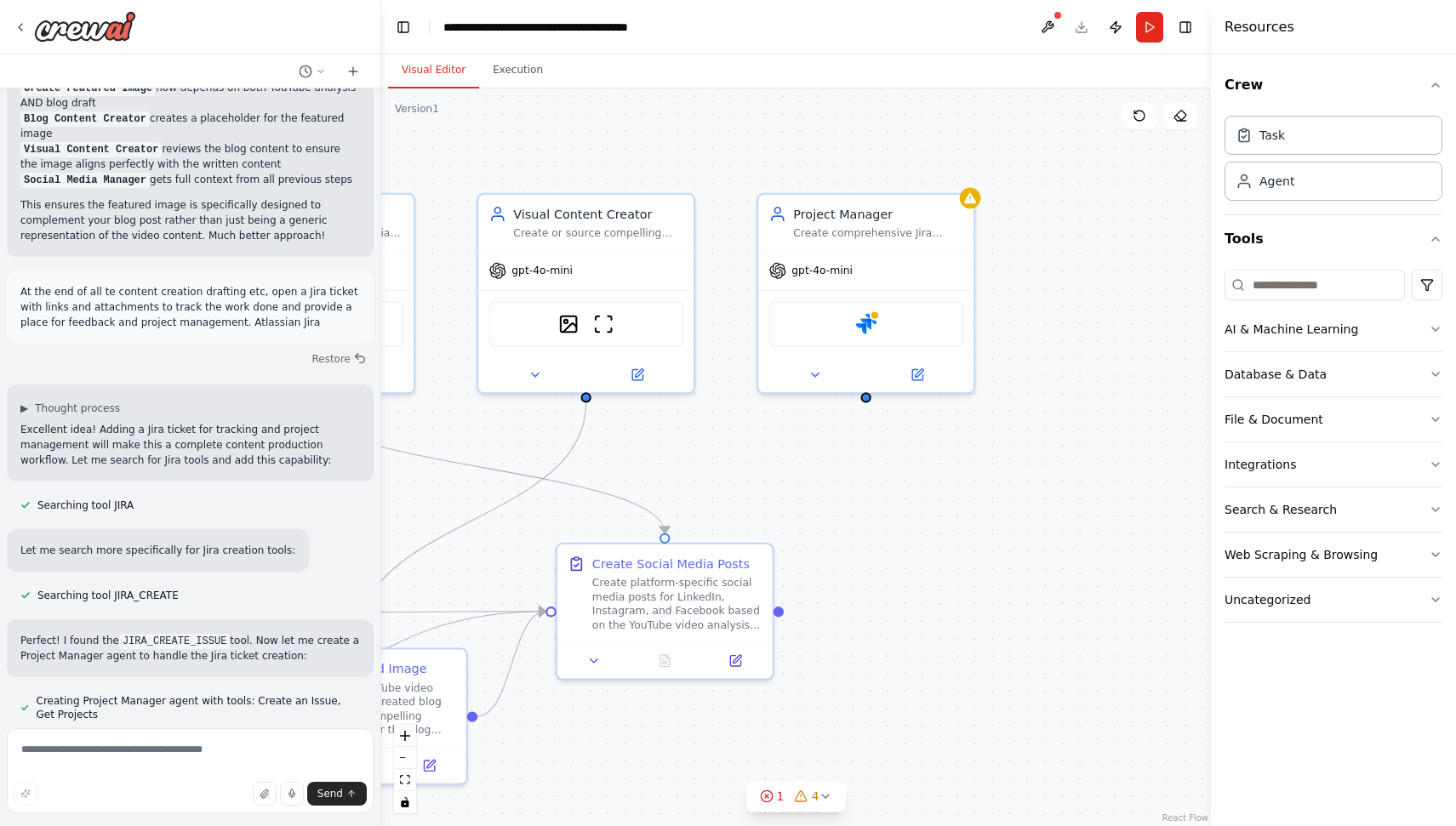
scroll to position [5943, 0]
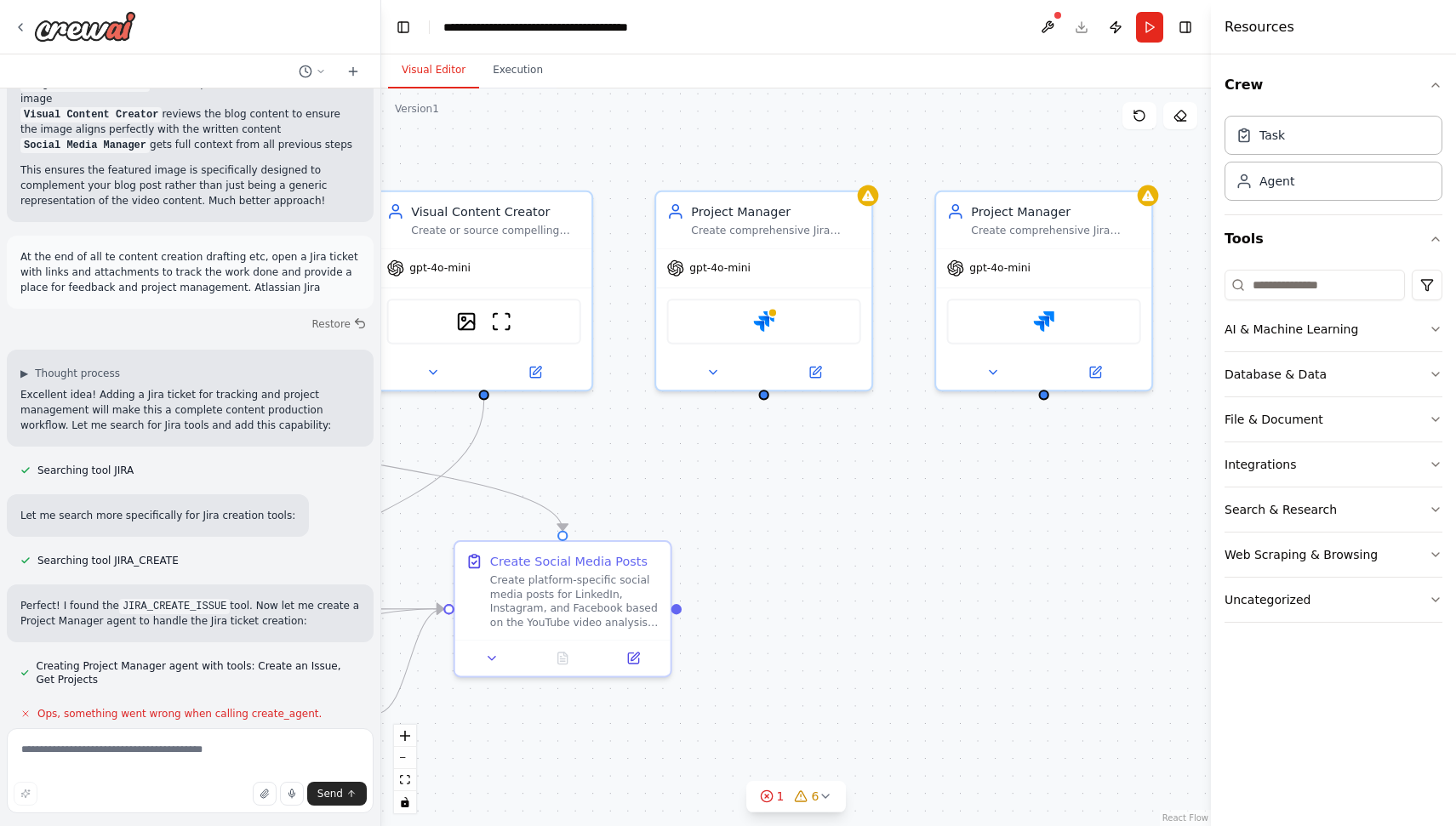
drag, startPoint x: 978, startPoint y: 508, endPoint x: 861, endPoint y: 498, distance: 117.4
click at [861, 498] on div ".deletable-edge-delete-btn { width: 20px; height: 20px; border: 0px solid #ffff…" at bounding box center [796, 456] width 830 height 737
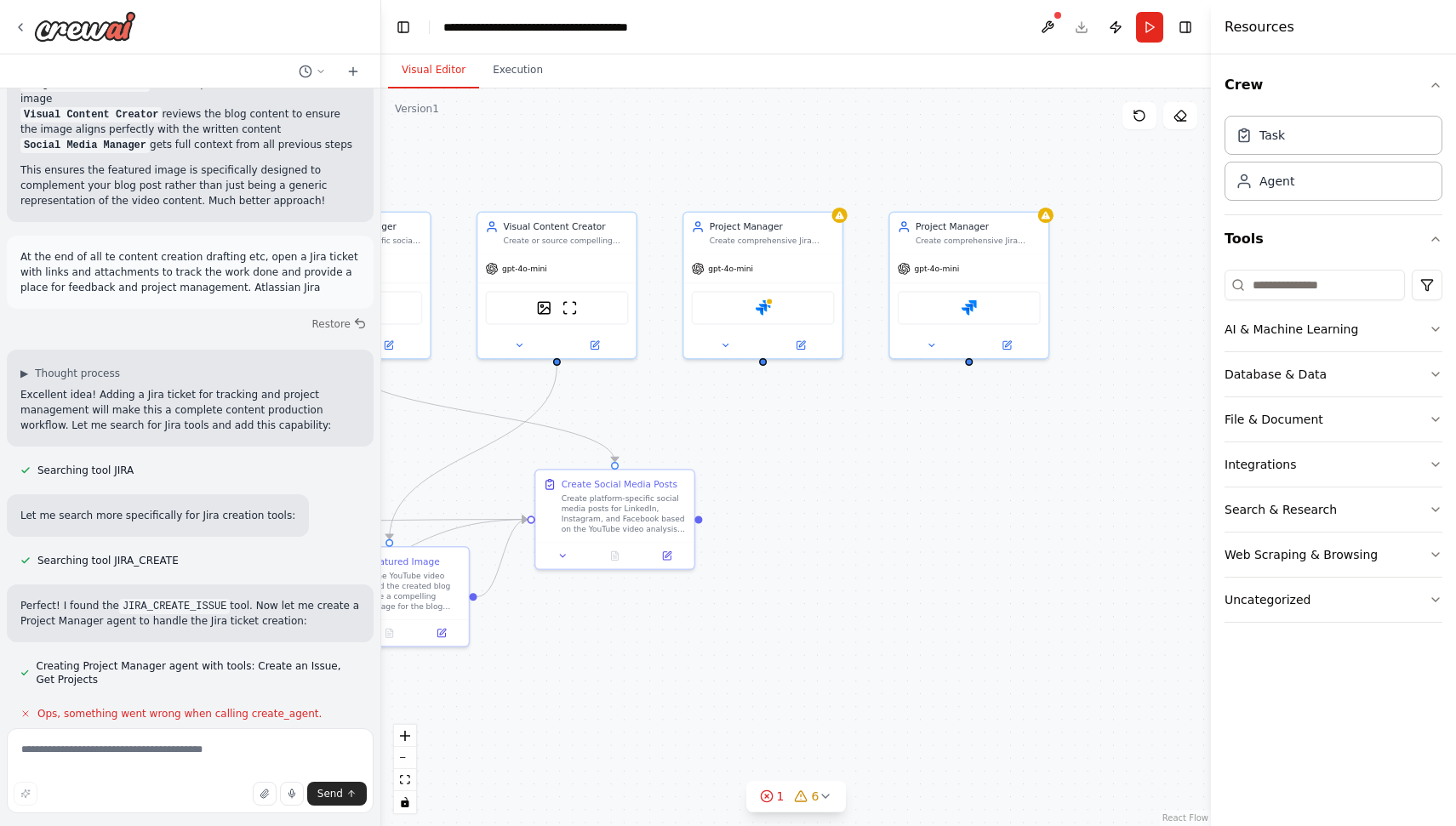
drag, startPoint x: 837, startPoint y: 566, endPoint x: 797, endPoint y: 515, distance: 64.8
click at [797, 515] on div ".deletable-edge-delete-btn { width: 20px; height: 20px; border: 0px solid #ffff…" at bounding box center [796, 456] width 830 height 737
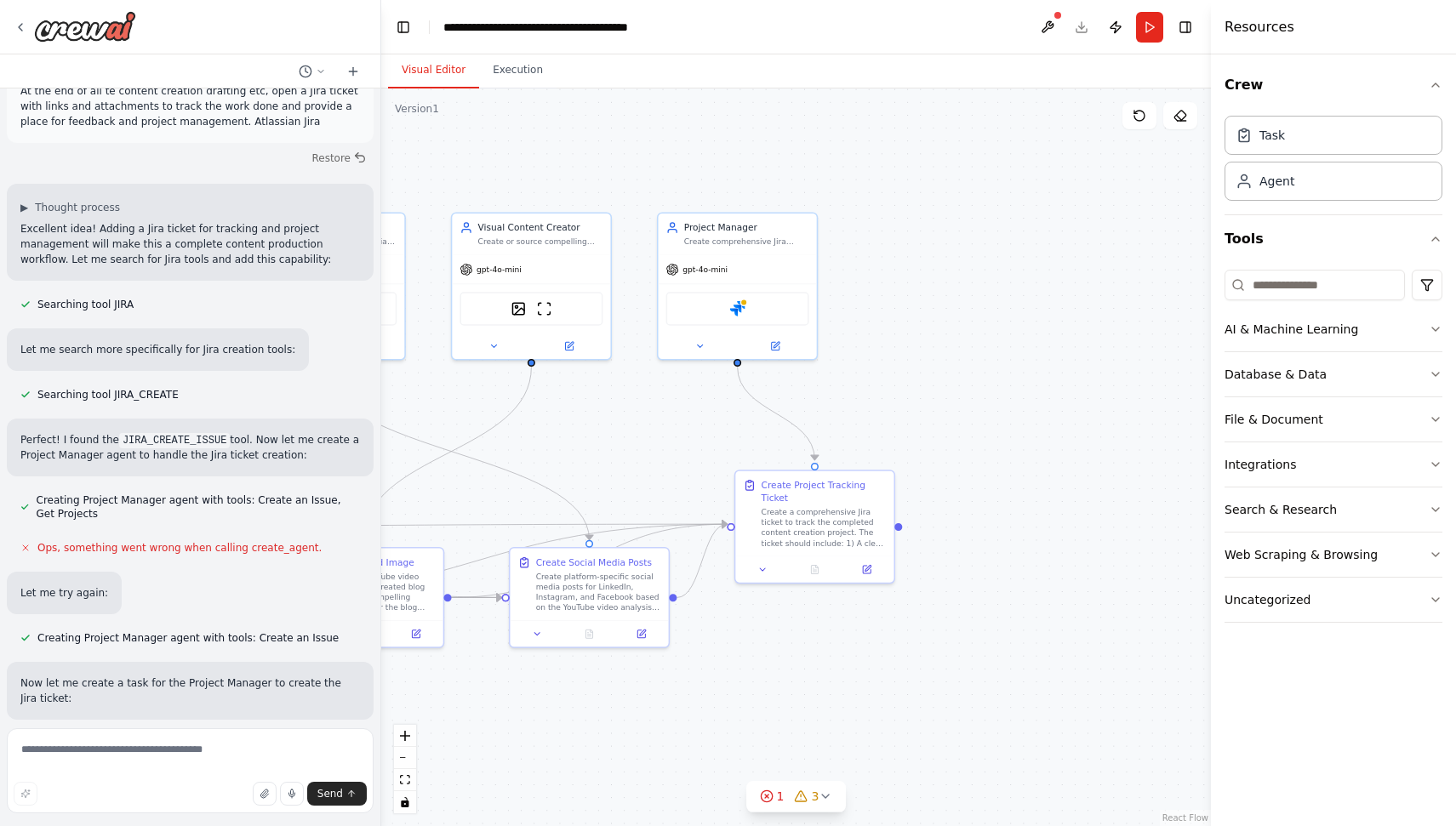
scroll to position [6074, 0]
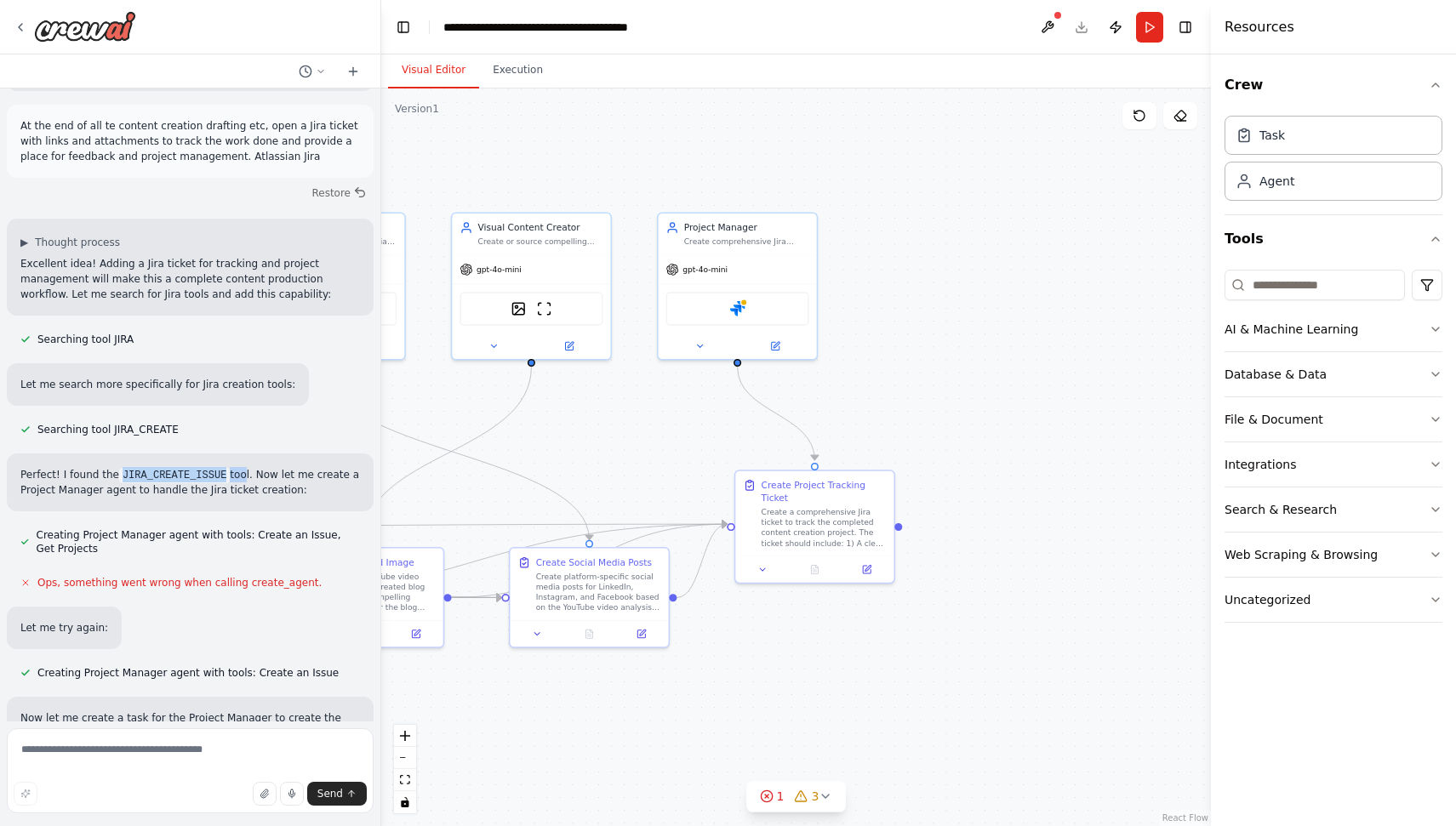
drag, startPoint x: 232, startPoint y: 370, endPoint x: 114, endPoint y: 370, distance: 118.0
click at [114, 467] on p "Perfect! I found the JIRA_CREATE_ISSUE tool. Now let me create a Project Manage…" at bounding box center [190, 482] width 339 height 31
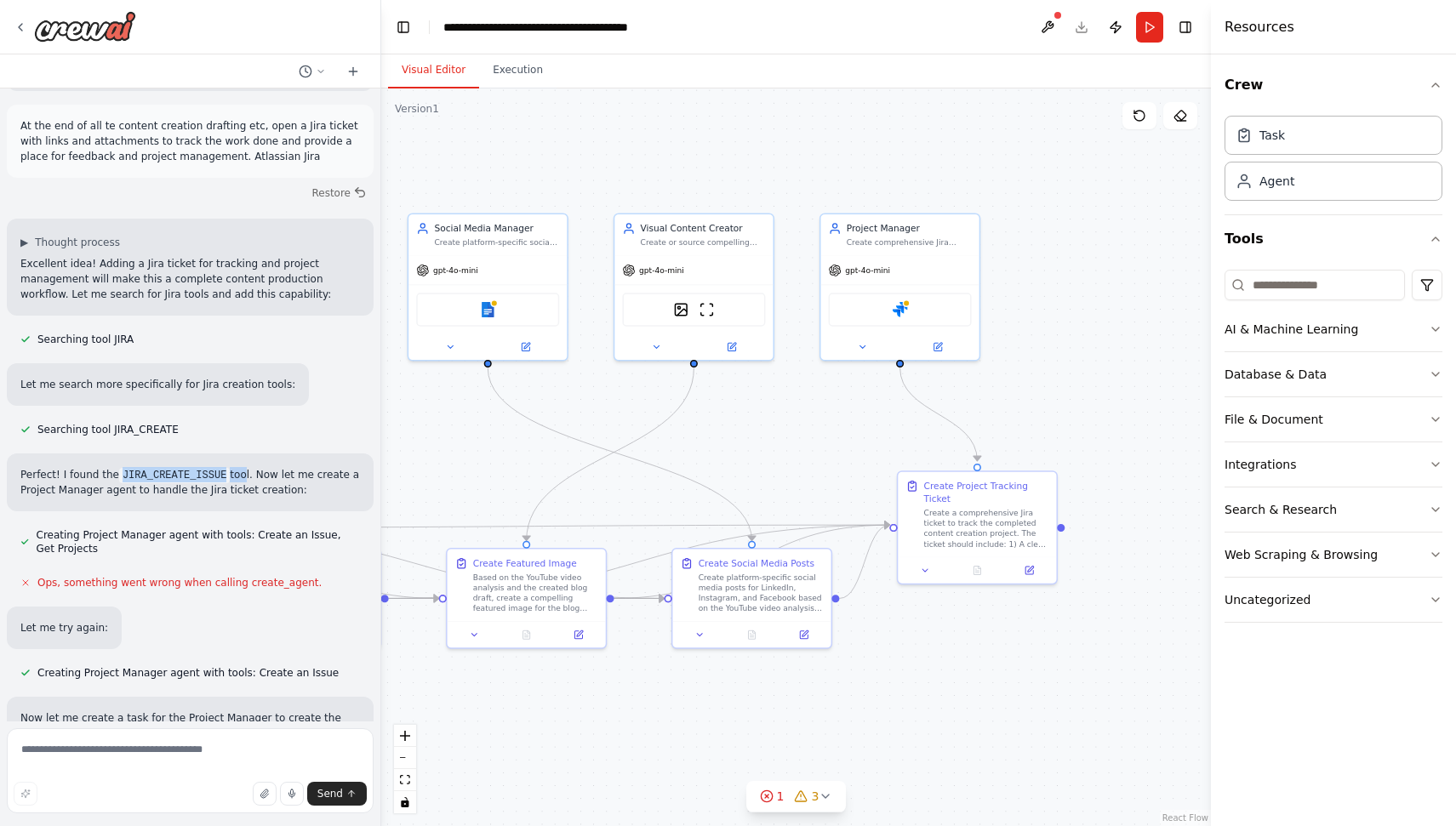
drag, startPoint x: 958, startPoint y: 451, endPoint x: 1119, endPoint y: 452, distance: 161.0
click at [1119, 452] on div ".deletable-edge-delete-btn { width: 20px; height: 20px; border: 0px solid #ffff…" at bounding box center [796, 456] width 830 height 737
click at [885, 307] on div "Jira" at bounding box center [900, 307] width 143 height 33
click at [952, 345] on button at bounding box center [938, 344] width 73 height 16
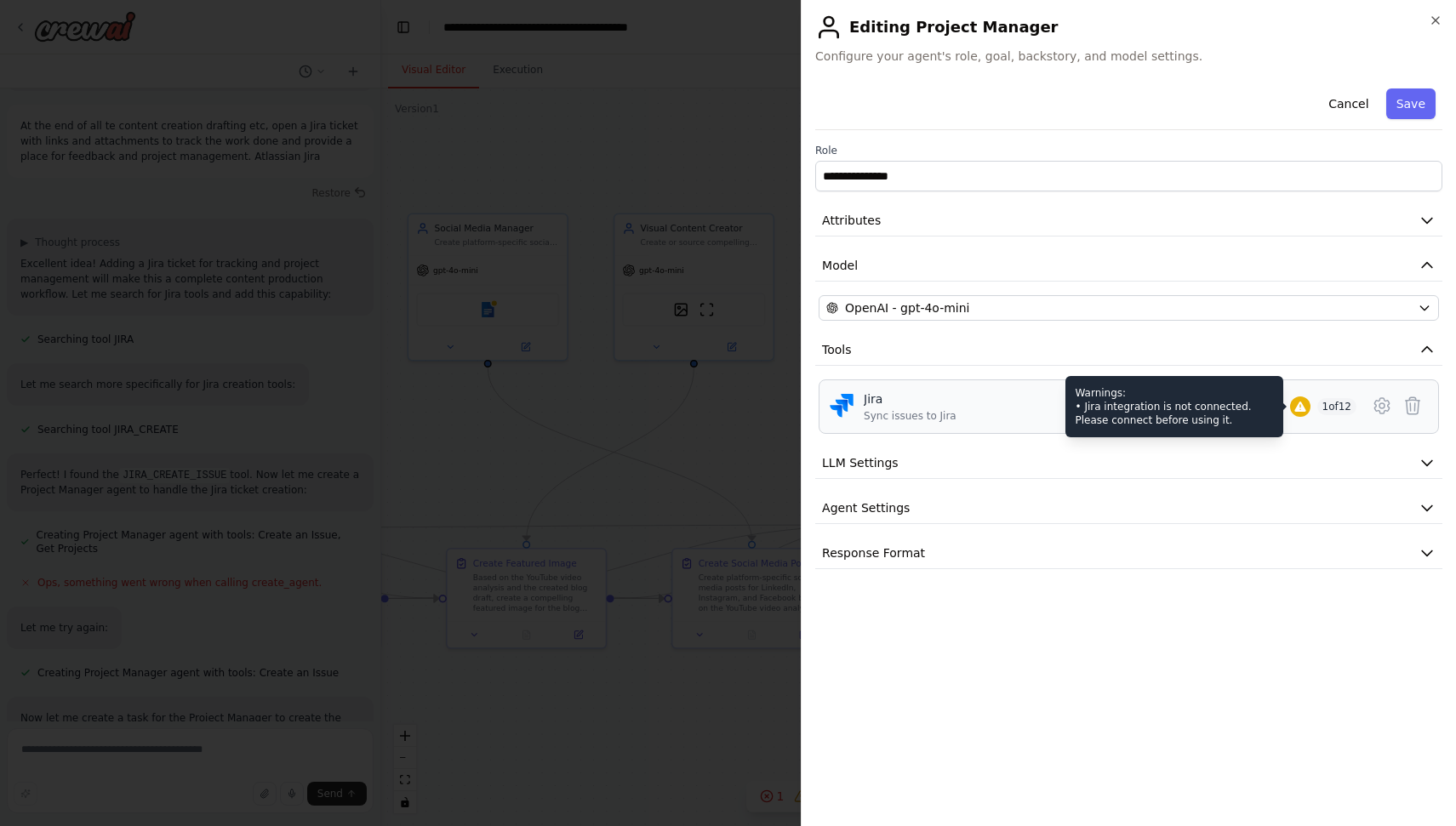
click at [1304, 402] on icon at bounding box center [1300, 406] width 14 height 14
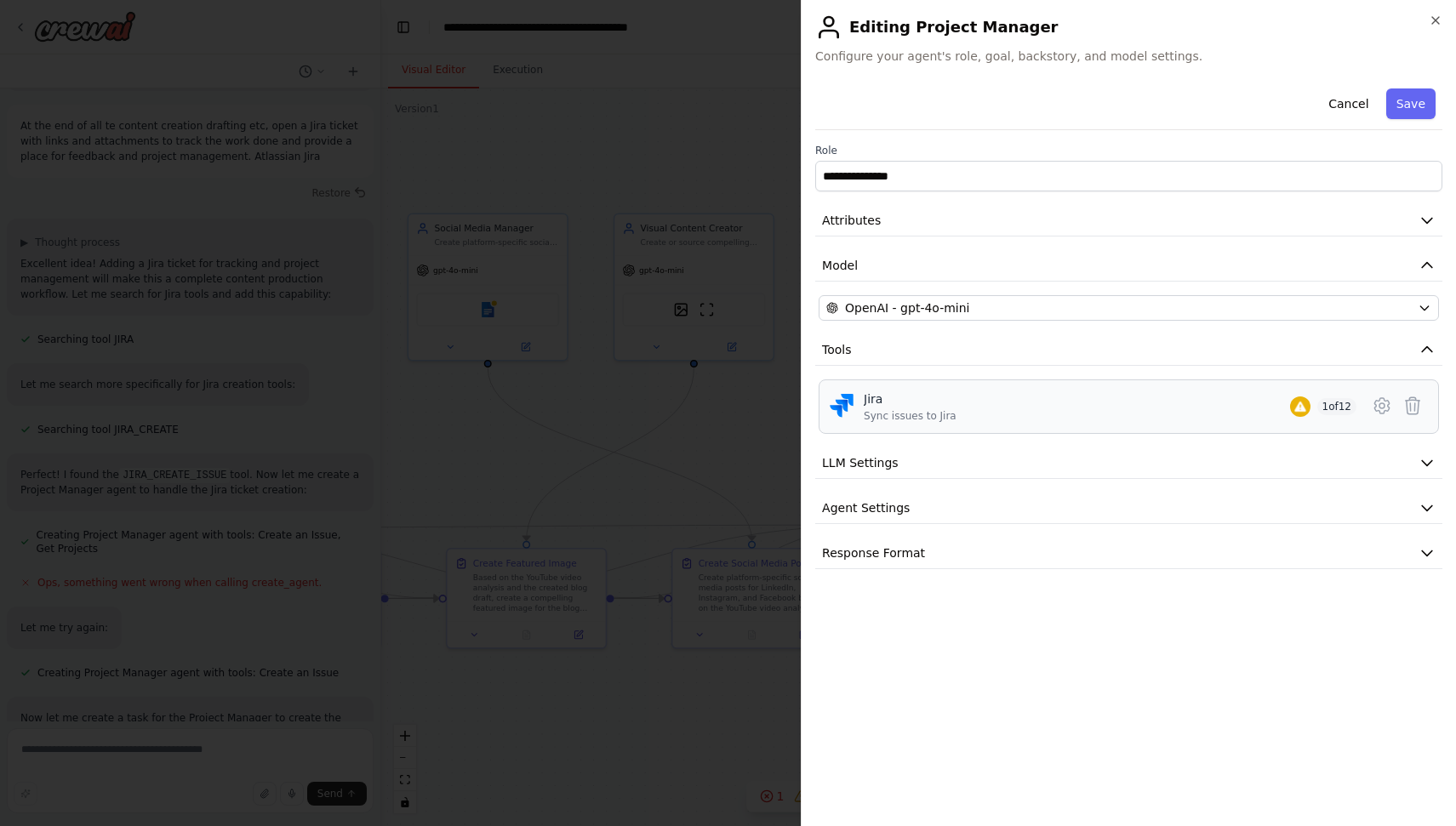
click at [1342, 409] on span "1 of 12" at bounding box center [1336, 406] width 40 height 17
click at [1385, 408] on icon at bounding box center [1382, 406] width 20 height 20
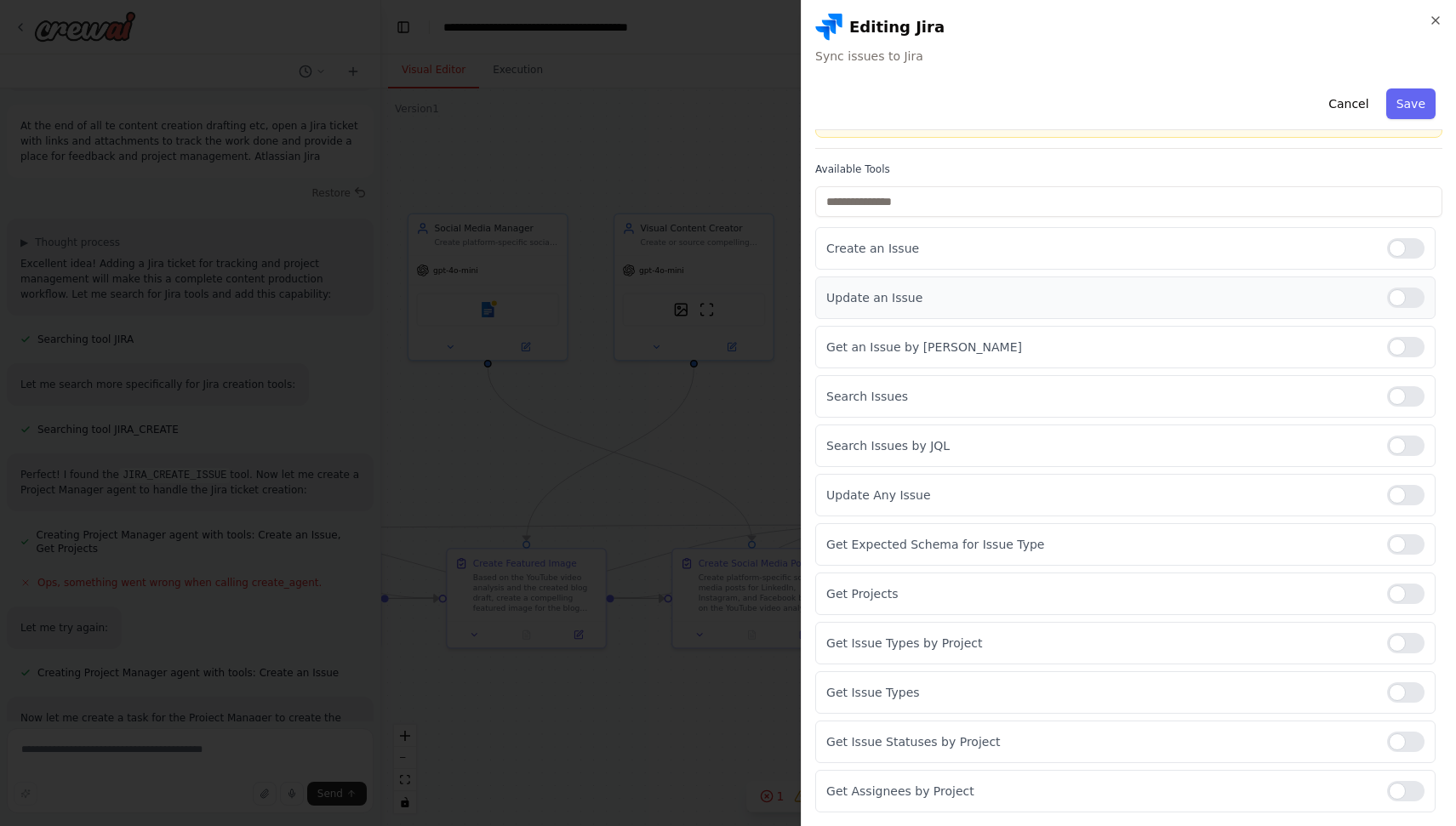
scroll to position [0, 0]
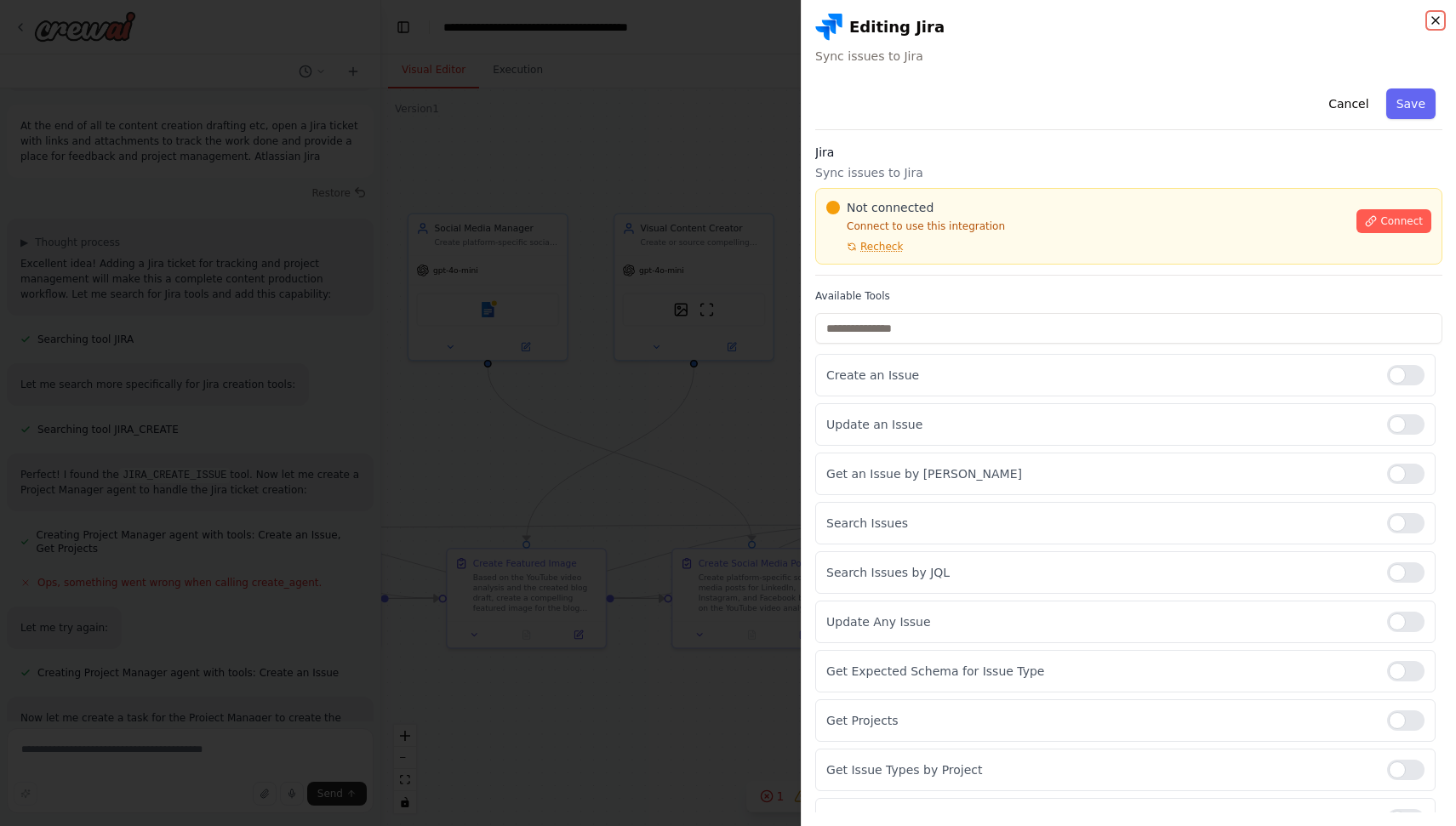
click at [1433, 21] on icon "button" at bounding box center [1436, 20] width 14 height 14
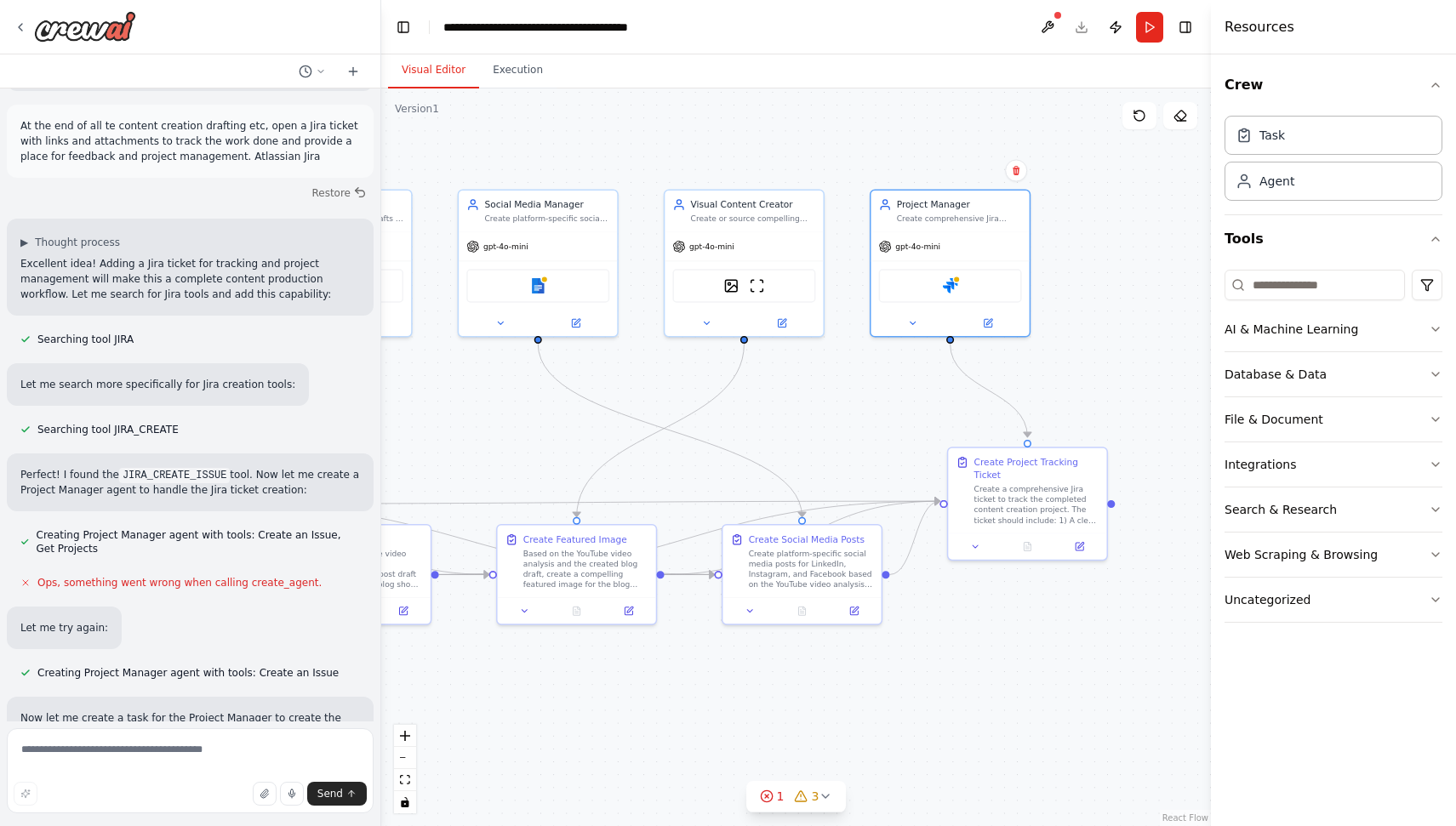
drag, startPoint x: 1049, startPoint y: 397, endPoint x: 1132, endPoint y: 363, distance: 89.7
click at [1131, 364] on div ".deletable-edge-delete-btn { width: 20px; height: 20px; border: 0px solid #ffff…" at bounding box center [796, 456] width 830 height 737
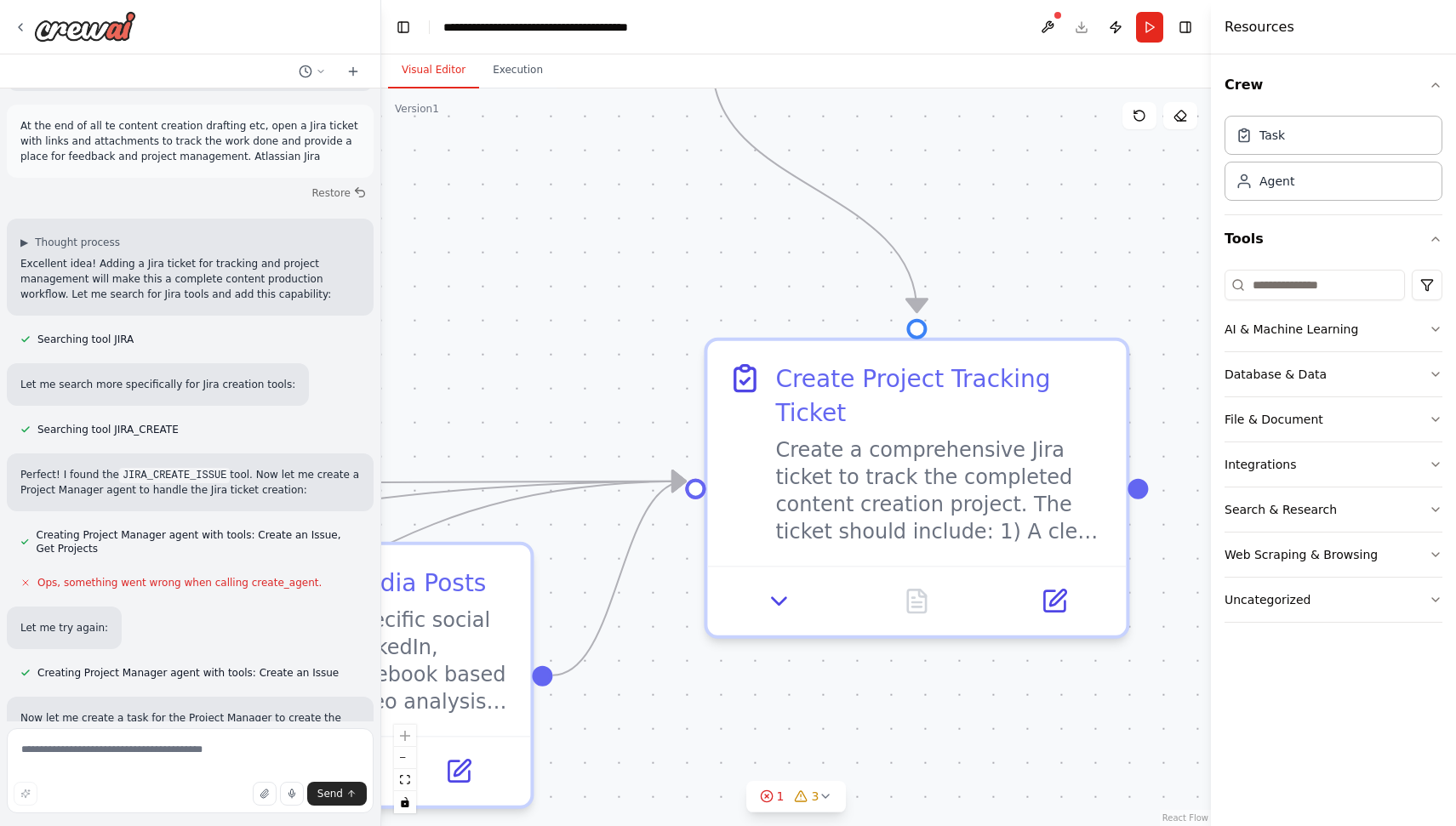
drag, startPoint x: 929, startPoint y: 478, endPoint x: 572, endPoint y: 445, distance: 358.5
click at [572, 445] on div ".deletable-edge-delete-btn { width: 20px; height: 20px; border: 0px solid #ffff…" at bounding box center [796, 456] width 830 height 737
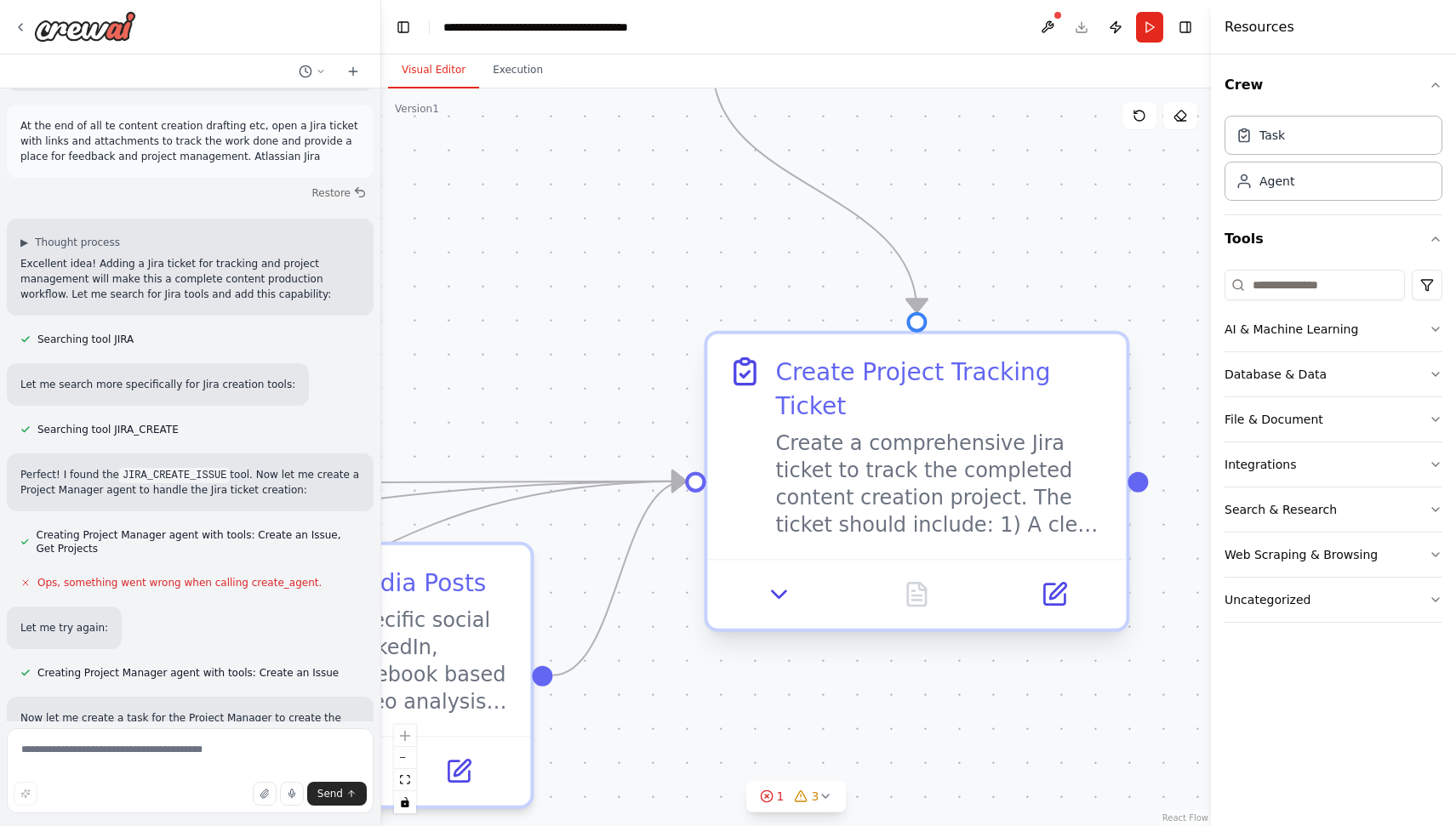
click at [875, 483] on div "Create a comprehensive Jira ticket to track the completed content creation proj…" at bounding box center [940, 483] width 330 height 108
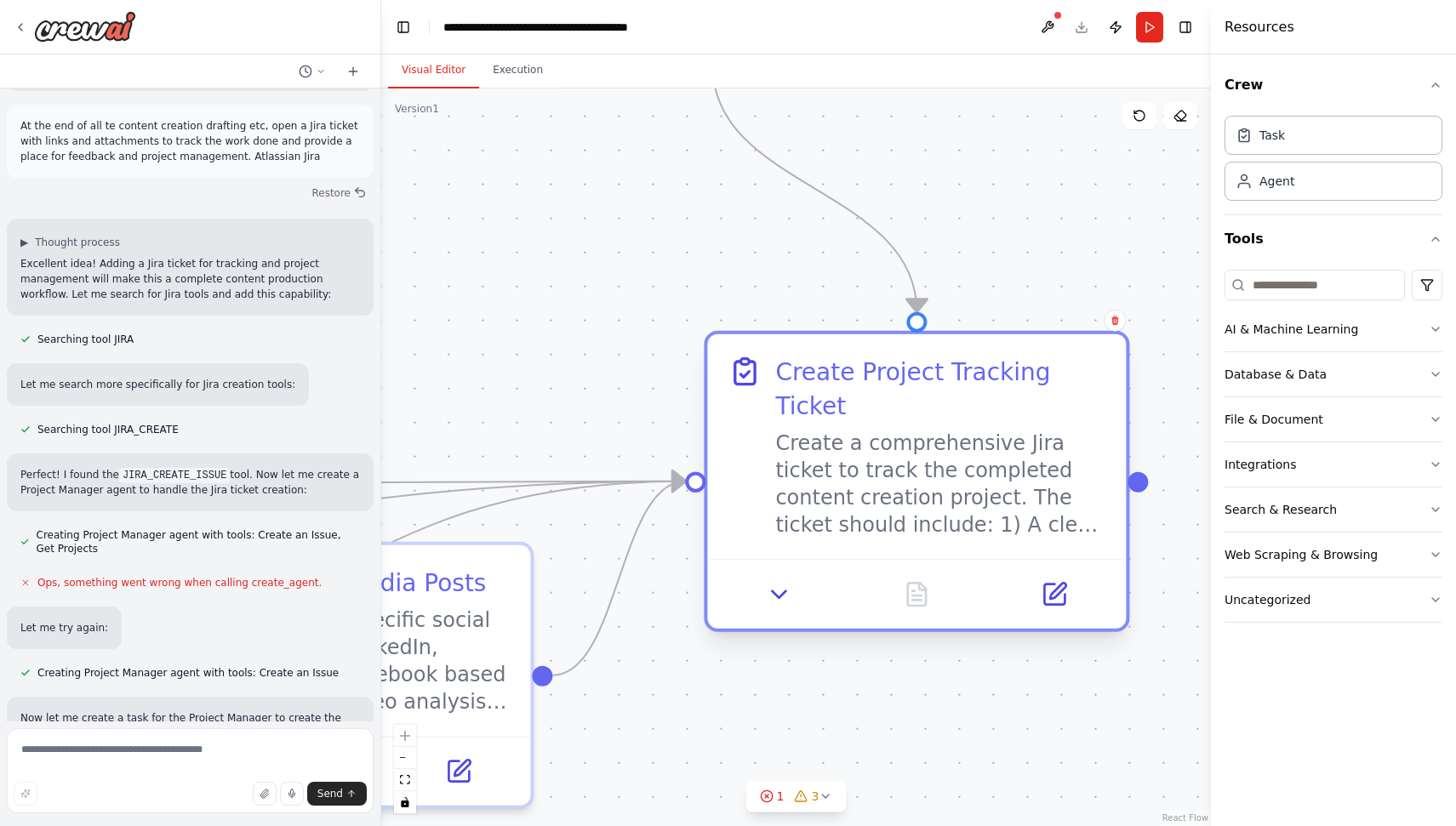
click at [875, 483] on div "Create a comprehensive Jira ticket to track the completed content creation proj…" at bounding box center [940, 483] width 330 height 108
click at [1038, 574] on button at bounding box center [1054, 594] width 117 height 41
click at [1054, 595] on icon at bounding box center [1056, 591] width 16 height 16
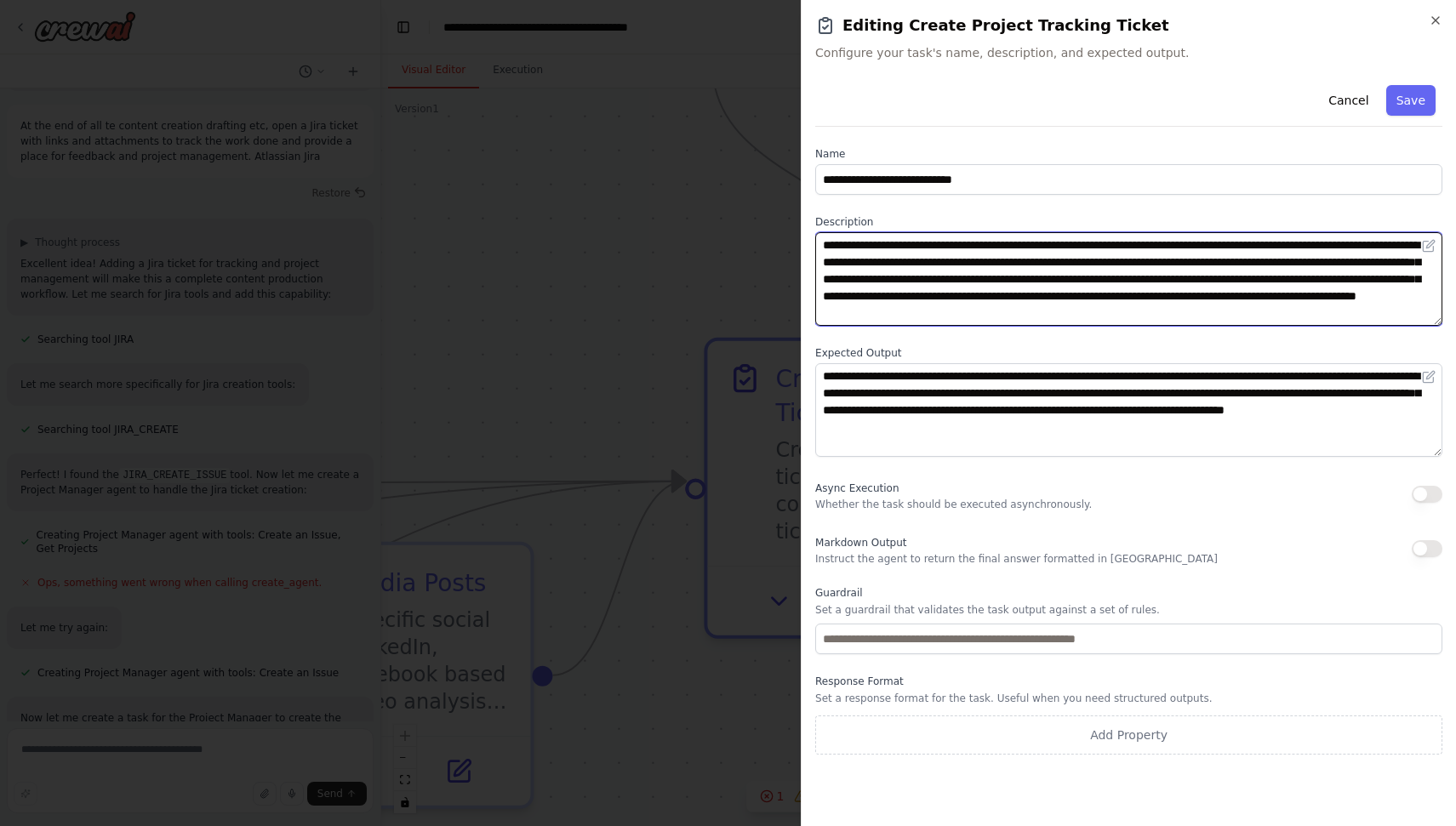
click at [1047, 269] on textarea "**********" at bounding box center [1129, 278] width 627 height 94
drag, startPoint x: 1118, startPoint y: 244, endPoint x: 1125, endPoint y: 324, distance: 80.3
click at [1125, 324] on textarea "**********" at bounding box center [1129, 278] width 627 height 94
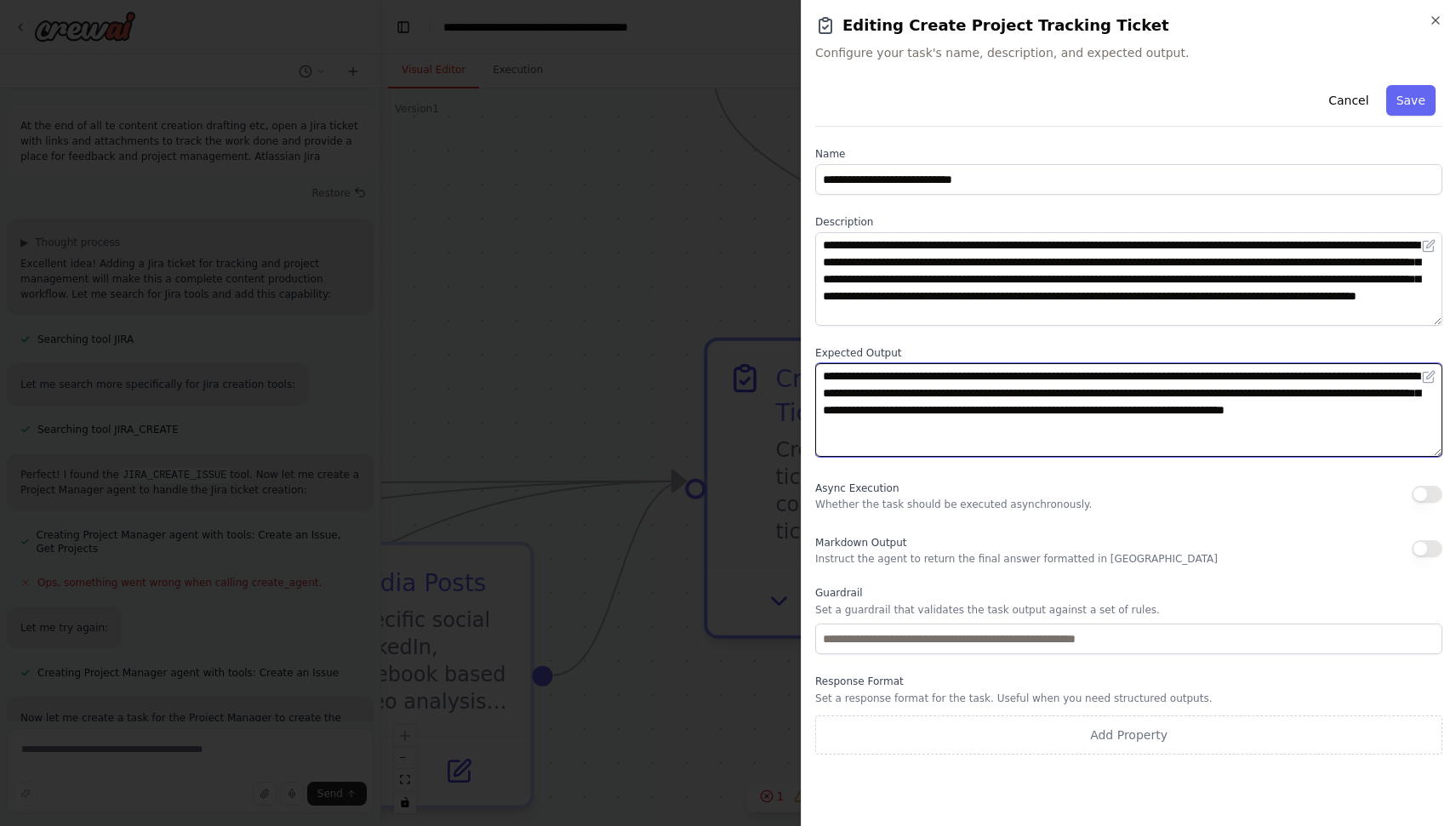
drag, startPoint x: 966, startPoint y: 374, endPoint x: 1180, endPoint y: 443, distance: 224.8
click at [1179, 443] on textarea "**********" at bounding box center [1129, 410] width 627 height 94
click at [1180, 443] on textarea "**********" at bounding box center [1129, 410] width 627 height 94
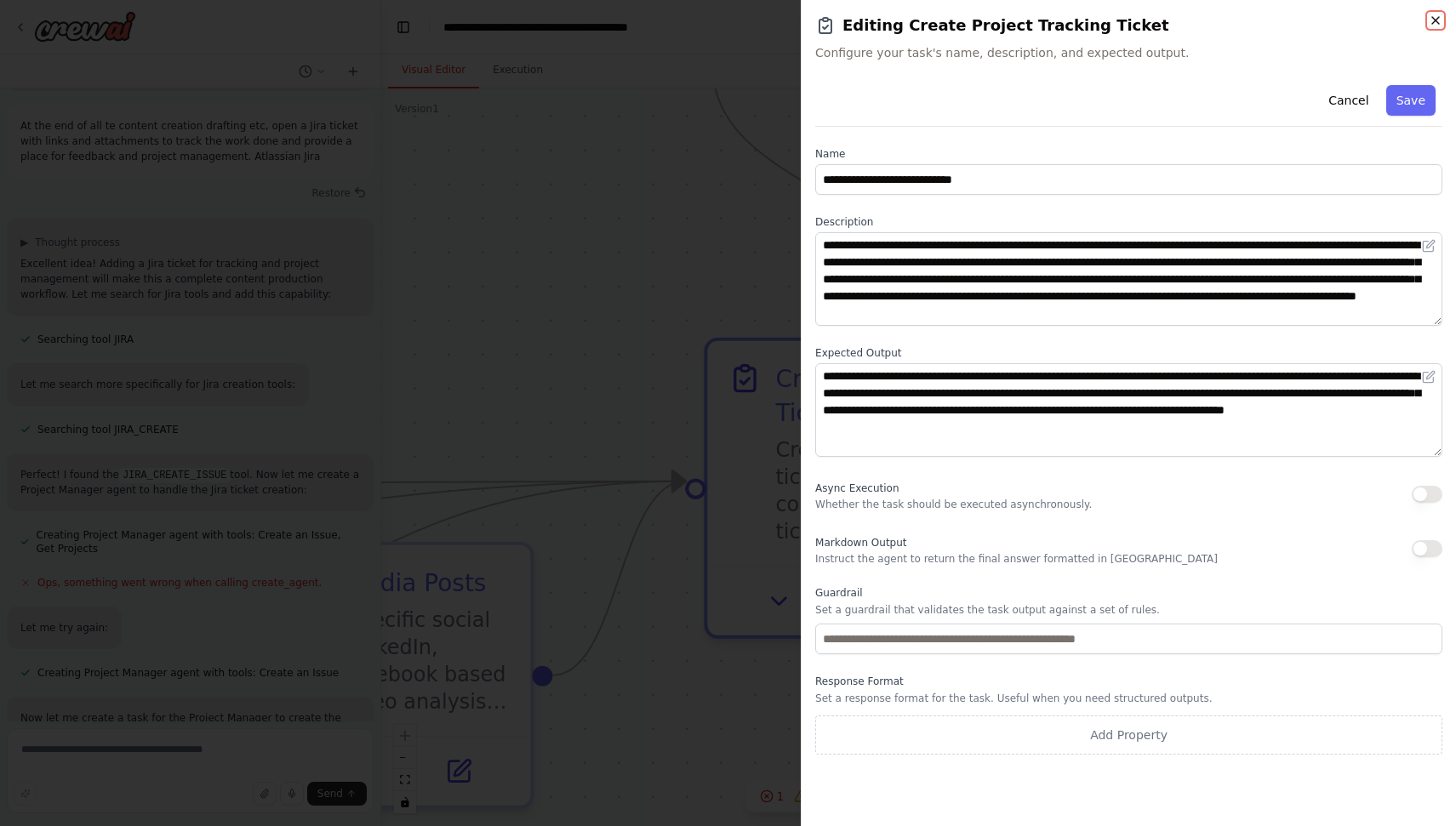
click at [1440, 16] on icon "button" at bounding box center [1436, 20] width 14 height 14
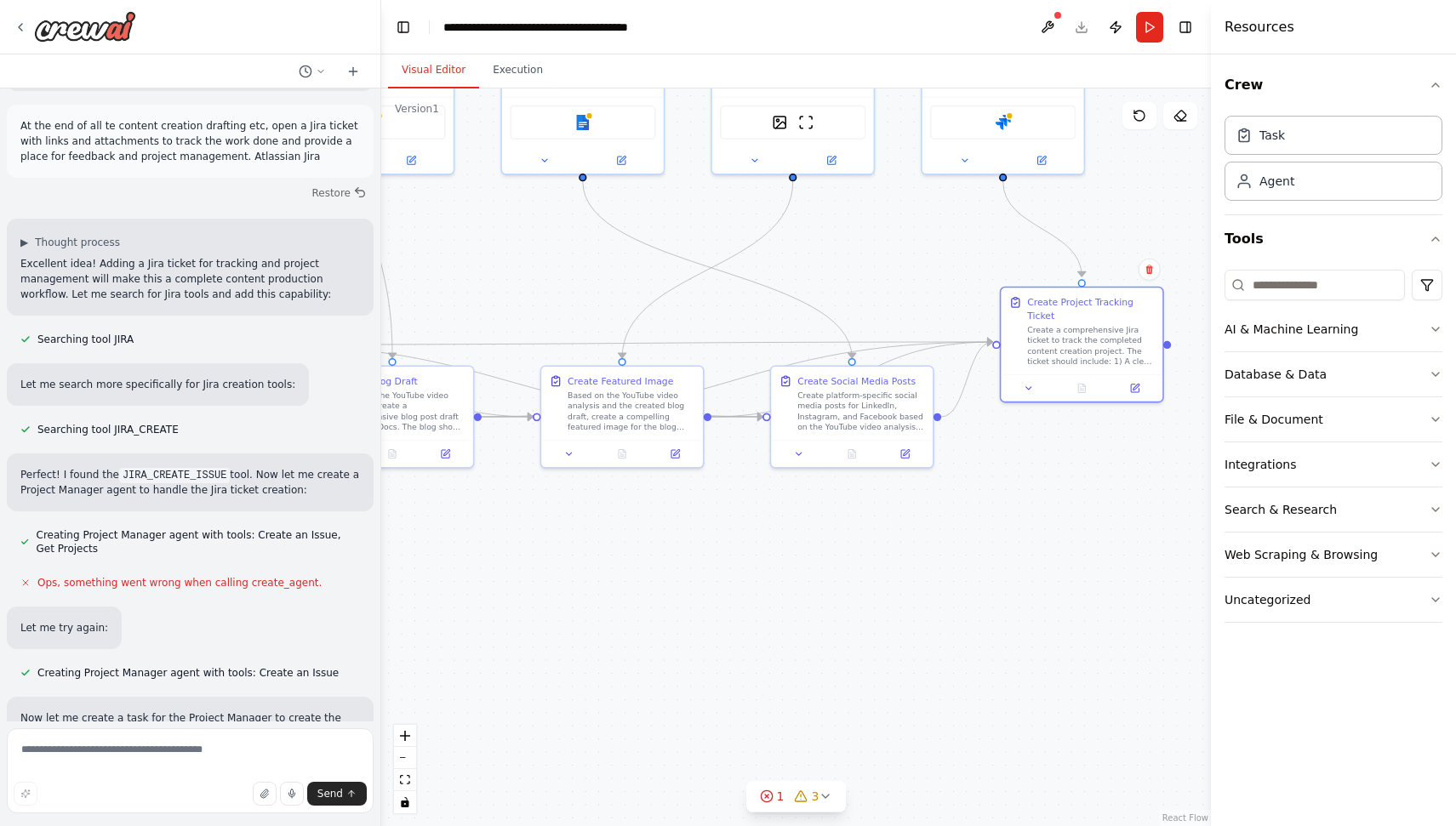
drag, startPoint x: 739, startPoint y: 235, endPoint x: 1054, endPoint y: 316, distance: 325.2
click at [1054, 316] on div ".deletable-edge-delete-btn { width: 20px; height: 20px; border: 0px solid #ffff…" at bounding box center [796, 456] width 830 height 737
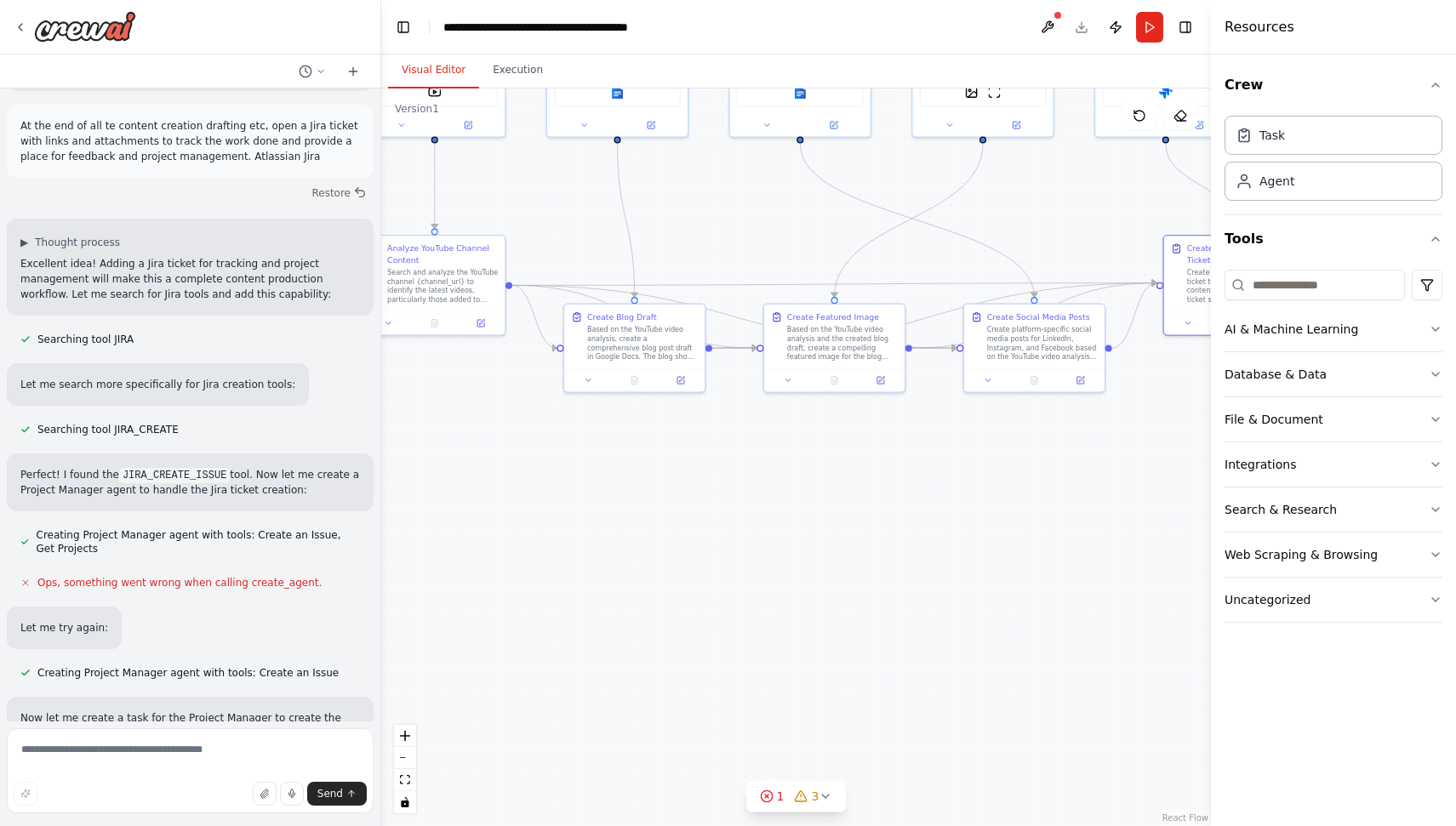
drag, startPoint x: 710, startPoint y: 336, endPoint x: 759, endPoint y: 239, distance: 108.7
click at [759, 239] on div ".deletable-edge-delete-btn { width: 20px; height: 20px; border: 0px solid #ffff…" at bounding box center [796, 456] width 830 height 737
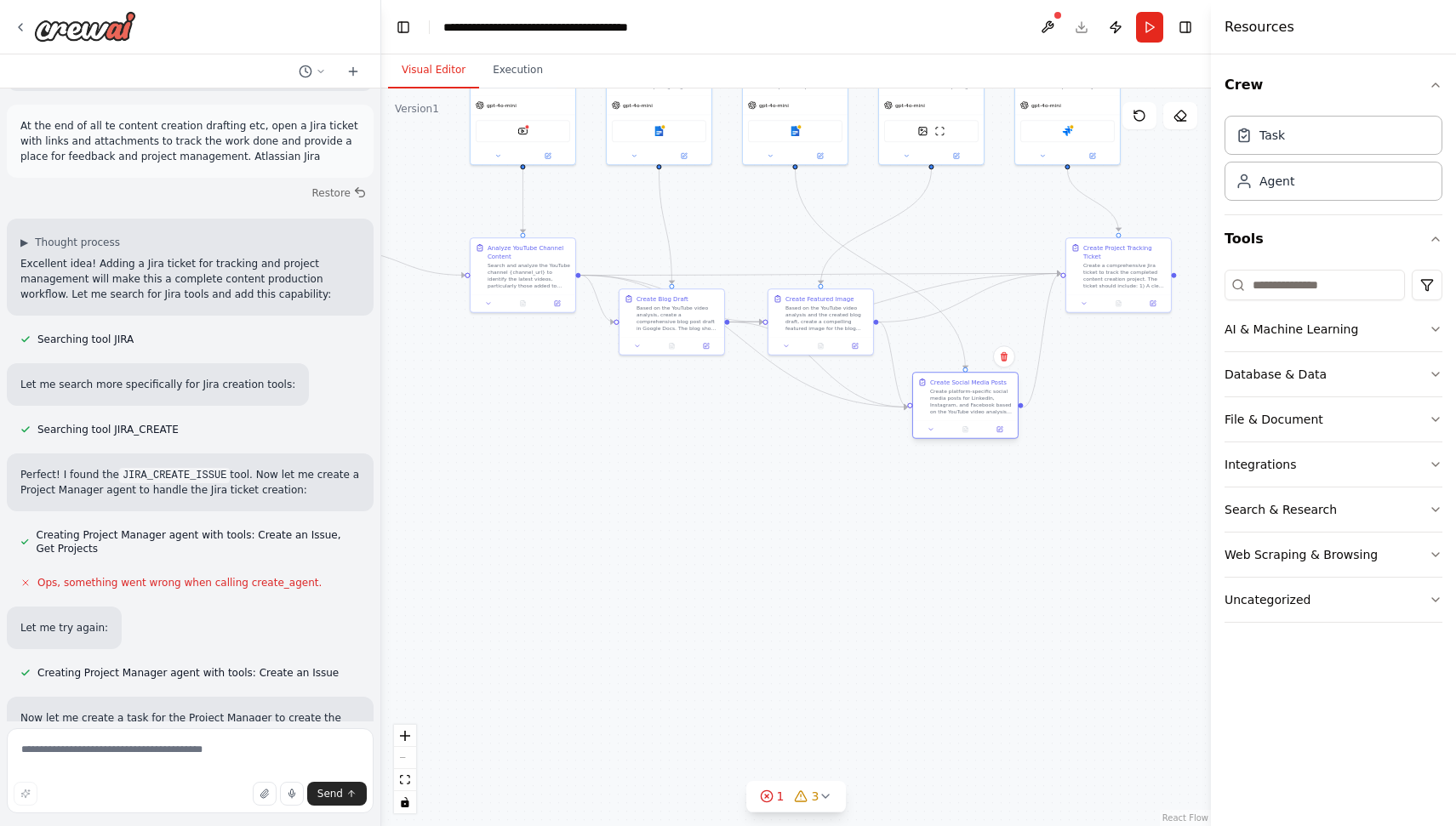
drag, startPoint x: 974, startPoint y: 337, endPoint x: 971, endPoint y: 419, distance: 82.1
click at [971, 419] on div "Create Social Media Posts Create platform-specific social media posts for Linke…" at bounding box center [965, 405] width 107 height 67
drag, startPoint x: 833, startPoint y: 321, endPoint x: 809, endPoint y: 406, distance: 88.3
click at [809, 406] on div "Based on the YouTube video analysis and the created blog draft, create a compel…" at bounding box center [800, 400] width 83 height 27
drag, startPoint x: 663, startPoint y: 332, endPoint x: 633, endPoint y: 418, distance: 91.1
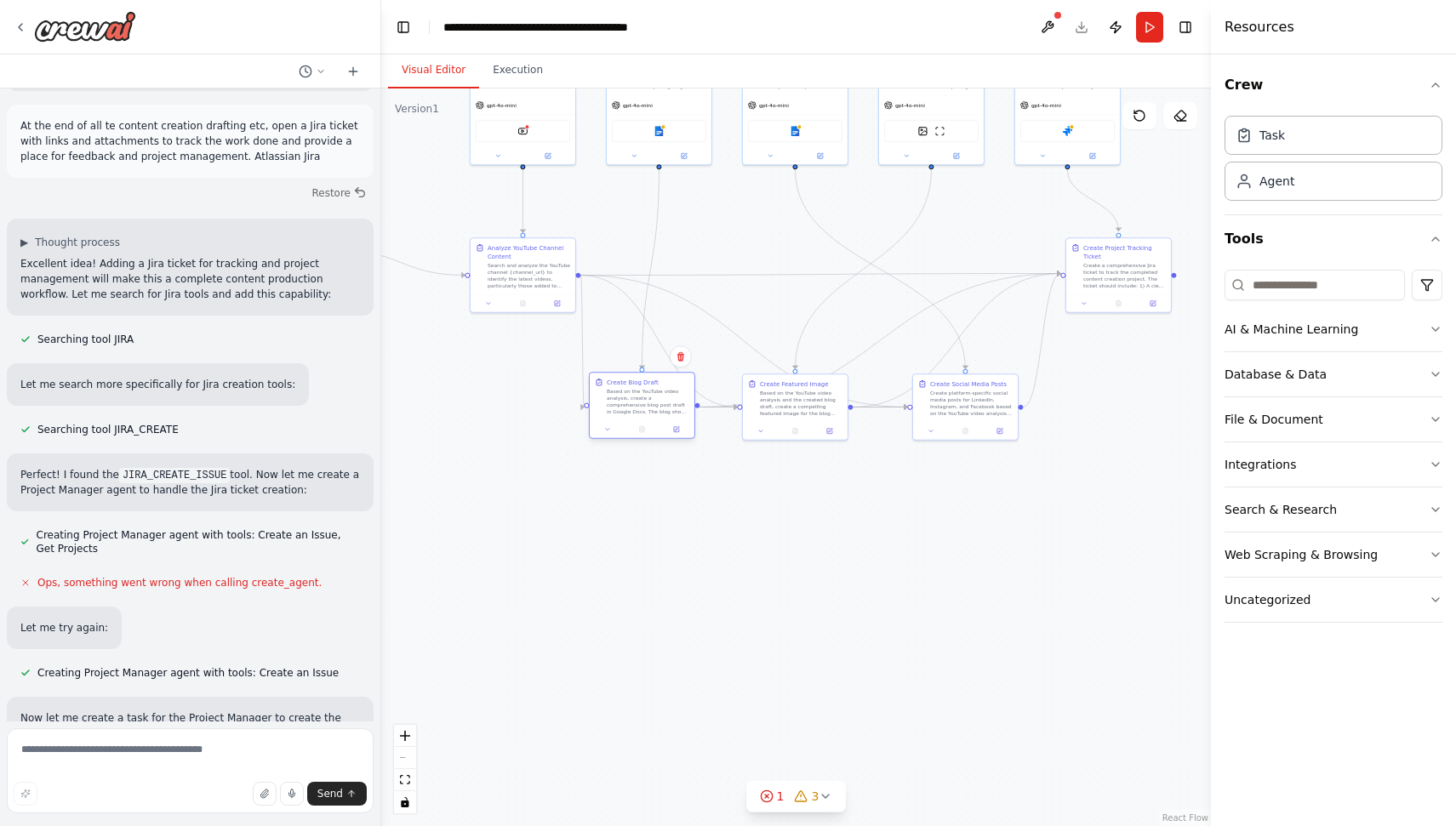
click at [633, 418] on div "Create Blog Draft Based on the YouTube video analysis, create a comprehensive b…" at bounding box center [642, 396] width 105 height 47
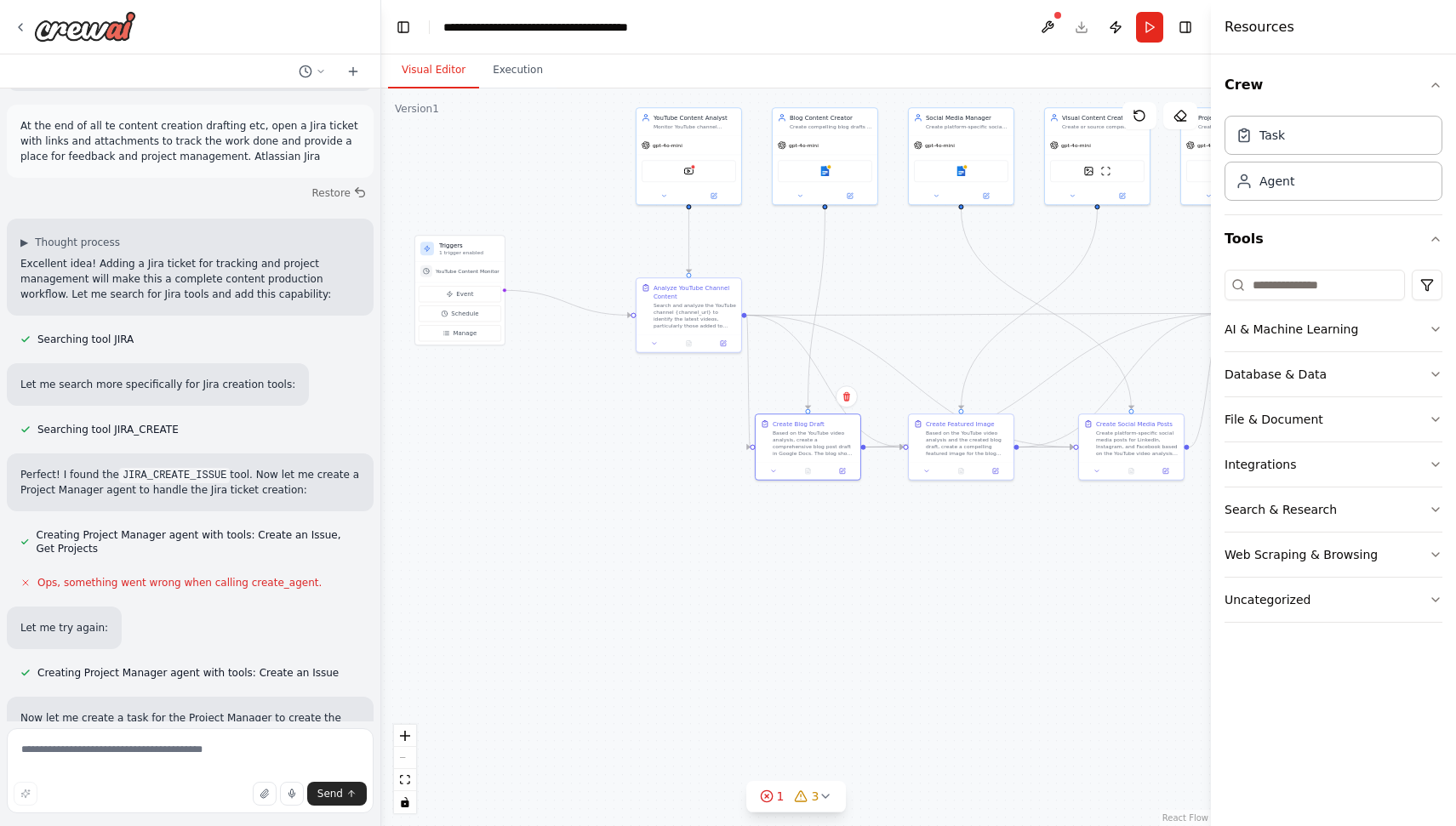
drag, startPoint x: 622, startPoint y: 519, endPoint x: 779, endPoint y: 558, distance: 161.8
click at [779, 558] on div ".deletable-edge-delete-btn { width: 20px; height: 20px; border: 0px solid #ffff…" at bounding box center [796, 456] width 830 height 737
drag, startPoint x: 696, startPoint y: 327, endPoint x: 674, endPoint y: 328, distance: 22.0
click at [674, 328] on div "Analyze YouTube Channel Content Search and analyze the YouTube channel {channel…" at bounding box center [663, 304] width 105 height 57
click at [696, 340] on icon at bounding box center [698, 342] width 6 height 6
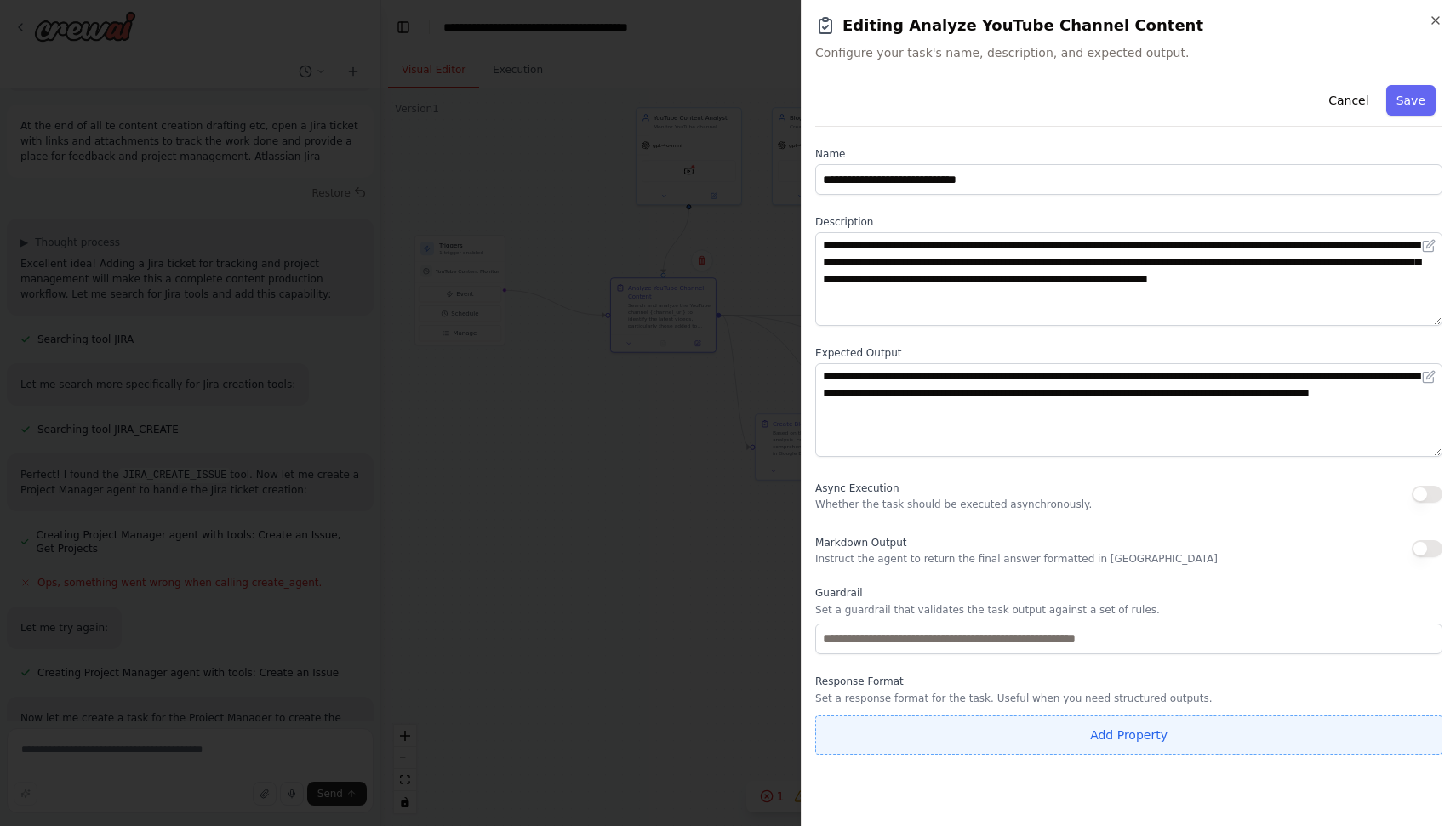
click at [1092, 738] on button "Add Property" at bounding box center [1129, 735] width 627 height 39
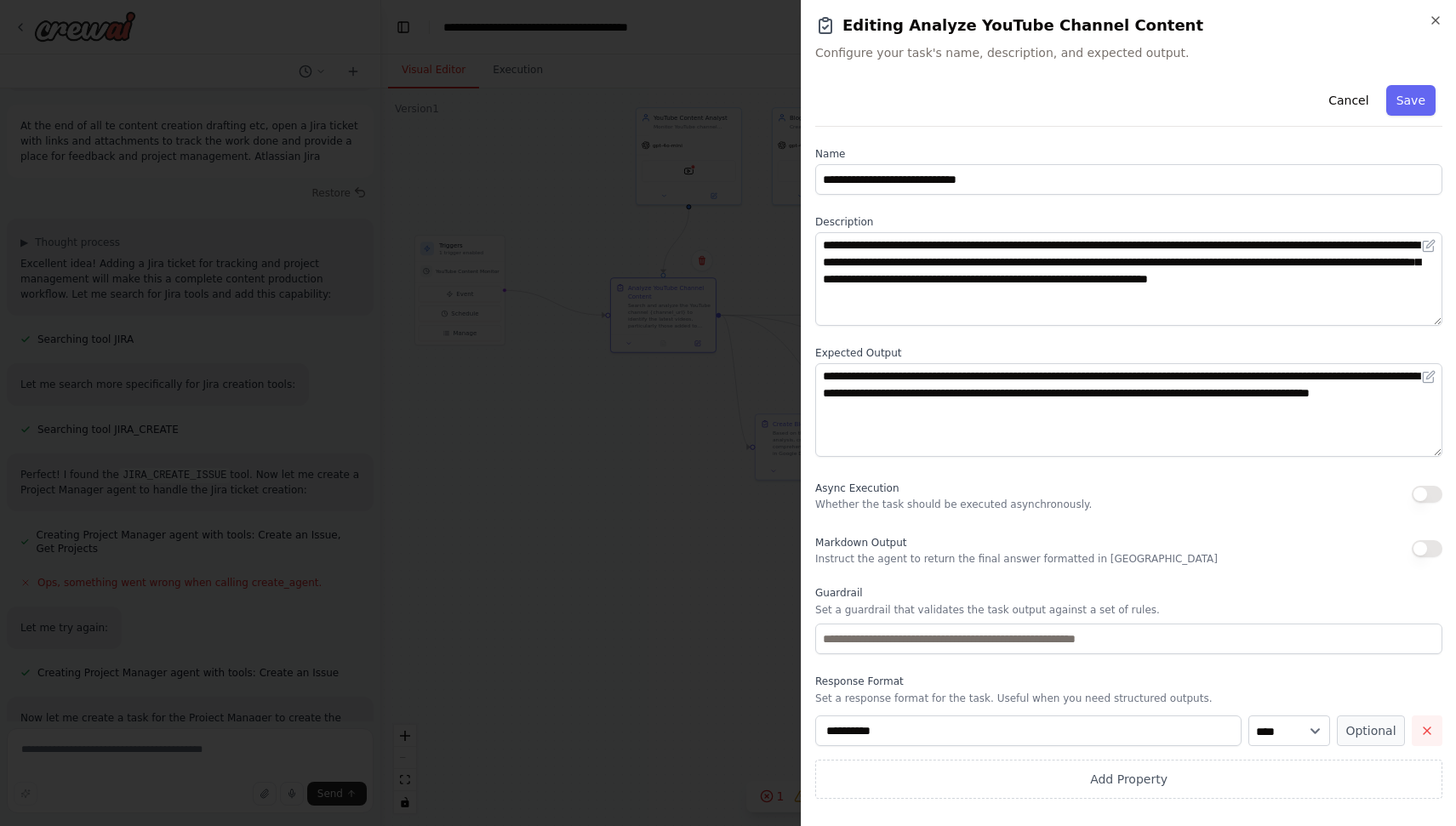
click at [1411, 727] on button "button" at bounding box center [1426, 731] width 31 height 31
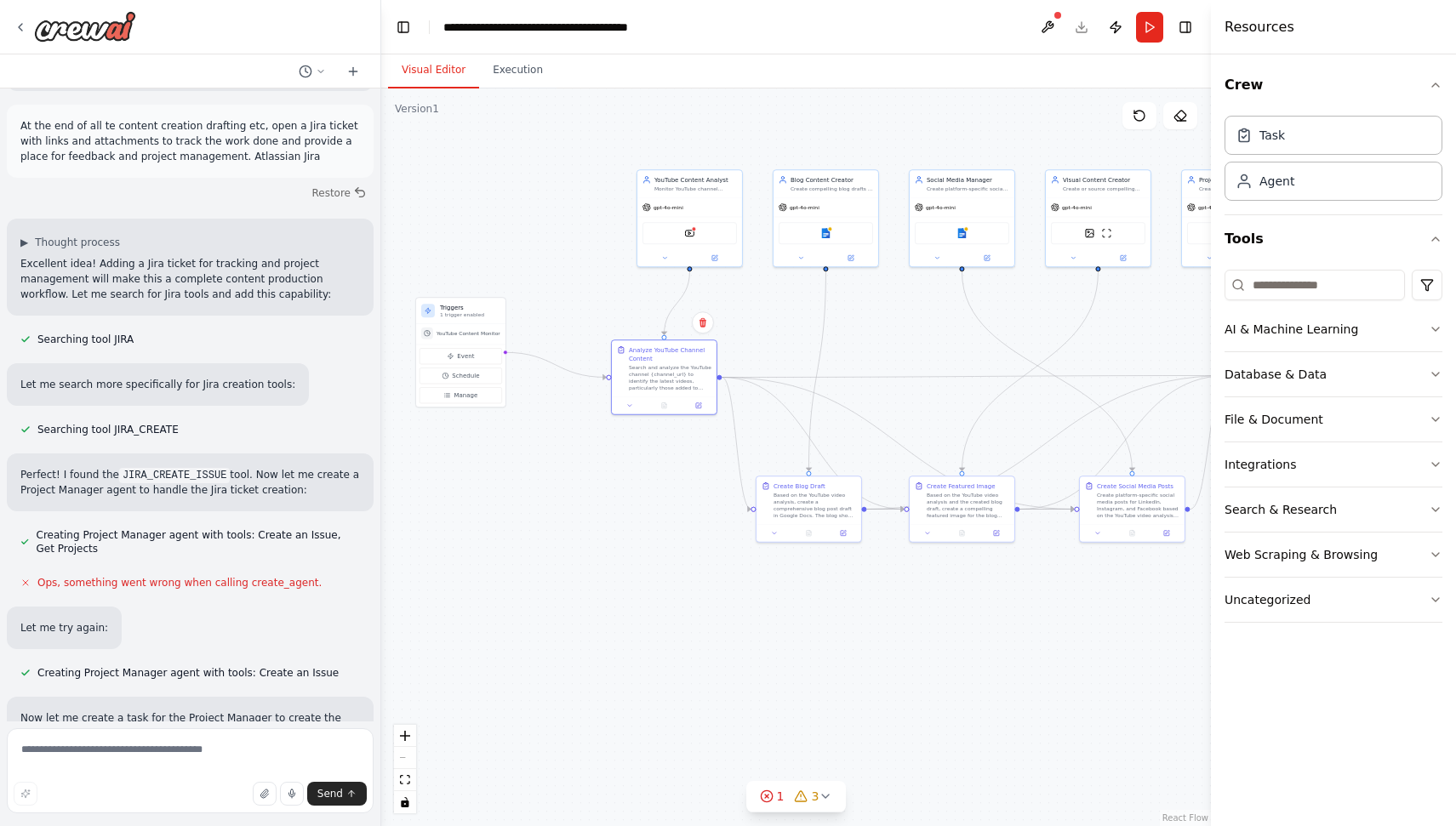
drag, startPoint x: 996, startPoint y: 537, endPoint x: 999, endPoint y: 599, distance: 62.1
click at [999, 599] on div ".deletable-edge-delete-btn { width: 20px; height: 20px; border: 0px solid #ffff…" at bounding box center [796, 456] width 830 height 737
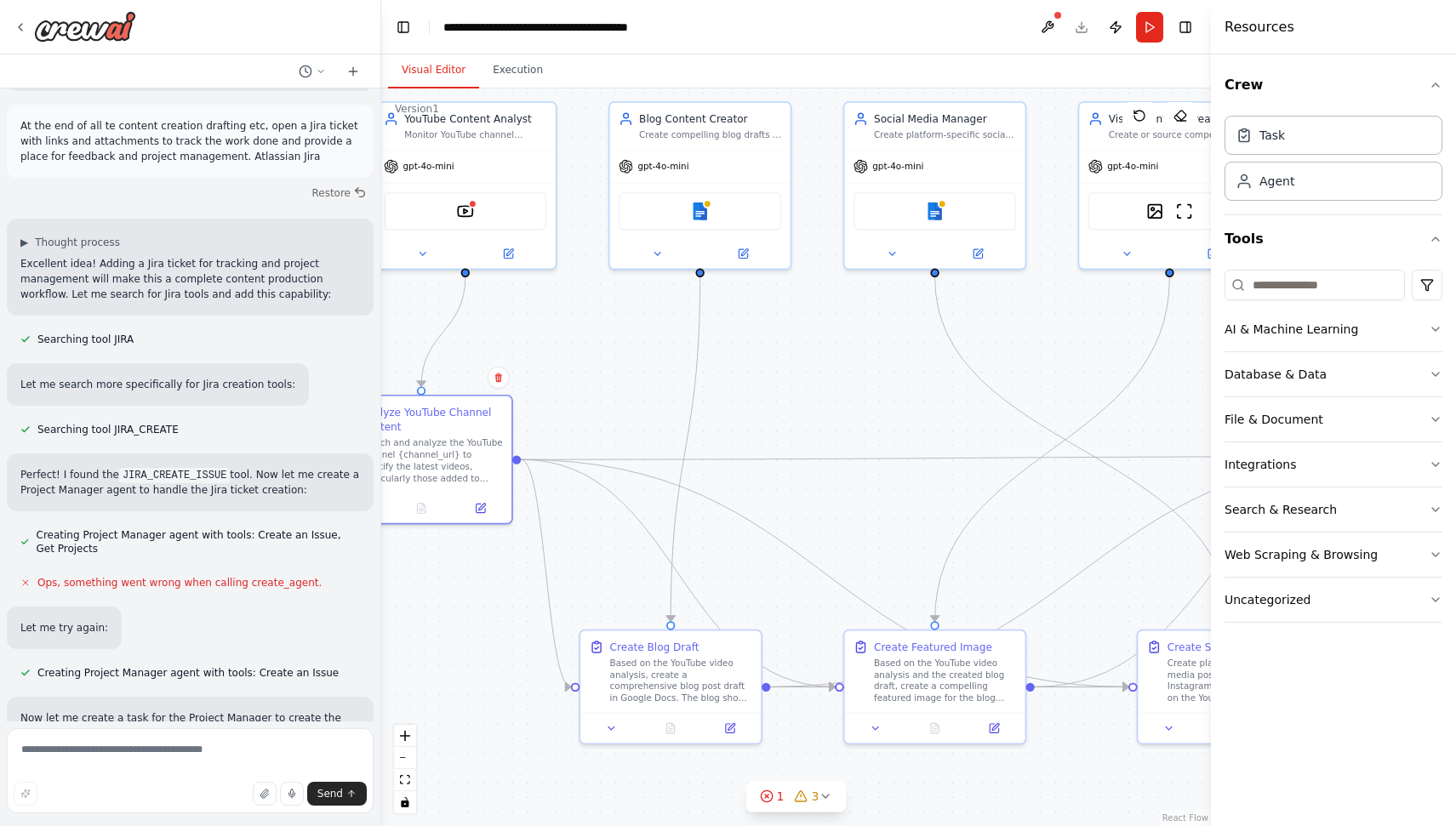
drag, startPoint x: 926, startPoint y: 372, endPoint x: 837, endPoint y: 370, distance: 89.0
click at [837, 371] on div ".deletable-edge-delete-btn { width: 20px; height: 20px; border: 0px solid #ffff…" at bounding box center [796, 456] width 830 height 737
click at [165, 758] on textarea at bounding box center [189, 770] width 366 height 85
type textarea "**********"
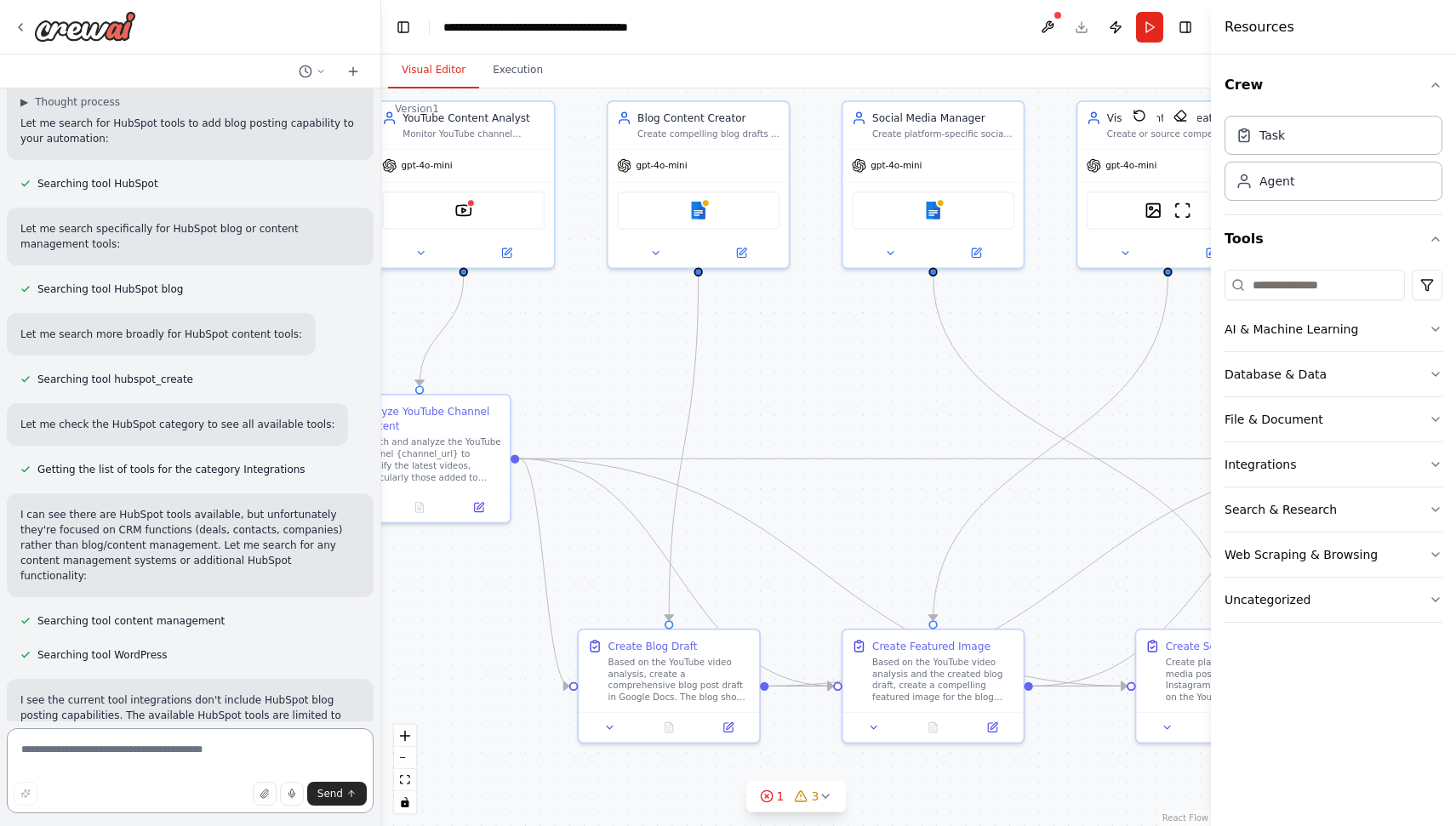
scroll to position [8608, 0]
drag, startPoint x: 141, startPoint y: 474, endPoint x: 156, endPoint y: 509, distance: 38.1
click at [156, 694] on p "I see the current tool integrations don't include HubSpot blog posting capabili…" at bounding box center [190, 732] width 339 height 77
drag, startPoint x: 134, startPoint y: 498, endPoint x: 134, endPoint y: 528, distance: 30.0
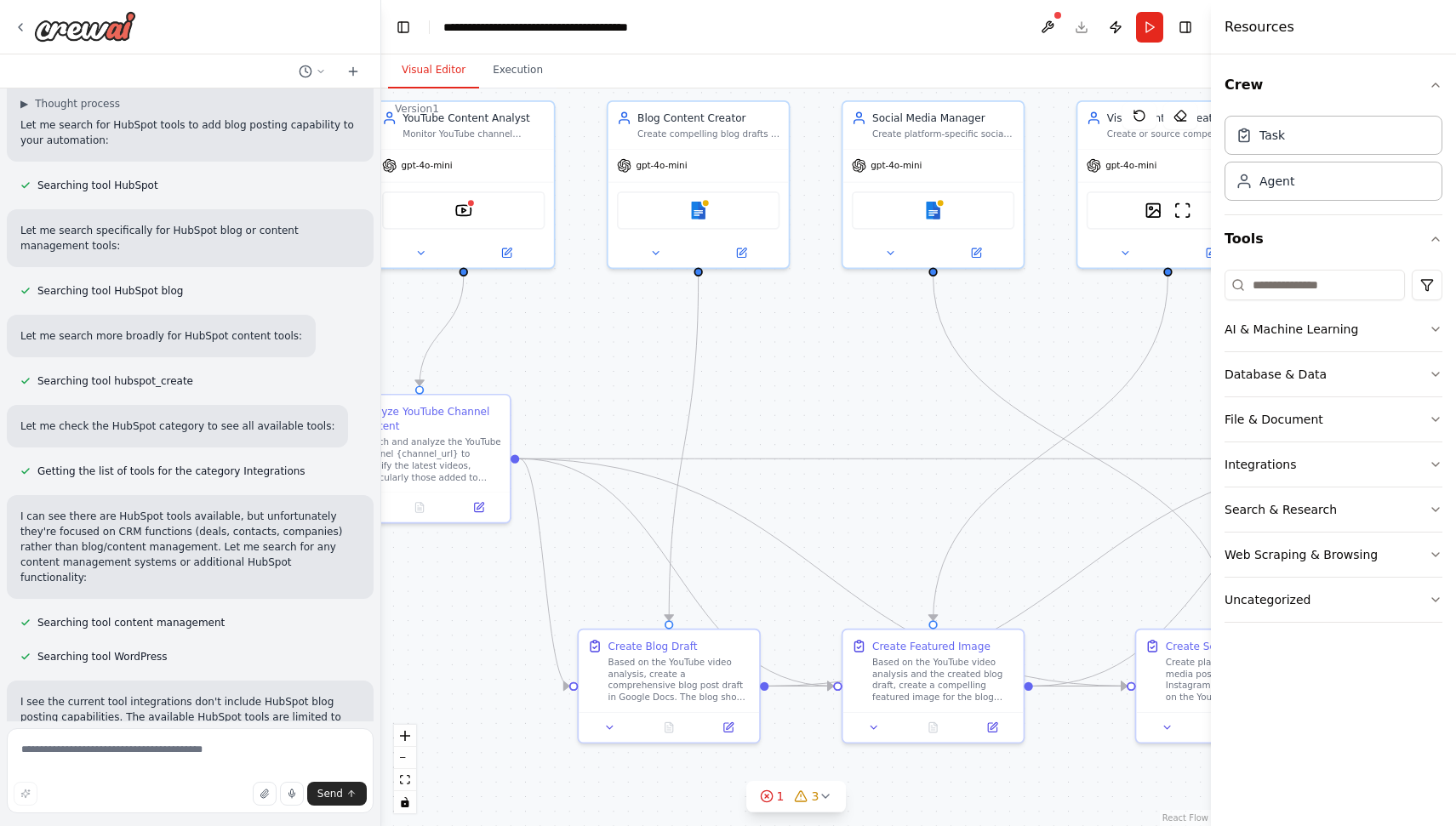
click at [134, 694] on p "I see the current tool integrations don't include HubSpot blog posting capabili…" at bounding box center [190, 732] width 339 height 77
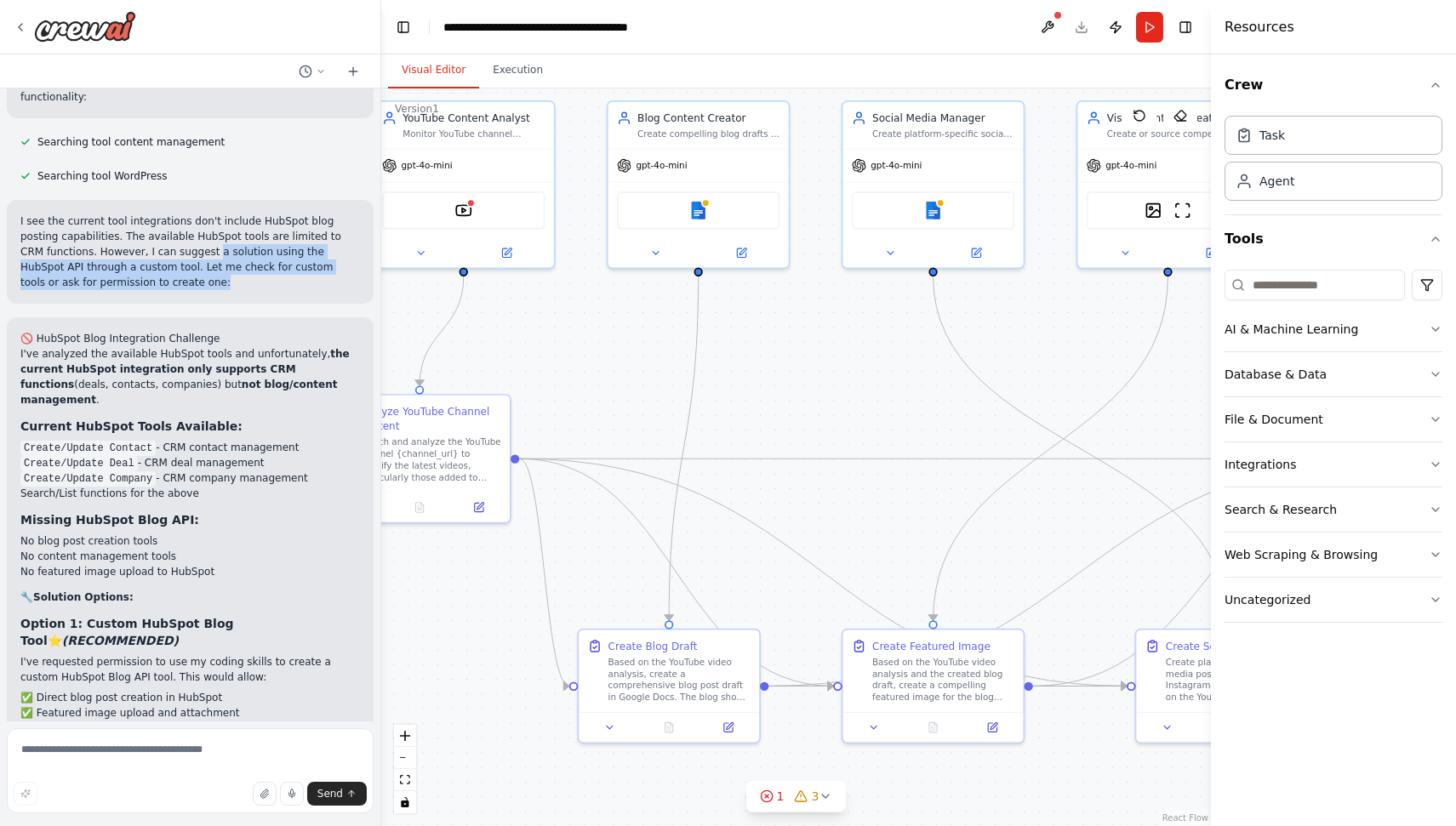
scroll to position [9087, 0]
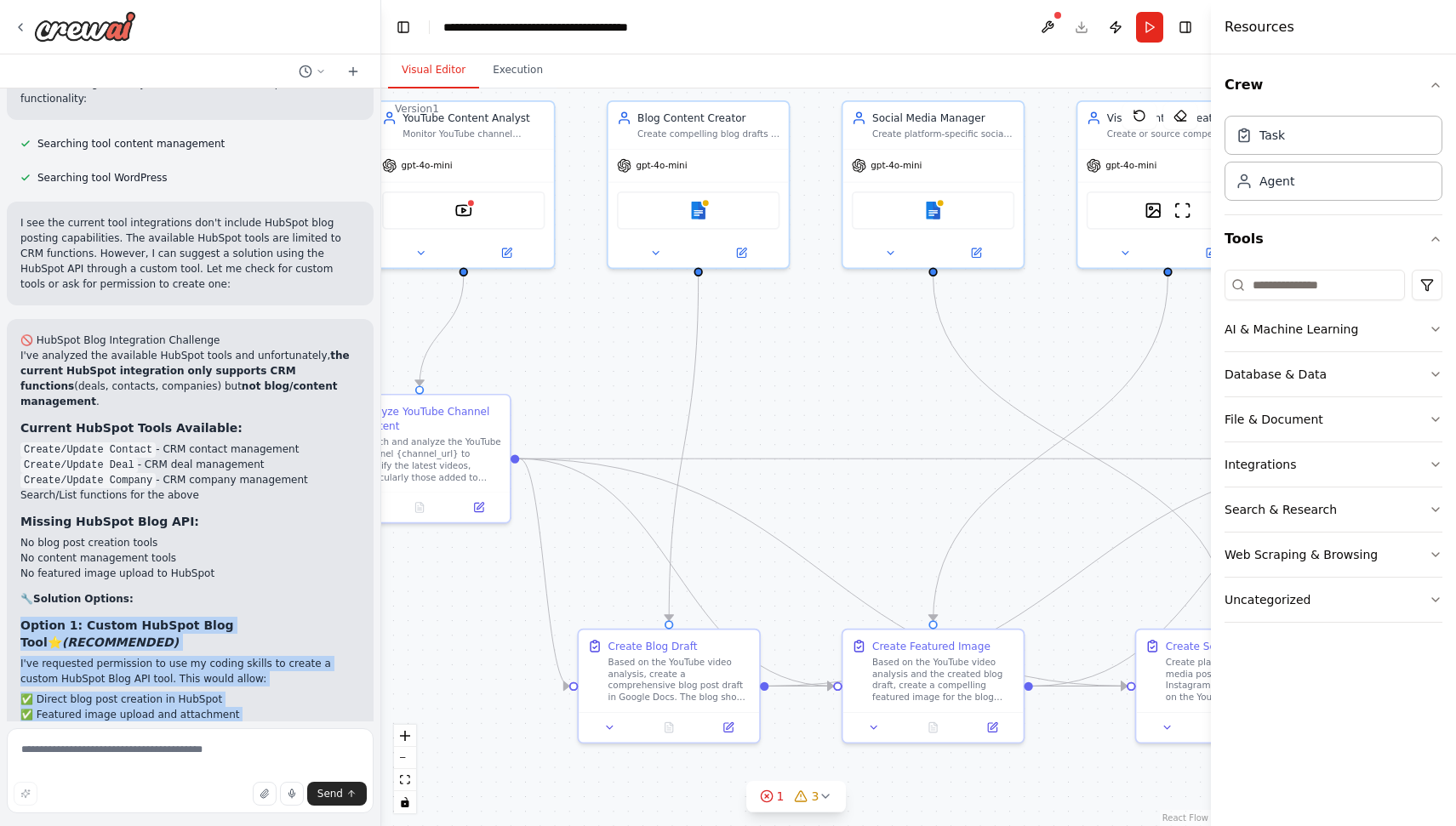
drag, startPoint x: 20, startPoint y: 381, endPoint x: 240, endPoint y: 517, distance: 258.6
click at [240, 516] on div "🚫 HubSpot Blog Integration Challenge I've analyzed the available HubSpot tools …" at bounding box center [190, 726] width 339 height 786
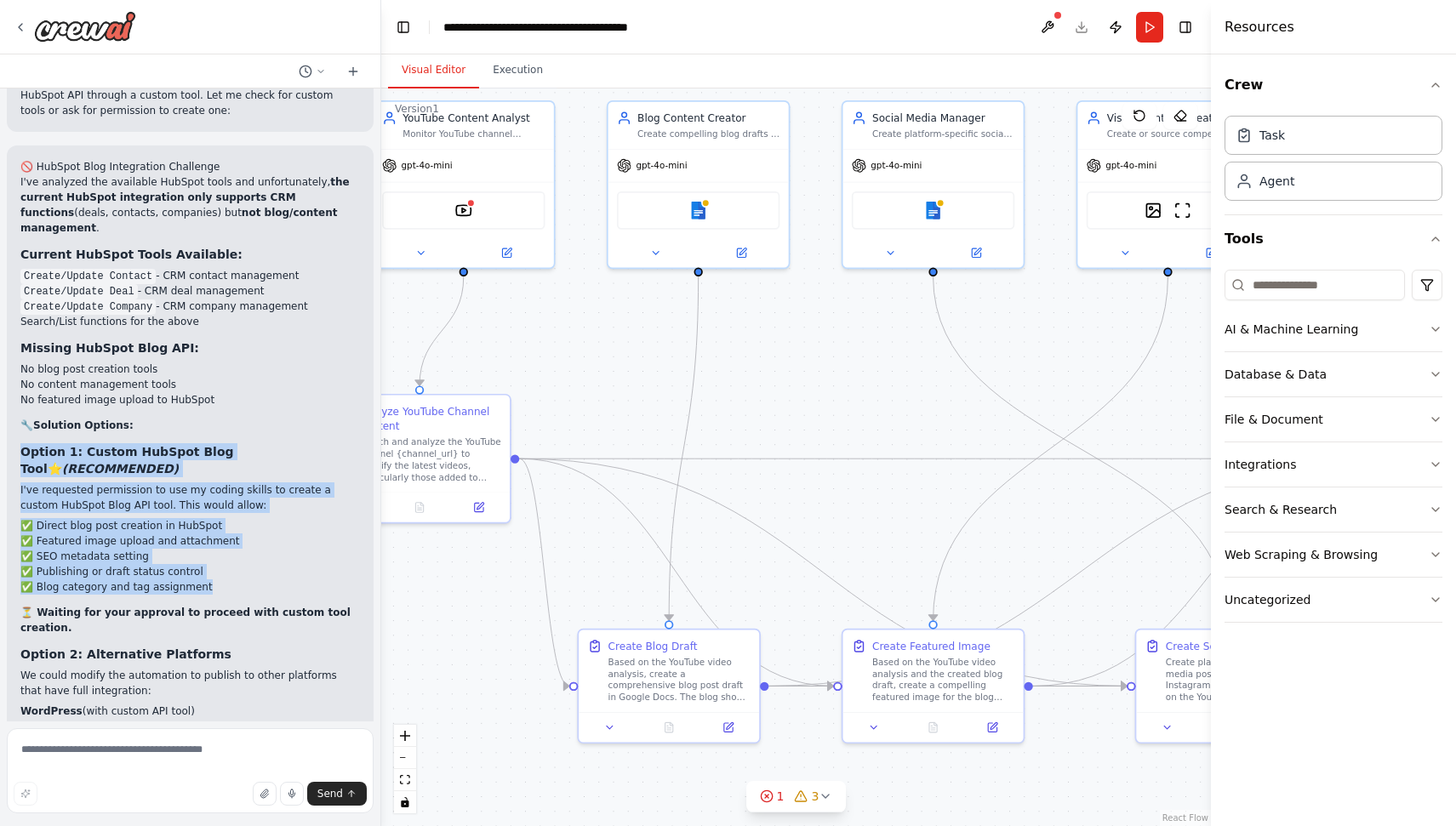
scroll to position [9263, 0]
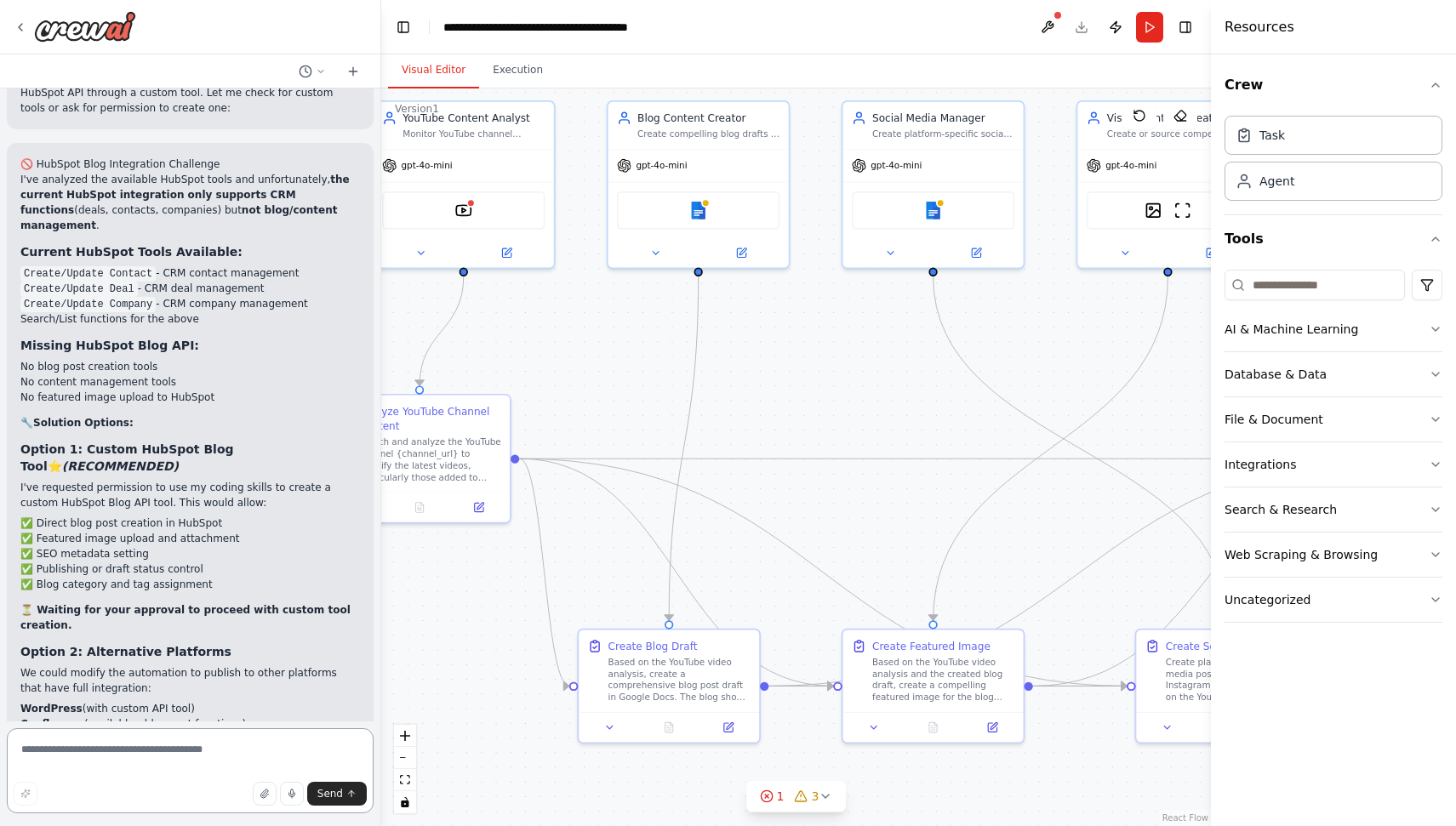
click at [192, 754] on textarea at bounding box center [189, 770] width 366 height 85
type textarea "**********"
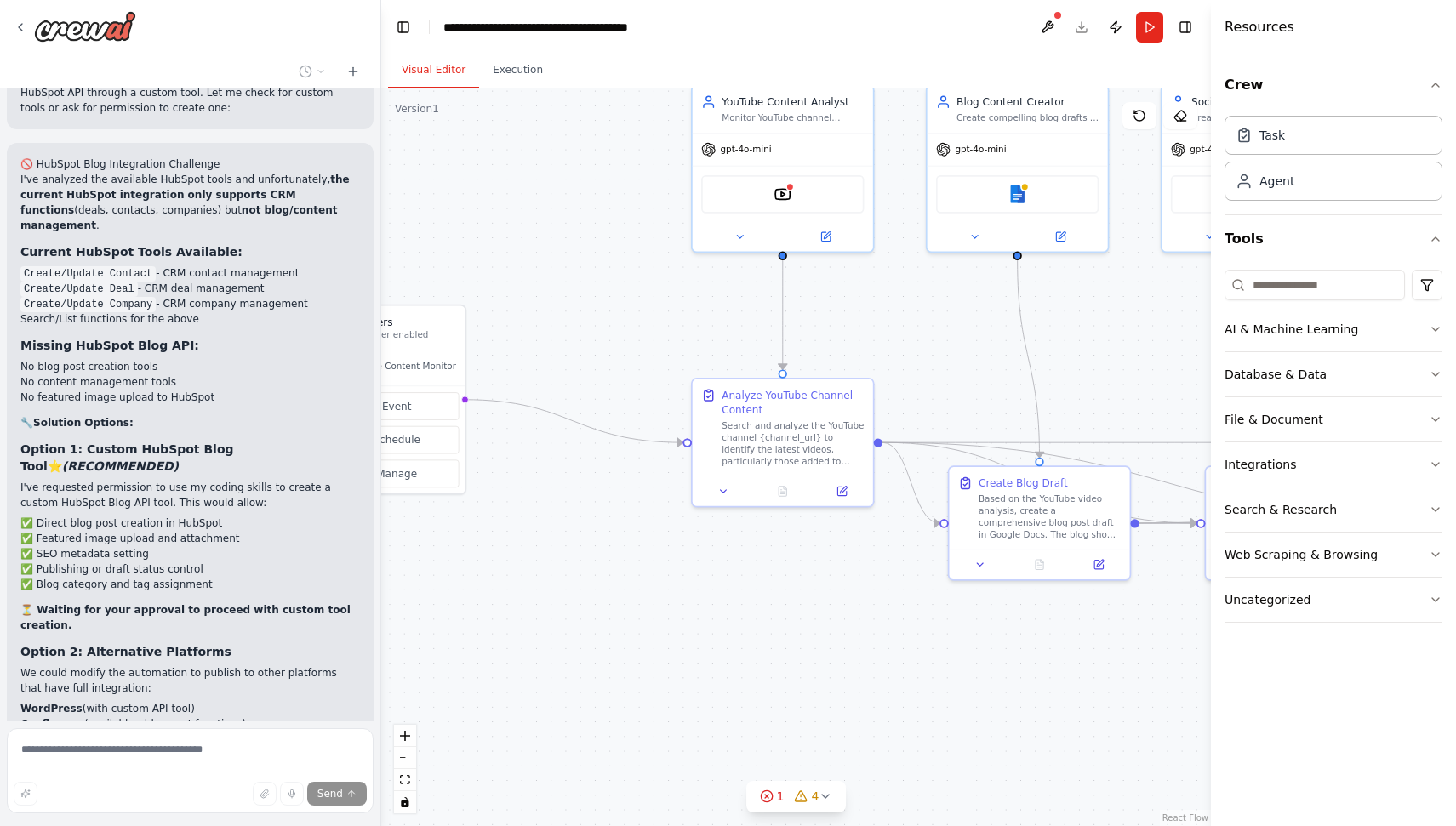
drag, startPoint x: 837, startPoint y: 710, endPoint x: 1158, endPoint y: 695, distance: 321.4
click at [1158, 695] on div ".deletable-edge-delete-btn { width: 20px; height: 20px; border: 0px solid #ffff…" at bounding box center [796, 456] width 830 height 737
click at [1279, 562] on div "Web Scraping & Browsing" at bounding box center [1300, 554] width 153 height 17
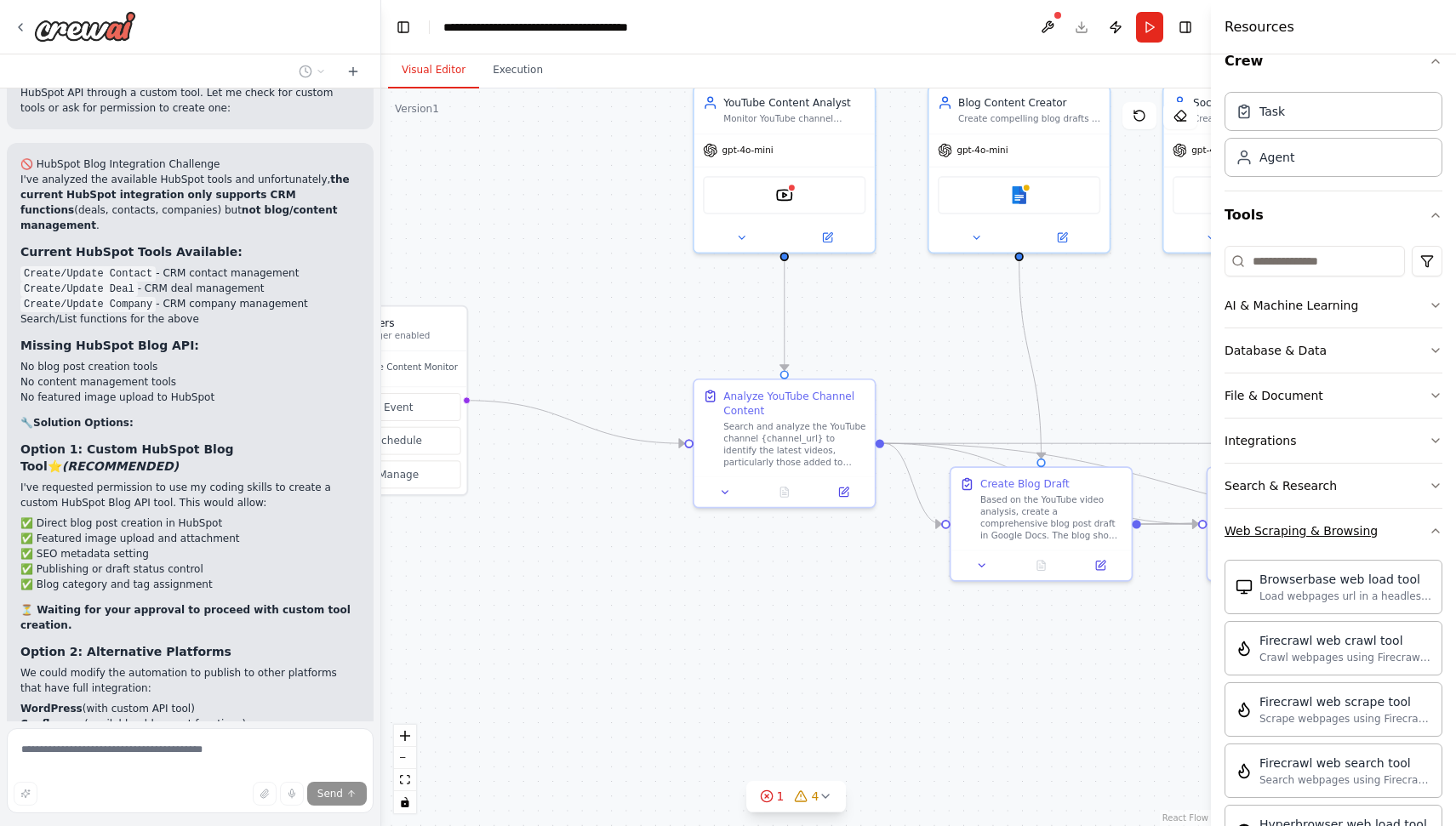
scroll to position [0, 0]
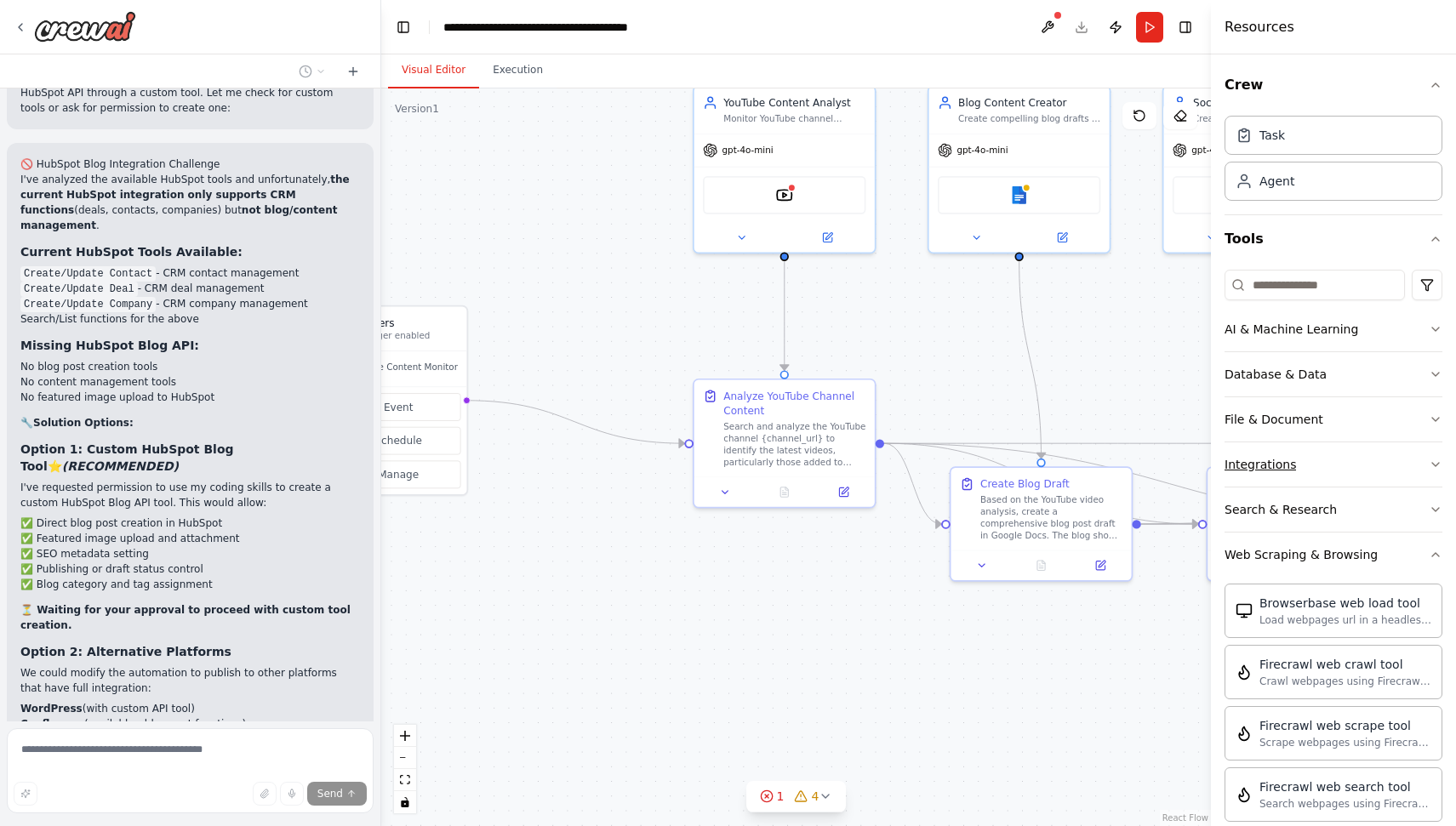
click at [1307, 452] on button "Integrations" at bounding box center [1333, 464] width 218 height 44
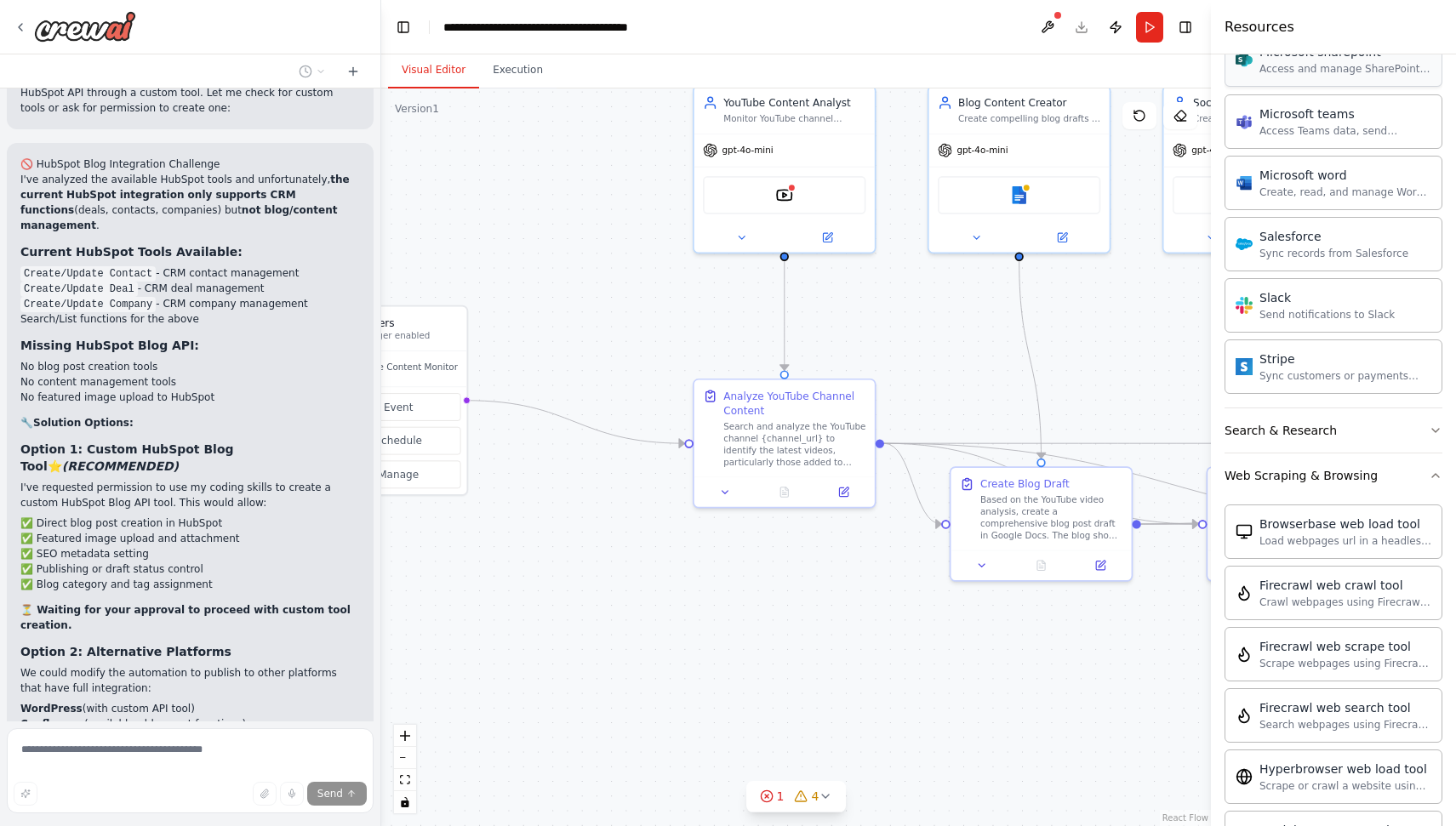
scroll to position [1135, 0]
click at [1360, 407] on button "Search & Research" at bounding box center [1333, 429] width 218 height 44
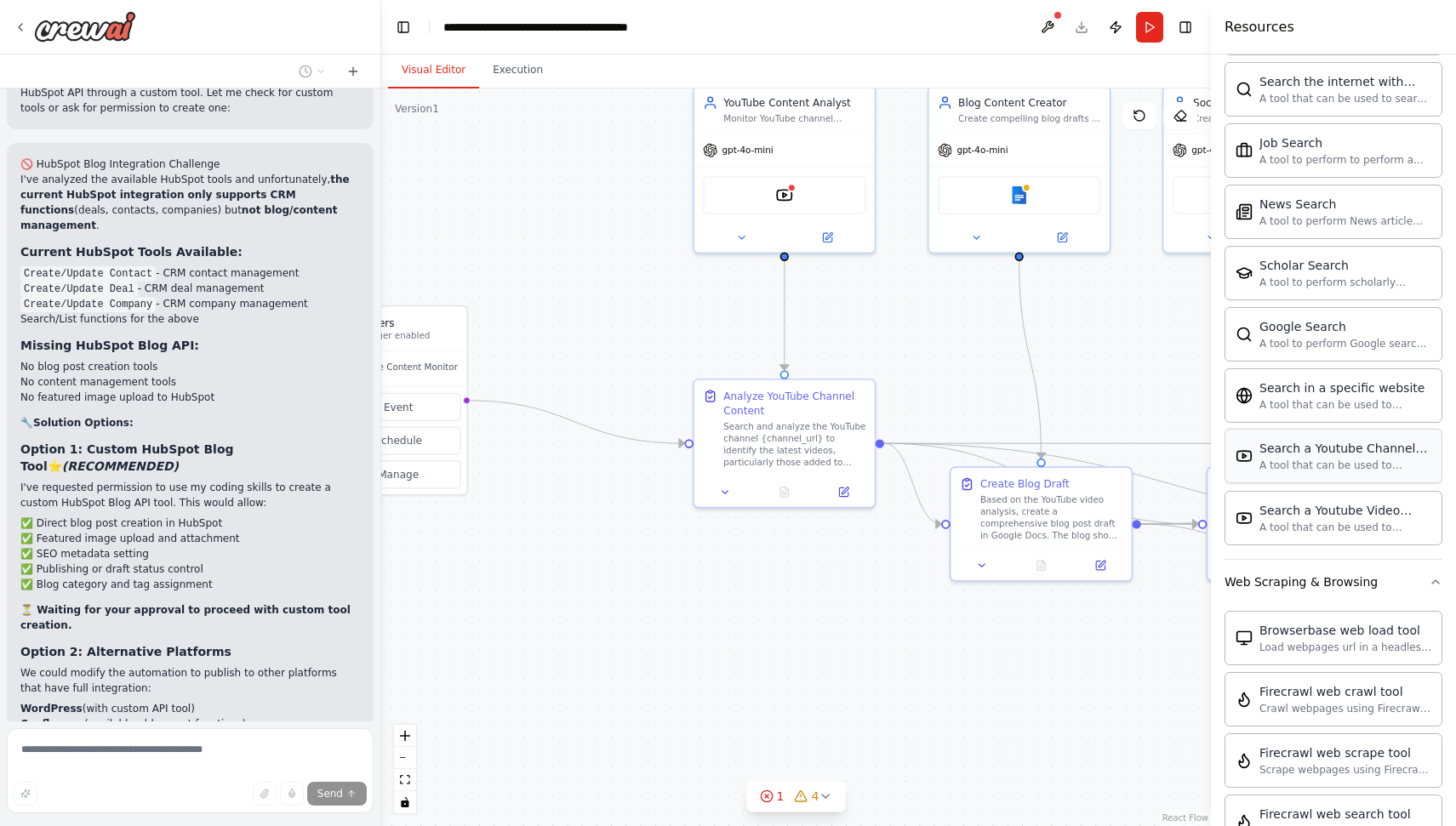
scroll to position [1900, 0]
click at [1360, 519] on div "A tool that can be used to semantic search a query from a Youtube Video content." at bounding box center [1345, 525] width 172 height 14
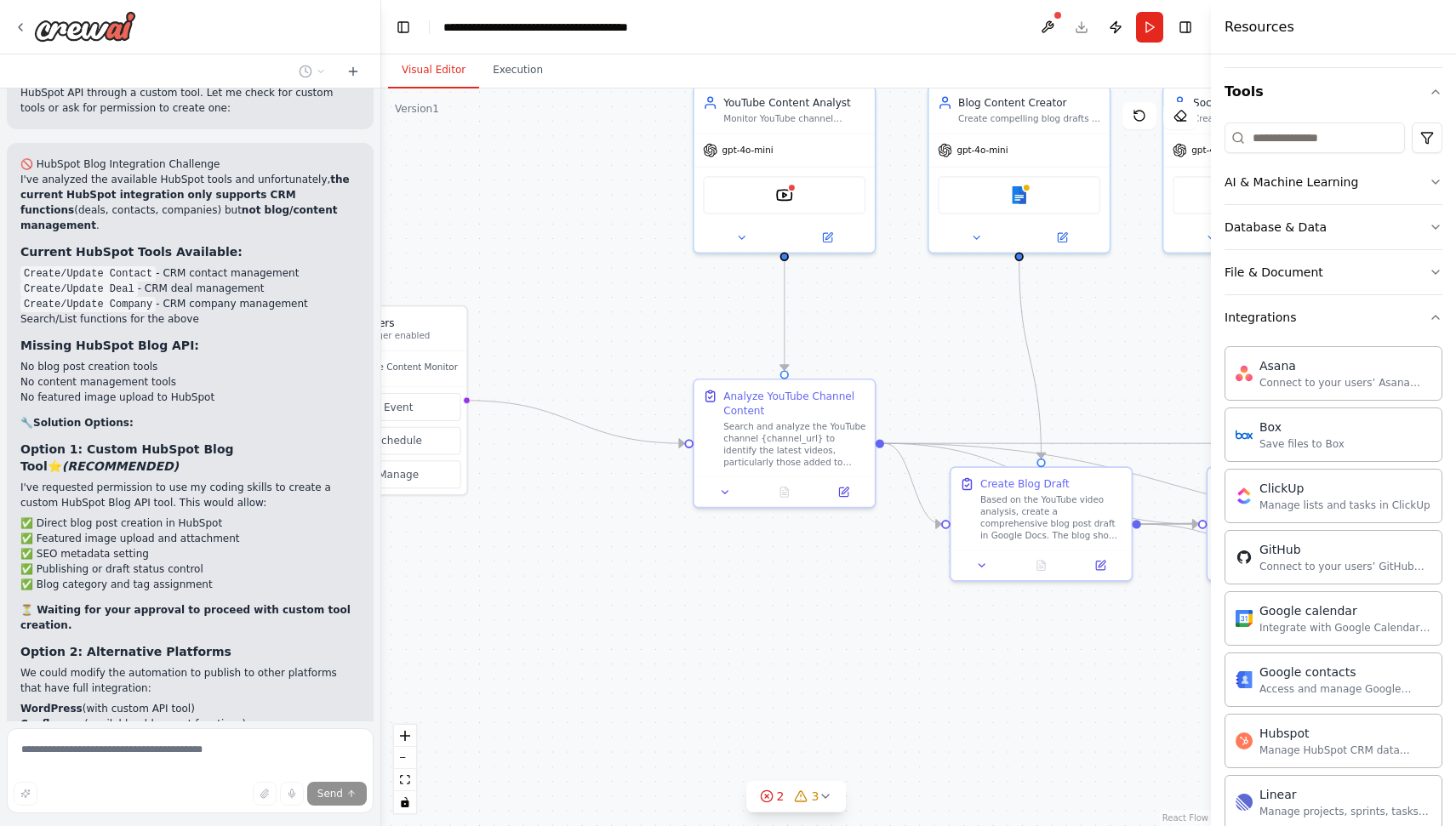
scroll to position [0, 0]
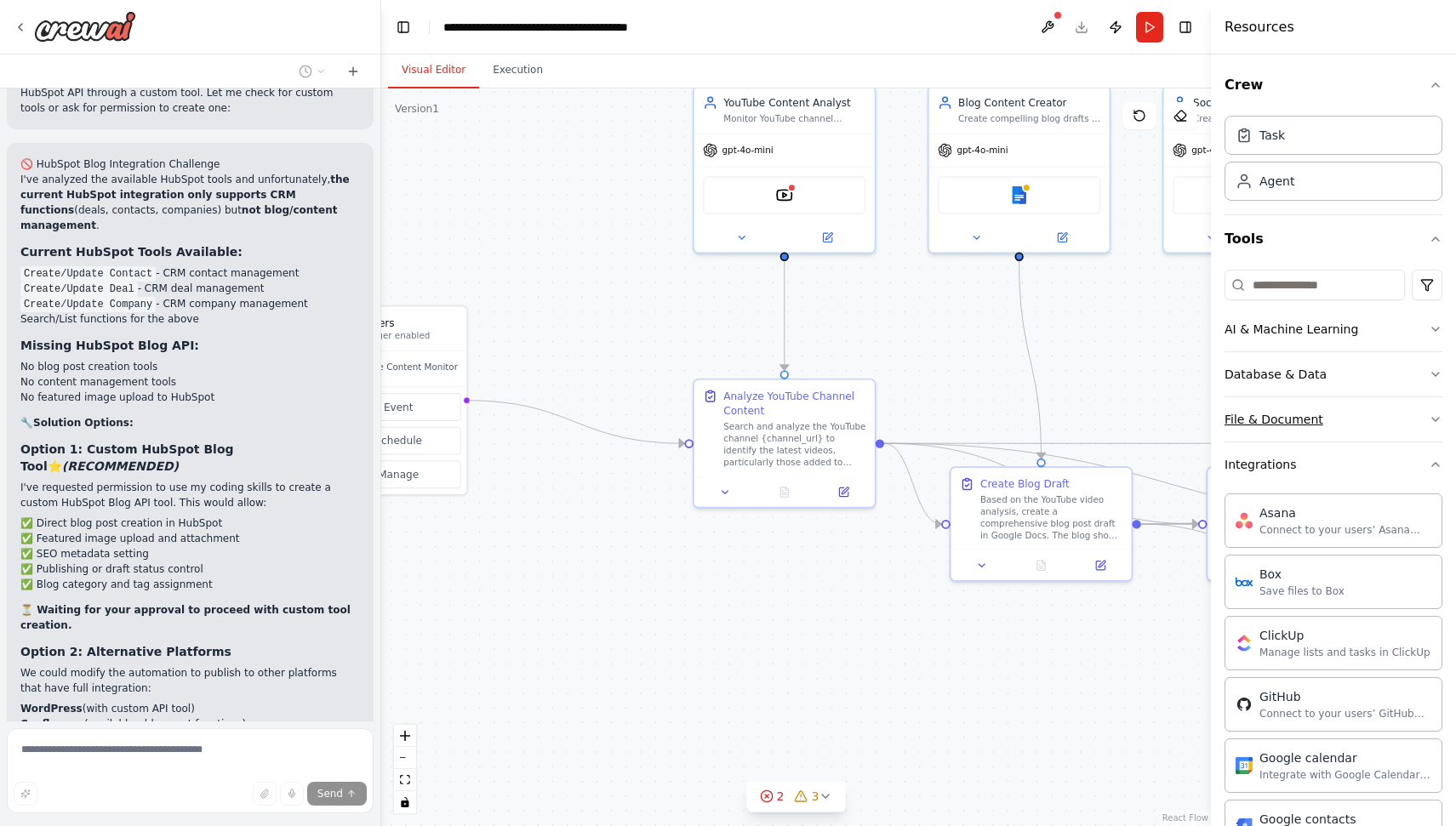
click at [1306, 423] on div "File & Document" at bounding box center [1273, 419] width 98 height 17
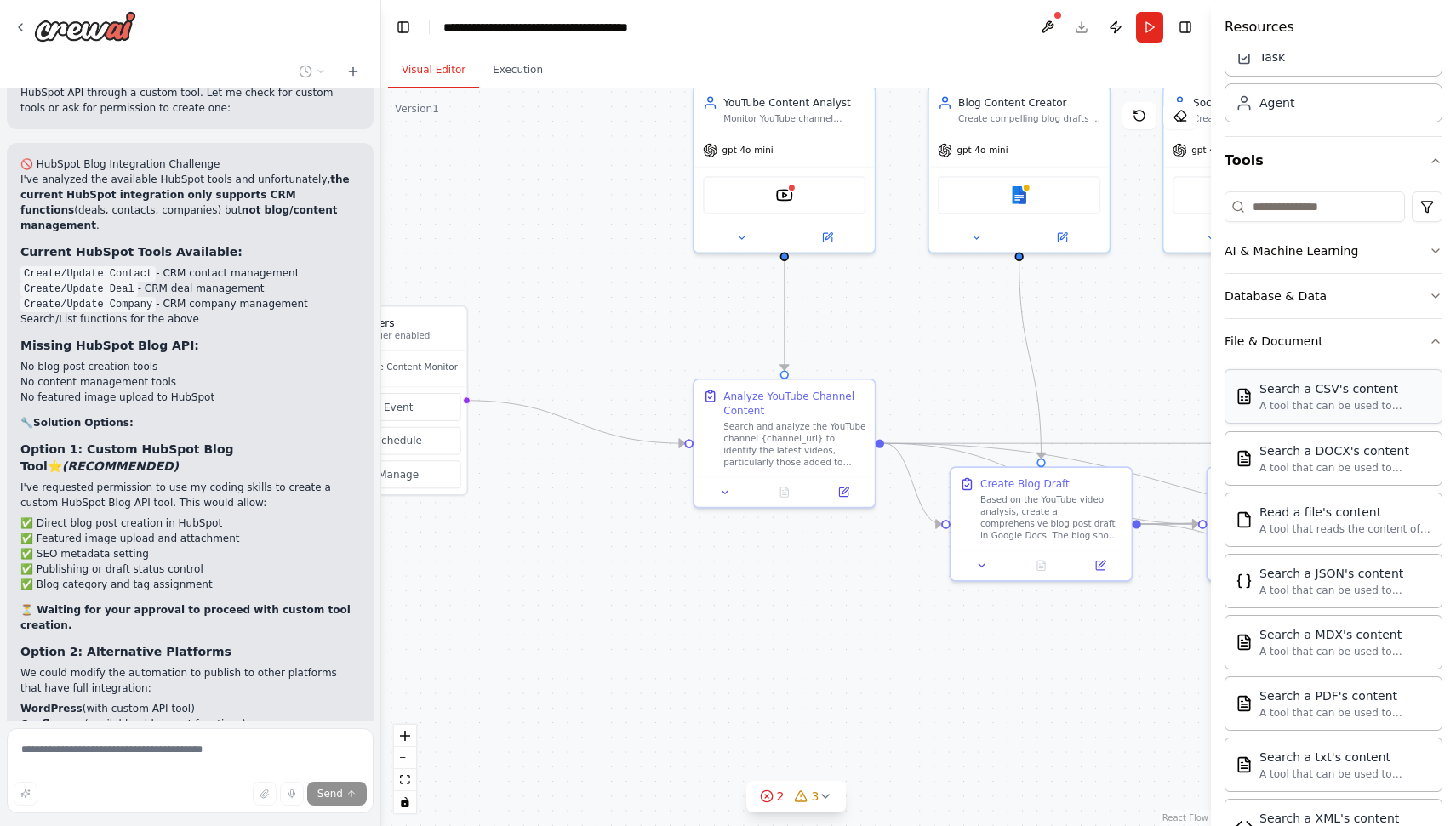
scroll to position [77, 0]
click at [1305, 310] on button "Database & Data" at bounding box center [1333, 298] width 218 height 44
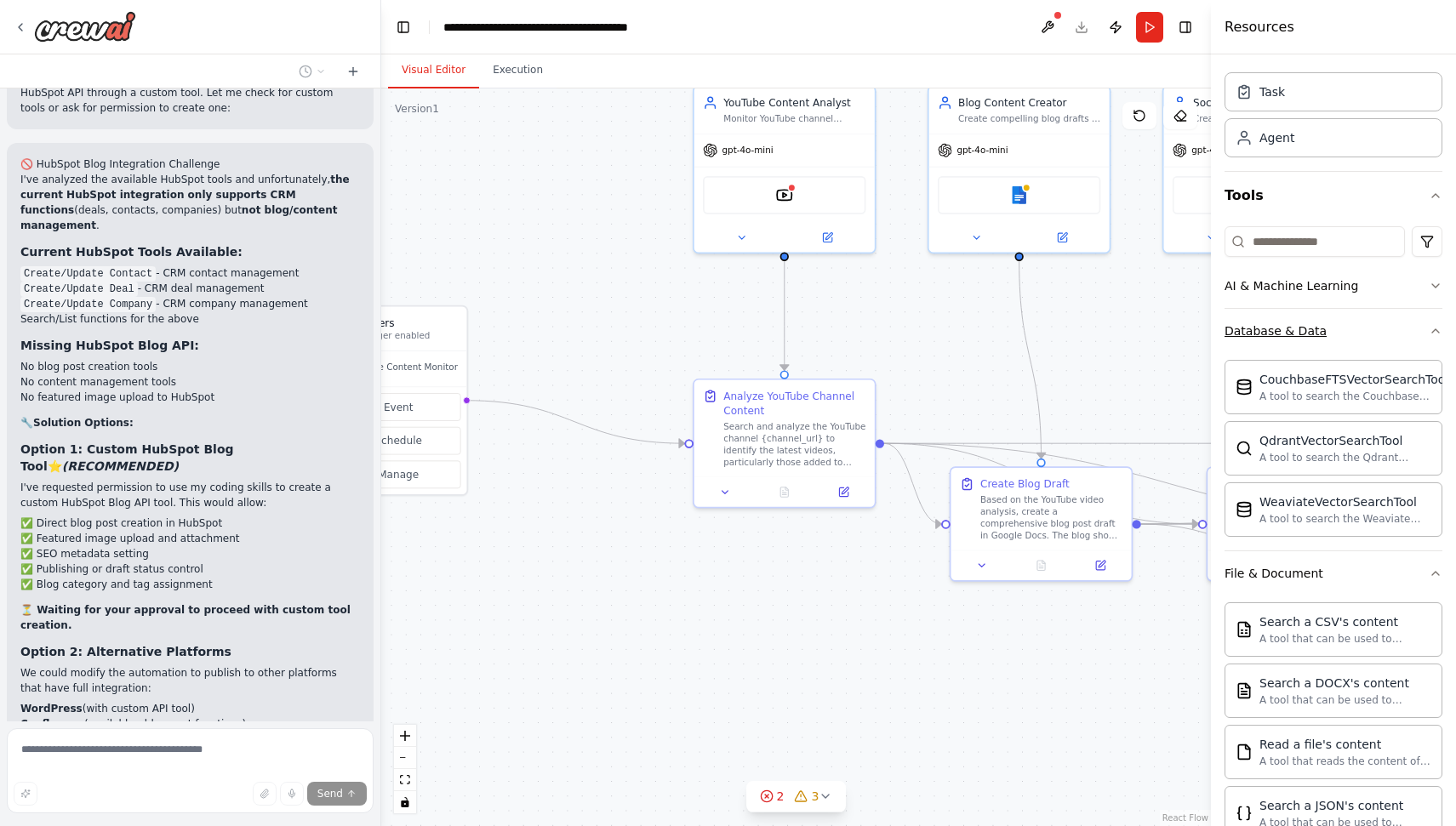
scroll to position [38, 0]
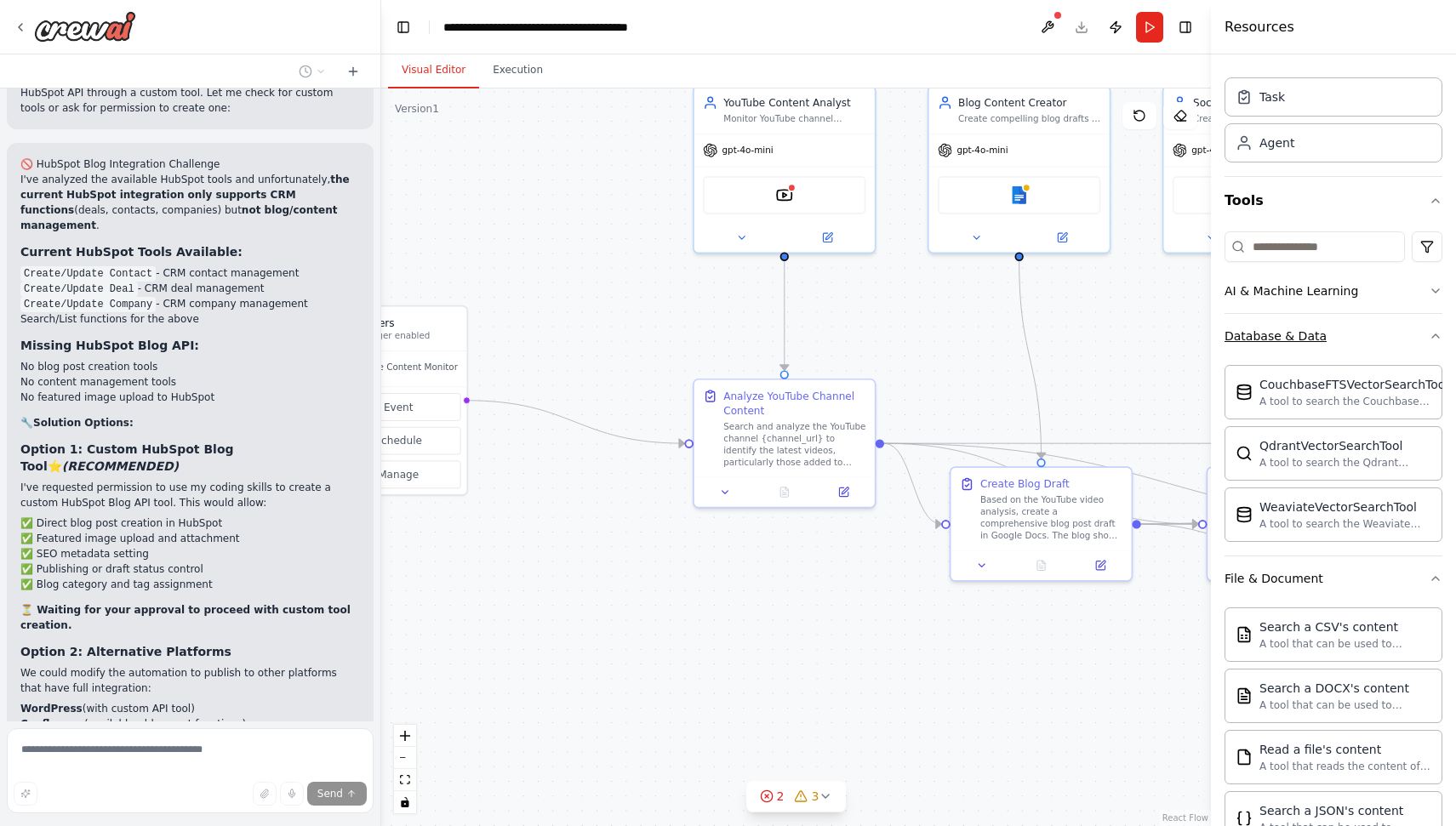
click at [1305, 310] on button "AI & Machine Learning" at bounding box center [1333, 291] width 218 height 44
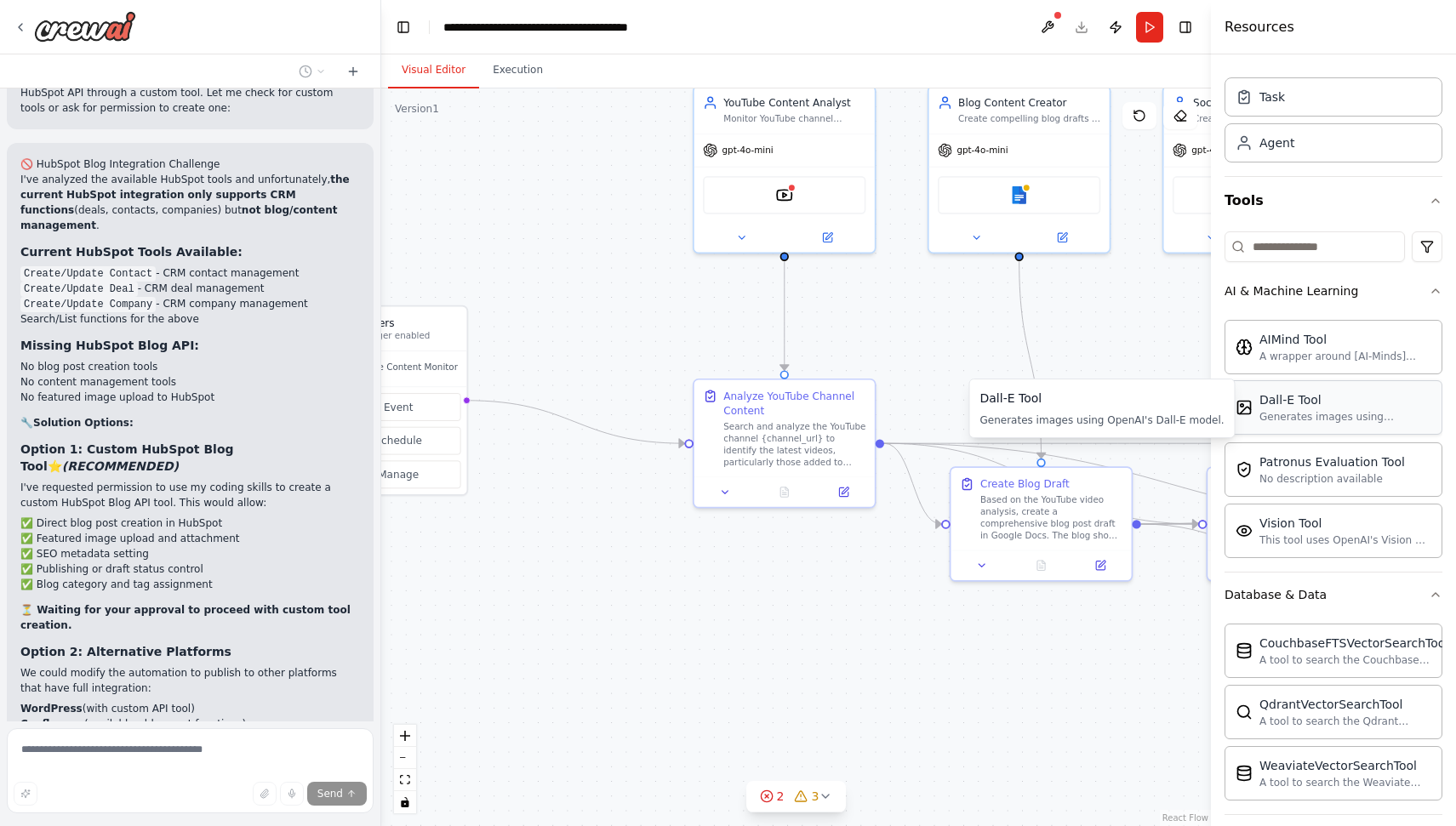
click at [1122, 396] on div "Dall-E Tool" at bounding box center [1102, 398] width 244 height 17
click at [1130, 355] on div ".deletable-edge-delete-btn { width: 20px; height: 20px; border: 0px solid #ffff…" at bounding box center [796, 456] width 830 height 737
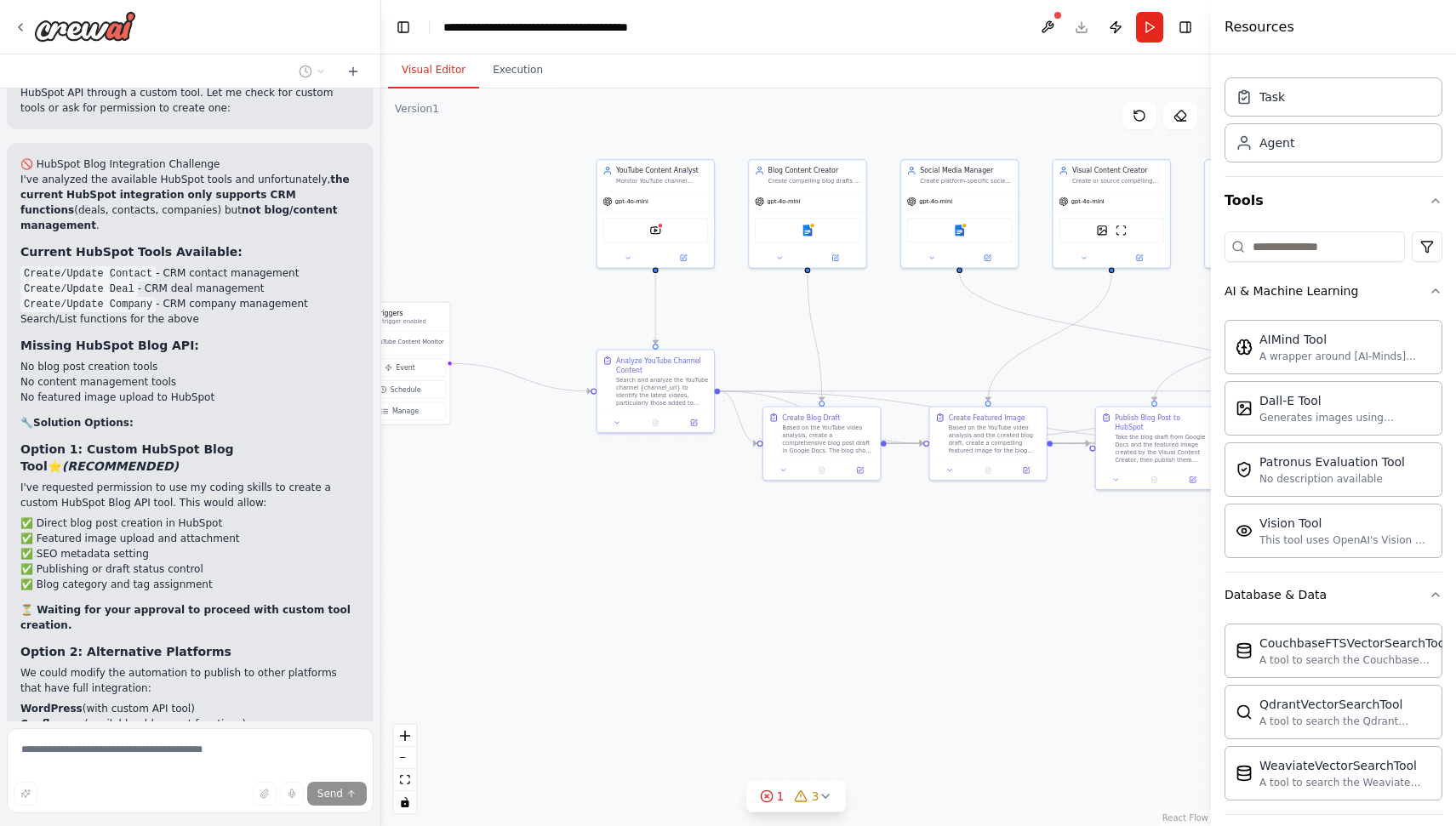
drag, startPoint x: 1130, startPoint y: 355, endPoint x: 880, endPoint y: 334, distance: 250.9
click at [880, 334] on div ".deletable-edge-delete-btn { width: 20px; height: 20px; border: 0px solid #ffff…" at bounding box center [796, 456] width 830 height 737
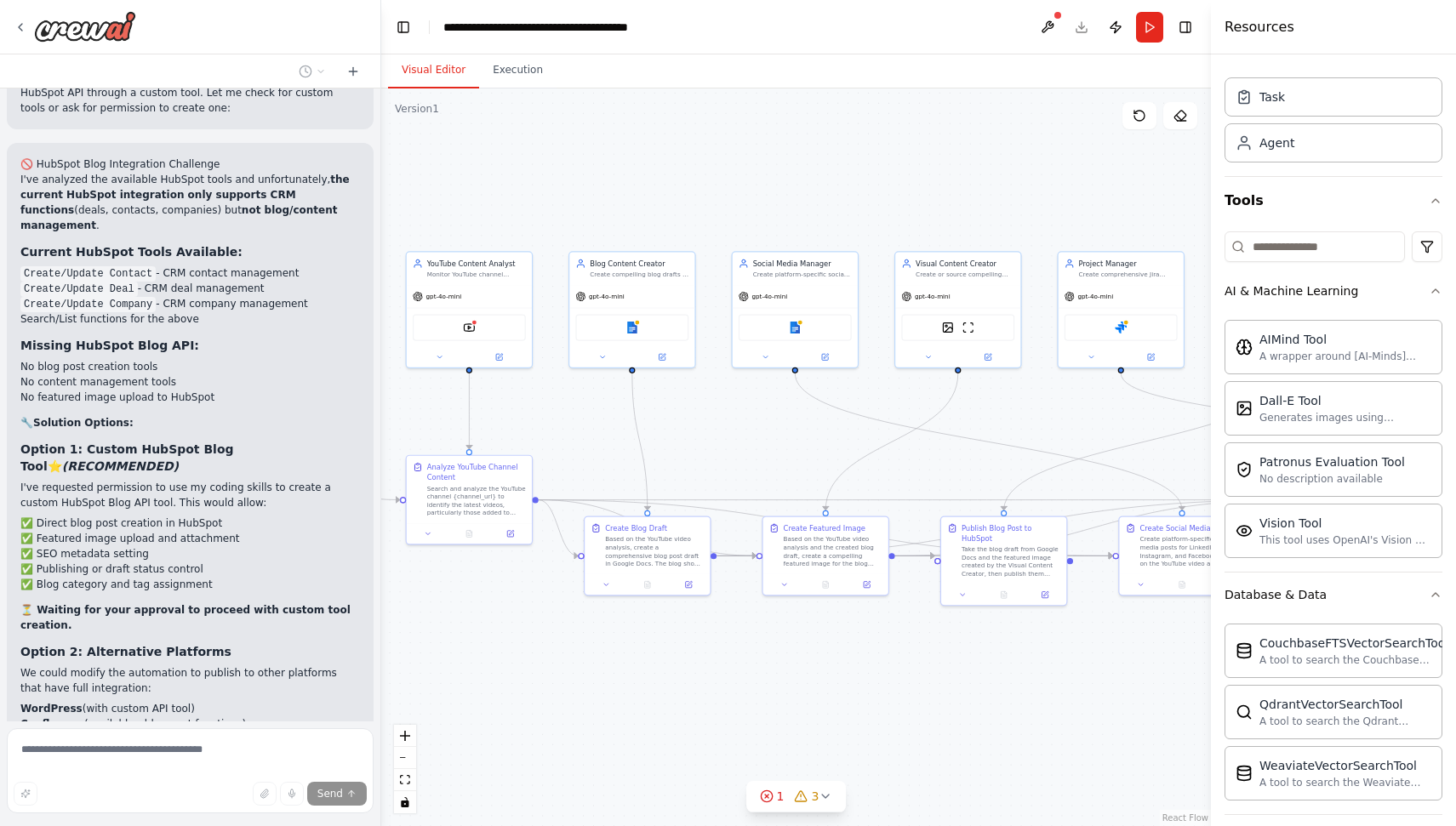
drag, startPoint x: 920, startPoint y: 346, endPoint x: 727, endPoint y: 446, distance: 217.4
click at [727, 446] on div ".deletable-edge-delete-btn { width: 20px; height: 20px; border: 0px solid #ffff…" at bounding box center [796, 456] width 830 height 737
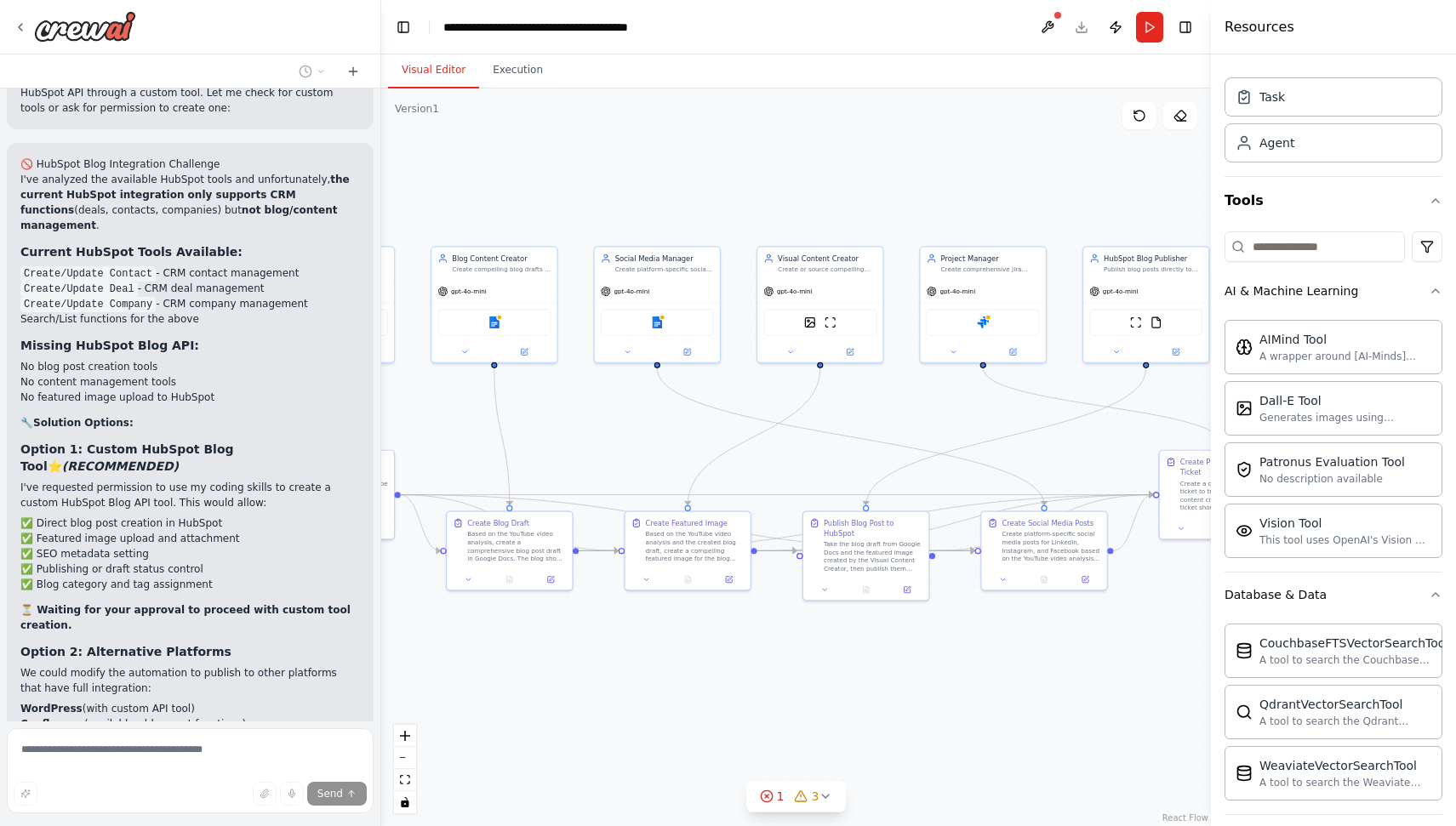
drag, startPoint x: 915, startPoint y: 450, endPoint x: 799, endPoint y: 450, distance: 116.0
click at [799, 450] on div ".deletable-edge-delete-btn { width: 20px; height: 20px; border: 0px solid #ffff…" at bounding box center [796, 456] width 830 height 737
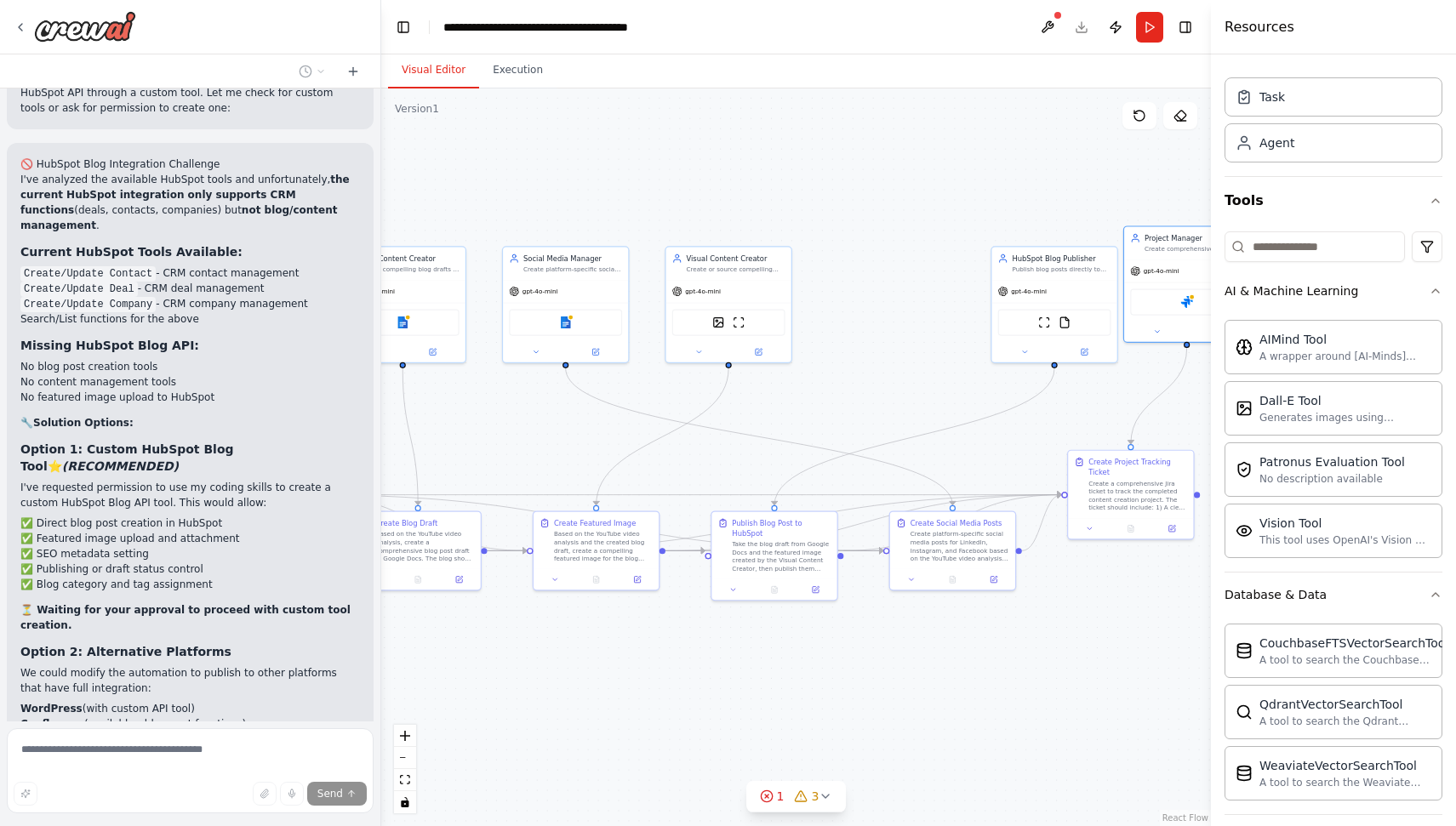
drag, startPoint x: 965, startPoint y: 312, endPoint x: 1213, endPoint y: 297, distance: 248.5
click at [1213, 297] on div "Watch youtube account and when videos are added to playlists draft a blog in hu…" at bounding box center [728, 413] width 1456 height 826
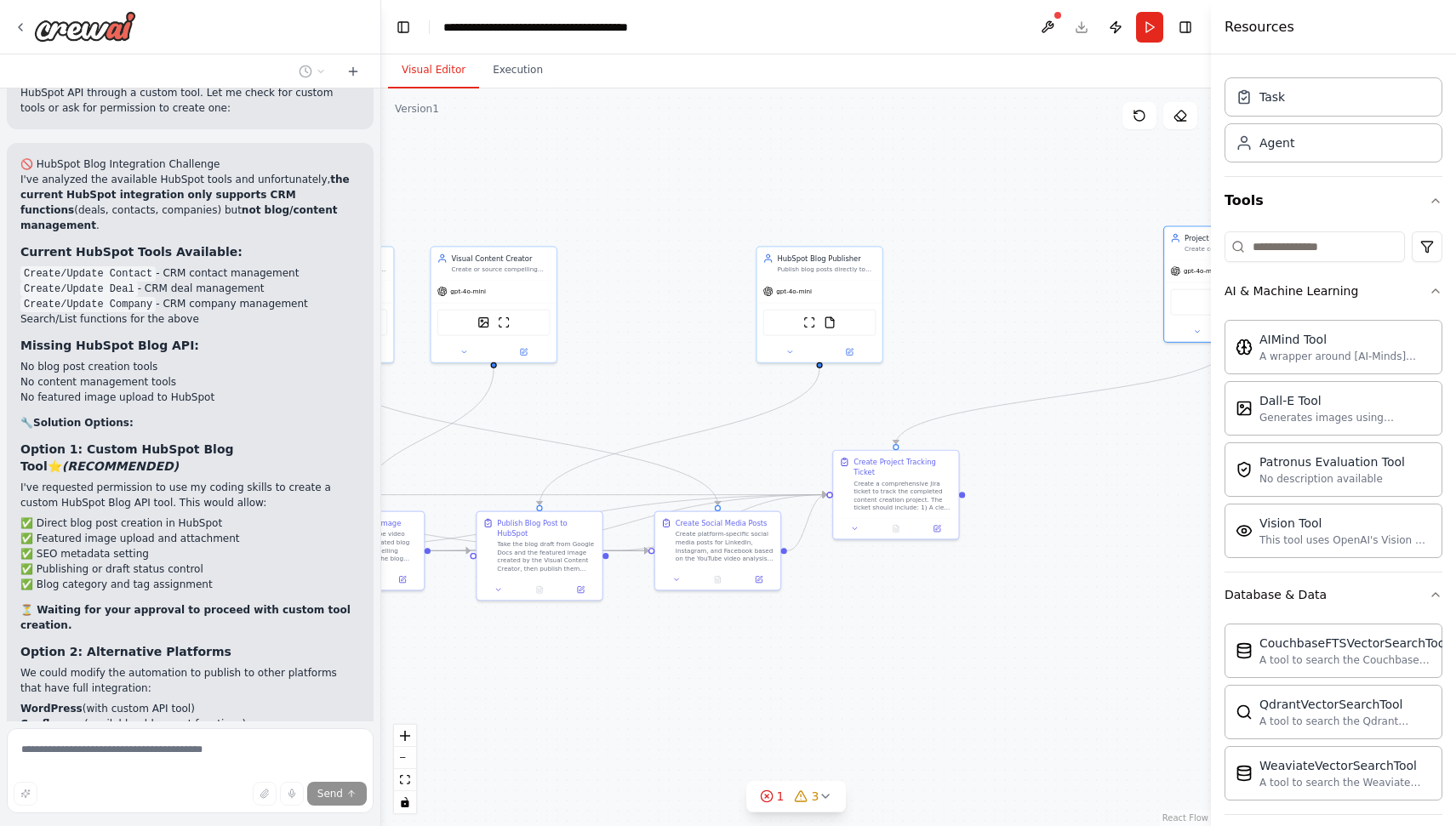
click at [977, 308] on div ".deletable-edge-delete-btn { width: 20px; height: 20px; border: 0px solid #ffff…" at bounding box center [796, 456] width 830 height 737
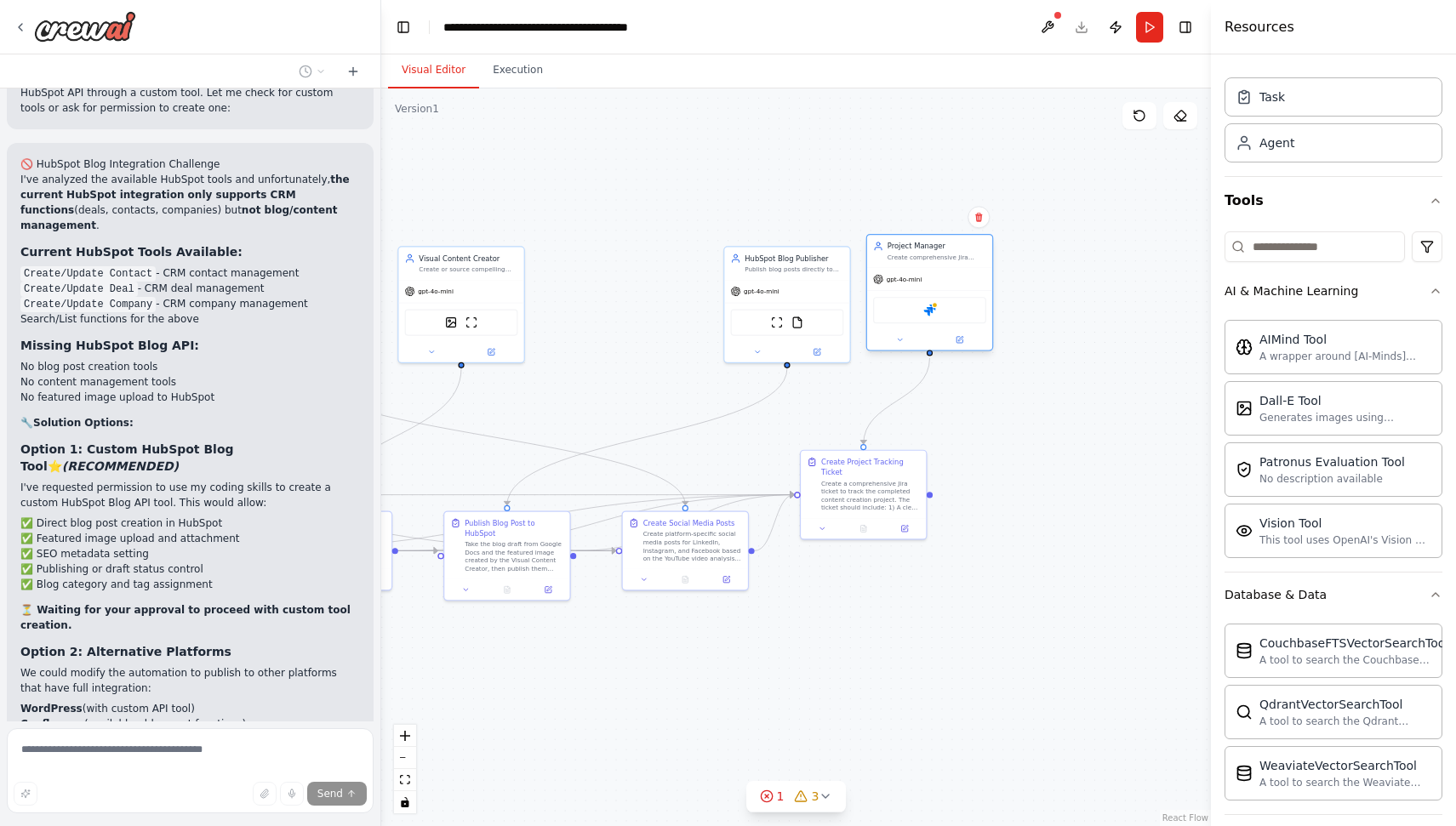
drag, startPoint x: 1193, startPoint y: 295, endPoint x: 894, endPoint y: 311, distance: 299.4
click at [894, 311] on div "Jira" at bounding box center [929, 310] width 113 height 26
drag, startPoint x: 798, startPoint y: 303, endPoint x: 691, endPoint y: 303, distance: 107.0
click at [691, 303] on div "ScrapeWebsiteTool FileReadTool" at bounding box center [685, 320] width 125 height 39
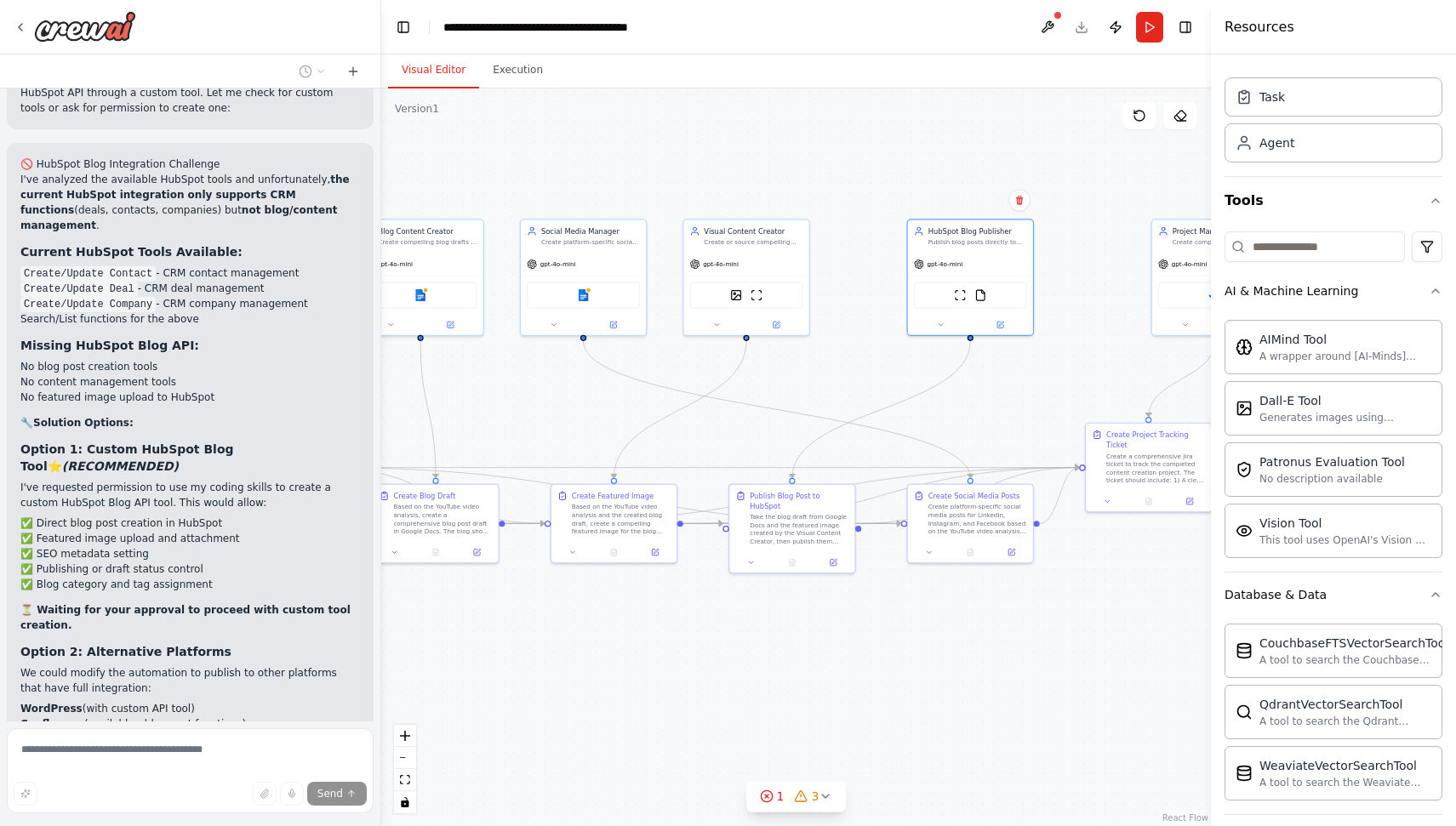
drag, startPoint x: 703, startPoint y: 412, endPoint x: 990, endPoint y: 384, distance: 288.4
click at [990, 384] on div ".deletable-edge-delete-btn { width: 20px; height: 20px; border: 0px solid #ffff…" at bounding box center [796, 456] width 830 height 737
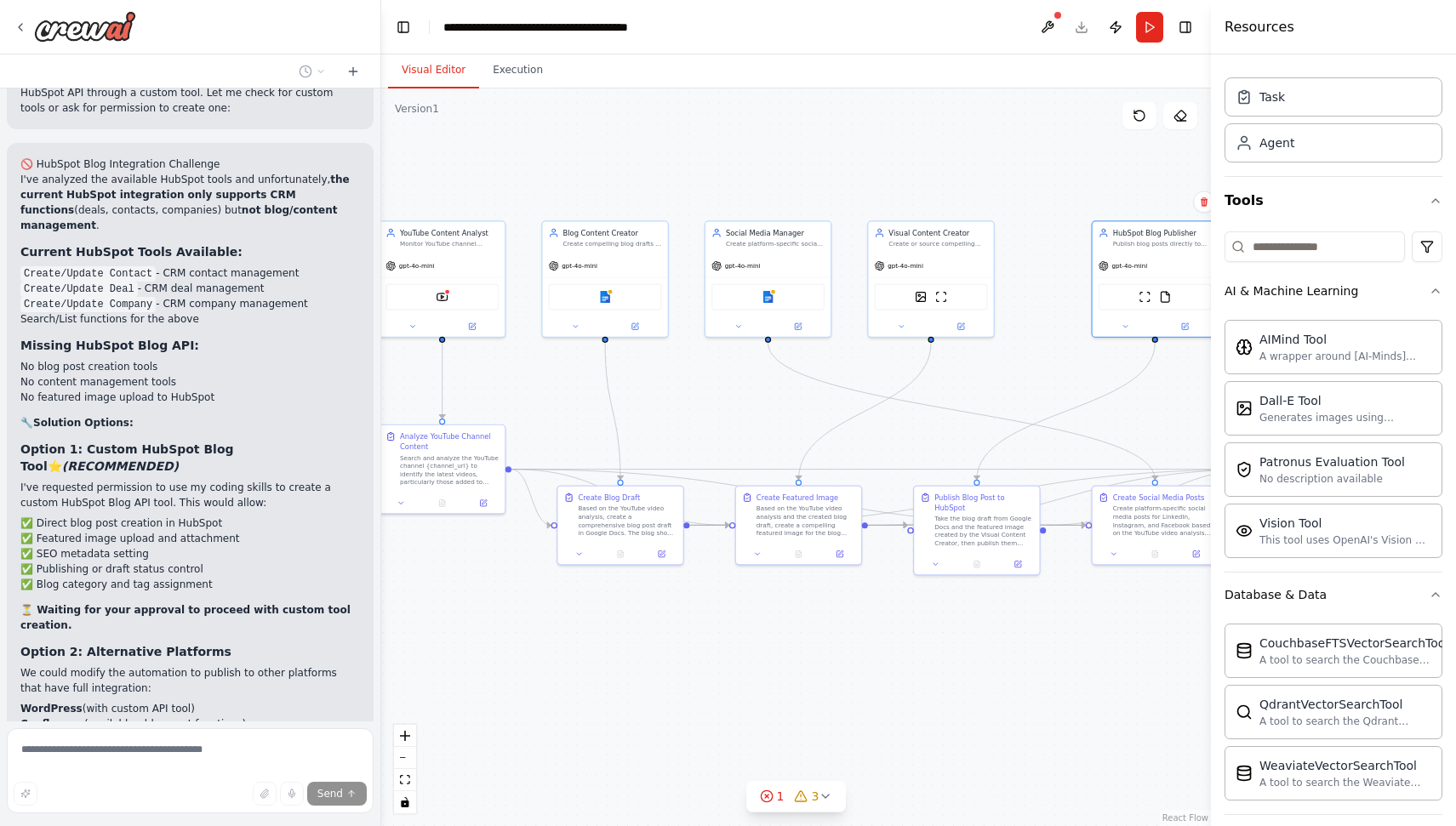
drag, startPoint x: 831, startPoint y: 368, endPoint x: 999, endPoint y: 370, distance: 168.0
click at [999, 370] on div ".deletable-edge-delete-btn { width: 20px; height: 20px; border: 0px solid #ffff…" at bounding box center [796, 456] width 830 height 737
drag, startPoint x: 752, startPoint y: 281, endPoint x: 1138, endPoint y: 278, distance: 386.0
click at [1138, 278] on div "Google docs" at bounding box center [1155, 294] width 125 height 39
drag, startPoint x: 1119, startPoint y: 318, endPoint x: 1162, endPoint y: 317, distance: 43.0
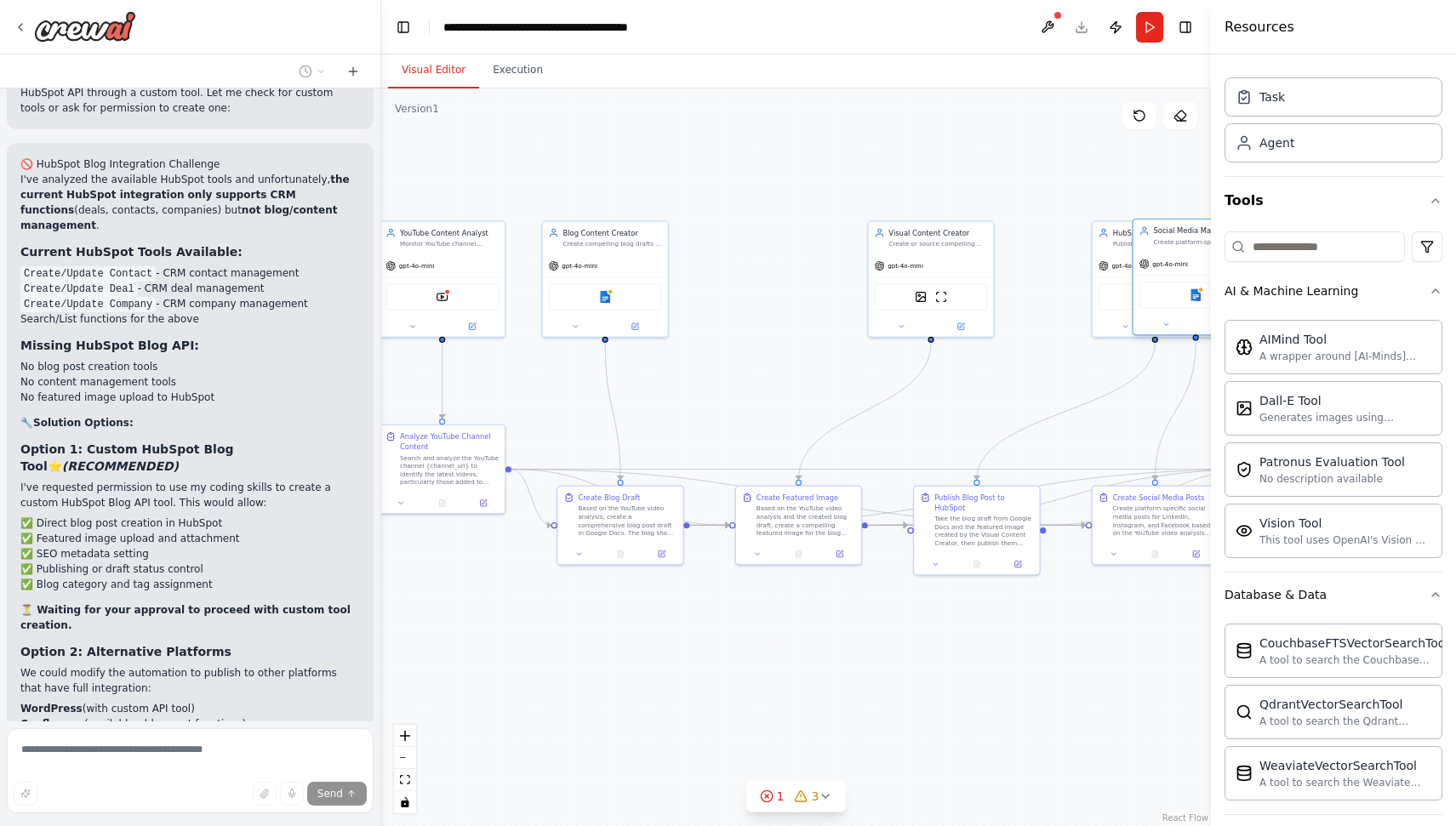
click at [1162, 317] on div at bounding box center [1195, 324] width 125 height 20
drag, startPoint x: 1107, startPoint y: 263, endPoint x: 981, endPoint y: 262, distance: 126.0
click at [980, 261] on icon at bounding box center [981, 264] width 9 height 9
drag, startPoint x: 924, startPoint y: 262, endPoint x: 783, endPoint y: 266, distance: 141.1
click at [783, 266] on div "gpt-4o-mini" at bounding box center [788, 264] width 125 height 22
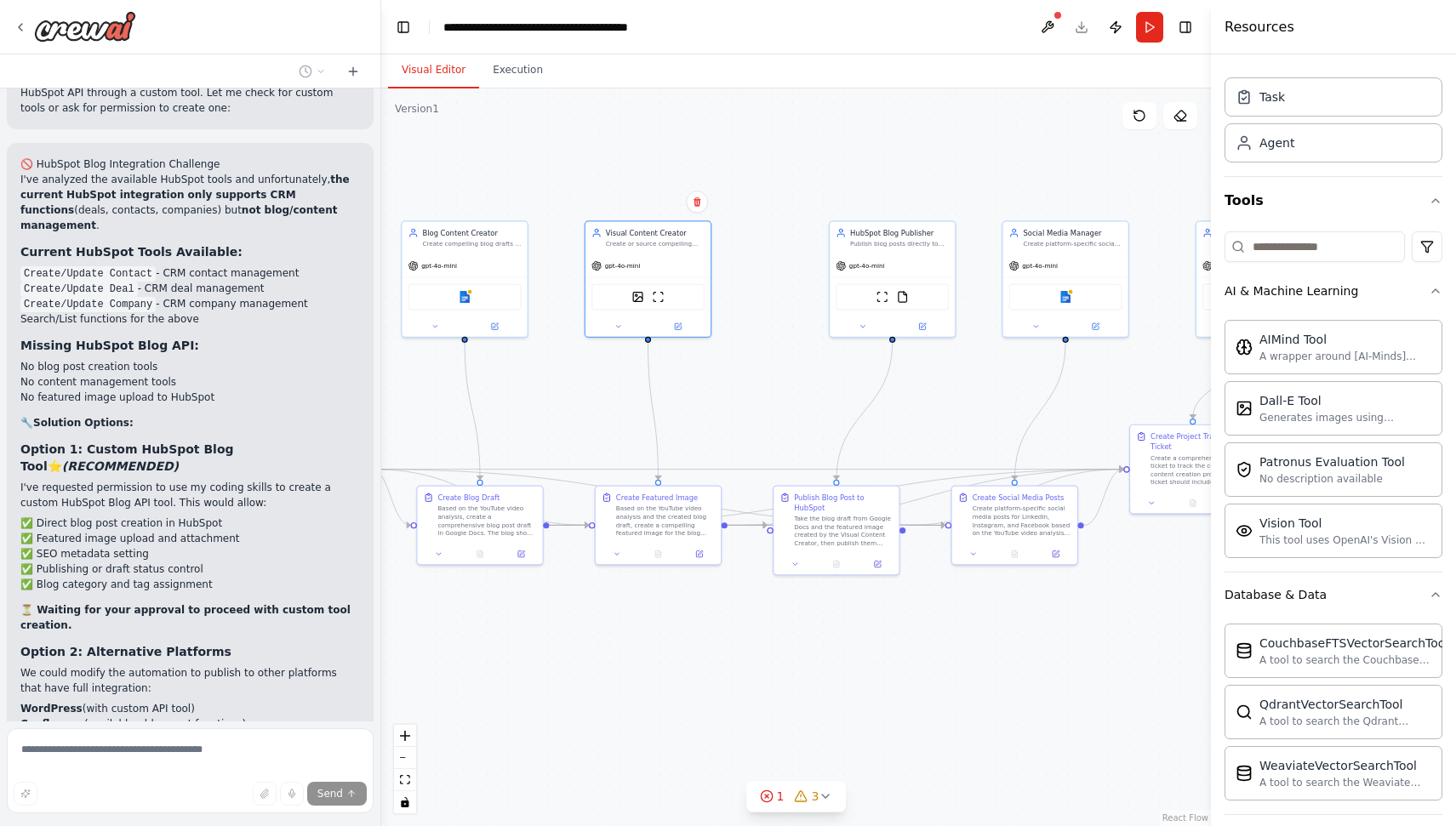
drag, startPoint x: 930, startPoint y: 399, endPoint x: 786, endPoint y: 397, distance: 144.0
click at [786, 397] on div ".deletable-edge-delete-btn { width: 20px; height: 20px; border: 0px solid #ffff…" at bounding box center [796, 456] width 830 height 737
drag, startPoint x: 865, startPoint y: 284, endPoint x: 809, endPoint y: 285, distance: 56.0
click at [809, 285] on div "ScrapeWebsiteTool FileReadTool" at bounding box center [827, 292] width 113 height 26
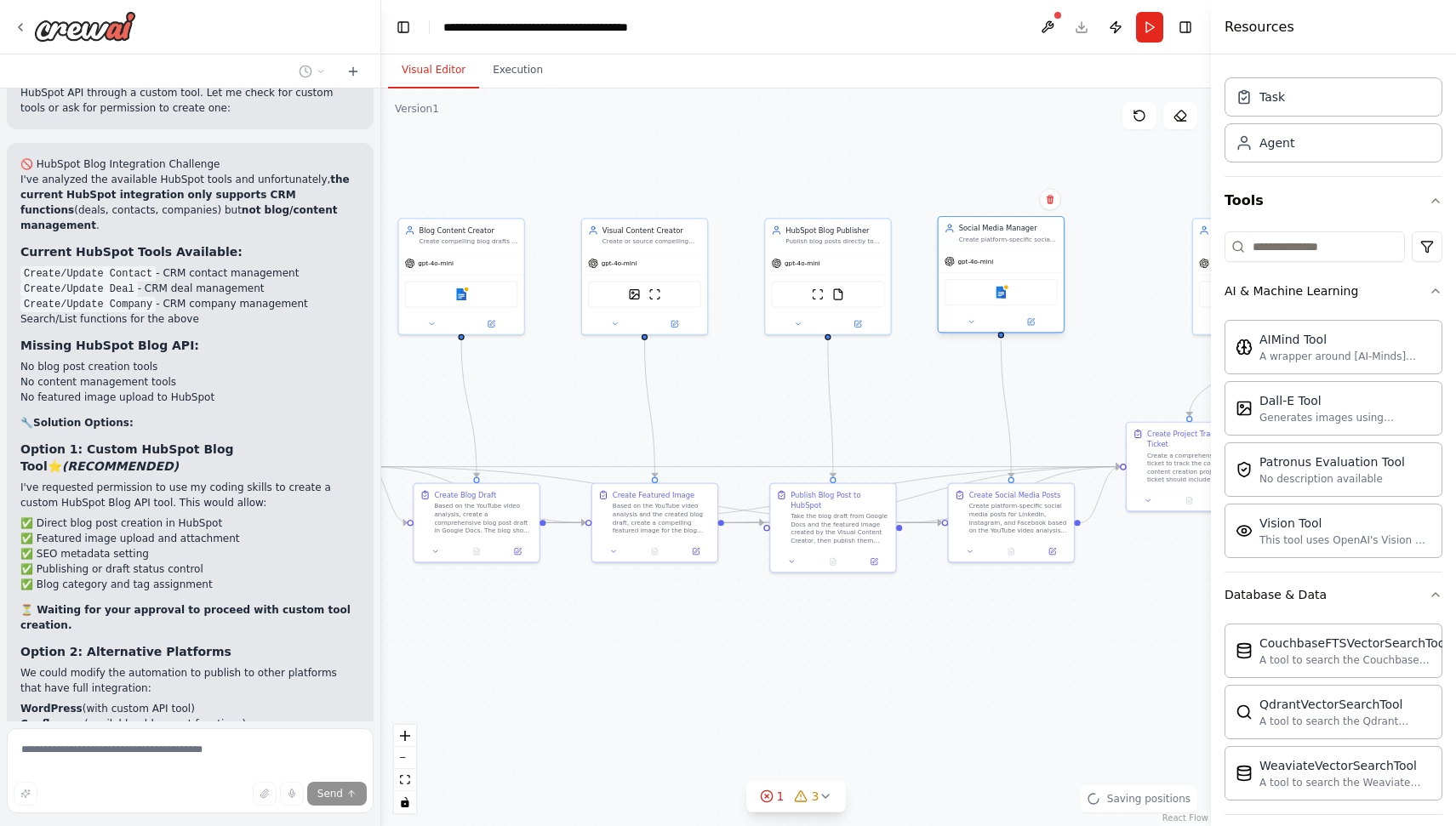
drag, startPoint x: 1027, startPoint y: 286, endPoint x: 969, endPoint y: 286, distance: 58.0
click at [969, 286] on div "Google docs" at bounding box center [1001, 292] width 113 height 26
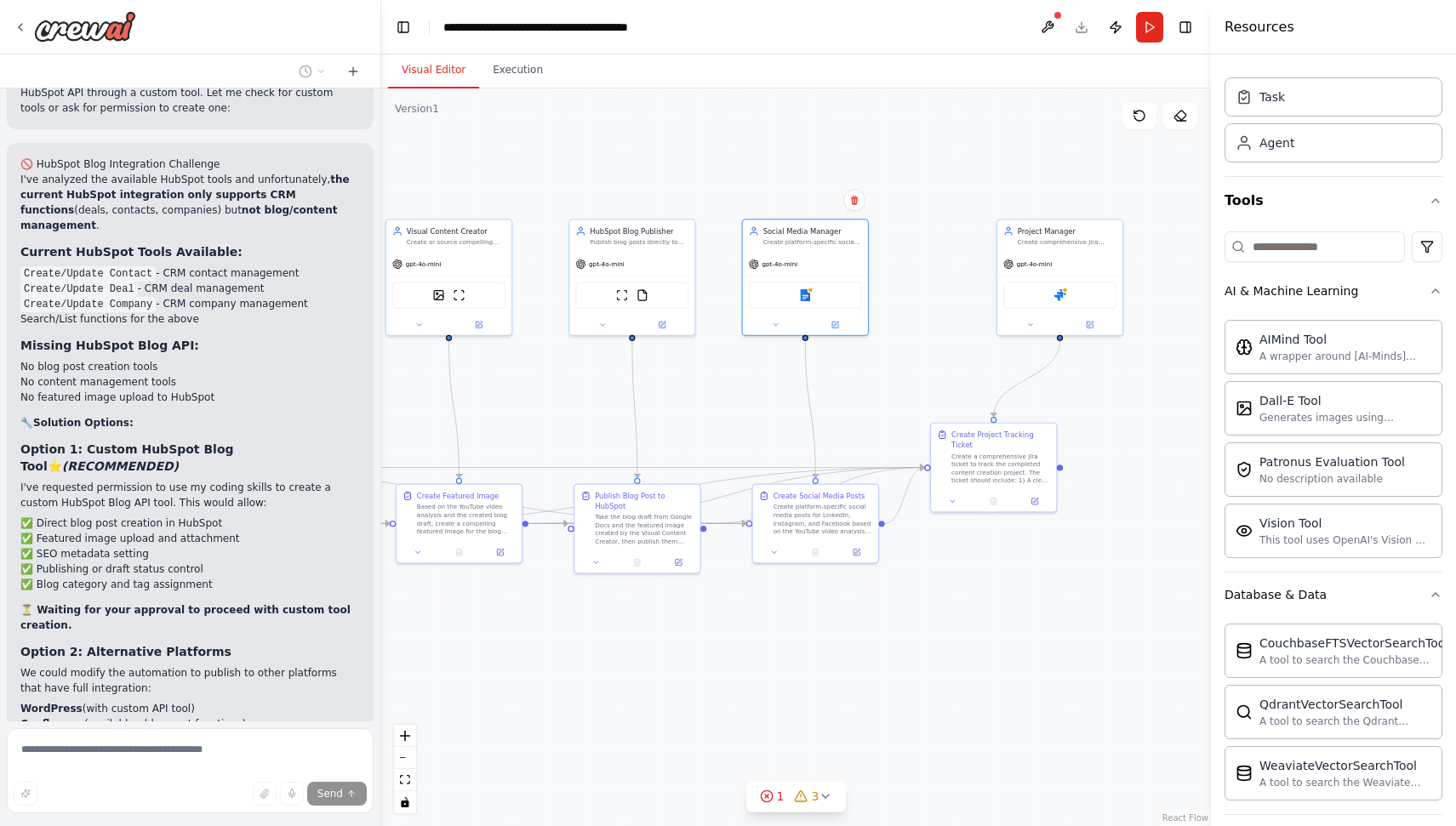
drag, startPoint x: 1079, startPoint y: 412, endPoint x: 859, endPoint y: 416, distance: 220.0
click at [859, 416] on div ".deletable-edge-delete-btn { width: 20px; height: 20px; border: 0px solid #ffff…" at bounding box center [796, 456] width 830 height 737
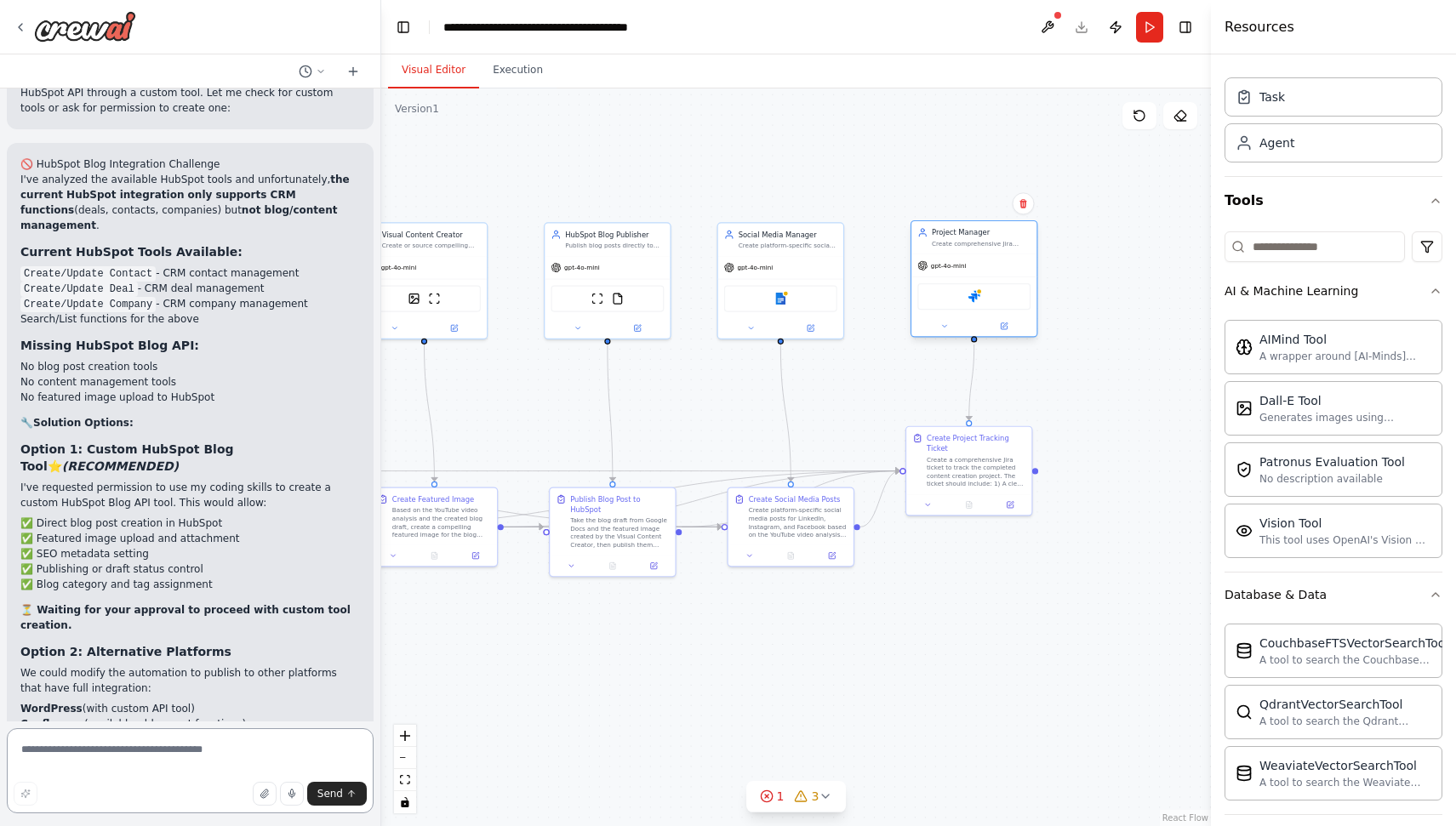
drag, startPoint x: 995, startPoint y: 286, endPoint x: 931, endPoint y: 284, distance: 64.0
click at [931, 284] on div "Jira" at bounding box center [974, 297] width 113 height 26
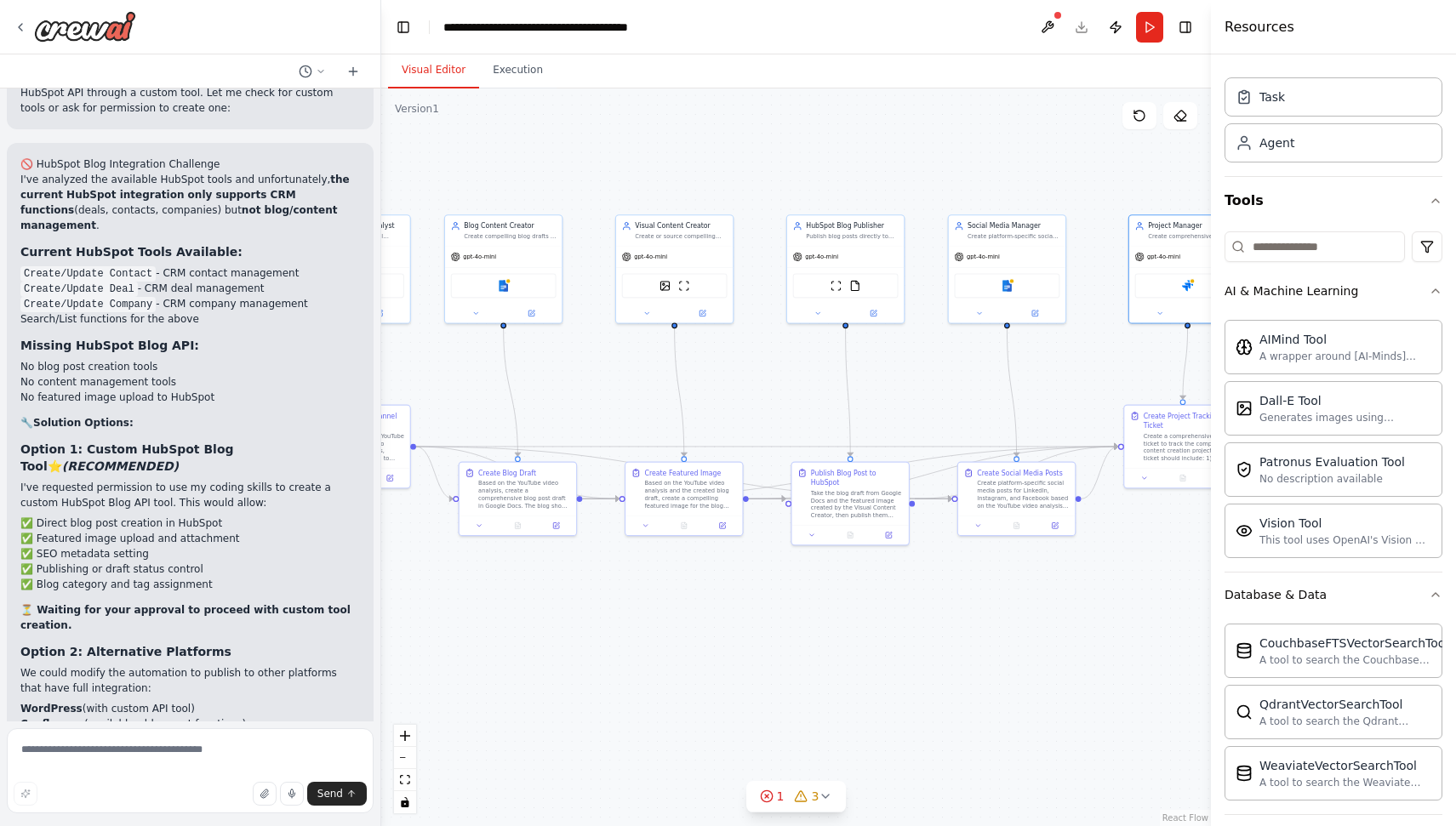
drag, startPoint x: 856, startPoint y: 426, endPoint x: 1079, endPoint y: 409, distance: 223.6
click at [1079, 409] on div ".deletable-edge-delete-btn { width: 20px; height: 20px; border: 0px solid #ffff…" at bounding box center [796, 456] width 830 height 737
drag, startPoint x: 773, startPoint y: 447, endPoint x: 954, endPoint y: 460, distance: 181.5
click at [107, 169] on div ".deletable-edge-delete-btn { width: 20px; height: 20px; border: 0px solid #ffff…" at bounding box center [107, 169] width 0 height 0
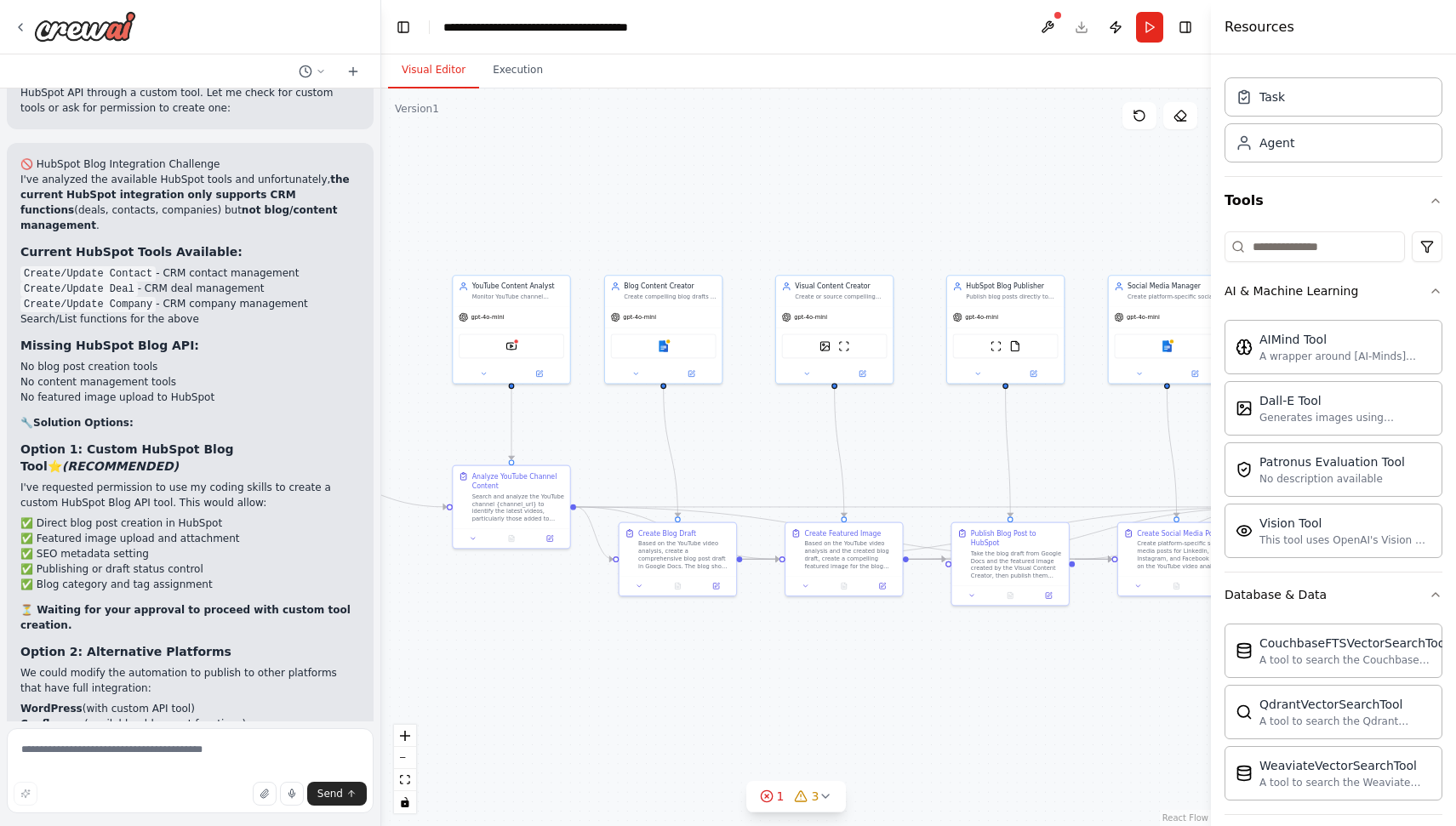
drag, startPoint x: 782, startPoint y: 400, endPoint x: 936, endPoint y: 460, distance: 165.3
click at [936, 460] on div ".deletable-edge-delete-btn { width: 20px; height: 20px; border: 0px solid #ffff…" at bounding box center [796, 456] width 830 height 737
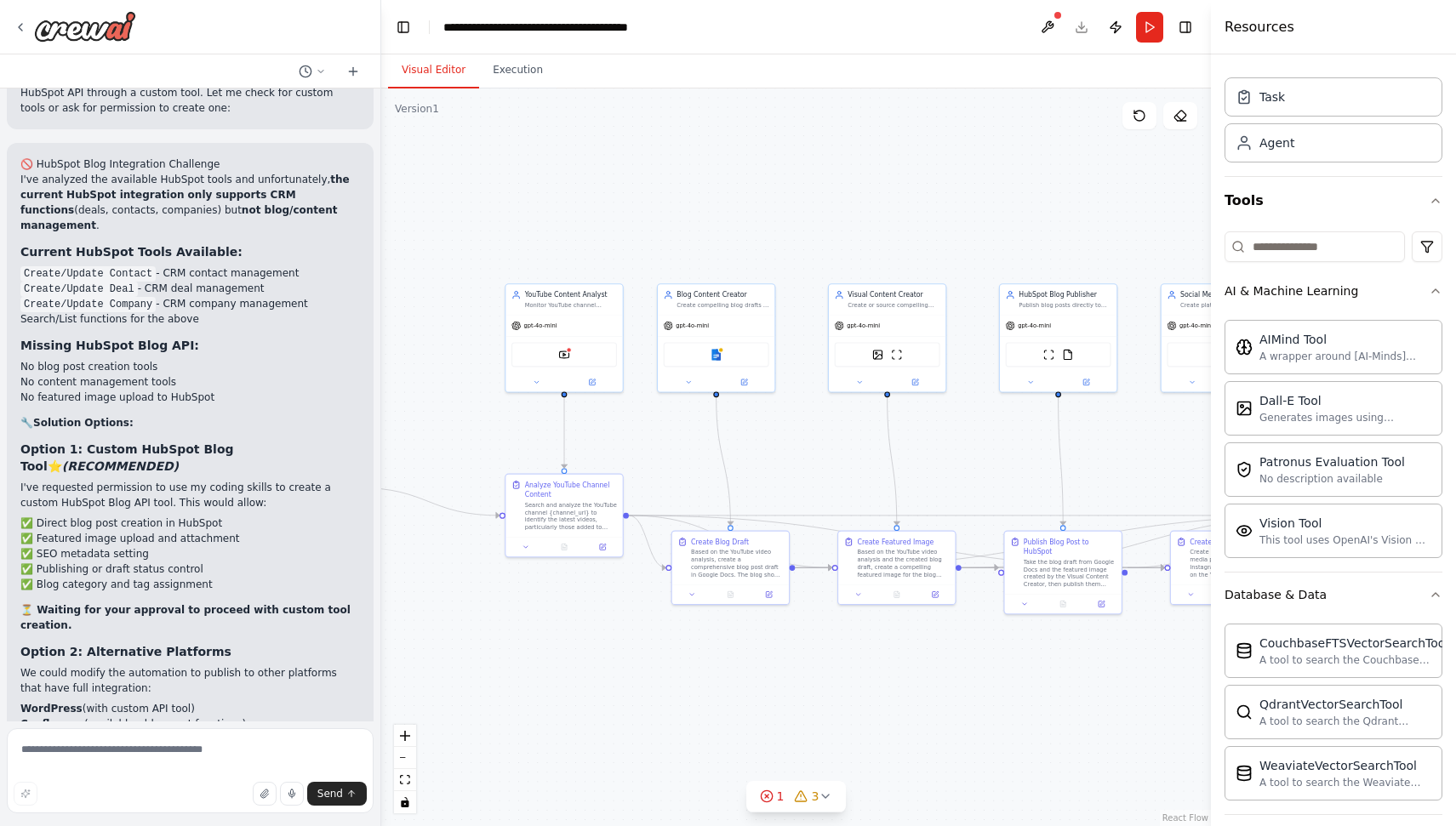
drag, startPoint x: 755, startPoint y: 429, endPoint x: 805, endPoint y: 438, distance: 50.8
click at [805, 438] on div ".deletable-edge-delete-btn { width: 20px; height: 20px; border: 0px solid #ffff…" at bounding box center [796, 456] width 830 height 737
click at [748, 580] on div "Create Blog Draft Based on the YouTube video analysis, create a comprehensive b…" at bounding box center [731, 556] width 117 height 54
click at [762, 594] on button at bounding box center [773, 592] width 32 height 11
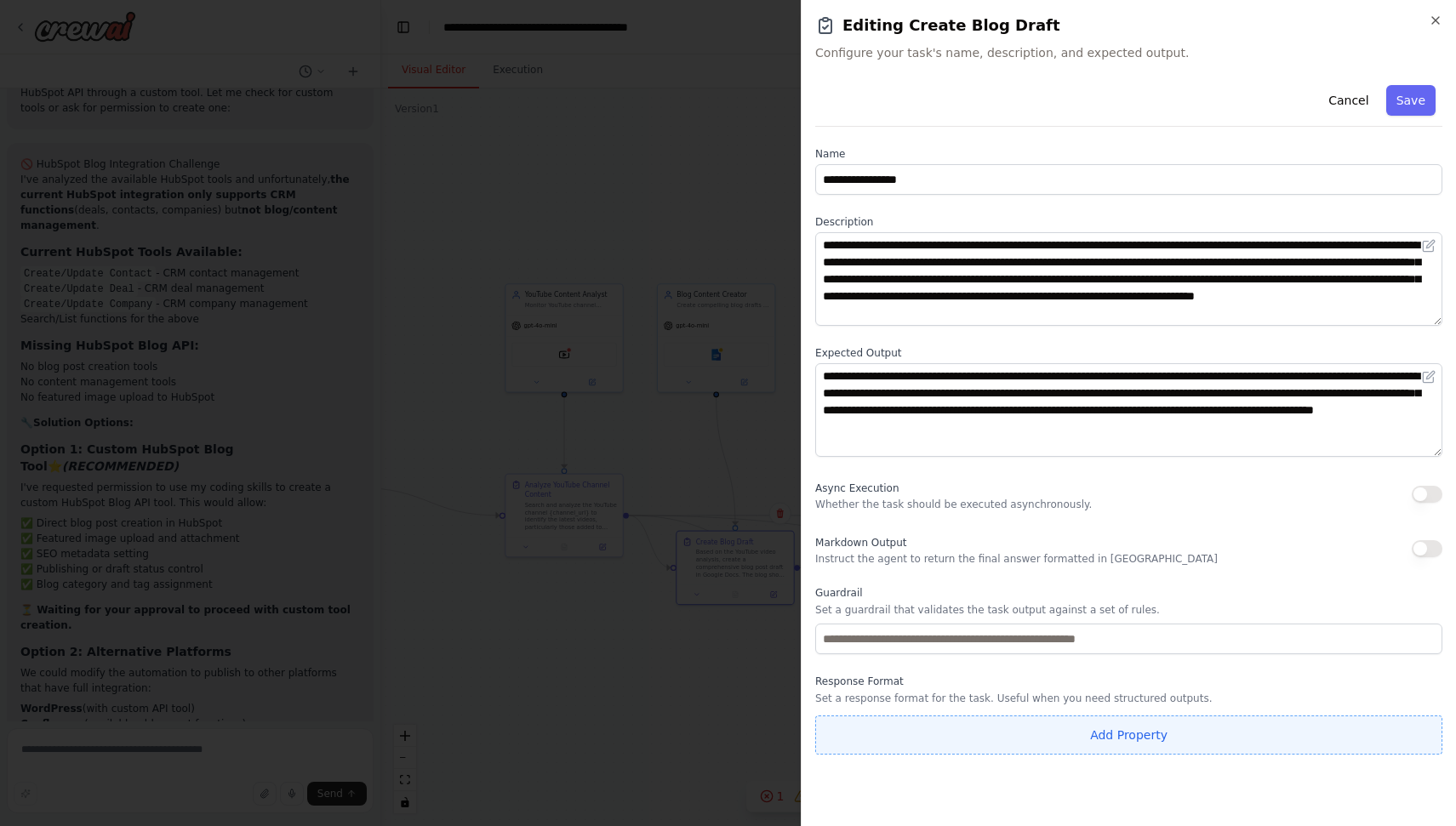
click at [903, 727] on button "Add Property" at bounding box center [1129, 735] width 627 height 39
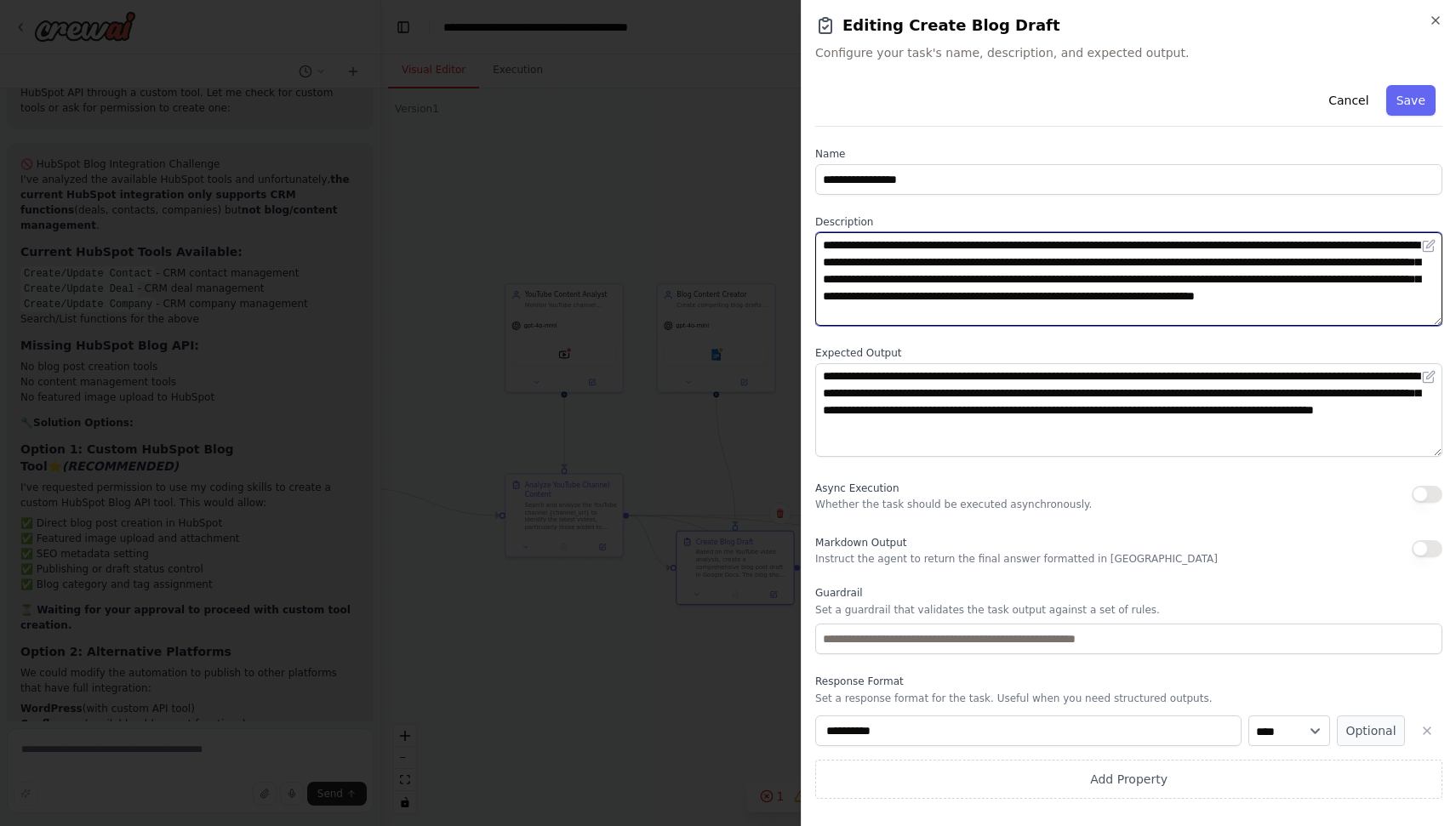
click at [880, 282] on textarea "**********" at bounding box center [1129, 278] width 627 height 94
click at [1258, 319] on textarea "**********" at bounding box center [1129, 278] width 627 height 94
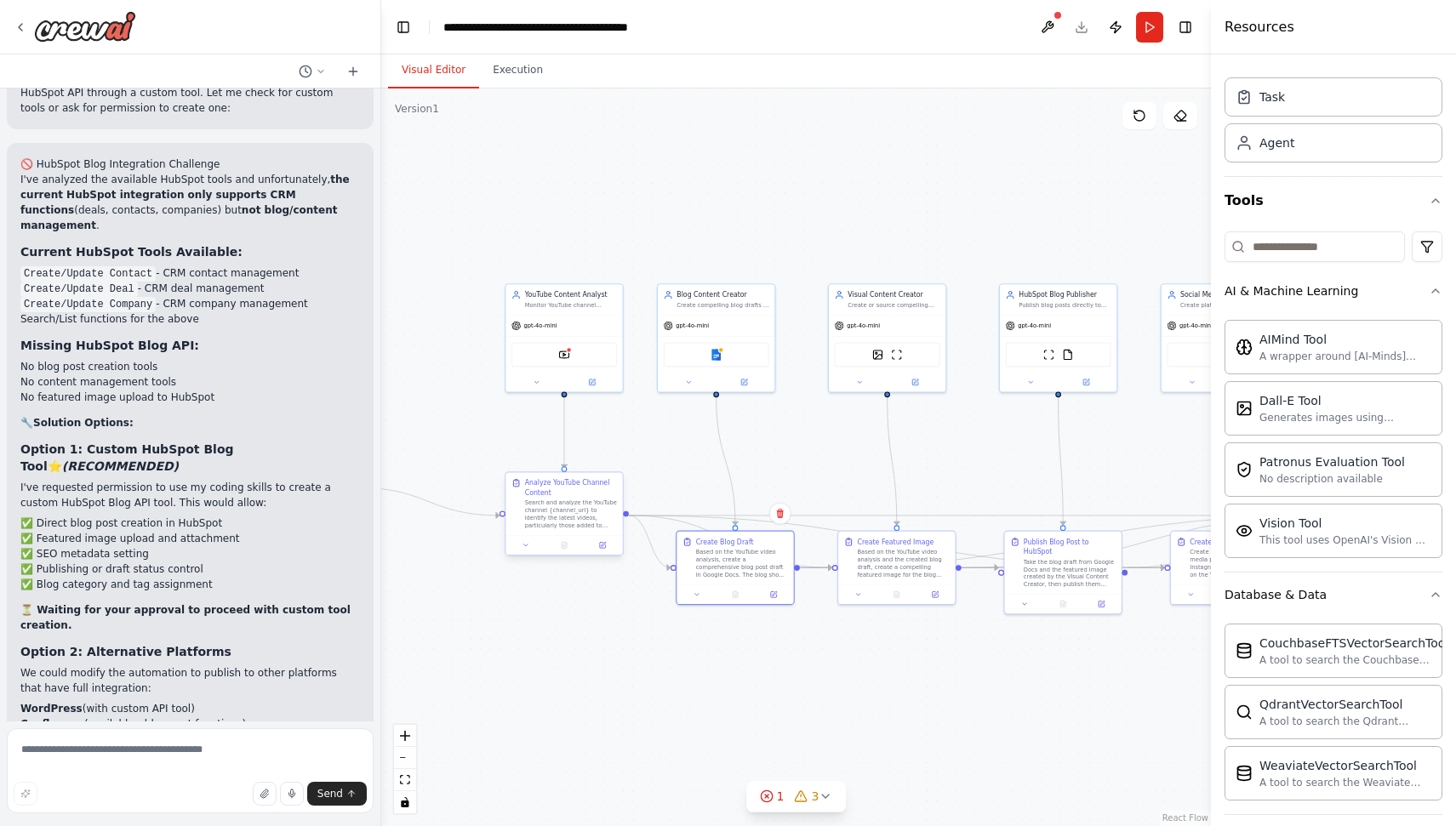
click at [589, 528] on div "Search and analyze the YouTube channel {channel_url} to identify the latest vid…" at bounding box center [570, 515] width 92 height 31
click at [600, 548] on icon at bounding box center [603, 545] width 7 height 7
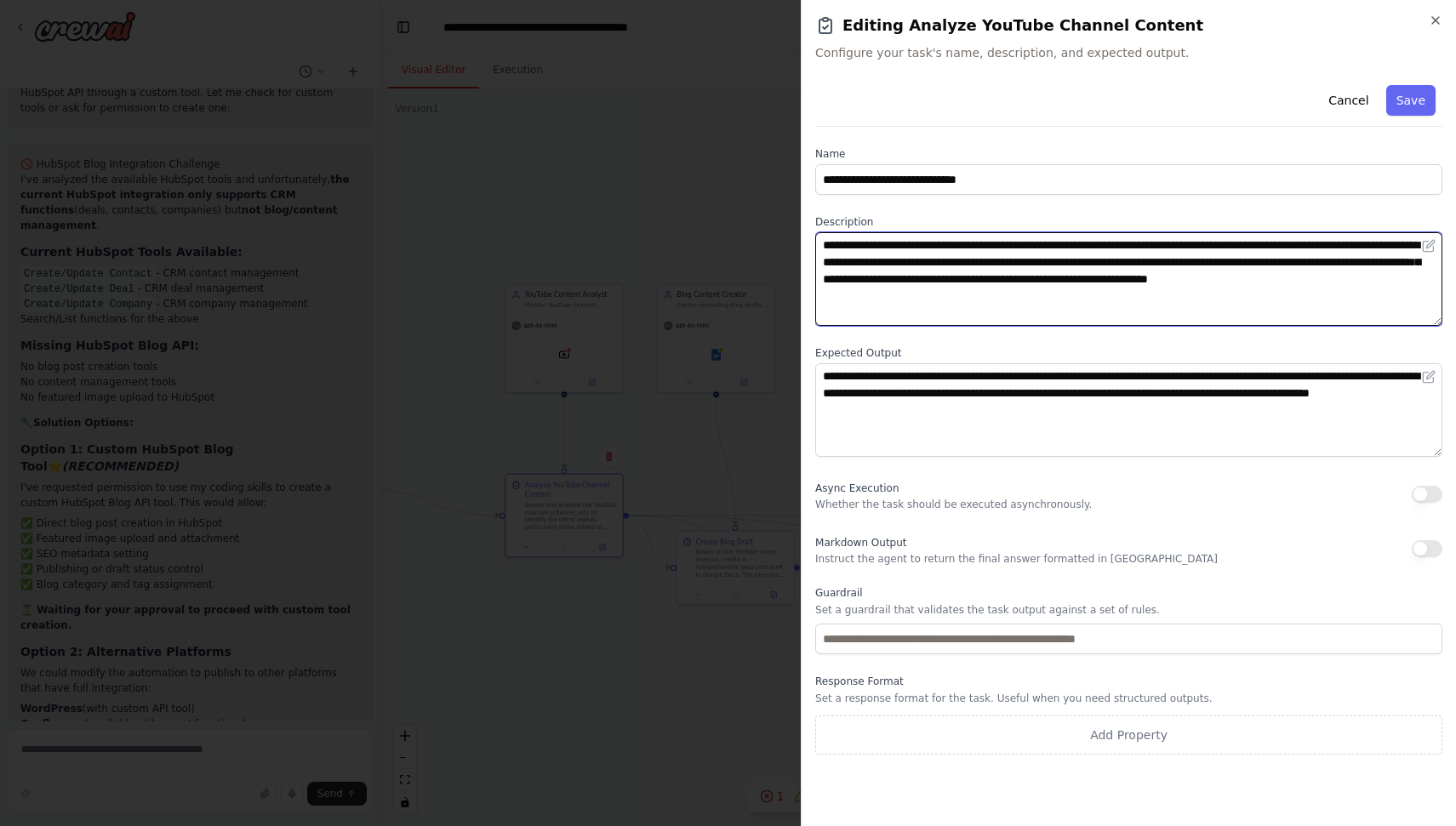
drag, startPoint x: 1052, startPoint y: 247, endPoint x: 1122, endPoint y: 248, distance: 70.0
click at [1122, 248] on textarea "**********" at bounding box center [1129, 278] width 627 height 94
